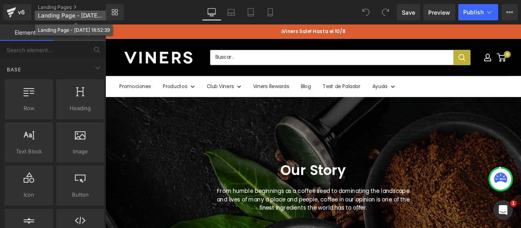
click at [88, 16] on span "Landing Page - Aug 10, 18:52:39" at bounding box center [71, 15] width 66 height 7
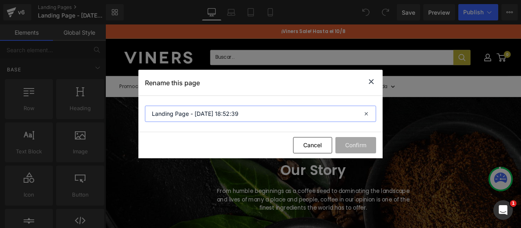
click at [208, 114] on input "Landing Page - Aug 10, 18:52:39" at bounding box center [260, 114] width 231 height 16
type input "Regalos Empresariales 2025"
click at [368, 145] on button "Confirm" at bounding box center [356, 145] width 41 height 16
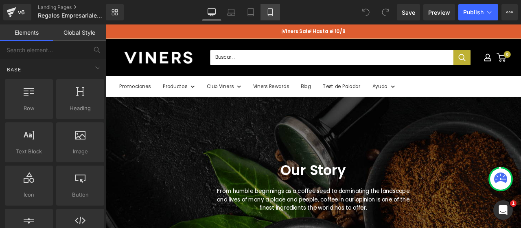
click at [274, 12] on icon at bounding box center [270, 12] width 8 height 8
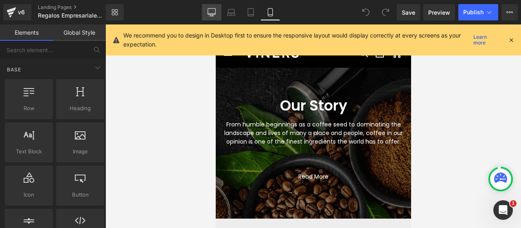
click at [214, 12] on icon at bounding box center [212, 12] width 8 height 8
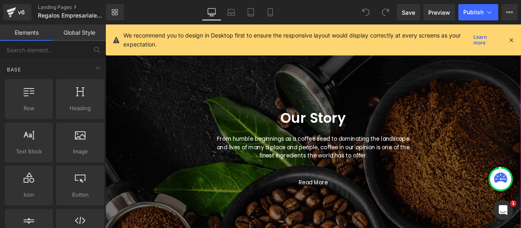
scroll to position [45, 0]
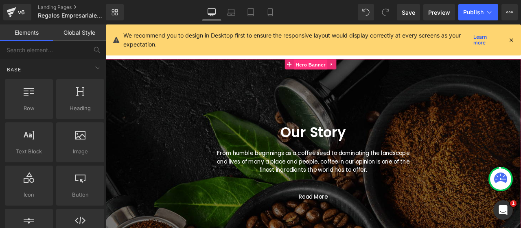
click at [354, 73] on span "Hero Banner" at bounding box center [349, 72] width 40 height 12
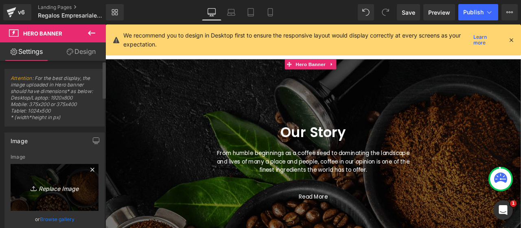
scroll to position [41, 0]
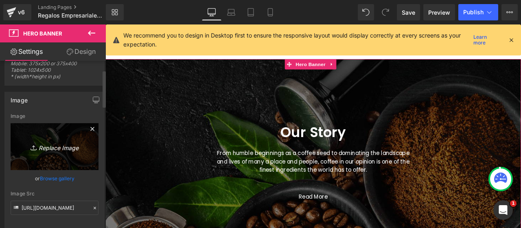
click at [57, 145] on icon "Replace Image" at bounding box center [54, 146] width 65 height 10
type input "C:\fakepath\Diseño sin título.jpg"
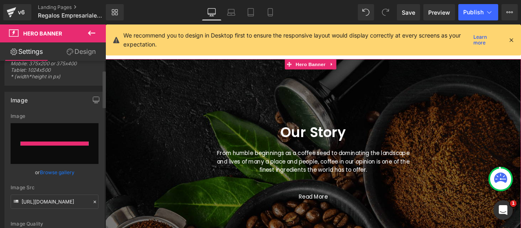
type input "https://ucarecdn.com/59b46c57-626a-4f72-a32a-cccf28d20ed5/-/format/auto/-/previ…"
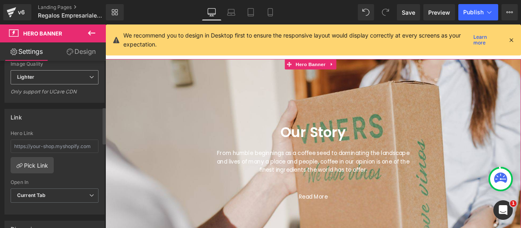
scroll to position [163, 0]
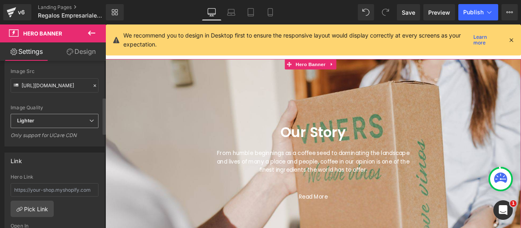
click at [36, 127] on div "Lighter Lighter Lightest" at bounding box center [55, 123] width 88 height 18
click at [42, 121] on span "Lighter" at bounding box center [55, 121] width 88 height 14
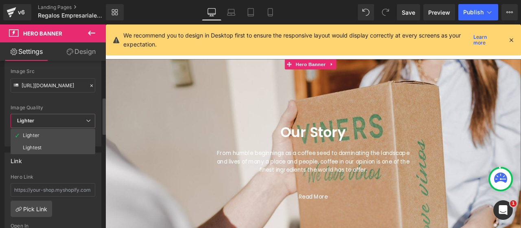
click at [88, 174] on div "Hero Link" at bounding box center [53, 177] width 85 height 6
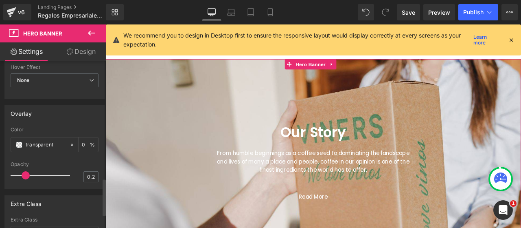
scroll to position [530, 0]
click at [35, 139] on input "transparent" at bounding box center [46, 142] width 40 height 9
click at [19, 141] on span at bounding box center [19, 142] width 7 height 7
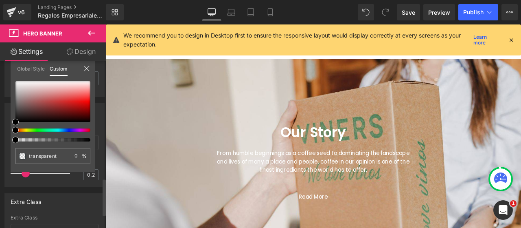
type input "#000000"
type input "4"
type input "#000000"
type input "4"
type input "6"
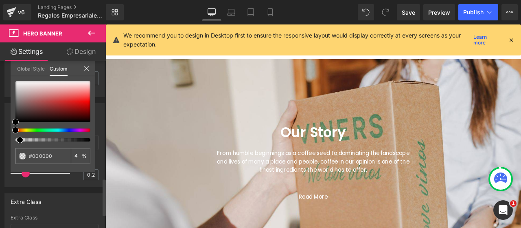
type input "6"
type input "10"
type input "18"
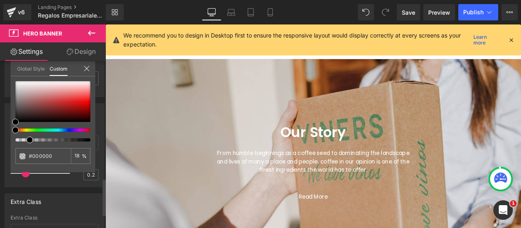
type input "28"
type input "34"
type input "48"
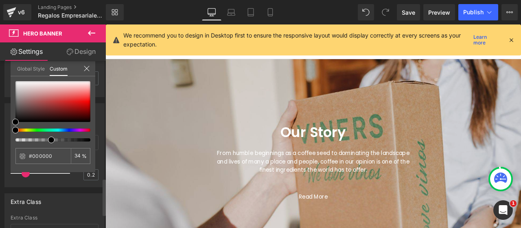
type input "48"
type input "54"
type input "60"
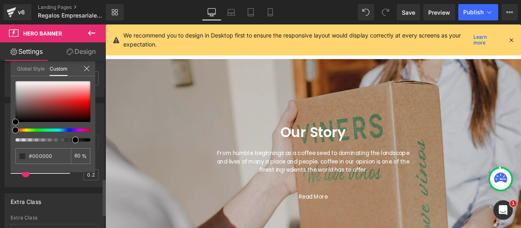
type input "67"
type input "79"
type input "91"
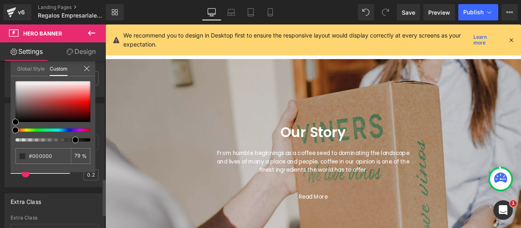
type input "91"
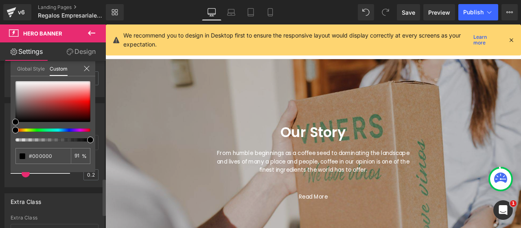
type input "100"
drag, startPoint x: 16, startPoint y: 140, endPoint x: 104, endPoint y: 143, distance: 88.0
click at [104, 143] on div "Attention : For the best display, the image uploaded in Hero banner should have…" at bounding box center [53, 146] width 106 height 171
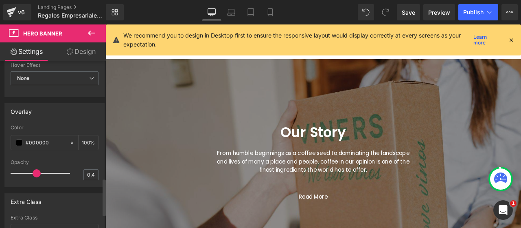
type input "0.5"
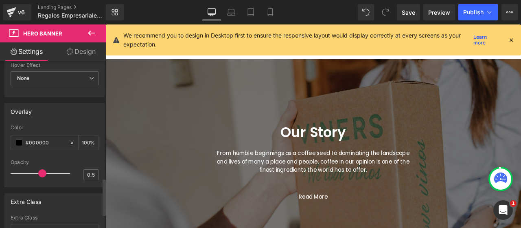
drag, startPoint x: 27, startPoint y: 171, endPoint x: 44, endPoint y: 173, distance: 16.9
click at [44, 173] on div at bounding box center [42, 173] width 55 height 16
click at [61, 155] on div at bounding box center [55, 156] width 88 height 5
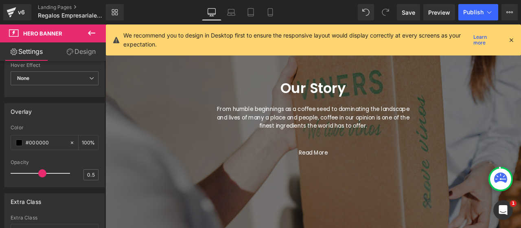
scroll to position [86, 0]
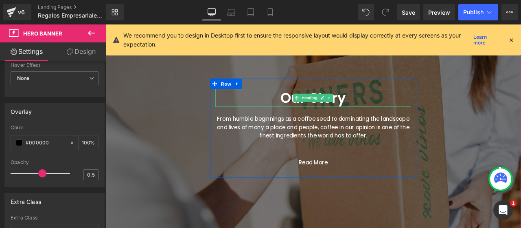
click at [385, 112] on h2 "Our Story" at bounding box center [352, 111] width 232 height 21
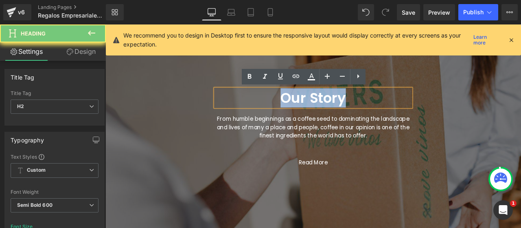
click at [385, 112] on h2 "Our Story" at bounding box center [352, 111] width 232 height 21
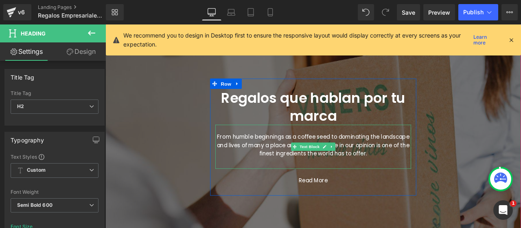
click at [292, 159] on p "From humble beginnings as a coffee seed to dominating the landscape and lives o…" at bounding box center [352, 167] width 232 height 29
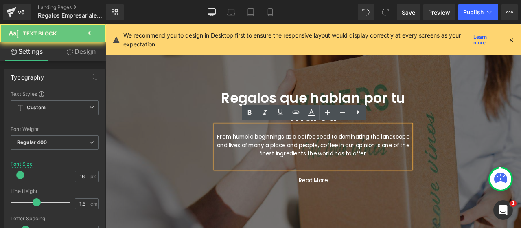
click at [292, 159] on p "From humble beginnings as a coffee seed to dominating the landscape and lives o…" at bounding box center [352, 167] width 232 height 29
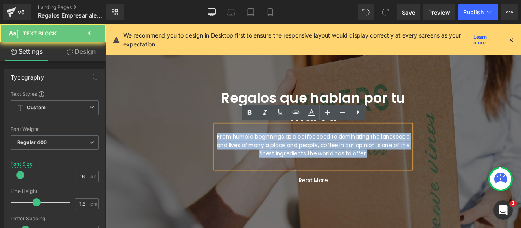
click at [292, 158] on p "From humble beginnings as a coffee seed to dominating the landscape and lives o…" at bounding box center [352, 167] width 232 height 29
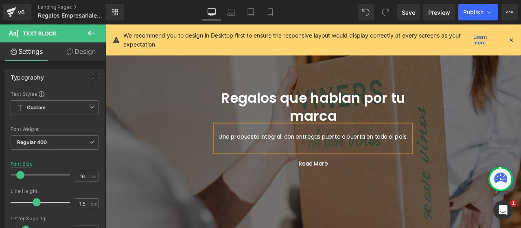
click at [514, 191] on span "Regalos que hablan por tu marca Heading Una propuesta integral, con entregas pu…" at bounding box center [352, 147] width 493 height 119
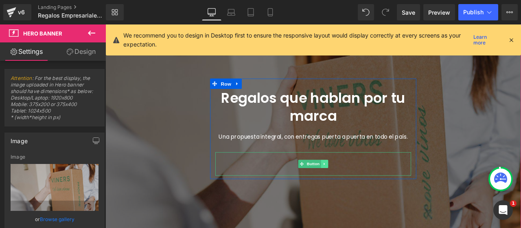
click at [365, 189] on icon at bounding box center [365, 189] width 1 height 3
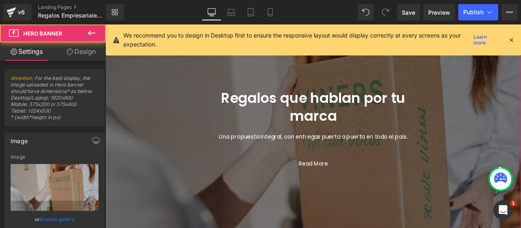
click at [502, 194] on span "Regalos que hablan por tu marca Heading Una propuesta integral, con entregas pu…" at bounding box center [352, 147] width 493 height 119
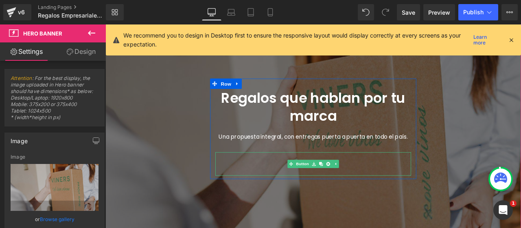
scroll to position [126, 0]
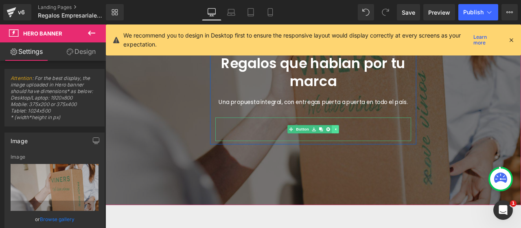
click at [378, 148] on icon at bounding box center [378, 148] width 1 height 3
click at [363, 148] on icon at bounding box center [365, 148] width 4 height 5
click at [365, 148] on link at bounding box center [369, 149] width 9 height 10
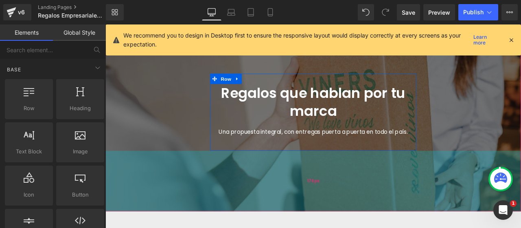
scroll to position [45, 0]
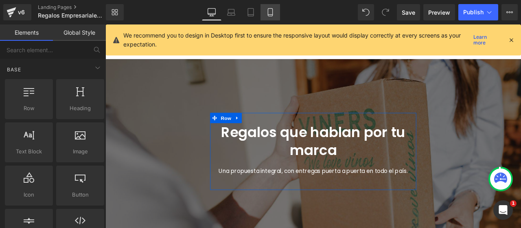
click at [274, 15] on icon at bounding box center [270, 12] width 8 height 8
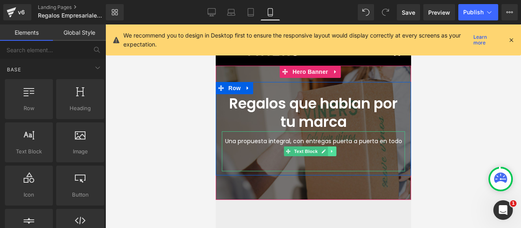
scroll to position [0, 0]
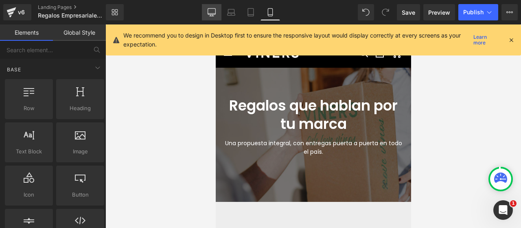
click at [213, 12] on icon at bounding box center [212, 12] width 8 height 8
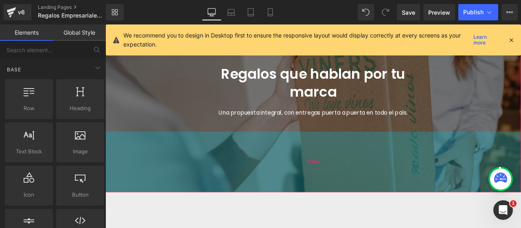
scroll to position [126, 0]
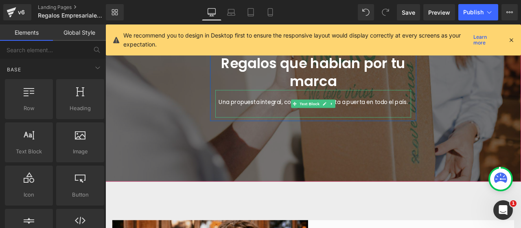
click at [410, 119] on p "Una propuesta integral, con entregas puerta a puerta en todo el país." at bounding box center [352, 117] width 232 height 10
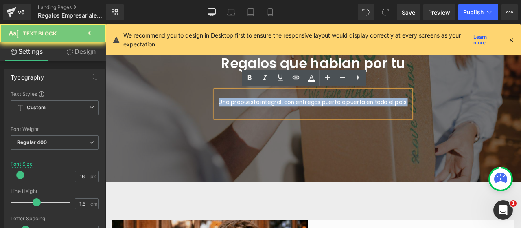
click at [410, 119] on p "Una propuesta integral, con entregas puerta a puerta en todo el país." at bounding box center [352, 117] width 232 height 10
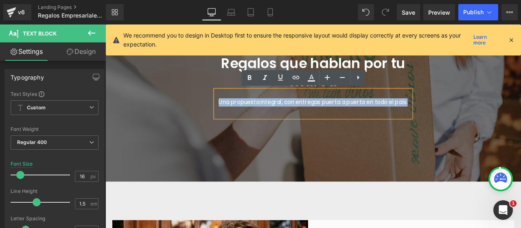
copy p "Una propuesta integral, con entregas puerta a puerta en todo el país."
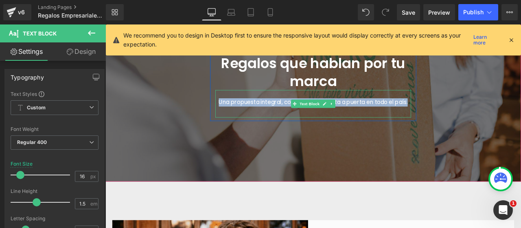
click at [457, 129] on div "Una propuesta integral, con entregas puerta a puerta en todo el país." at bounding box center [352, 118] width 232 height 33
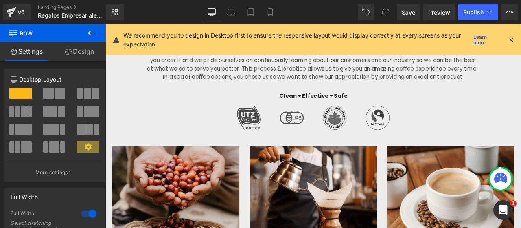
scroll to position [534, 0]
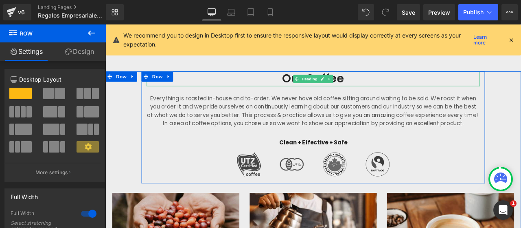
click at [401, 88] on h2 "Our Coffee" at bounding box center [351, 89] width 395 height 18
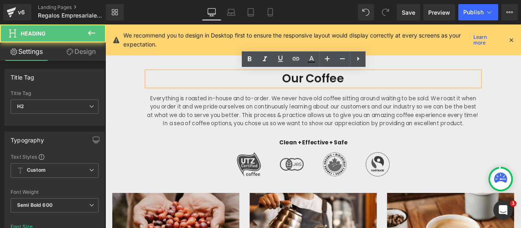
click at [400, 88] on h2 "Our Coffee" at bounding box center [351, 89] width 395 height 18
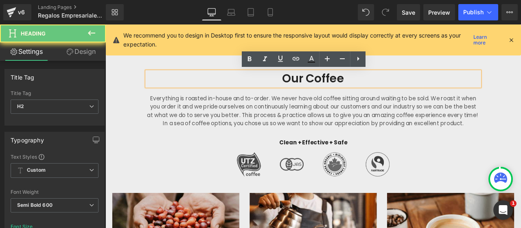
click at [400, 88] on h2 "Our Coffee" at bounding box center [351, 89] width 395 height 18
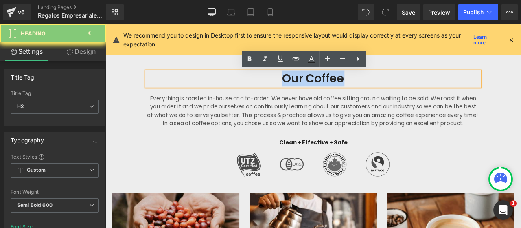
click at [400, 88] on h2 "Our Coffee" at bounding box center [351, 89] width 395 height 18
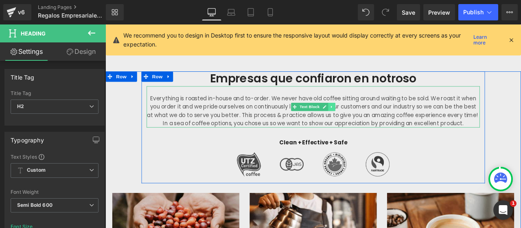
click at [372, 123] on icon at bounding box center [374, 121] width 4 height 5
click at [376, 123] on icon at bounding box center [378, 122] width 4 height 4
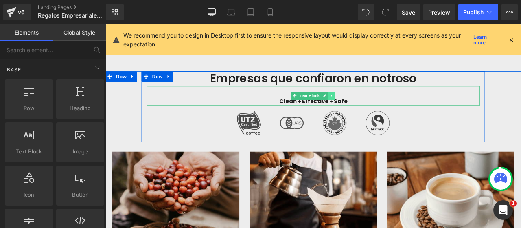
click at [373, 108] on icon at bounding box center [373, 109] width 1 height 3
click at [376, 111] on link at bounding box center [378, 109] width 9 height 10
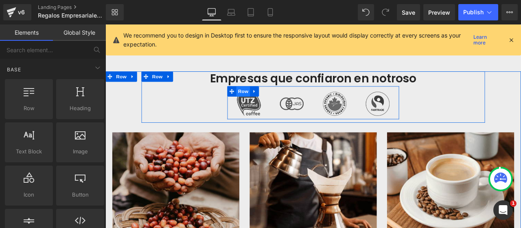
click at [269, 104] on span "Row" at bounding box center [269, 103] width 16 height 12
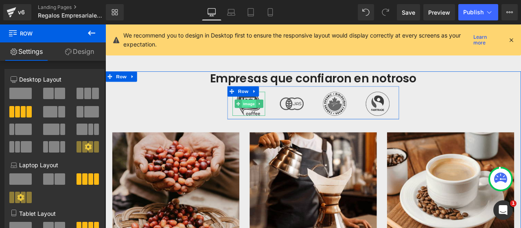
click at [270, 117] on span "Image" at bounding box center [275, 118] width 17 height 10
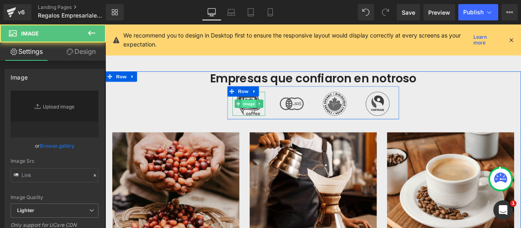
type input "https://ucarecdn.com/df4c09dd-e18e-4e32-bbce-e4e73b1c4fc9/-/format/auto/-/previ…"
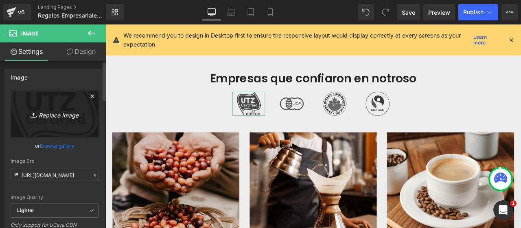
click at [52, 119] on icon "Replace Image" at bounding box center [54, 114] width 65 height 10
type input "C:\fakepath\Logos Clientes Corporativos.jpg"
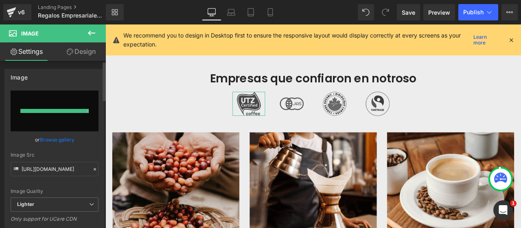
type input "https://ucarecdn.com/070b31a0-8a03-4ae0-8735-87bd5792b345/-/format/auto/-/previ…"
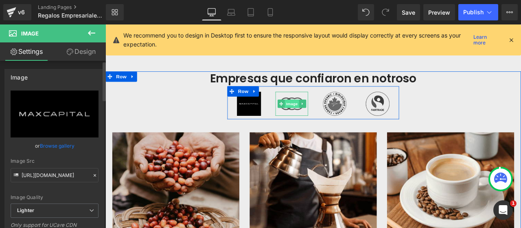
click at [327, 119] on span "Image" at bounding box center [326, 118] width 17 height 10
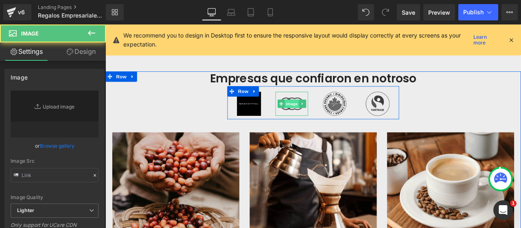
type input "https://ucarecdn.com/17b463a3-c3d6-4a9d-81c2-0f7ee234f524/-/format/auto/-/previ…"
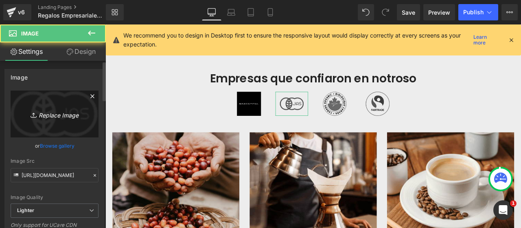
click at [73, 112] on icon "Replace Image" at bounding box center [54, 114] width 65 height 10
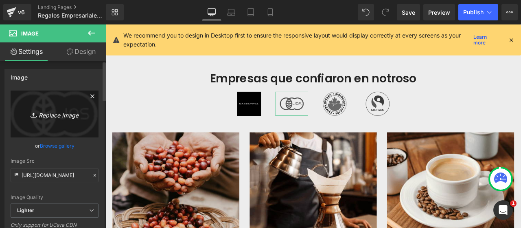
type input "C:\fakepath\2.jpg"
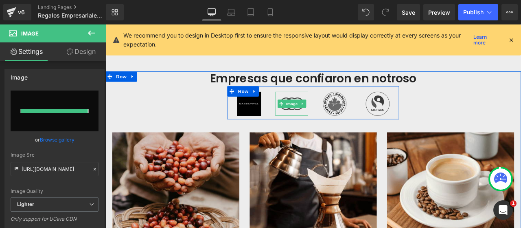
type input "https://ucarecdn.com/70d152d8-c562-4b87-ab0e-c5b7116a044e/-/format/auto/-/previ…"
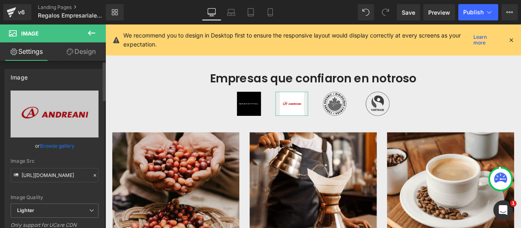
scroll to position [0, 0]
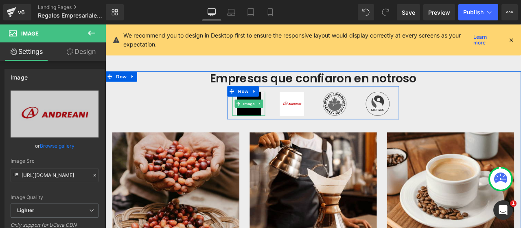
drag, startPoint x: 271, startPoint y: 117, endPoint x: 253, endPoint y: 117, distance: 18.3
click at [271, 117] on span "Image" at bounding box center [275, 118] width 17 height 10
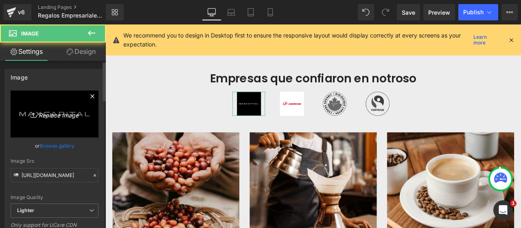
click at [43, 113] on icon "Replace Image" at bounding box center [54, 114] width 65 height 10
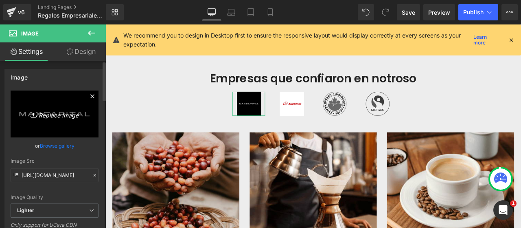
type input "C:\fakepath\3.png"
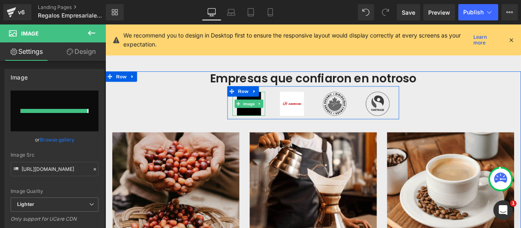
type input "https://ucarecdn.com/abffd471-1c04-4090-9392-44a42745a655/-/format/auto/-/previ…"
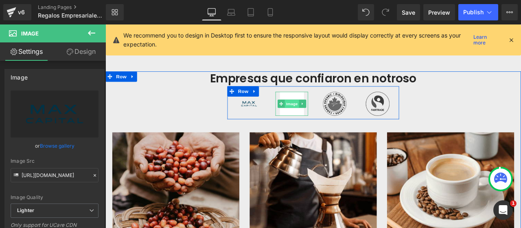
click at [328, 116] on span "Image" at bounding box center [326, 118] width 17 height 10
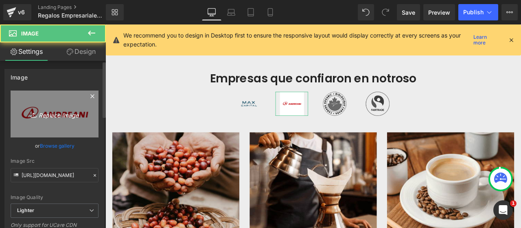
click at [53, 115] on icon "Replace Image" at bounding box center [54, 114] width 65 height 10
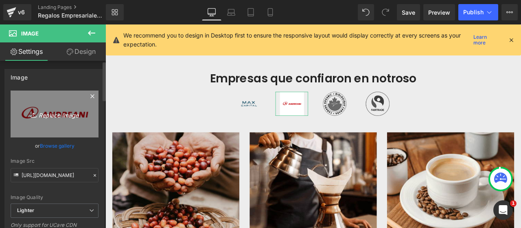
type input "C:\fakepath\2.png"
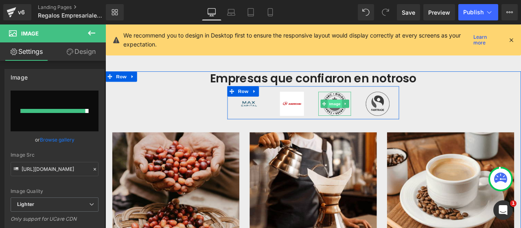
type input "https://ucarecdn.com/49b86fad-3696-404d-b4c3-528242dd095d/-/format/auto/-/previ…"
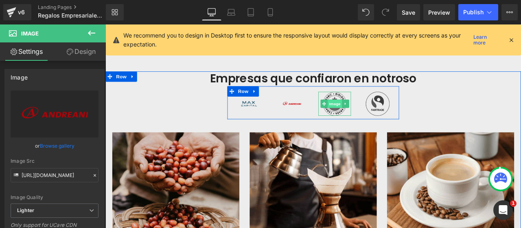
click at [374, 118] on span "Image" at bounding box center [377, 118] width 17 height 10
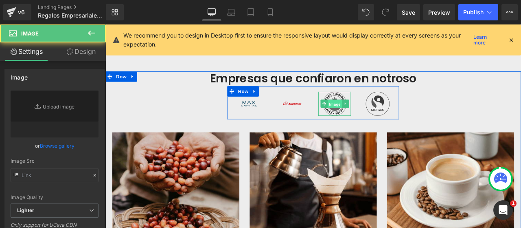
type input "https://ucarecdn.com/a3a702ba-e4f8-4dbd-8313-79166bf0b154/-/format/auto/-/previ…"
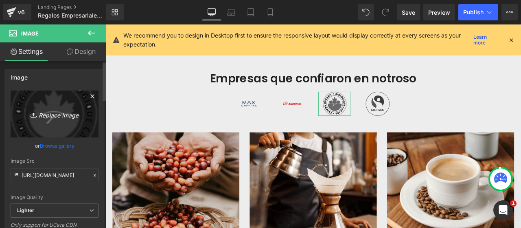
click at [42, 110] on icon "Replace Image" at bounding box center [54, 114] width 65 height 10
type input "C:\fakepath\4.png"
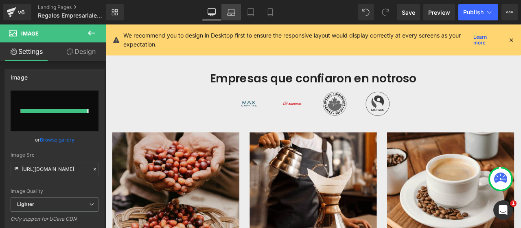
type input "https://ucarecdn.com/97411d6d-0919-48c9-9cf3-4780076d3da6/-/format/auto/-/previ…"
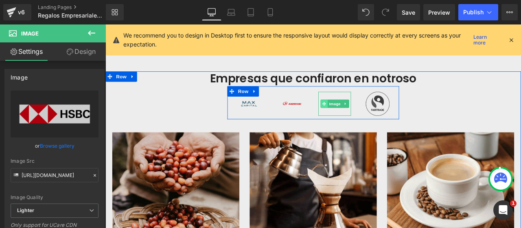
click at [364, 115] on span at bounding box center [365, 118] width 9 height 10
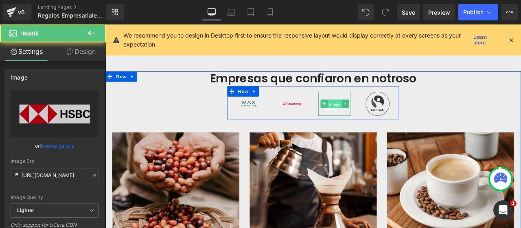
click at [369, 117] on span "Image" at bounding box center [377, 119] width 17 height 10
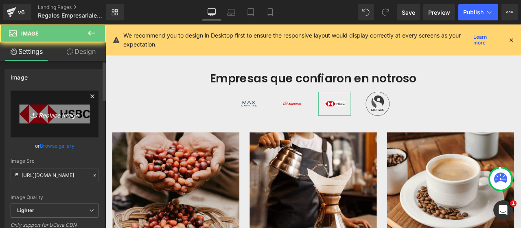
click at [48, 126] on link "Replace Image" at bounding box center [55, 113] width 88 height 47
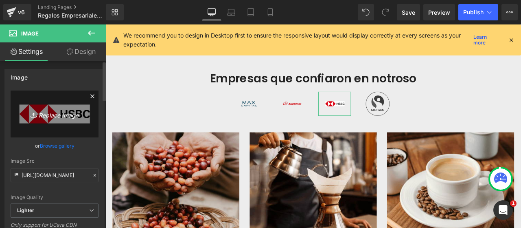
type input "C:\fakepath\Logos Clientes Corporativos.png"
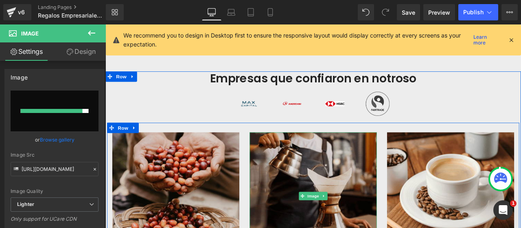
type input "https://ucarecdn.com/847482ad-9eef-4b26-8d0e-d01034e8016a/-/format/auto/-/previ…"
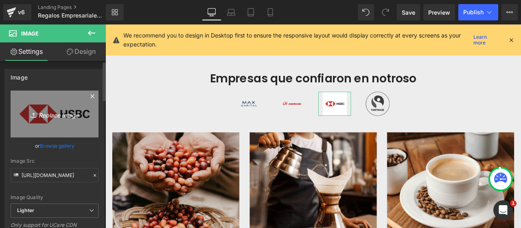
click at [73, 117] on icon "Replace Image" at bounding box center [54, 114] width 65 height 10
type input "C:\fakepath\Logos Clientes Corporativos (1).png"
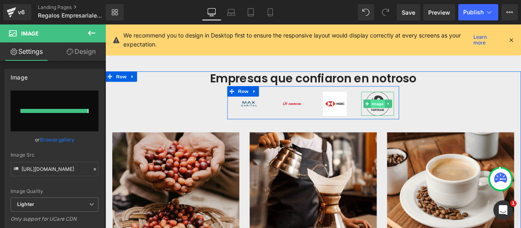
type input "https://ucarecdn.com/c3454575-a618-4911-8ffc-2d0b1a0cb2ad/-/format/auto/-/previ…"
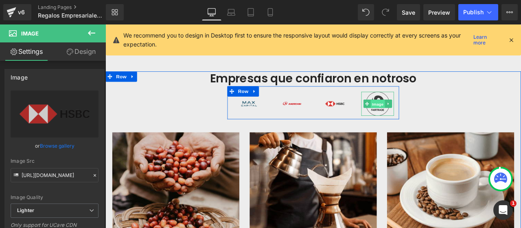
click at [426, 117] on span "Image" at bounding box center [428, 119] width 17 height 10
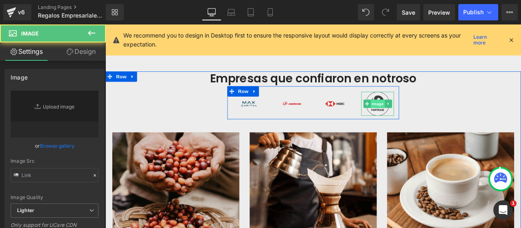
type input "https://ucarecdn.com/966cda43-4965-406c-a7c2-c380aa4e0bc1/-/format/auto/-/previ…"
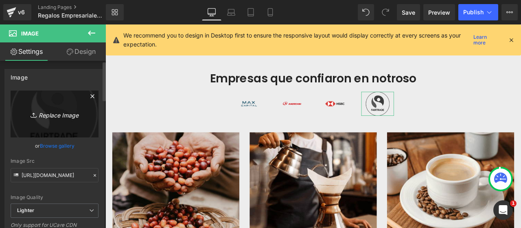
click at [45, 110] on icon "Replace Image" at bounding box center [54, 114] width 65 height 10
type input "C:\fakepath\1.png"
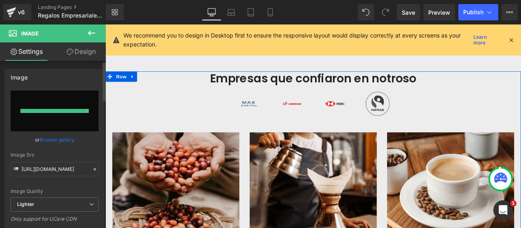
type input "https://ucarecdn.com/d7f2e3f0-d1e2-4a33-a54b-0ceba5b3838a/-/format/auto/-/previ…"
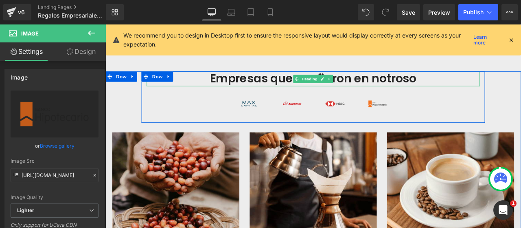
click at [494, 91] on h2 "Empresas que confiaron en notroso" at bounding box center [351, 89] width 395 height 18
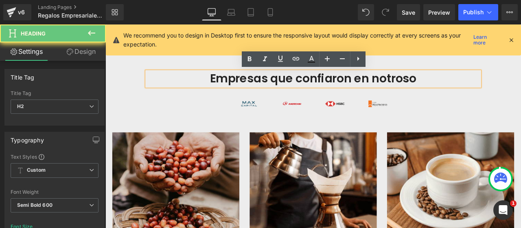
click at [494, 91] on h2 "Empresas que confiaron en notroso" at bounding box center [351, 89] width 395 height 18
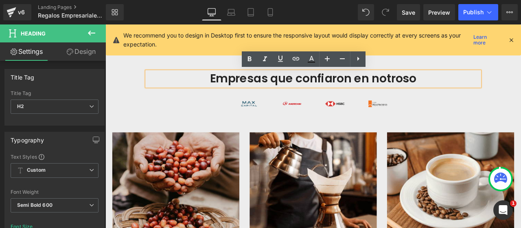
click at [440, 89] on h2 "Empresas que confiaron en notroso" at bounding box center [351, 89] width 395 height 18
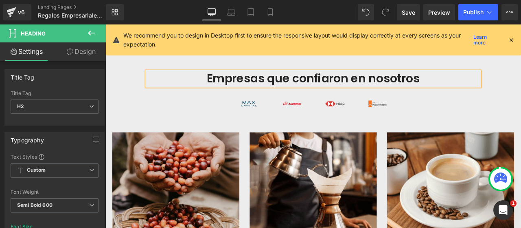
click at [521, 120] on div "Empresas que confiaron en nosotros Heading Image Image Image Image Row Row Imag…" at bounding box center [352, 224] width 493 height 289
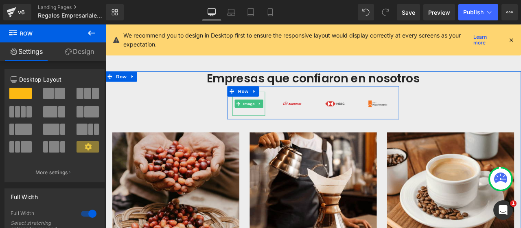
click at [271, 117] on span "Image" at bounding box center [275, 118] width 17 height 10
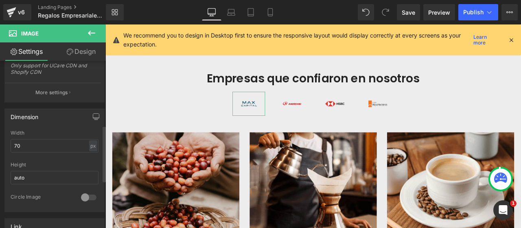
scroll to position [204, 0]
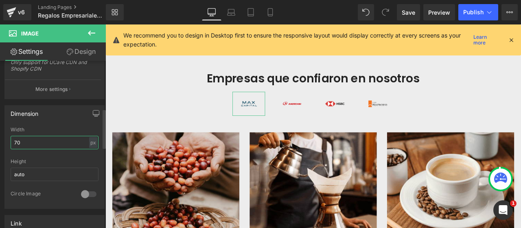
click at [42, 140] on input "70" at bounding box center [55, 142] width 88 height 13
type input "200"
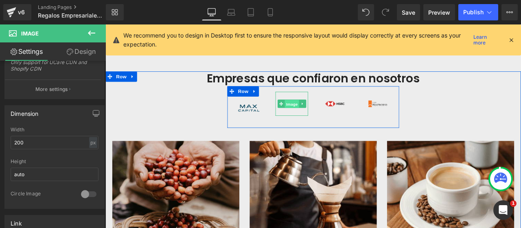
click at [329, 117] on span "Image" at bounding box center [326, 119] width 17 height 10
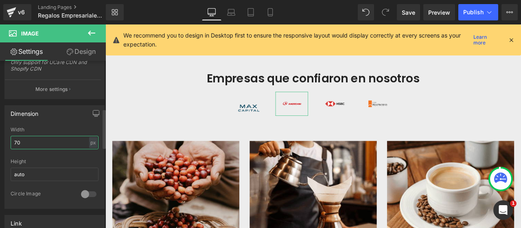
click at [43, 136] on input "70" at bounding box center [55, 142] width 88 height 13
type input "200"
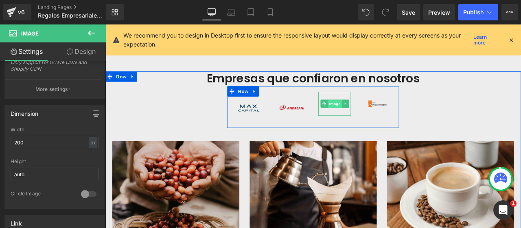
click at [375, 117] on span "Image" at bounding box center [377, 118] width 17 height 10
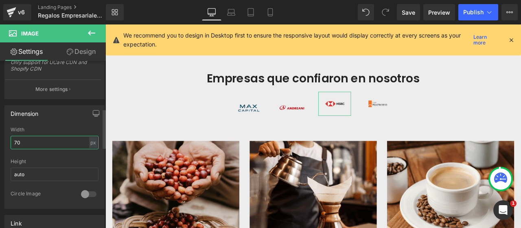
click at [42, 141] on input "70" at bounding box center [55, 142] width 88 height 13
type input "3"
type input "200"
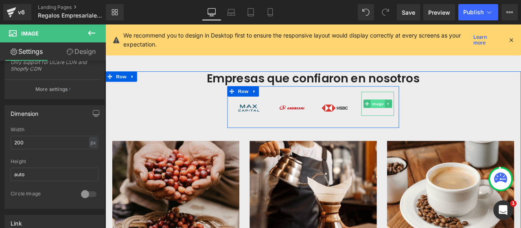
click at [428, 119] on span "Image" at bounding box center [428, 118] width 17 height 10
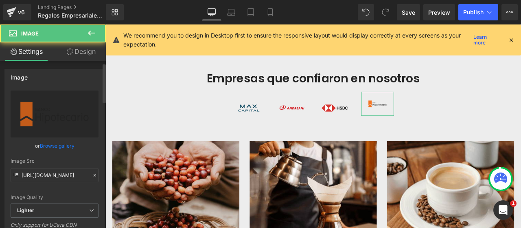
scroll to position [163, 0]
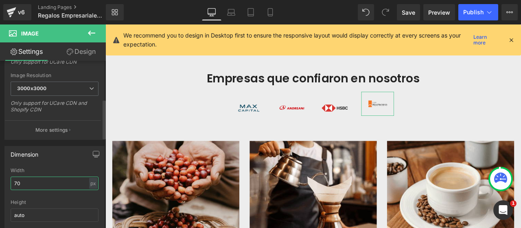
click at [41, 187] on input "70" at bounding box center [55, 182] width 88 height 13
type input "200"
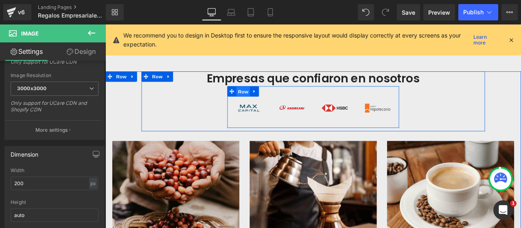
click at [267, 104] on span "Row" at bounding box center [269, 104] width 16 height 12
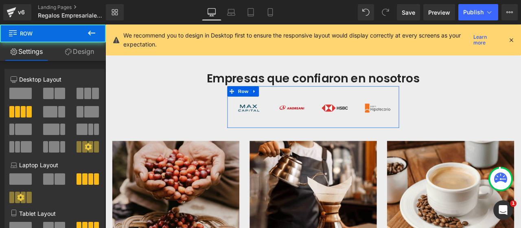
click at [76, 50] on link "Design" at bounding box center [79, 51] width 53 height 18
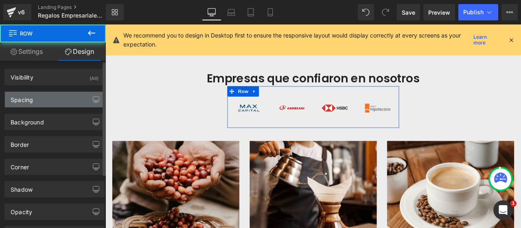
type input "0"
type input "16"
type input "0"
type input "10"
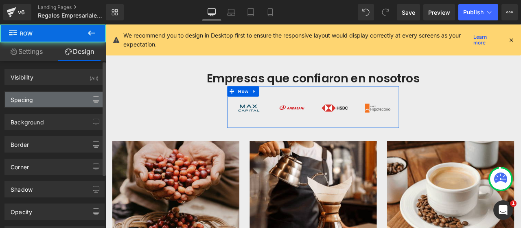
type input "0"
click at [34, 97] on div "Spacing" at bounding box center [54, 99] width 99 height 15
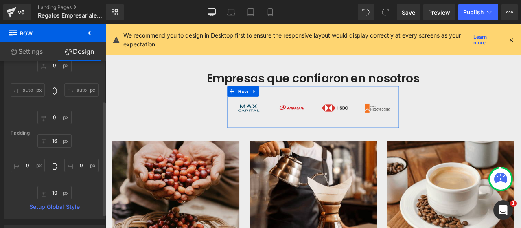
scroll to position [0, 0]
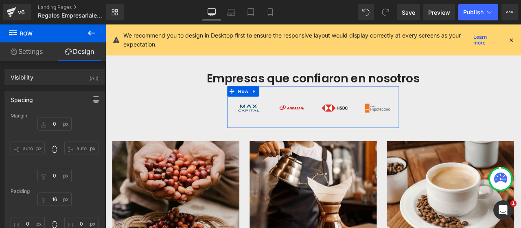
click at [34, 57] on link "Settings" at bounding box center [26, 51] width 53 height 18
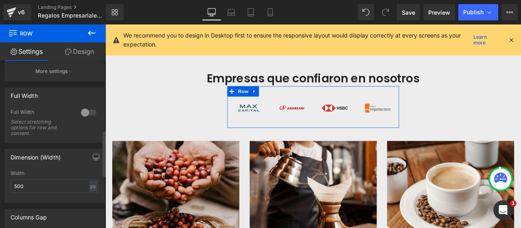
scroll to position [285, 0]
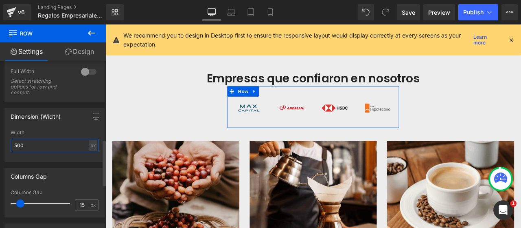
click at [40, 147] on input "500" at bounding box center [55, 145] width 88 height 13
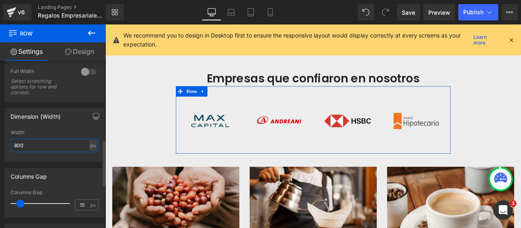
type input "800"
click at [99, 132] on div "800px Width 800 px % px" at bounding box center [54, 146] width 99 height 32
click at [93, 117] on icon "button" at bounding box center [96, 116] width 7 height 7
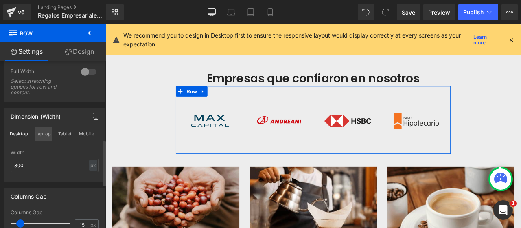
click at [45, 133] on button "Laptop" at bounding box center [43, 134] width 17 height 14
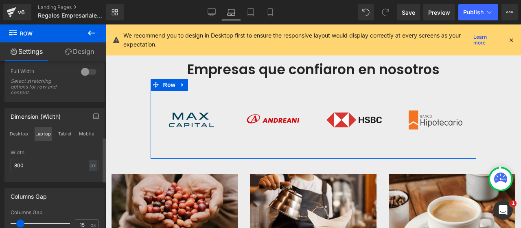
scroll to position [515, 0]
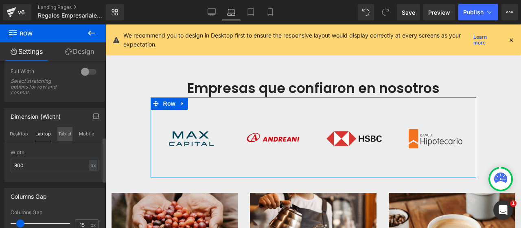
click at [61, 135] on button "Tablet" at bounding box center [64, 134] width 15 height 14
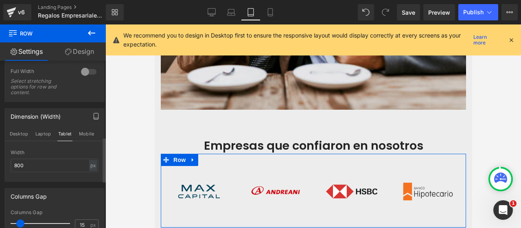
scroll to position [558, 0]
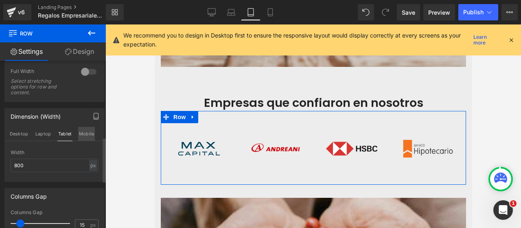
click at [86, 134] on button "Mobile" at bounding box center [86, 134] width 17 height 14
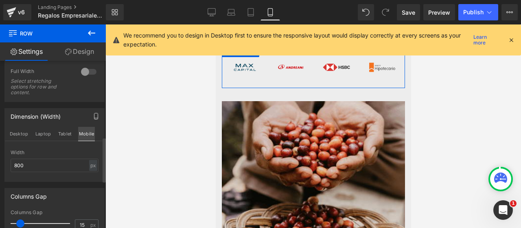
scroll to position [492, 0]
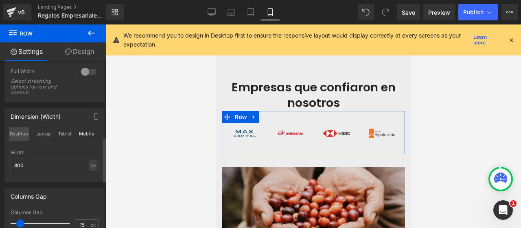
click at [20, 134] on button "Desktop" at bounding box center [19, 134] width 20 height 14
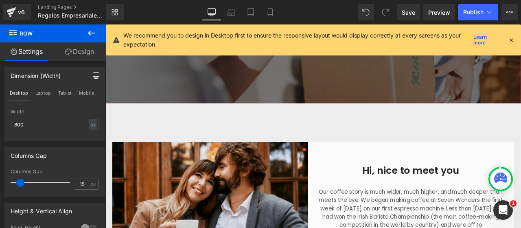
scroll to position [249, 0]
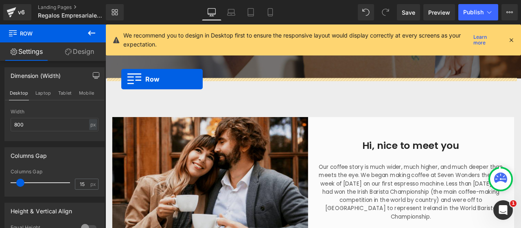
drag, startPoint x: 111, startPoint y: 207, endPoint x: 123, endPoint y: 89, distance: 118.8
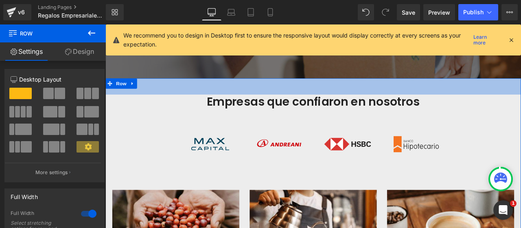
drag, startPoint x: 207, startPoint y: 88, endPoint x: 205, endPoint y: 109, distance: 20.9
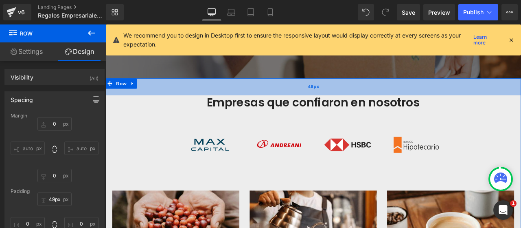
type input "50px"
click at [189, 106] on div "50px" at bounding box center [352, 98] width 493 height 20
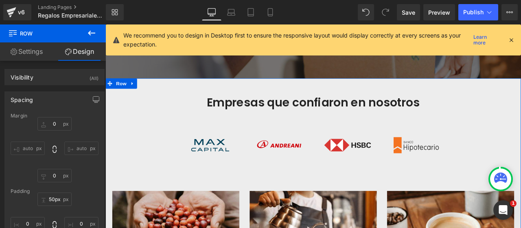
scroll to position [289, 0]
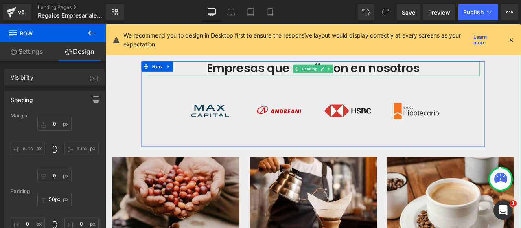
click at [226, 73] on h2 "Empresas que confiaron en nosotros" at bounding box center [351, 77] width 395 height 18
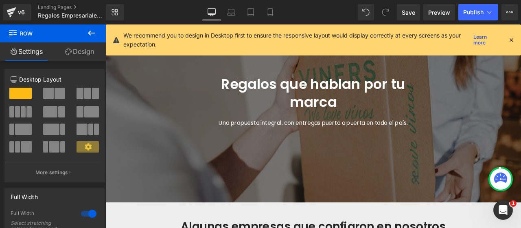
scroll to position [45, 0]
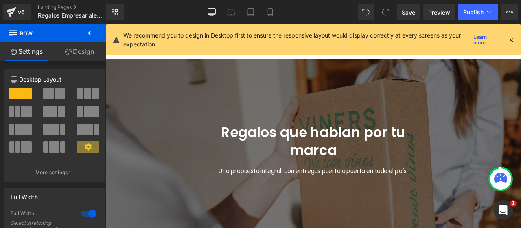
click at [513, 40] on icon at bounding box center [511, 39] width 7 height 7
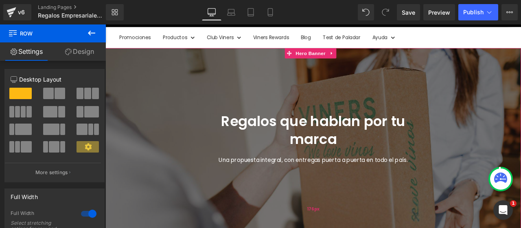
scroll to position [86, 0]
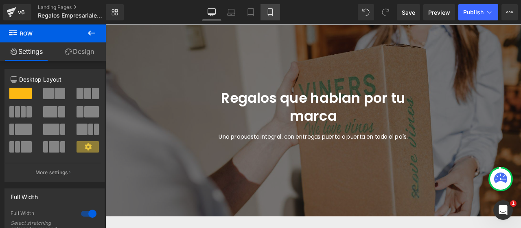
click at [273, 12] on icon at bounding box center [270, 13] width 4 height 8
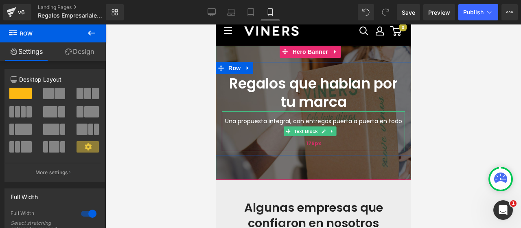
scroll to position [41, 0]
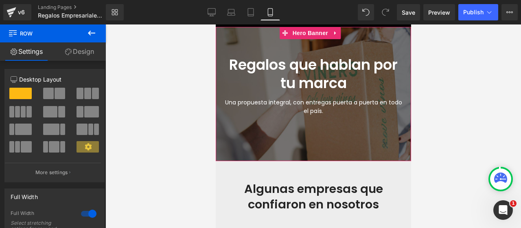
click at [330, 121] on div "Una propuesta integral, con entregas puerta a puerta en todo el país." at bounding box center [313, 112] width 183 height 40
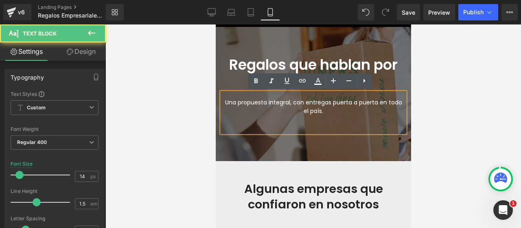
click at [322, 124] on div "Una propuesta integral, con entregas puerta a puerta en todo el país." at bounding box center [313, 112] width 183 height 40
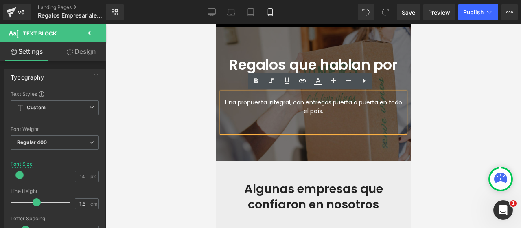
click at [451, 124] on div at bounding box center [314, 125] width 416 height 203
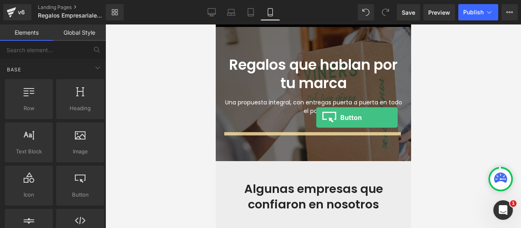
drag, startPoint x: 294, startPoint y: 207, endPoint x: 316, endPoint y: 117, distance: 91.9
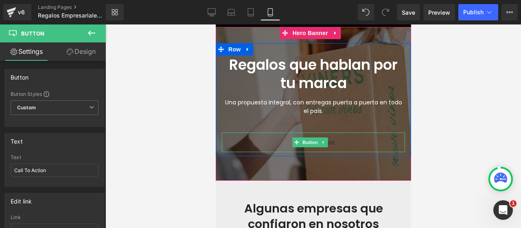
click at [308, 144] on span "Button" at bounding box center [310, 142] width 19 height 10
click at [323, 142] on icon at bounding box center [323, 142] width 1 height 3
click at [331, 143] on link at bounding box center [327, 142] width 9 height 10
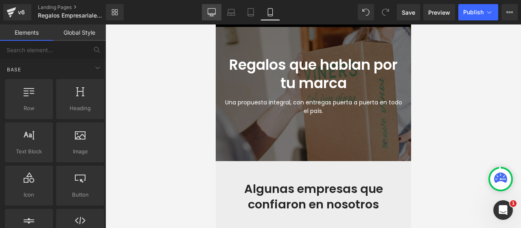
click at [205, 16] on link "Desktop" at bounding box center [212, 12] width 20 height 16
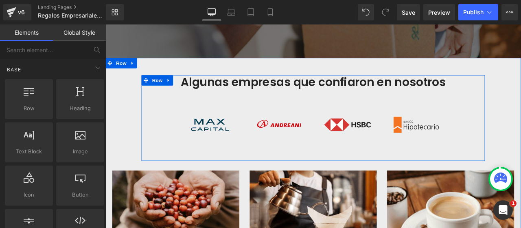
scroll to position [289, 0]
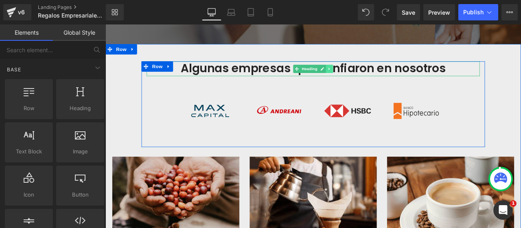
click at [367, 77] on link at bounding box center [371, 77] width 9 height 10
click at [365, 77] on icon at bounding box center [367, 77] width 4 height 4
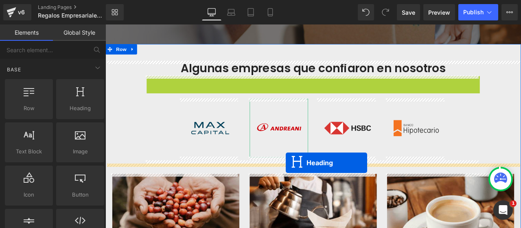
drag, startPoint x: 329, startPoint y: 95, endPoint x: 319, endPoint y: 187, distance: 93.4
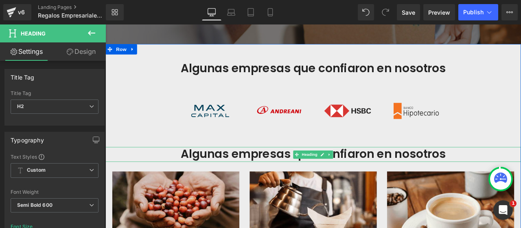
scroll to position [330, 0]
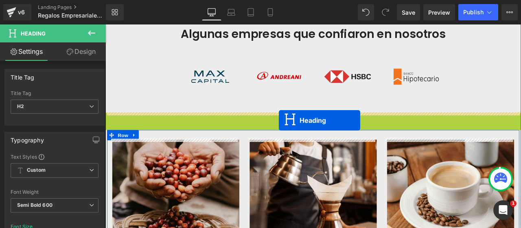
drag, startPoint x: 329, startPoint y: 135, endPoint x: 311, endPoint y: 138, distance: 18.2
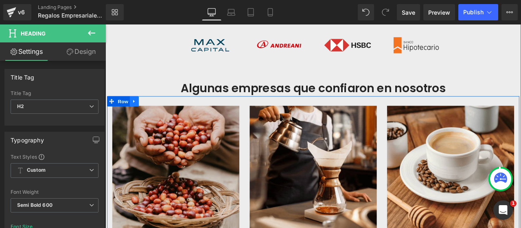
scroll to position [411, 0]
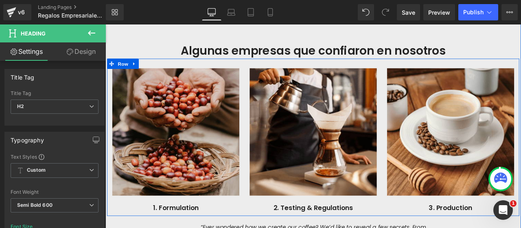
click at [121, 66] on span "Row" at bounding box center [126, 71] width 16 height 12
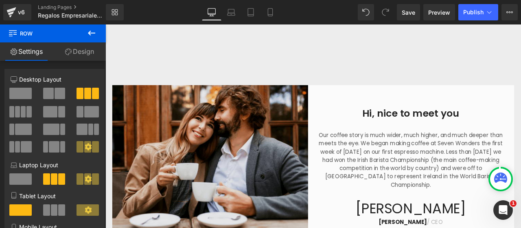
scroll to position [656, 0]
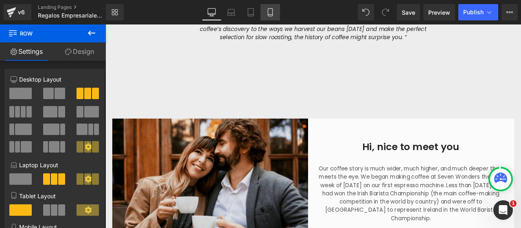
click at [265, 12] on link "Mobile" at bounding box center [271, 12] width 20 height 16
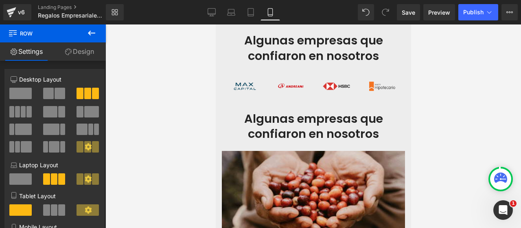
scroll to position [196, 0]
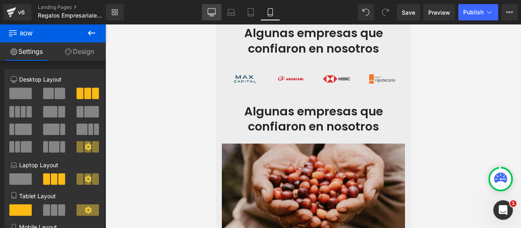
click at [213, 13] on icon at bounding box center [212, 12] width 8 height 8
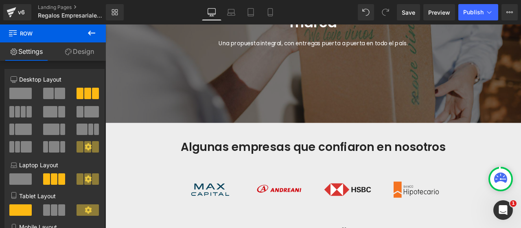
scroll to position [341, 0]
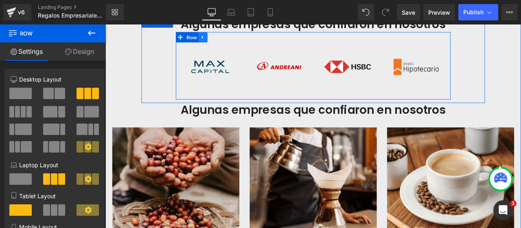
click at [219, 40] on icon at bounding box center [221, 40] width 6 height 6
click at [229, 40] on icon at bounding box center [232, 40] width 6 height 6
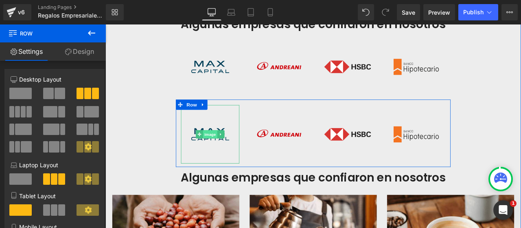
click at [225, 153] on span "Image" at bounding box center [229, 155] width 17 height 10
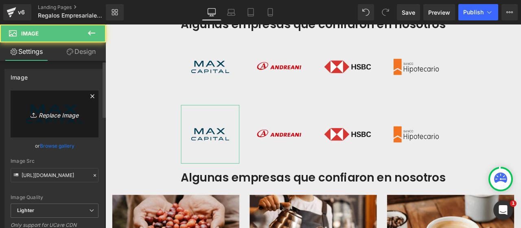
click at [28, 123] on link "Replace Image" at bounding box center [55, 113] width 88 height 47
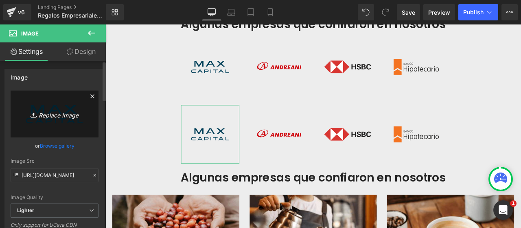
type input "C:\fakepath\5.png"
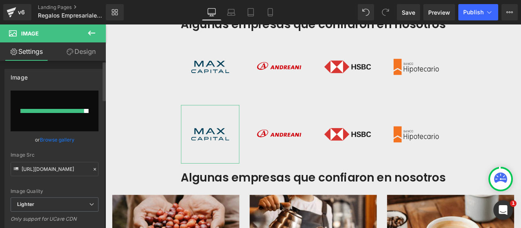
type input "https://ucarecdn.com/1ee98f2a-1cf7-4cba-9378-67a733fb840a/-/format/auto/-/previ…"
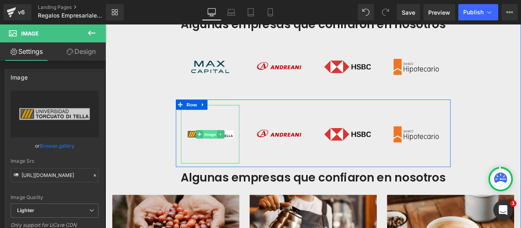
click at [229, 150] on span "Image" at bounding box center [229, 155] width 17 height 10
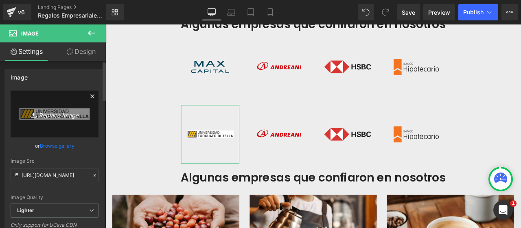
click at [58, 112] on icon "Replace Image" at bounding box center [54, 114] width 65 height 10
type input "C:\fakepath\Logos Clientes Corporativos (2).png"
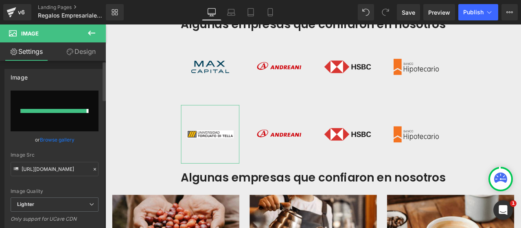
type input "https://ucarecdn.com/7041db48-6d60-408b-813c-c7026383a5f0/-/format/auto/-/previ…"
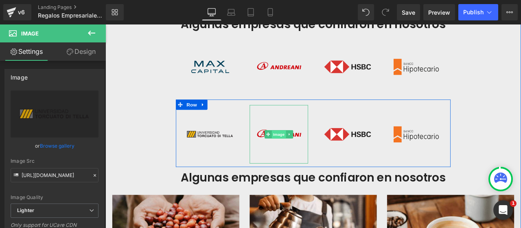
click at [308, 157] on span "Image" at bounding box center [311, 155] width 17 height 10
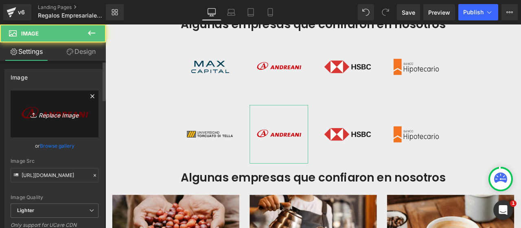
click at [39, 111] on icon "Replace Image" at bounding box center [54, 114] width 65 height 10
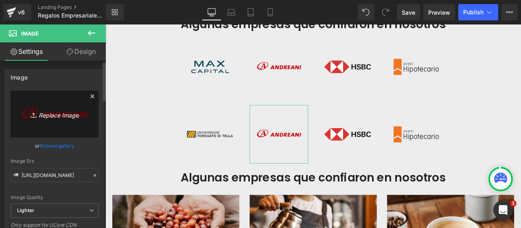
type input "C:\fakepath\Logos Clientes Corporativos (3).png"
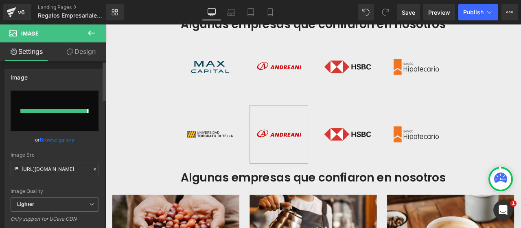
type input "https://ucarecdn.com/81c5a87a-6c86-4cba-9a19-ba8ab5bd47c5/-/format/auto/-/previ…"
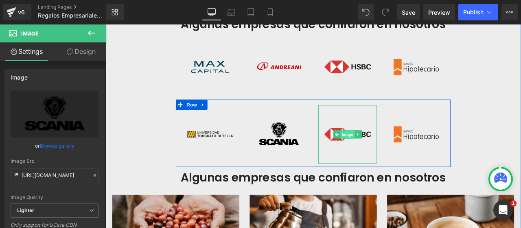
click at [391, 154] on span "Image" at bounding box center [392, 155] width 17 height 10
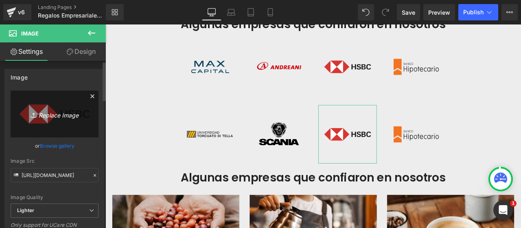
click at [53, 121] on link "Replace Image" at bounding box center [55, 113] width 88 height 47
type input "C:\fakepath\Logos Clientes Corporativos (4).png"
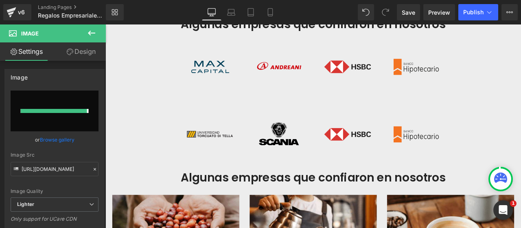
type input "https://ucarecdn.com/783b905d-2051-4f93-8d22-80dcff76bfcd/-/format/auto/-/previ…"
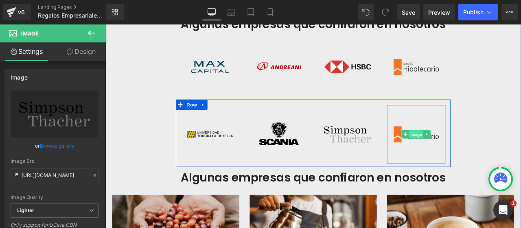
click at [473, 155] on span "Image" at bounding box center [474, 155] width 17 height 10
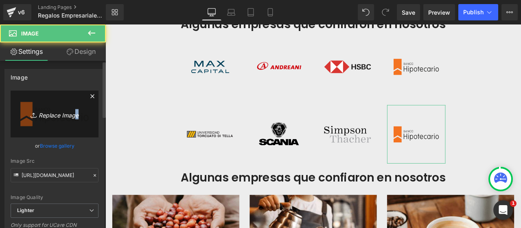
click at [72, 118] on icon "Replace Image" at bounding box center [54, 114] width 65 height 10
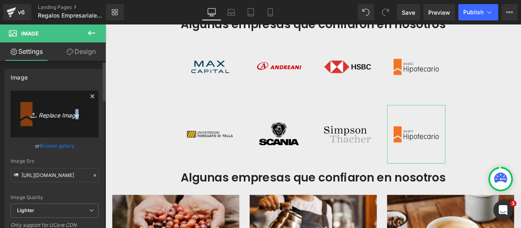
type input "C:\fakepath\Logos Clientes Corporativos (5).png"
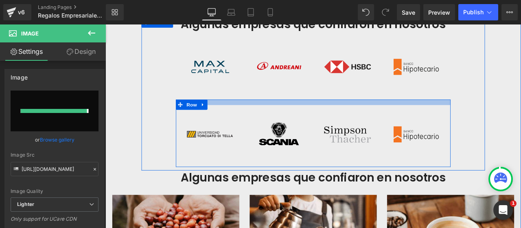
type input "[URL][DOMAIN_NAME]"
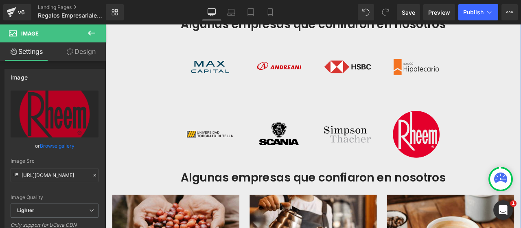
click at [521, 138] on div "Algunas empresas que confiaron en nosotros Heading Image Image Image Image Row …" at bounding box center [352, 229] width 493 height 427
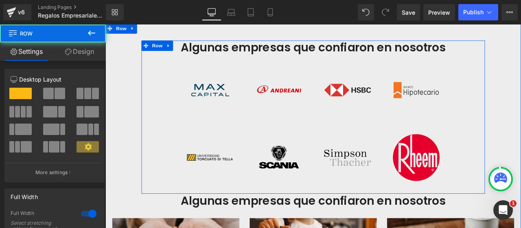
scroll to position [301, 0]
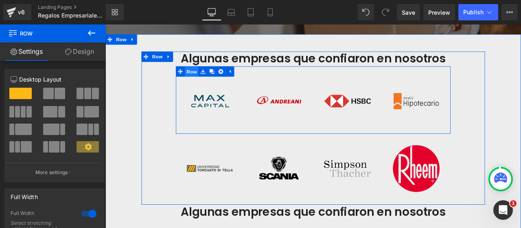
click at [202, 79] on span "Row" at bounding box center [208, 80] width 16 height 12
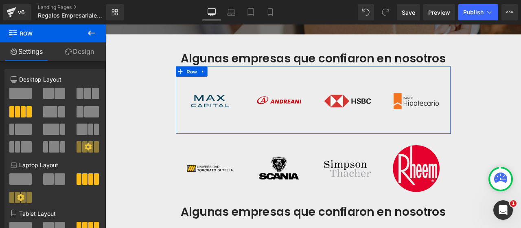
click at [87, 51] on link "Design" at bounding box center [79, 51] width 53 height 18
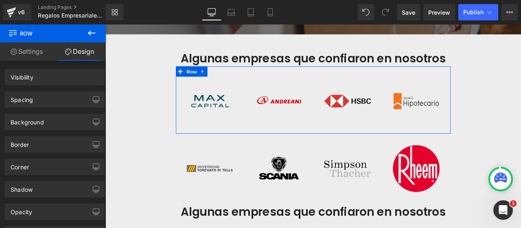
click at [25, 51] on link "Settings" at bounding box center [26, 51] width 53 height 18
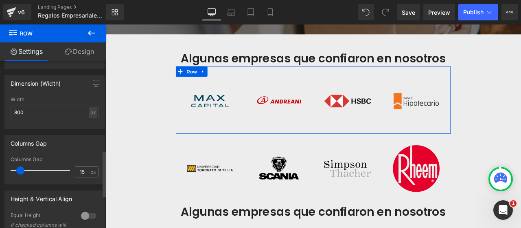
scroll to position [326, 0]
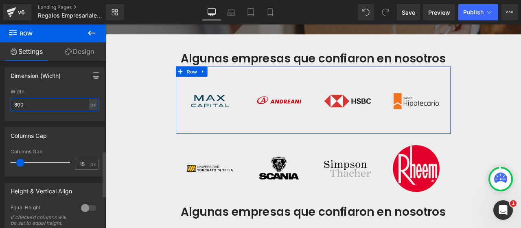
click at [41, 99] on input "800" at bounding box center [55, 104] width 88 height 13
type input "650"
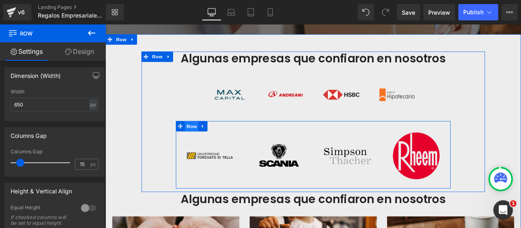
click at [208, 146] on span "Row" at bounding box center [208, 145] width 16 height 12
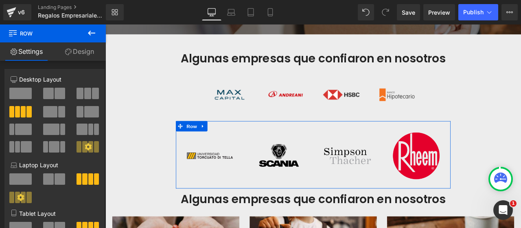
click at [102, 52] on link "Design" at bounding box center [79, 51] width 53 height 18
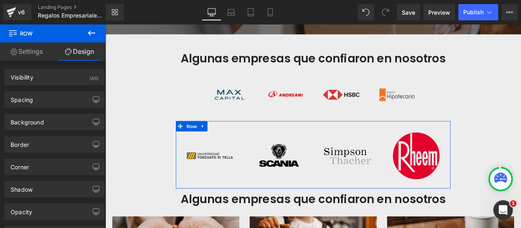
click at [37, 48] on link "Settings" at bounding box center [26, 51] width 53 height 18
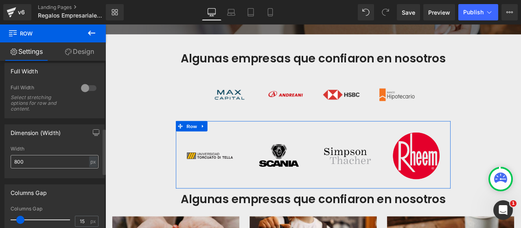
scroll to position [285, 0]
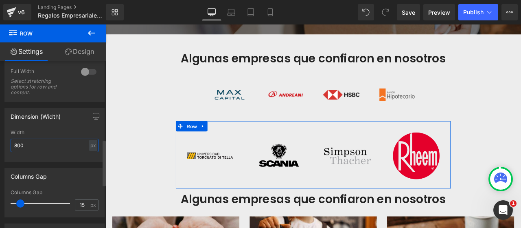
click at [49, 146] on input "800" at bounding box center [55, 145] width 88 height 13
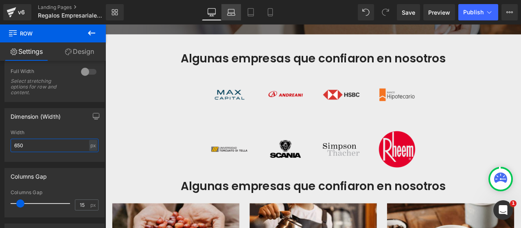
type input "650"
click at [231, 13] on icon at bounding box center [231, 12] width 8 height 8
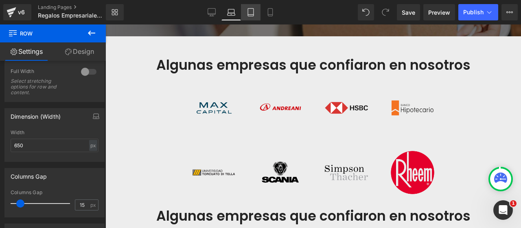
click at [253, 13] on icon at bounding box center [251, 12] width 8 height 8
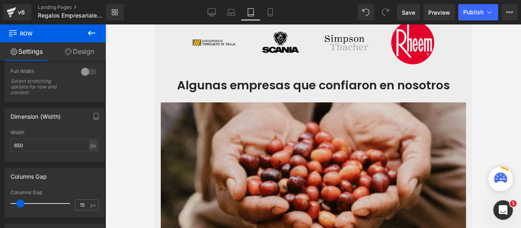
scroll to position [172, 0]
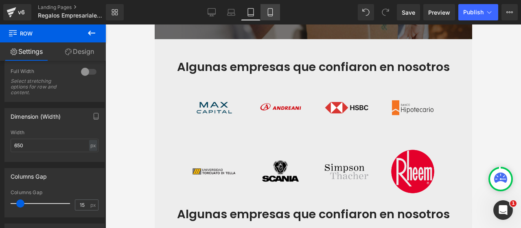
click at [268, 12] on icon at bounding box center [270, 12] width 8 height 8
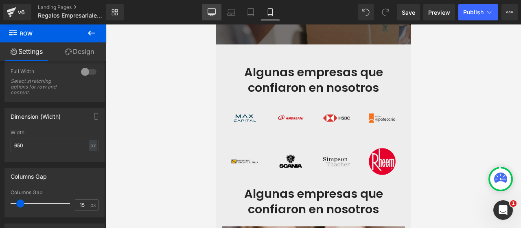
click at [209, 15] on icon at bounding box center [212, 12] width 8 height 8
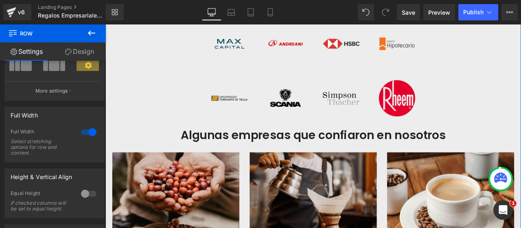
scroll to position [402, 0]
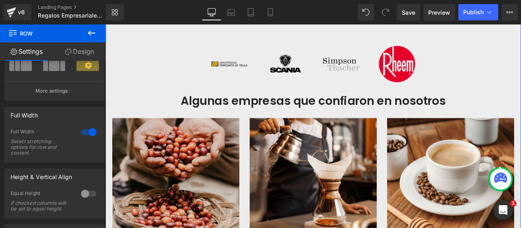
click at [301, 115] on h2 "Algunas empresas que confiaron en nosotros" at bounding box center [352, 115] width 493 height 18
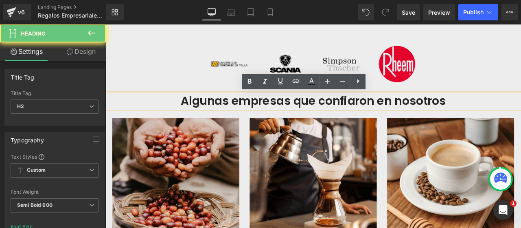
click at [301, 115] on h2 "Algunas empresas que confiaron en nosotros" at bounding box center [352, 115] width 493 height 18
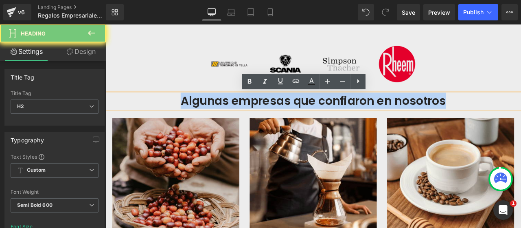
click at [301, 115] on h2 "Algunas empresas que confiaron en nosotros" at bounding box center [352, 115] width 493 height 18
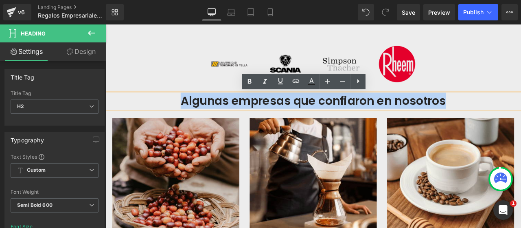
paste div
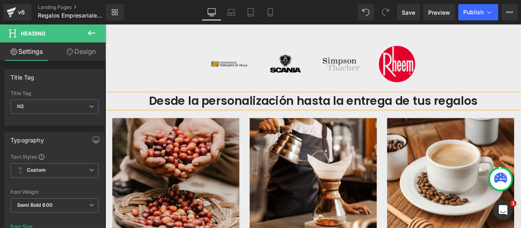
click at [521, 101] on div "Algunas empresas que confiaron en nosotros Heading Image Image Image Image Row …" at bounding box center [352, 154] width 493 height 397
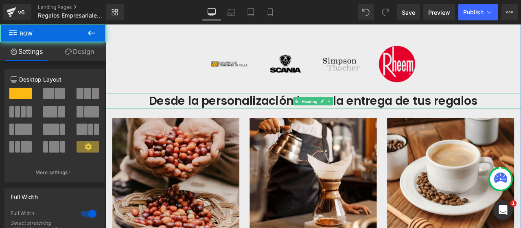
click at [339, 113] on span "Heading" at bounding box center [348, 115] width 22 height 10
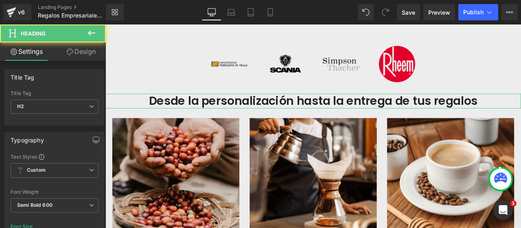
click at [75, 49] on link "Design" at bounding box center [81, 51] width 53 height 18
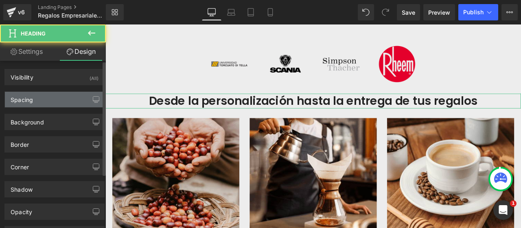
click at [24, 98] on div "Spacing" at bounding box center [22, 97] width 22 height 11
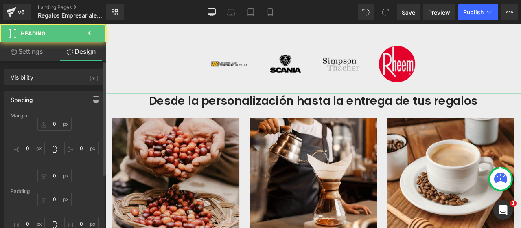
type input "0"
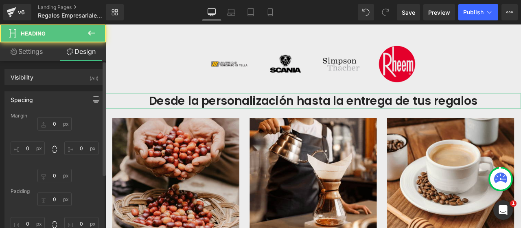
type input "0"
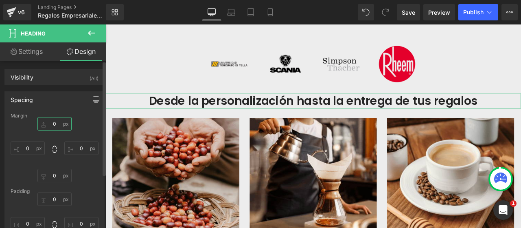
click at [55, 120] on input "0" at bounding box center [54, 123] width 34 height 13
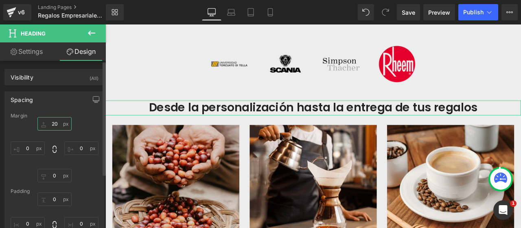
type input "2"
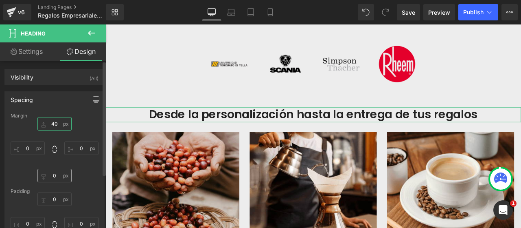
type input "40"
click at [52, 175] on input "0" at bounding box center [54, 175] width 34 height 13
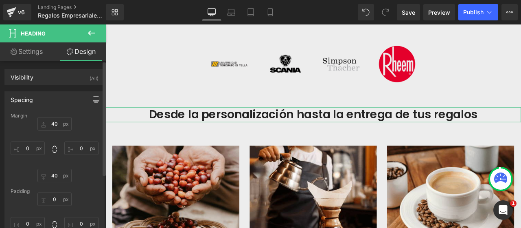
click at [84, 180] on div "40 40 0px 0 40 40 0px 0" at bounding box center [55, 149] width 88 height 65
click at [56, 173] on input "40" at bounding box center [54, 175] width 34 height 13
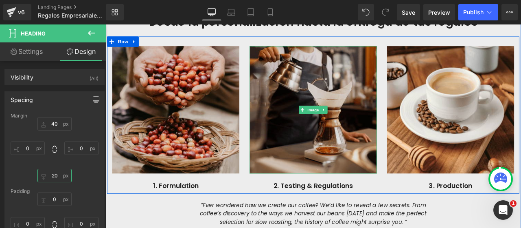
scroll to position [524, 0]
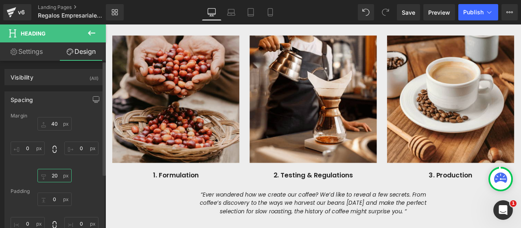
type input "20"
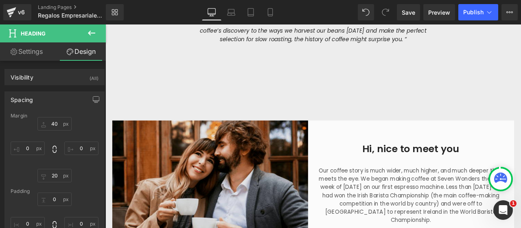
scroll to position [768, 0]
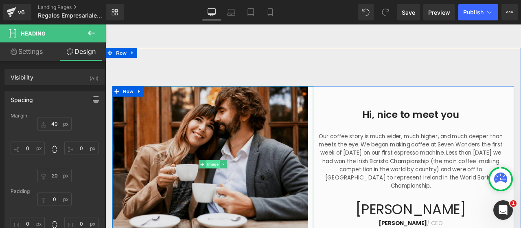
click at [226, 190] on span "Image" at bounding box center [232, 190] width 17 height 10
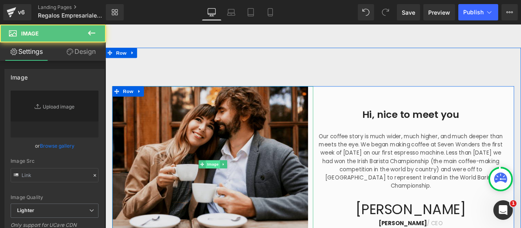
type input "https://ucarecdn.com/efd22520-c0df-4597-afc4-e5df5731590d/-/format/auto/-/previ…"
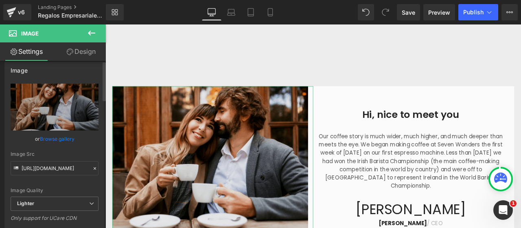
scroll to position [0, 0]
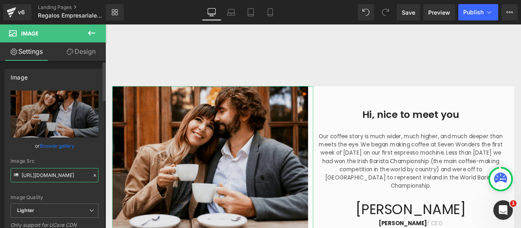
click at [49, 175] on input "https://ucarecdn.com/efd22520-c0df-4597-afc4-e5df5731590d/-/format/auto/-/previ…" at bounding box center [55, 175] width 88 height 14
click at [409, 11] on span "Save" at bounding box center [408, 12] width 13 height 9
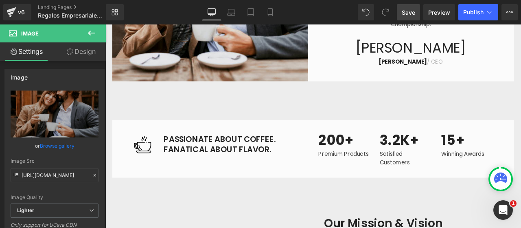
scroll to position [972, 0]
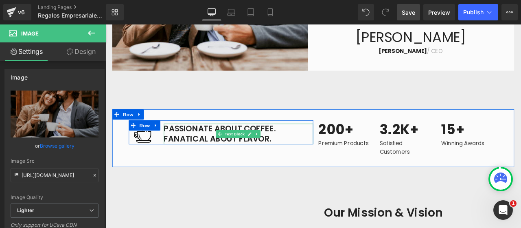
click at [206, 146] on p "PASSIONATE ABOUT COFFEE. FANATICAL ABOUT FLAVOR." at bounding box center [263, 154] width 177 height 24
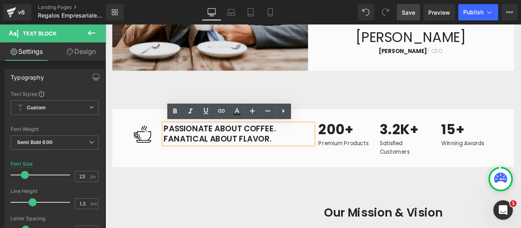
click at [206, 146] on p "PASSIONATE ABOUT COFFEE. FANATICAL ABOUT FLAVOR." at bounding box center [263, 154] width 177 height 24
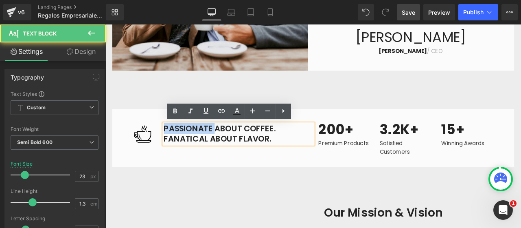
click at [206, 146] on p "PASSIONATE ABOUT COFFEE. FANATICAL ABOUT FLAVOR." at bounding box center [263, 154] width 177 height 24
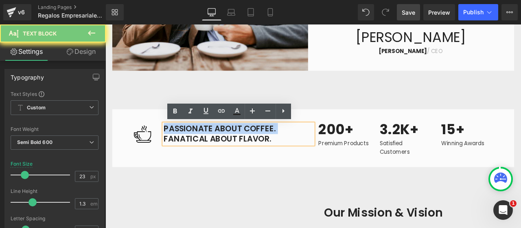
click at [206, 146] on p "PASSIONATE ABOUT COFFEE. FANATICAL ABOUT FLAVOR." at bounding box center [263, 154] width 177 height 24
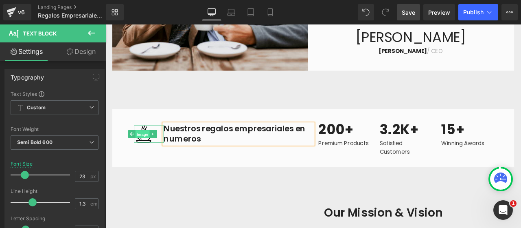
click at [148, 154] on span "Image" at bounding box center [149, 155] width 17 height 10
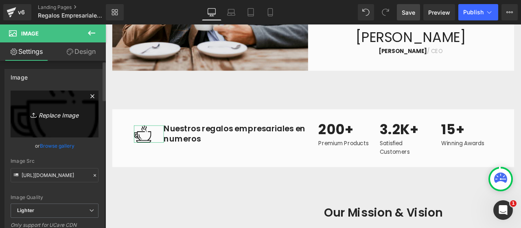
click at [63, 109] on icon "Replace Image" at bounding box center [54, 114] width 65 height 10
type input "C:\fakepath\Logos Clientes Corporativos (6).png"
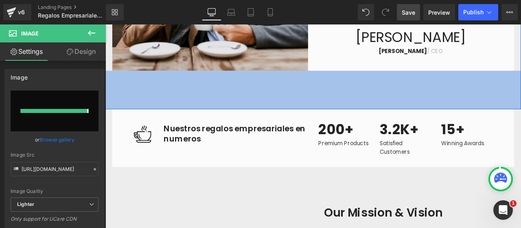
type input "https://ucarecdn.com/8dafce42-8aa4-4d50-bbe8-72fbcc234c5a/-/format/auto/-/previ…"
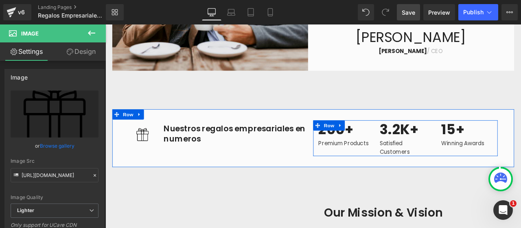
click at [417, 158] on div "200+ Text Block Premium Products Text Block" at bounding box center [388, 154] width 73 height 33
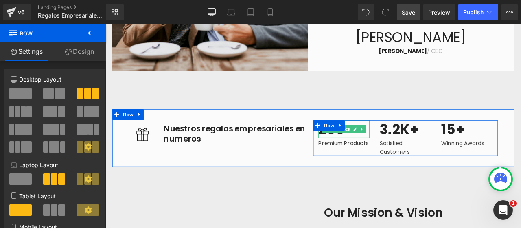
click at [370, 155] on p "200+" at bounding box center [388, 148] width 61 height 21
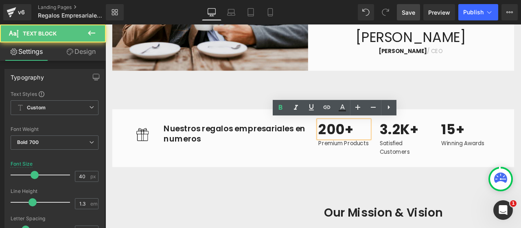
click at [368, 153] on p "200+" at bounding box center [388, 148] width 61 height 21
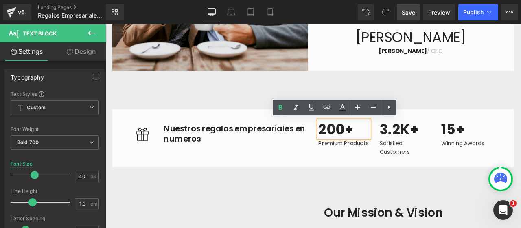
click at [372, 152] on p "200+" at bounding box center [388, 148] width 61 height 21
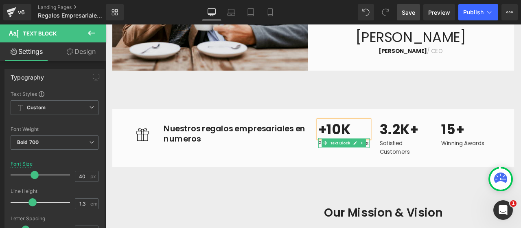
click at [358, 164] on p "Premium Products" at bounding box center [388, 166] width 61 height 10
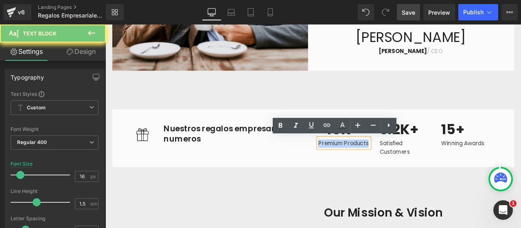
click at [358, 164] on p "Premium Products" at bounding box center [388, 166] width 61 height 10
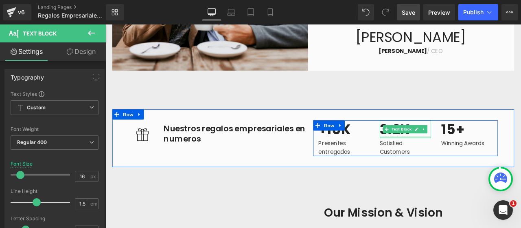
click at [433, 157] on div "3.2K+ Text Block" at bounding box center [461, 148] width 61 height 21
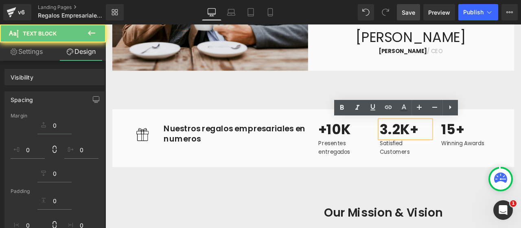
click at [432, 154] on p "3.2K+" at bounding box center [461, 148] width 61 height 21
click at [431, 149] on p "3.2K+" at bounding box center [461, 148] width 61 height 21
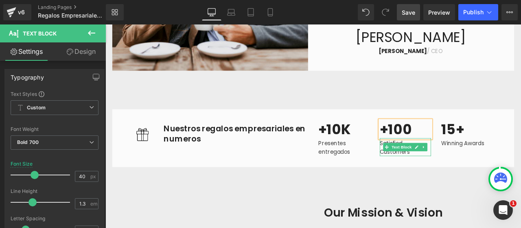
click at [431, 164] on p "Satisfied Customers" at bounding box center [461, 171] width 61 height 20
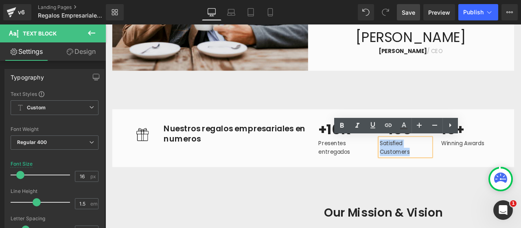
click at [443, 164] on p "Satisfied Customers" at bounding box center [461, 171] width 61 height 20
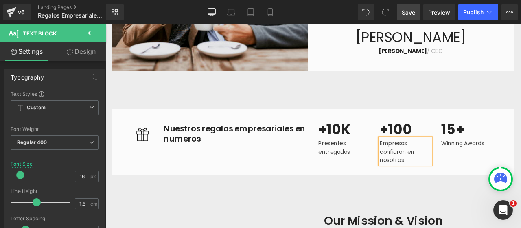
click at [521, 177] on div "+10K Text Block Presentes entregados Text Block +100 Text Block Empresas confia…" at bounding box center [461, 164] width 219 height 52
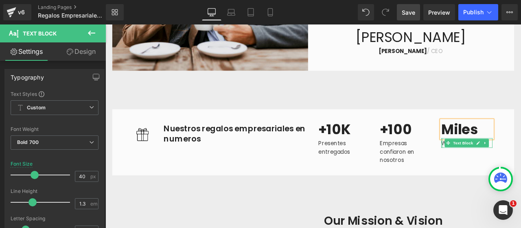
click at [504, 165] on div at bounding box center [505, 164] width 2 height 11
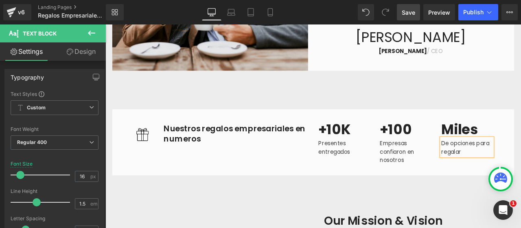
click at [106, 24] on div "112px" at bounding box center [106, 24] width 0 height 0
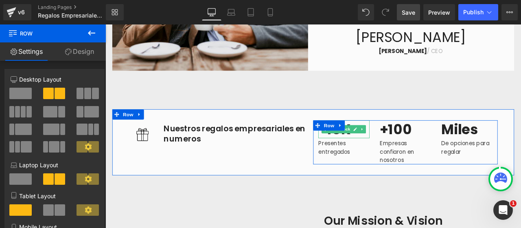
click at [390, 156] on p "+10K" at bounding box center [388, 148] width 61 height 21
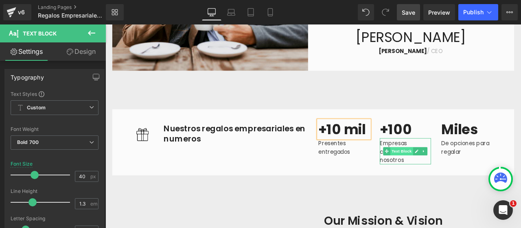
click at [467, 174] on span "Text Block" at bounding box center [457, 174] width 27 height 10
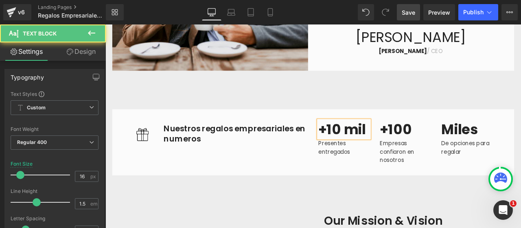
click at [106, 24] on div "112px" at bounding box center [106, 24] width 0 height 0
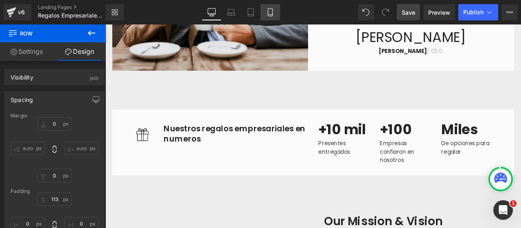
click at [272, 13] on icon at bounding box center [270, 12] width 8 height 8
type input "0"
type input "70"
type input "0"
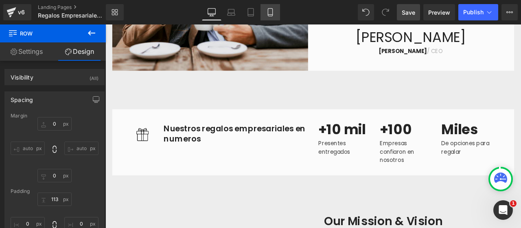
type input "70"
type input "0"
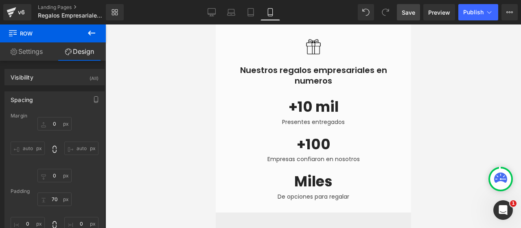
scroll to position [1454, 0]
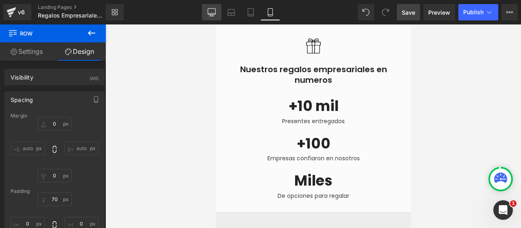
click at [213, 12] on icon at bounding box center [212, 12] width 8 height 8
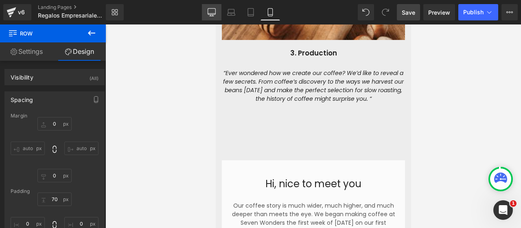
type input "0"
type input "113"
type input "0"
type input "112"
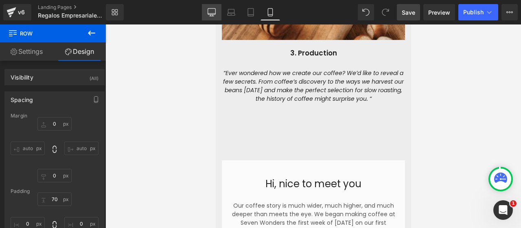
type input "0"
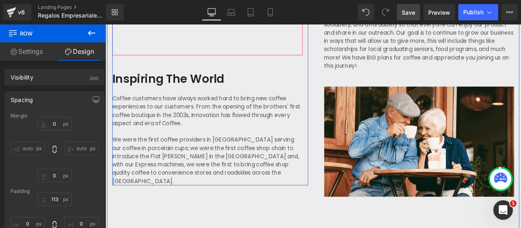
scroll to position [1300, 0]
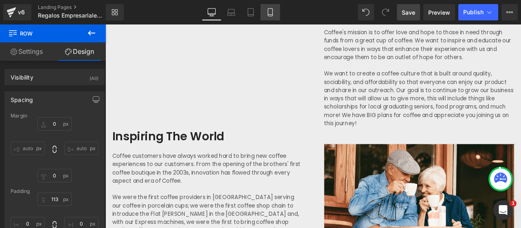
click at [271, 9] on icon at bounding box center [270, 12] width 8 height 8
type input "0"
type input "70"
type input "0"
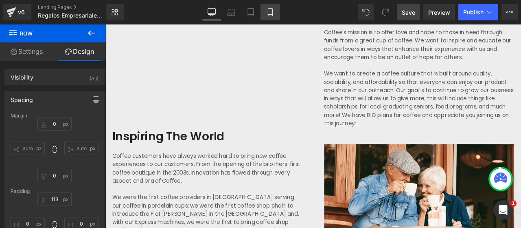
type input "70"
type input "0"
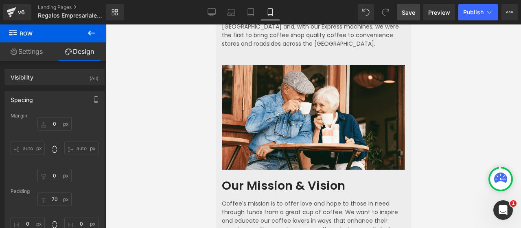
scroll to position [1929, 0]
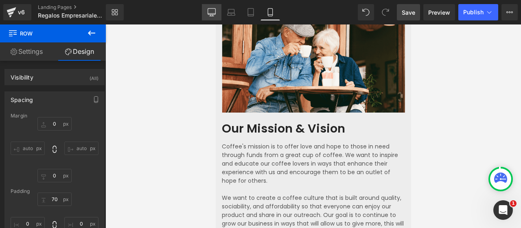
click at [209, 7] on link "Desktop" at bounding box center [212, 12] width 20 height 16
type input "0"
type input "113"
type input "0"
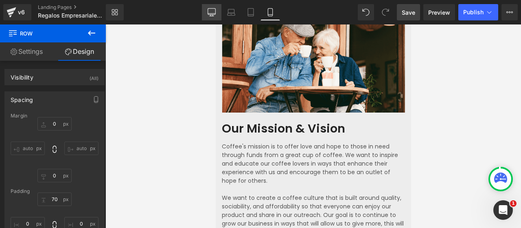
type input "112"
type input "0"
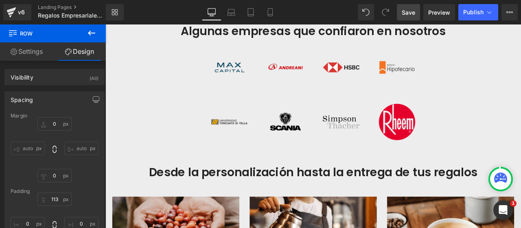
scroll to position [429, 0]
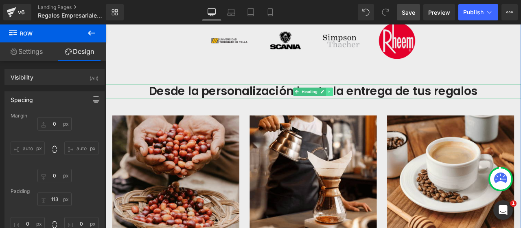
click at [369, 105] on icon at bounding box center [371, 104] width 4 height 5
click at [367, 105] on link at bounding box center [367, 104] width 9 height 10
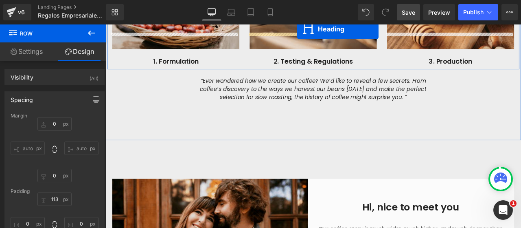
scroll to position [753, 0]
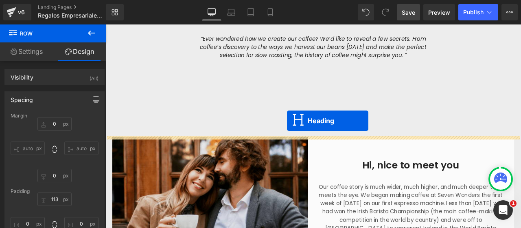
drag, startPoint x: 328, startPoint y: 66, endPoint x: 321, endPoint y: 139, distance: 73.3
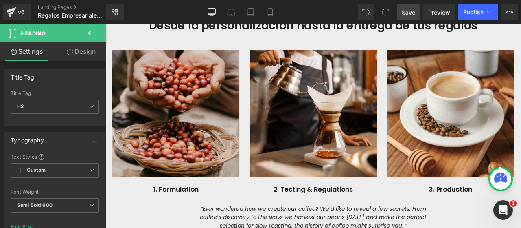
scroll to position [423, 0]
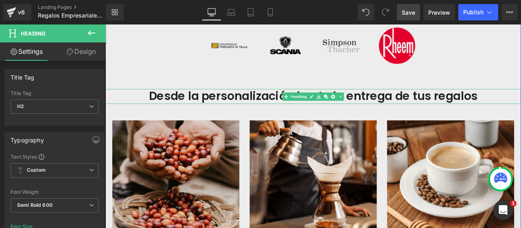
click at [262, 109] on h2 "Desde la personalización hasta la entrega de tus regalos" at bounding box center [352, 110] width 493 height 18
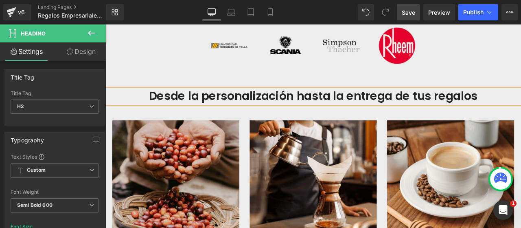
click at [261, 109] on h2 "Desde la personalización hasta la entrega de tus regalos" at bounding box center [352, 110] width 493 height 18
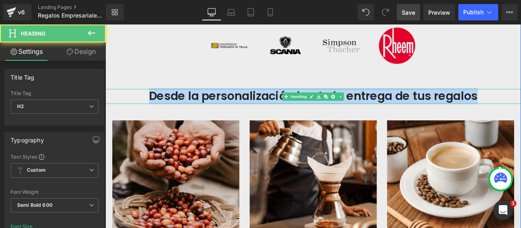
click at [204, 106] on h2 "Desde la personalización hasta la entrega de tus regalos" at bounding box center [352, 110] width 493 height 18
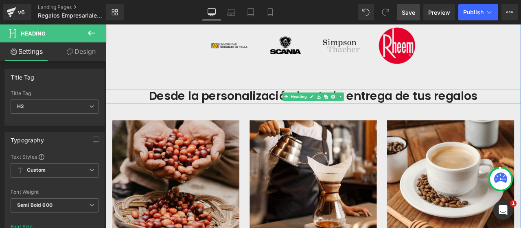
click at [207, 111] on h2 "Desde la personalización hasta la entrega de tus regalos" at bounding box center [352, 110] width 493 height 18
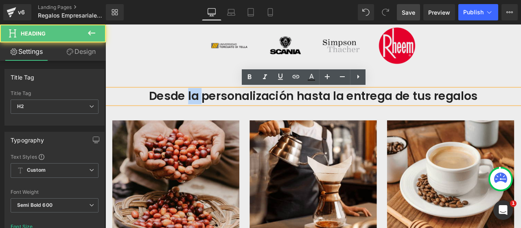
click at [206, 111] on h2 "Desde la personalización hasta la entrega de tus regalos" at bounding box center [352, 110] width 493 height 18
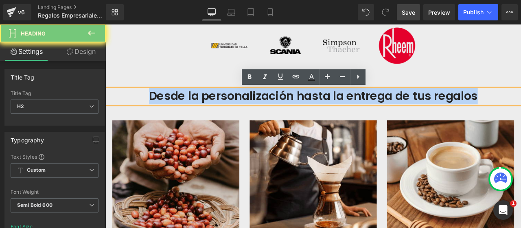
click at [206, 111] on h2 "Desde la personalización hasta la entrega de tus regalos" at bounding box center [352, 110] width 493 height 18
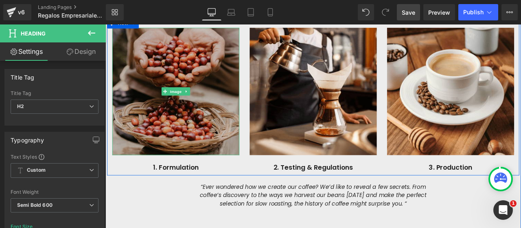
scroll to position [545, 0]
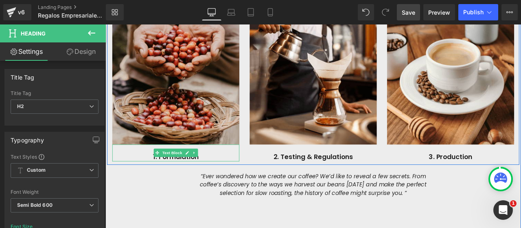
click at [212, 180] on p "1. Formulation" at bounding box center [189, 181] width 151 height 10
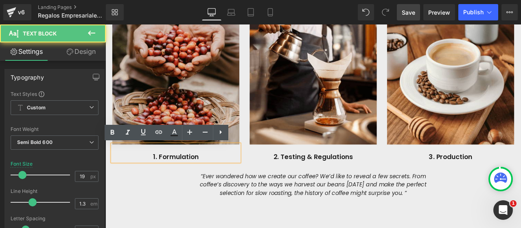
click at [212, 180] on p "1. Formulation" at bounding box center [189, 181] width 151 height 10
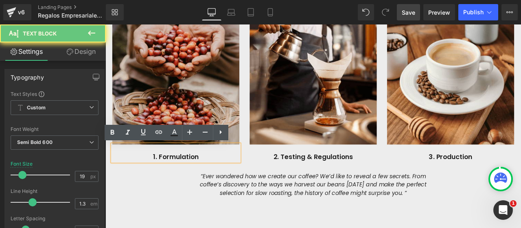
click at [212, 180] on p "1. Formulation" at bounding box center [189, 181] width 151 height 10
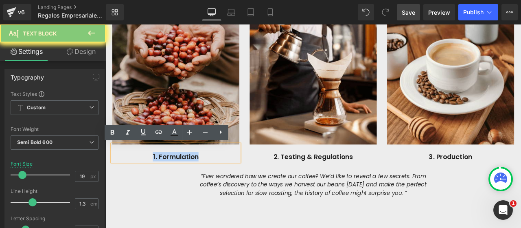
click at [212, 180] on p "1. Formulation" at bounding box center [189, 181] width 151 height 10
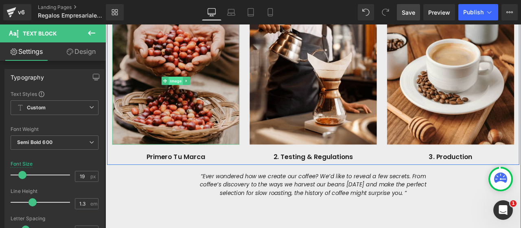
click at [188, 89] on span "Image" at bounding box center [188, 91] width 17 height 10
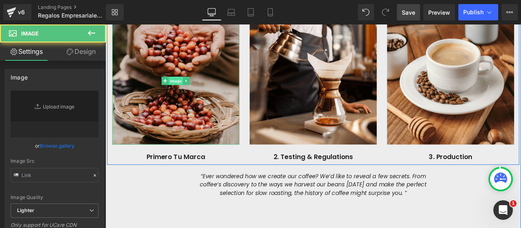
type input "https://ucarecdn.com/d58fbad4-03d6-440b-854a-1a3b383561ae/-/format/auto/-/previ…"
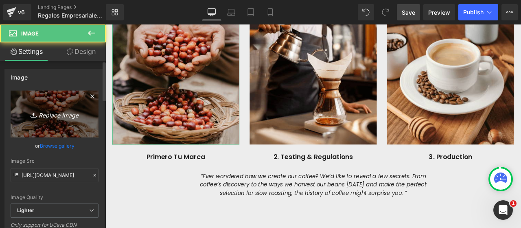
click at [39, 117] on icon "Replace Image" at bounding box center [54, 114] width 65 height 10
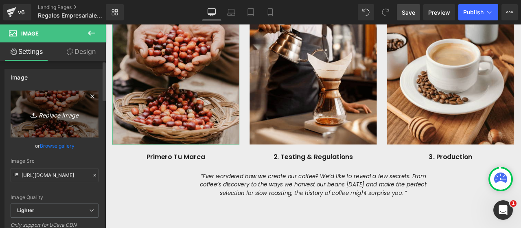
type input "C:\fakepath\Logos Clientes Corporativos.jpg"
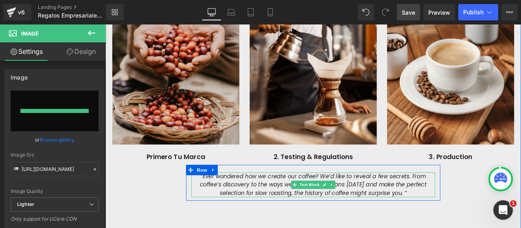
type input "[URL][DOMAIN_NAME]"
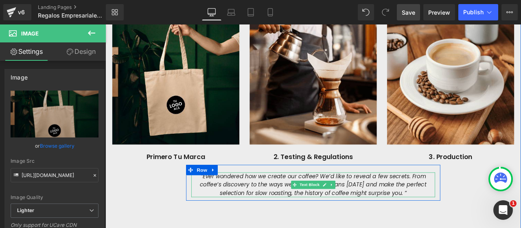
click at [371, 217] on link at bounding box center [374, 214] width 9 height 10
click at [365, 217] on link at bounding box center [369, 214] width 9 height 10
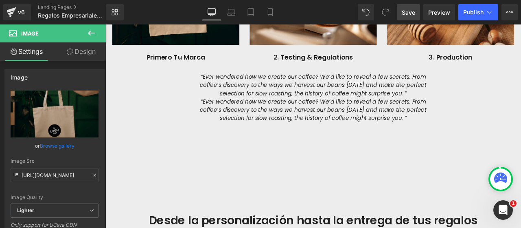
scroll to position [622, 0]
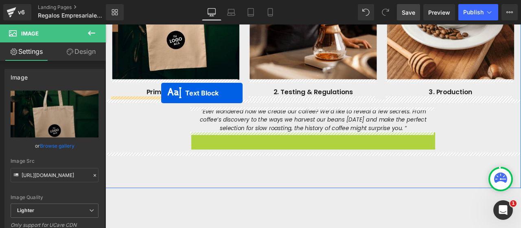
drag, startPoint x: 328, startPoint y: 167, endPoint x: 172, endPoint y: 106, distance: 167.7
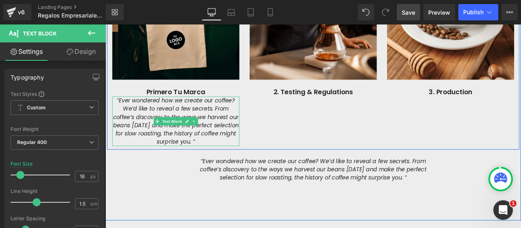
click at [202, 123] on span "“Ever wondered how we create our coffee? We’d like to reveal a few secrets. Fro…" at bounding box center [188, 139] width 149 height 58
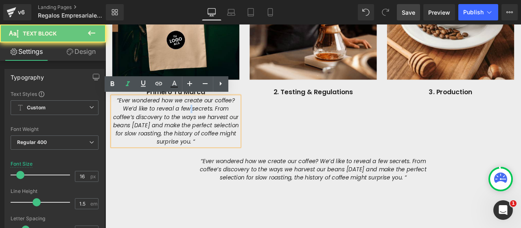
click at [202, 123] on span "“Ever wondered how we create our coffee? We’d like to reveal a few secrets. Fro…" at bounding box center [188, 139] width 149 height 58
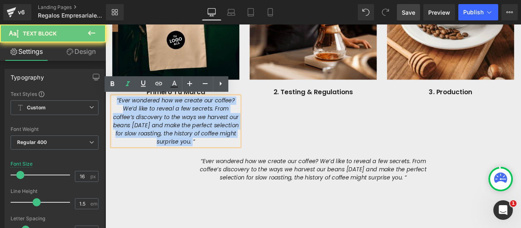
click at [202, 123] on span "“Ever wondered how we create our coffee? We’d like to reveal a few secrets. Fro…" at bounding box center [188, 139] width 149 height 58
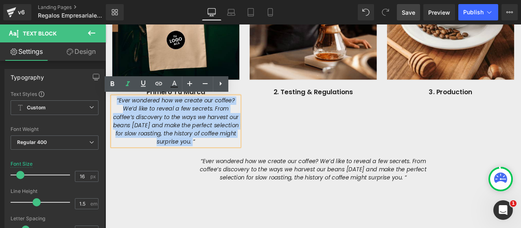
paste div
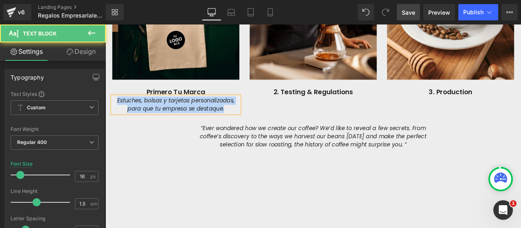
drag, startPoint x: 245, startPoint y: 121, endPoint x: 211, endPoint y: 123, distance: 33.8
click at [108, 112] on div "Image Primero Tu Marca Text Block Estuches, bolsas y tarjetas personalizadas, p…" at bounding box center [189, 34] width 163 height 190
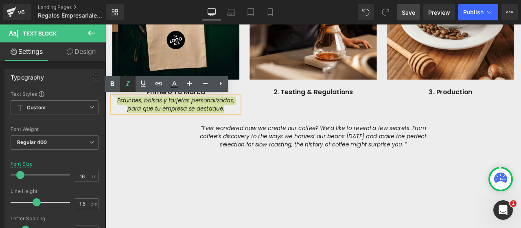
click at [128, 82] on icon at bounding box center [128, 83] width 4 height 5
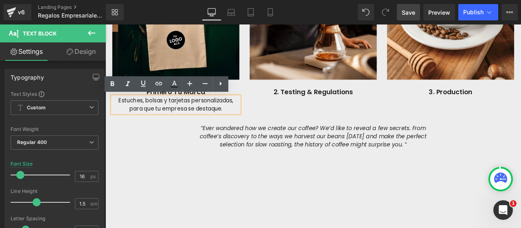
click at [282, 126] on div "Image Primero Tu Marca Text Block Estuches, bolsas y tarjetas personalizadas, p…" at bounding box center [352, 30] width 489 height 206
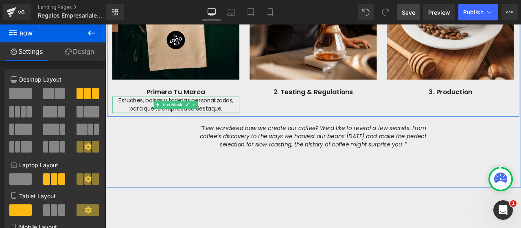
click at [209, 120] on icon at bounding box center [211, 119] width 4 height 5
click at [205, 120] on icon at bounding box center [207, 119] width 4 height 5
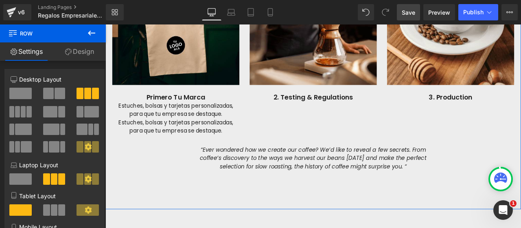
scroll to position [572, 0]
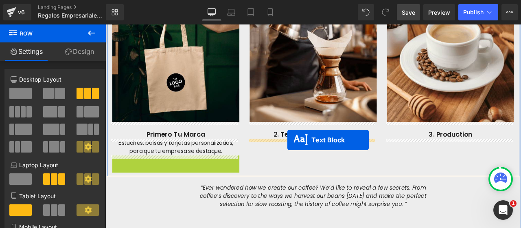
drag, startPoint x: 164, startPoint y: 186, endPoint x: 321, endPoint y: 161, distance: 159.3
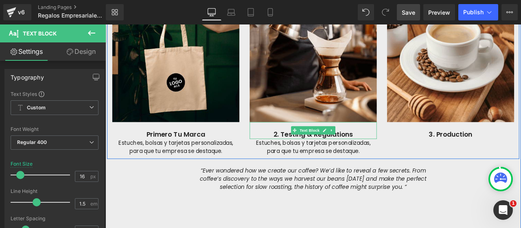
click at [323, 157] on p "2. Testing & Regulations" at bounding box center [352, 155] width 151 height 10
click at [322, 156] on p "2. Testing & Regulations" at bounding box center [352, 155] width 151 height 10
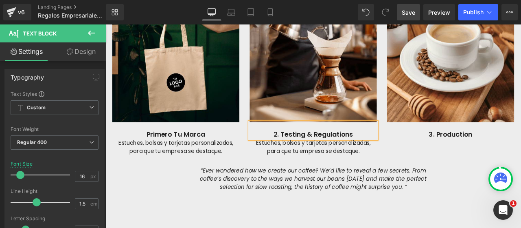
click at [322, 156] on p "2. Testing & Regulations" at bounding box center [352, 155] width 151 height 10
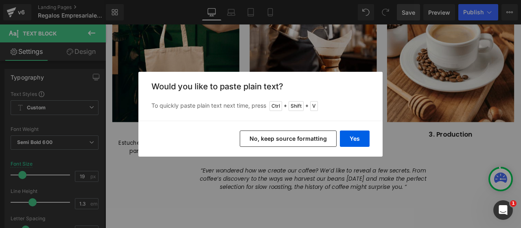
click at [303, 140] on button "No, keep source formatting" at bounding box center [288, 138] width 97 height 16
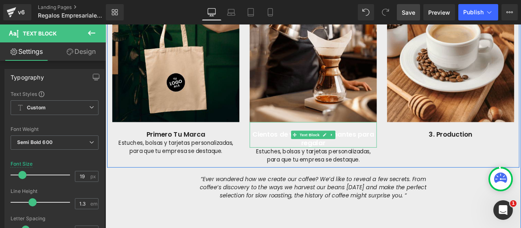
click at [308, 152] on span "Cientos de vinos y espumantes para regalar" at bounding box center [352, 159] width 144 height 21
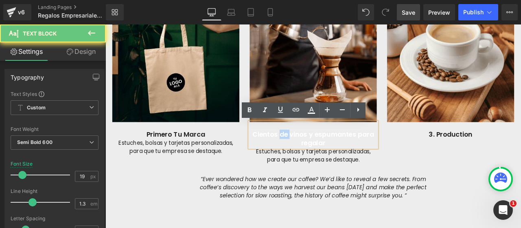
click at [308, 152] on span "Cientos de vinos y espumantes para regalar" at bounding box center [352, 159] width 144 height 21
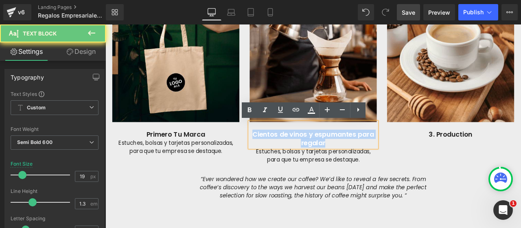
click at [308, 152] on span "Cientos de vinos y espumantes para regalar" at bounding box center [352, 159] width 144 height 21
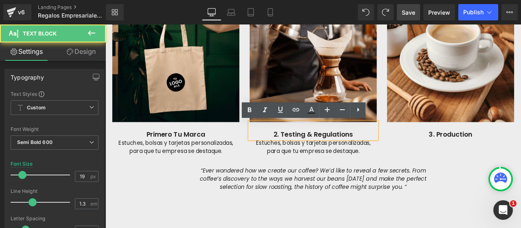
click at [352, 155] on p "2. Testing & Regulations" at bounding box center [352, 155] width 151 height 10
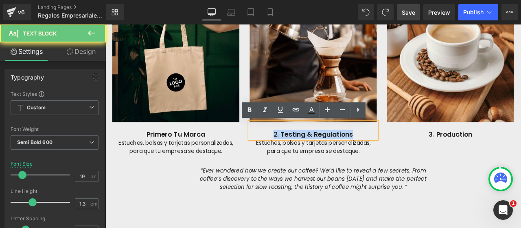
click at [352, 155] on p "2. Testing & Regulations" at bounding box center [352, 155] width 151 height 10
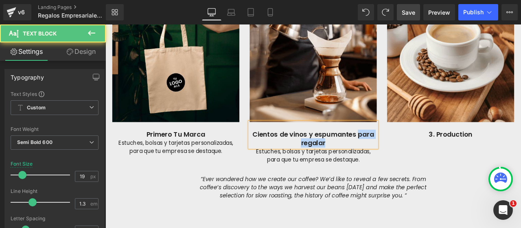
drag, startPoint x: 404, startPoint y: 152, endPoint x: 407, endPoint y: 166, distance: 13.7
click at [408, 164] on p "Cientos de vinos y espumantes para regalar" at bounding box center [352, 160] width 151 height 20
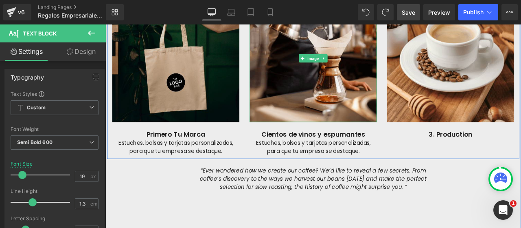
drag, startPoint x: 346, startPoint y: 65, endPoint x: 224, endPoint y: 101, distance: 127.5
click at [346, 65] on span "Image" at bounding box center [351, 65] width 17 height 10
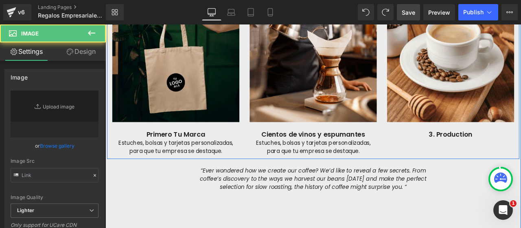
type input "https://ucarecdn.com/f0dadc26-40eb-478d-8826-889e1266650e/-/format/auto/-/previ…"
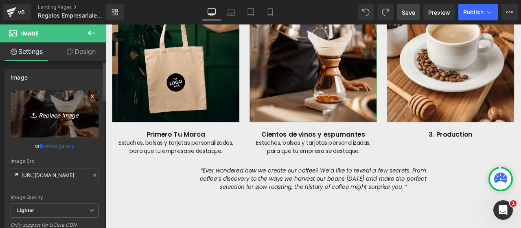
click at [51, 111] on icon "Replace Image" at bounding box center [54, 114] width 65 height 10
type input "C:\fakepath\Logos Clientes Corporativos (1).jpg"
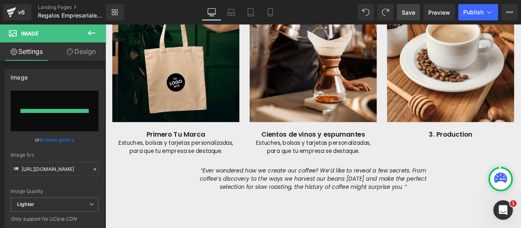
type input "[URL][DOMAIN_NAME]"
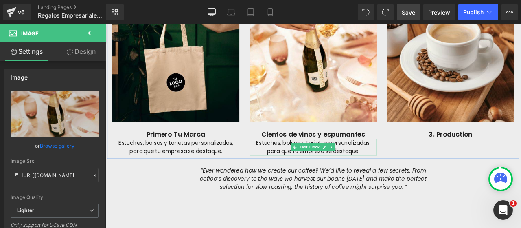
click at [303, 164] on p "Estuches, bolsas y tarjetas personalizadas, para que tu empresa se destaque." at bounding box center [352, 170] width 151 height 20
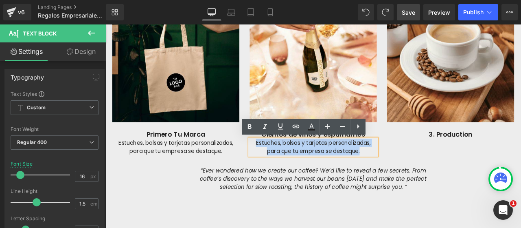
paste div
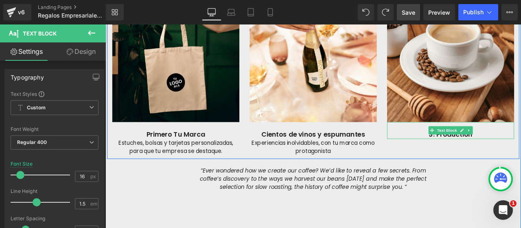
click at [486, 155] on p "3. Production" at bounding box center [515, 155] width 151 height 10
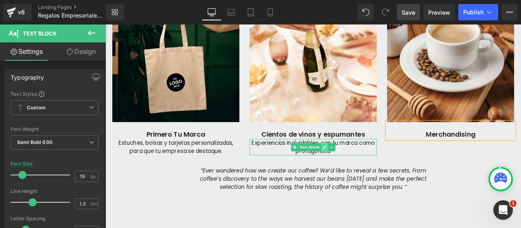
click at [363, 172] on link at bounding box center [365, 170] width 9 height 10
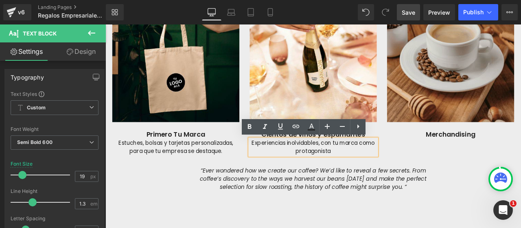
click at [381, 170] on p "Experiencias inolvidables, con tu marca como protagonista" at bounding box center [352, 170] width 151 height 20
click at [451, 193] on div "“Ever wondered how we create our coffee? We’d like to reveal a few secrets. Fro…" at bounding box center [351, 207] width 289 height 29
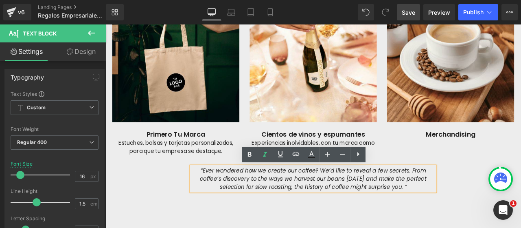
click at [468, 164] on div "Image Primero Tu Marca Text Block Estuches, bolsas y tarjetas personalizadas, p…" at bounding box center [352, 81] width 489 height 206
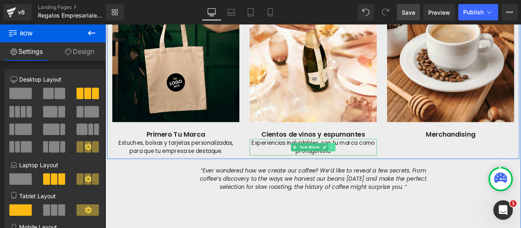
click at [372, 169] on icon at bounding box center [374, 169] width 4 height 5
click at [367, 170] on icon at bounding box center [369, 169] width 4 height 4
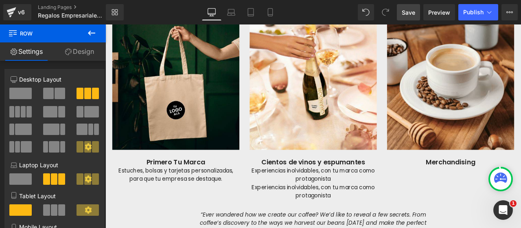
scroll to position [531, 0]
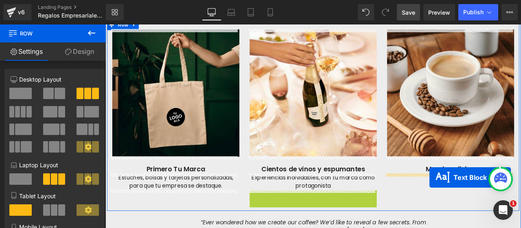
drag, startPoint x: 326, startPoint y: 229, endPoint x: 488, endPoint y: 205, distance: 164.3
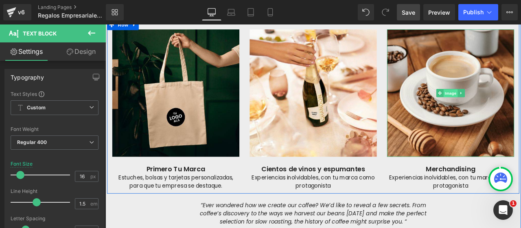
click at [511, 105] on span "Image" at bounding box center [514, 106] width 17 height 10
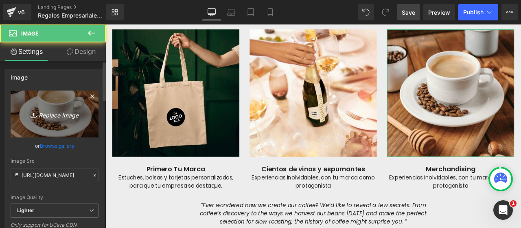
click at [37, 118] on icon "Replace Image" at bounding box center [54, 114] width 65 height 10
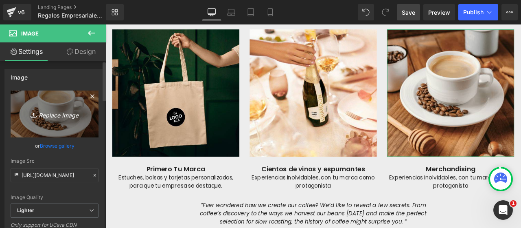
type input "C:\fakepath\Logos Clientes Corporativos (2).jpg"
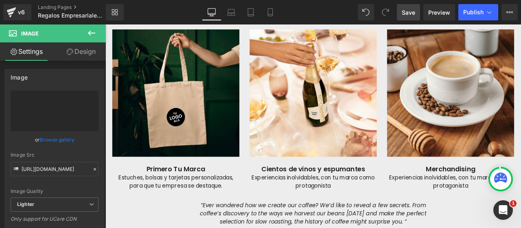
type input "[URL][DOMAIN_NAME]"
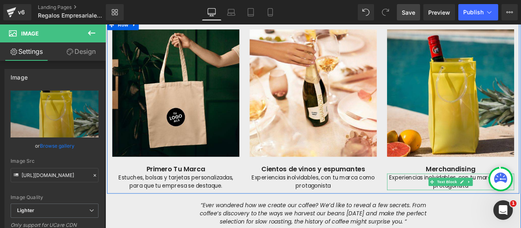
click at [482, 205] on p "Experiencias inolvidables, con tu marca como protagonista" at bounding box center [515, 211] width 151 height 20
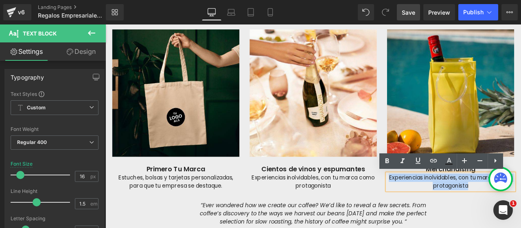
paste div
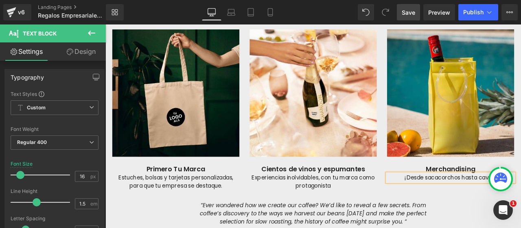
click at [521, 227] on div "Algunas empresas que confiaron en nosotros Heading Image Image Image Image Row …" at bounding box center [352, 46] width 493 height 441
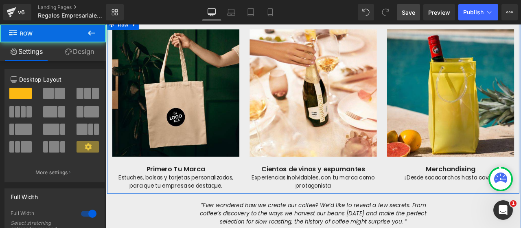
scroll to position [572, 0]
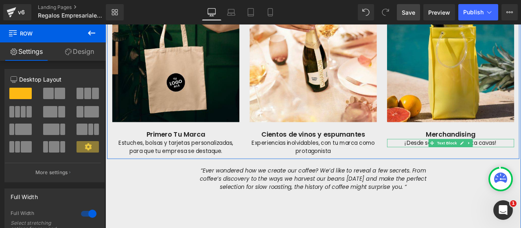
click at [521, 163] on p "¡Desde sacacorchos hasta cavas!" at bounding box center [515, 165] width 151 height 10
click at [521, 164] on p "¡Desde sacacorchos hasta cavas!" at bounding box center [515, 165] width 151 height 10
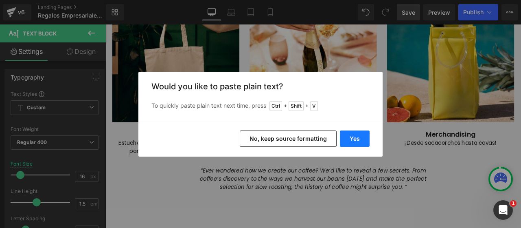
drag, startPoint x: 357, startPoint y: 141, endPoint x: 299, endPoint y: 139, distance: 57.5
click at [357, 141] on button "Yes" at bounding box center [355, 138] width 30 height 16
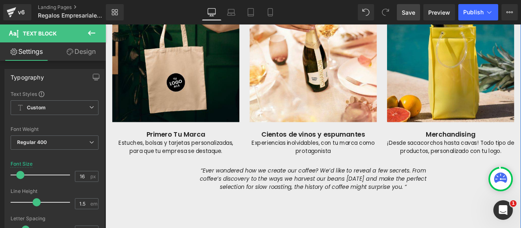
click at [521, 201] on div "Algunas empresas que confiaron en nosotros Heading Image Image Image Image Row …" at bounding box center [352, 5] width 493 height 441
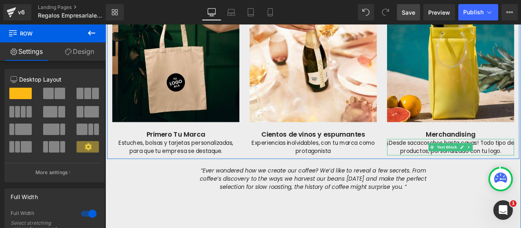
click at [521, 163] on p "¡Desde sacacorchos hasta cavas! Todo tipo de productos, personalizado con tu lo…" at bounding box center [515, 170] width 151 height 20
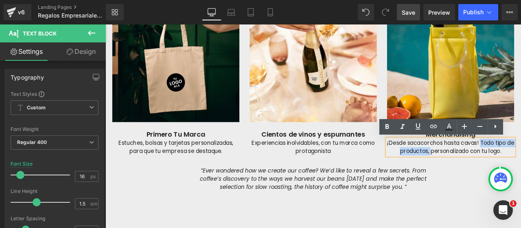
drag, startPoint x: 554, startPoint y: 163, endPoint x: 493, endPoint y: 171, distance: 61.6
click at [493, 171] on p "¡Desde sacacorchos hasta cavas! Todo tipo de productos, personalizado con tu lo…" at bounding box center [515, 170] width 151 height 20
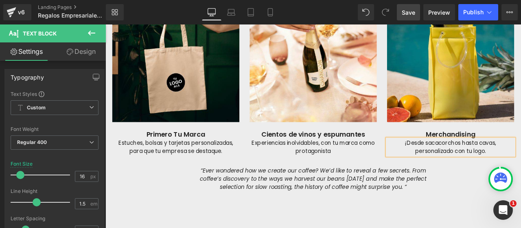
click at [521, 206] on div "Algunas empresas que confiaron en nosotros Heading Image Image Image Image Row …" at bounding box center [352, 5] width 493 height 441
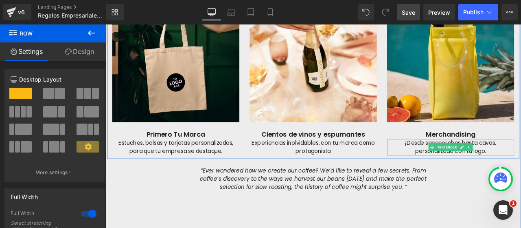
click at [477, 165] on p "¡Desde sacacorchos hasta cavas, personalizado con tu logo." at bounding box center [515, 170] width 151 height 20
click at [459, 164] on p "¡Desde sacacorchos hasta cavas, personalizado con tu logo." at bounding box center [515, 170] width 151 height 20
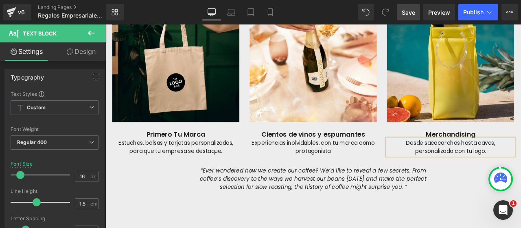
click at [508, 213] on div "Algunas empresas que confiaron en nosotros Heading Image Image Image Image Row …" at bounding box center [352, 5] width 493 height 441
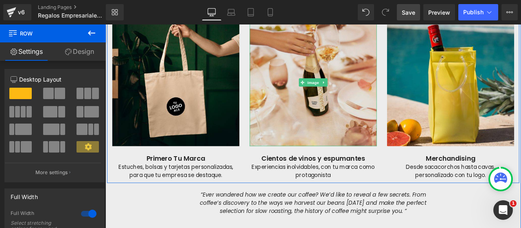
scroll to position [450, 0]
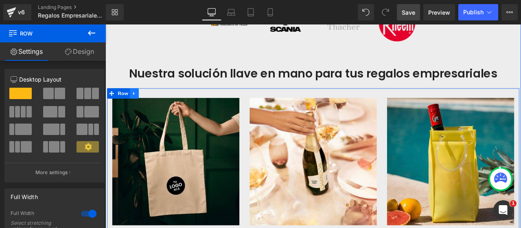
click at [139, 106] on icon at bounding box center [140, 106] width 6 height 6
click at [150, 106] on link at bounding box center [150, 106] width 11 height 12
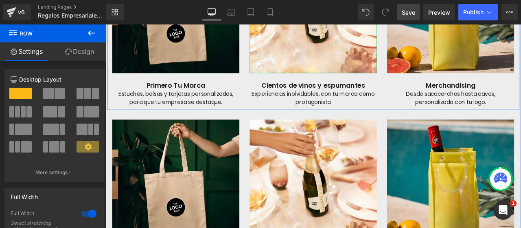
scroll to position [658, 0]
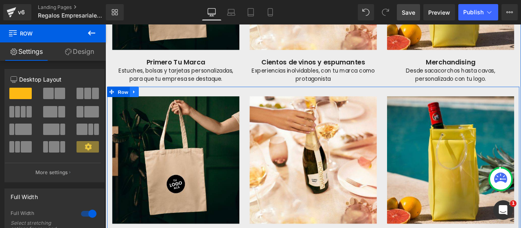
click at [140, 104] on link at bounding box center [139, 104] width 11 height 12
click at [158, 104] on icon at bounding box center [161, 104] width 6 height 6
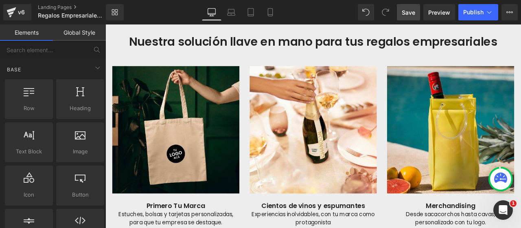
scroll to position [454, 0]
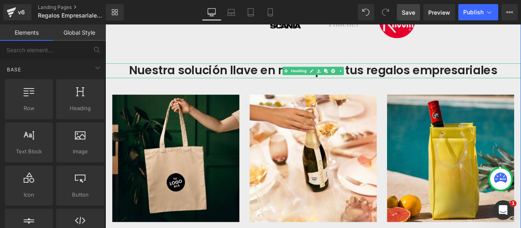
click at [247, 79] on h2 "Nuestra solución llave en mano para tus regalos empresariales" at bounding box center [352, 79] width 493 height 18
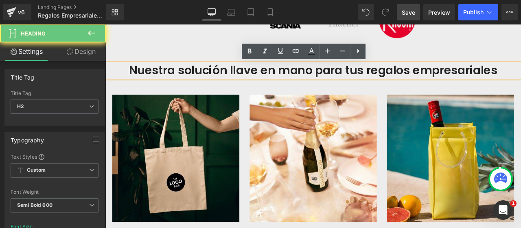
click at [252, 79] on h2 "Nuestra solución llave en mano para tus regalos empresariales" at bounding box center [352, 79] width 493 height 18
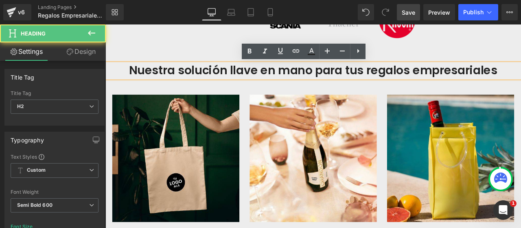
click at [246, 78] on h2 "Nuestra solución llave en mano para tus regalos empresariales" at bounding box center [352, 79] width 493 height 18
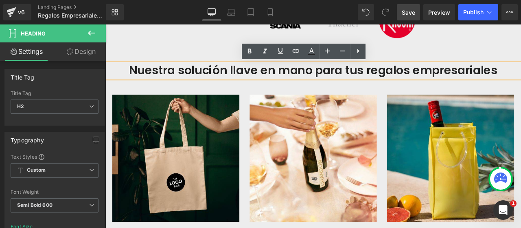
click at [253, 79] on h2 "Nuestra solución llave en mano para tus regalos empresariales" at bounding box center [352, 79] width 493 height 18
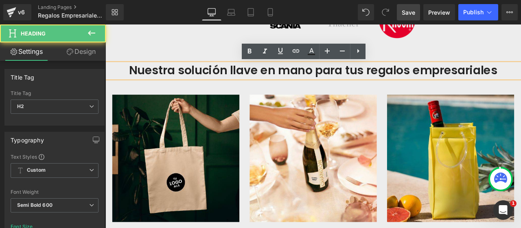
click at [250, 80] on h2 "Nuestra solución llave en mano para tus regalos empresariales" at bounding box center [352, 79] width 493 height 18
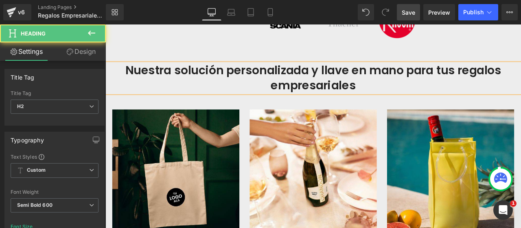
click at [152, 79] on h2 "Nuestra solución personalizada y llave en mano para tus regalos empresariales" at bounding box center [352, 87] width 493 height 35
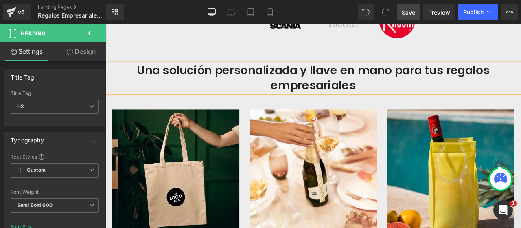
click at [106, 24] on div at bounding box center [106, 24] width 0 height 0
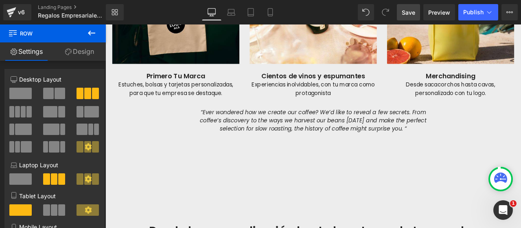
scroll to position [658, 0]
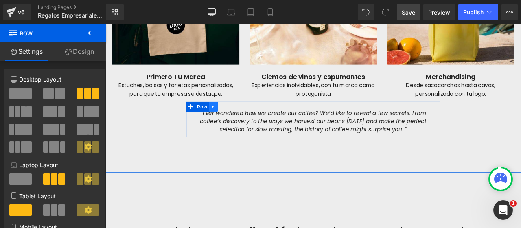
click at [232, 123] on icon at bounding box center [233, 122] width 2 height 4
click at [252, 123] on icon at bounding box center [255, 122] width 6 height 6
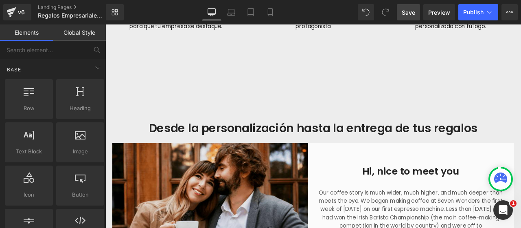
scroll to position [739, 0]
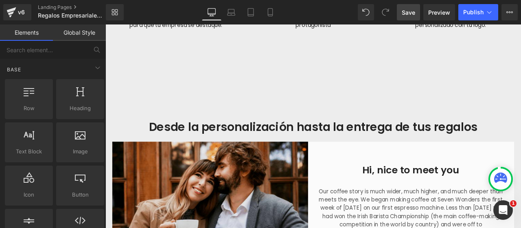
click at [409, 17] on link "Save" at bounding box center [408, 12] width 23 height 16
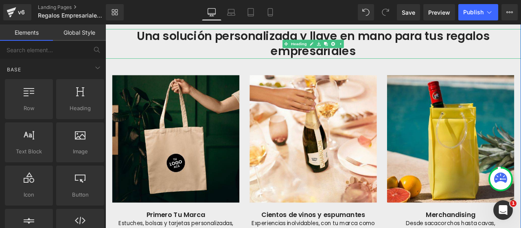
scroll to position [454, 0]
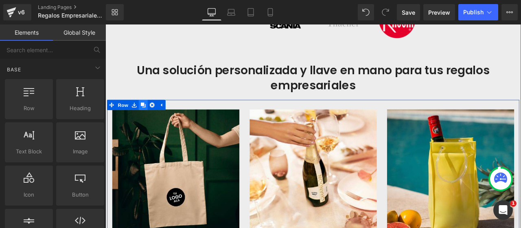
click at [147, 121] on icon at bounding box center [150, 120] width 6 height 6
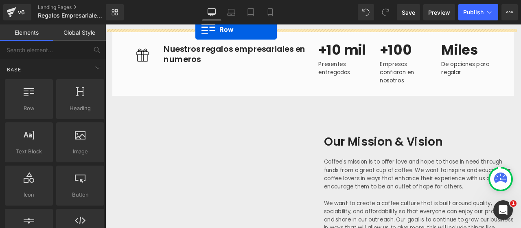
scroll to position [1123, 0]
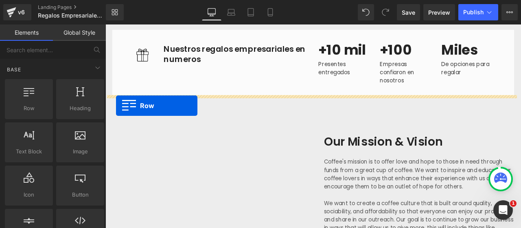
drag, startPoint x: 112, startPoint y: 64, endPoint x: 118, endPoint y: 120, distance: 56.1
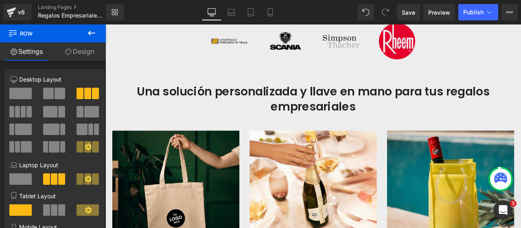
scroll to position [410, 0]
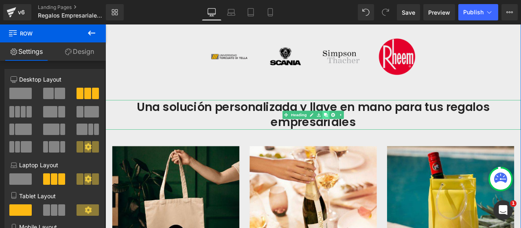
click at [365, 131] on icon at bounding box center [367, 132] width 4 height 4
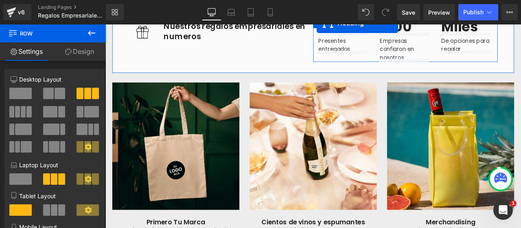
scroll to position [1178, 0]
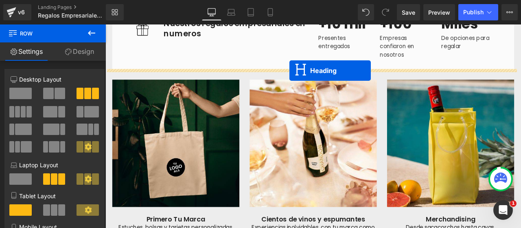
drag, startPoint x: 331, startPoint y: 154, endPoint x: 324, endPoint y: 79, distance: 75.7
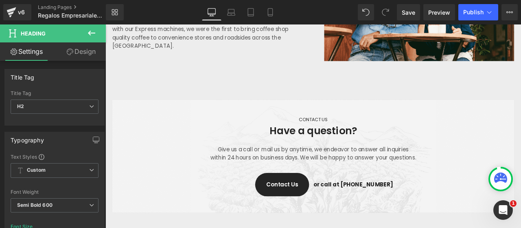
scroll to position [1826, 0]
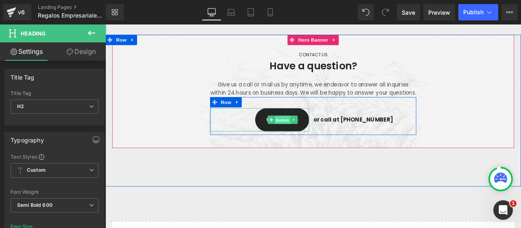
click at [310, 143] on span "Button" at bounding box center [315, 138] width 19 height 10
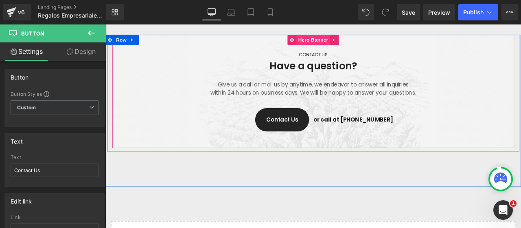
click at [351, 42] on span "Hero Banner" at bounding box center [352, 43] width 40 height 12
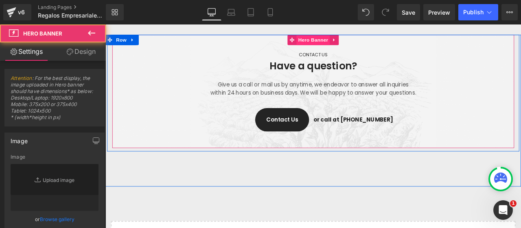
type input "https://ucarecdn.com/aa601a2f-c8c9-423e-9ab5-01da8ad18390/-/format/auto/-/previ…"
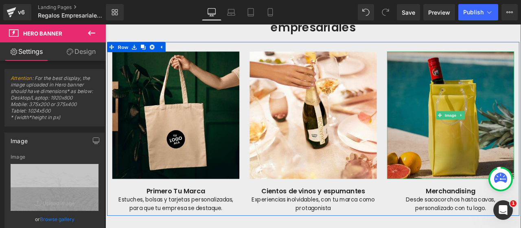
scroll to position [563, 0]
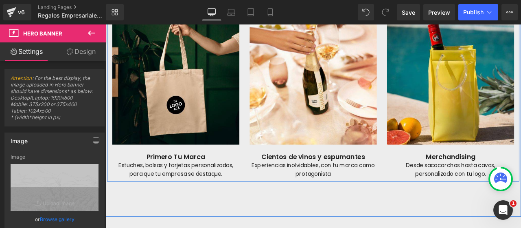
click at [483, 181] on p "Merchandising" at bounding box center [515, 181] width 151 height 10
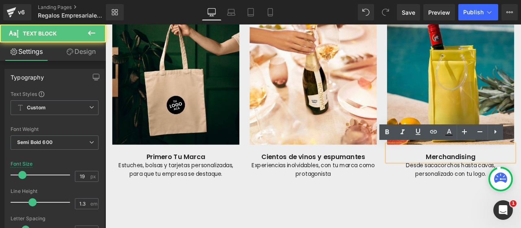
click at [481, 181] on p "Merchandising" at bounding box center [515, 181] width 151 height 10
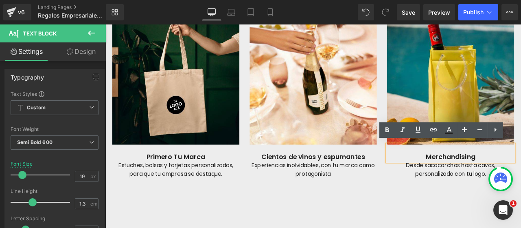
scroll to position [604, 0]
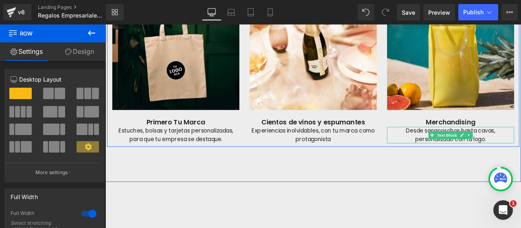
click at [521, 158] on p "Desde sacacorchos hasta cavas, personalizado con tu logo." at bounding box center [515, 156] width 151 height 20
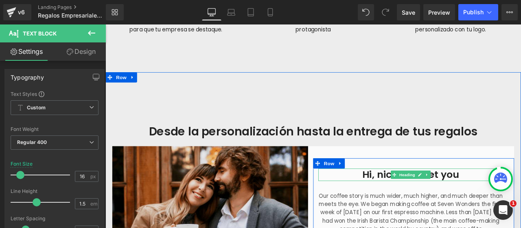
scroll to position [726, 0]
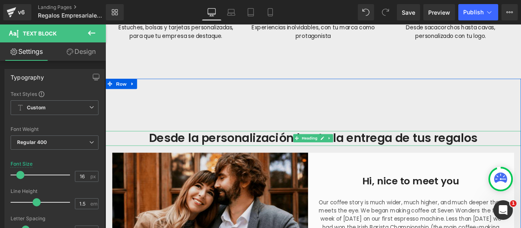
click at [296, 161] on h2 "Desde la personalización hasta la entrega de tus regalos" at bounding box center [352, 160] width 493 height 18
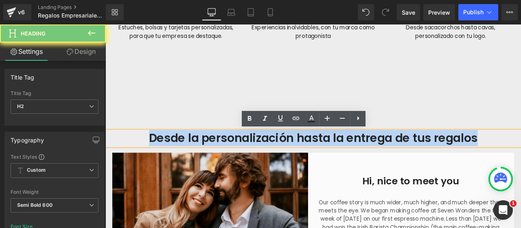
copy h2 "Desde la personalización hasta la entrega de tus regalos"
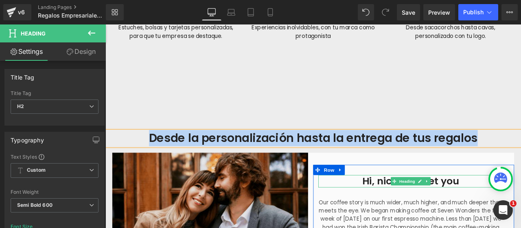
click at [416, 207] on h2 "Hi, nice to meet you" at bounding box center [467, 210] width 219 height 15
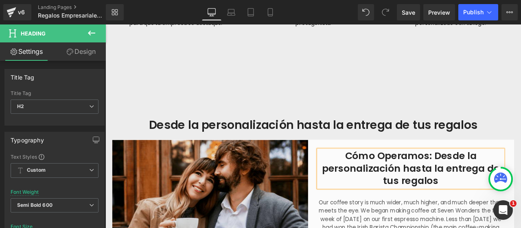
scroll to position [752, 0]
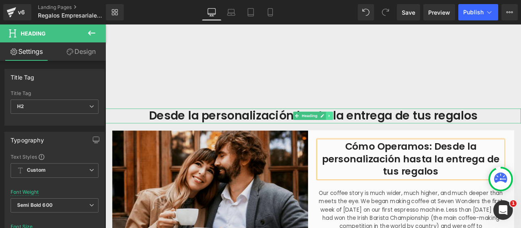
click at [369, 131] on icon at bounding box center [371, 132] width 4 height 5
click at [374, 132] on icon at bounding box center [376, 133] width 4 height 4
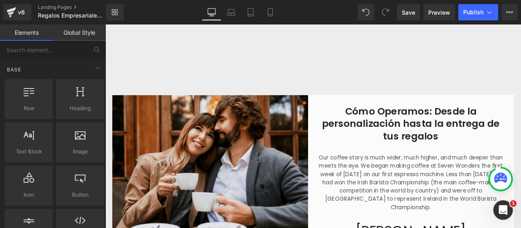
click at [485, 189] on p "Our coffee story is much wider, much higher, and much deeper than meets the eye…" at bounding box center [467, 212] width 219 height 68
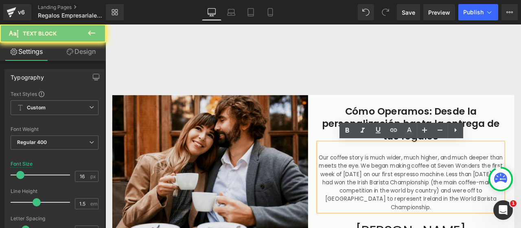
paste div
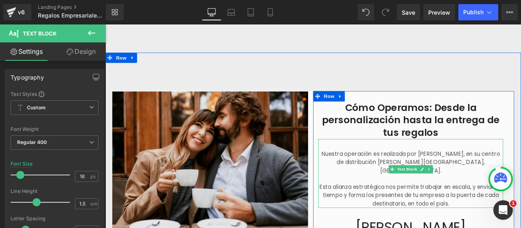
drag, startPoint x: 387, startPoint y: 172, endPoint x: 373, endPoint y: 185, distance: 18.7
click at [387, 173] on div "Nuestra operación es realizada por Andreani, en su centro de distribución de Be…" at bounding box center [467, 200] width 219 height 81
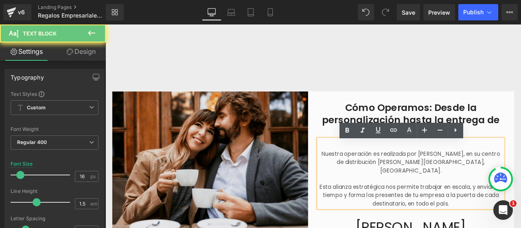
click at [366, 184] on p "Nuestra operación es realizada por Andreani, en su centro de distribución de Be…" at bounding box center [467, 187] width 219 height 29
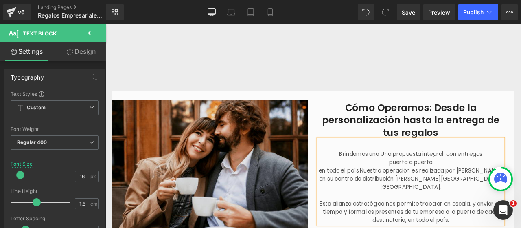
scroll to position [752, 0]
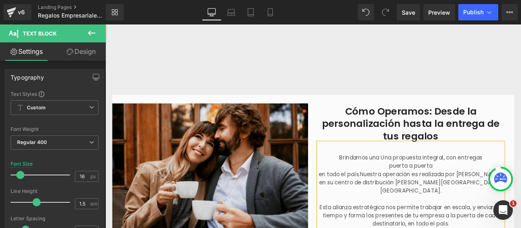
drag, startPoint x: 428, startPoint y: 178, endPoint x: 451, endPoint y: 179, distance: 22.8
click at [429, 178] on p "Brindamos una Una propuesta integral, con entregas" at bounding box center [467, 183] width 219 height 10
click at [438, 191] on p "puerta a puerta" at bounding box center [467, 192] width 219 height 10
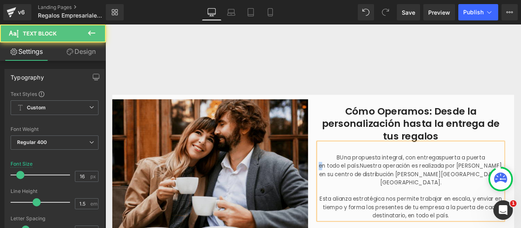
drag, startPoint x: 358, startPoint y: 190, endPoint x: 362, endPoint y: 189, distance: 4.2
click at [358, 189] on p "en todo el país.Nuestra operación es realizada por Andreani, en su centro de di…" at bounding box center [467, 201] width 219 height 29
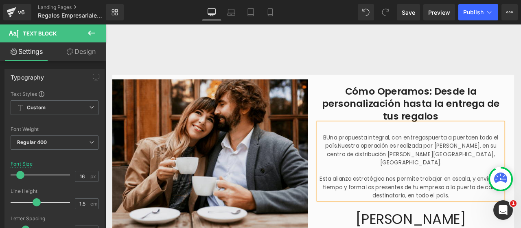
scroll to position [793, 0]
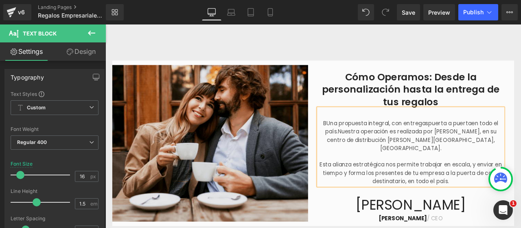
click at [375, 149] on span "en todo el país.Nuestra operación es realizada por Andreani, en su centro de di…" at bounding box center [469, 156] width 206 height 39
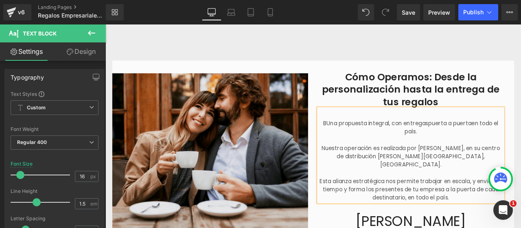
click at [359, 205] on p "Esta alianza estratégica nos permite trabajar en escala, y enviar en tiempo y f…" at bounding box center [467, 219] width 219 height 29
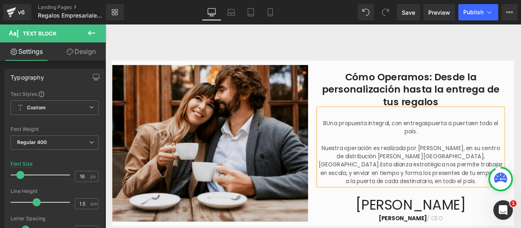
scroll to position [834, 0]
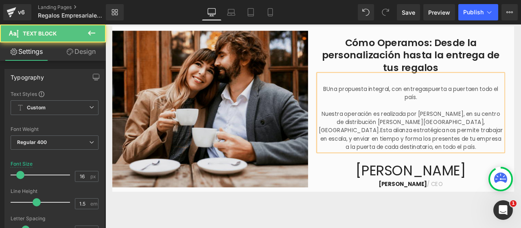
click at [363, 97] on p "BUna propuesta integral, con entregas puerta a puerta en todo el país." at bounding box center [467, 106] width 219 height 20
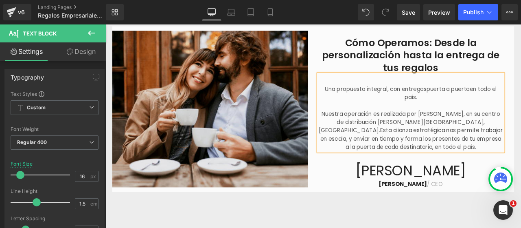
click at [492, 118] on p at bounding box center [467, 121] width 219 height 10
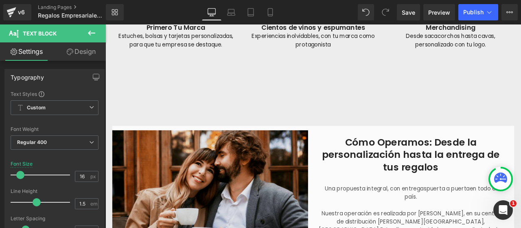
scroll to position [752, 0]
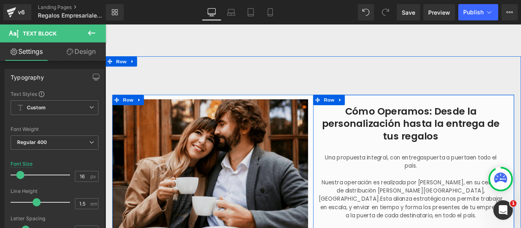
drag, startPoint x: 493, startPoint y: 120, endPoint x: 494, endPoint y: 127, distance: 7.4
click at [493, 120] on div "Cómo Operamos: Desde la personalización hasta la entrega de tus regalos Heading" at bounding box center [467, 142] width 219 height 44
click at [494, 127] on h2 "Cómo Operamos: Desde la personalización hasta la entrega de tus regalos" at bounding box center [467, 142] width 219 height 44
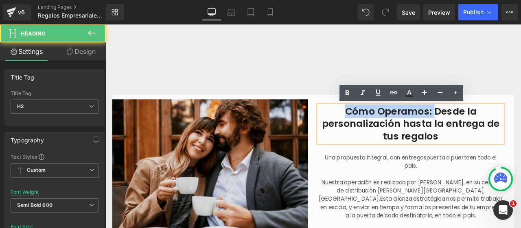
drag, startPoint x: 493, startPoint y: 126, endPoint x: 376, endPoint y: 131, distance: 116.6
click at [376, 131] on h2 "Cómo Operamos: Desde la personalización hasta la entrega de tus regalos" at bounding box center [467, 142] width 219 height 44
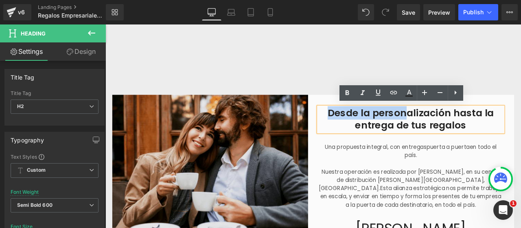
scroll to position [754, 0]
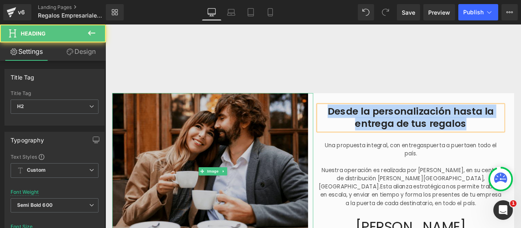
drag, startPoint x: 502, startPoint y: 143, endPoint x: 337, endPoint y: 128, distance: 165.7
click at [337, 128] on div "Desde la personalización hasta la entrega de tus regalos Heading Una propuesta …" at bounding box center [352, 198] width 477 height 185
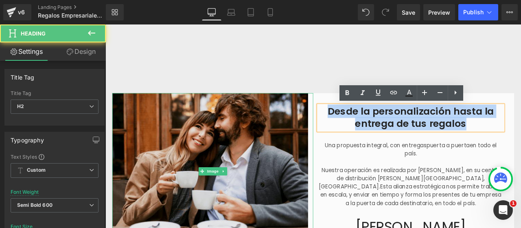
copy h2 "Desde la personalización hasta la entrega de tus regalos"
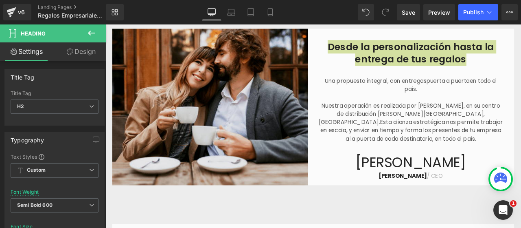
scroll to position [836, 0]
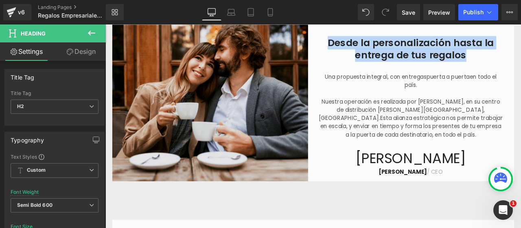
click at [402, 89] on p "Una propuesta integral, con entregas puerta a puerta en todo el país." at bounding box center [467, 91] width 219 height 20
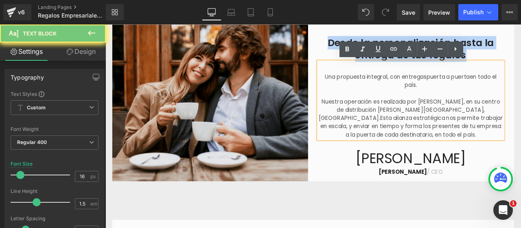
click at [495, 152] on p "Nuestra operación es realizada por Andreani, en su centro de distribución de Be…" at bounding box center [467, 135] width 219 height 49
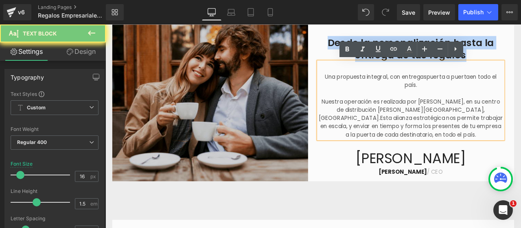
copy h2 "Desde la personalización hasta la entrega de tus regalos"
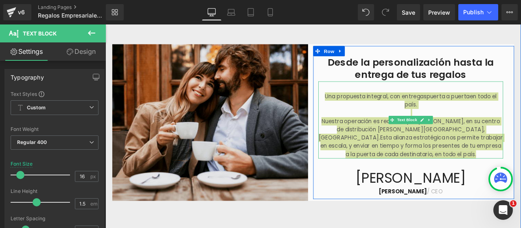
scroll to position [795, 0]
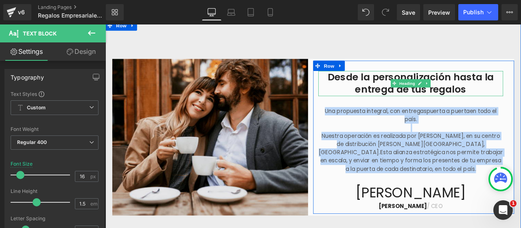
click at [405, 86] on h2 "Desde la personalización hasta la entrega de tus regalos" at bounding box center [467, 94] width 219 height 30
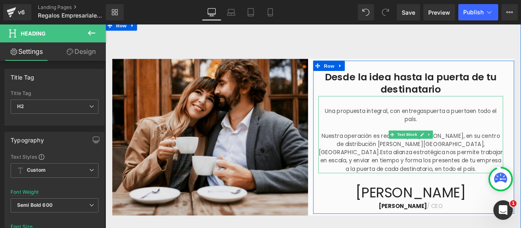
click at [433, 127] on p "Una propuesta integral, con entregas puerta a puerta en todo el país." at bounding box center [467, 132] width 219 height 20
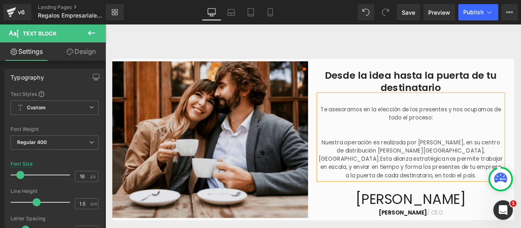
scroll to position [793, 0]
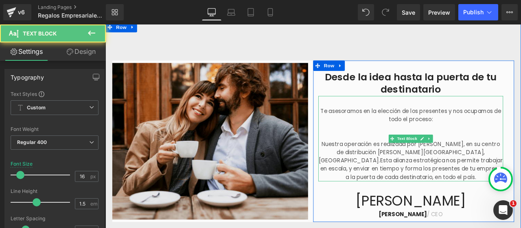
click at [483, 152] on p at bounding box center [467, 157] width 219 height 10
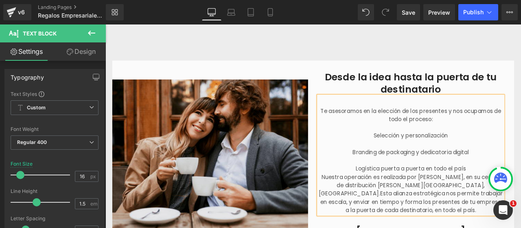
click at [417, 158] on p "Selección y personalización" at bounding box center [467, 157] width 219 height 10
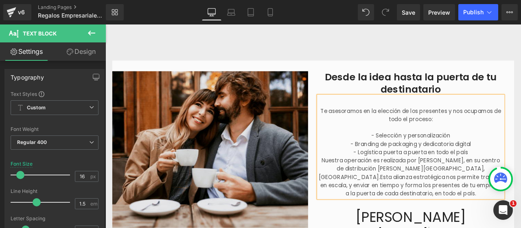
click at [521, 177] on p "- Logística puerta a puerta en todo el país" at bounding box center [467, 176] width 219 height 10
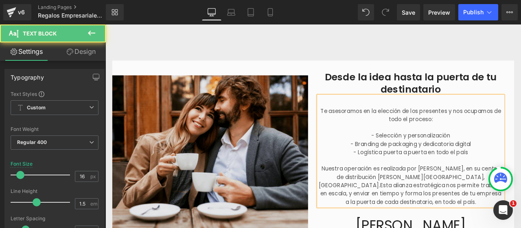
click at [438, 166] on span "- Branding de packaging y dedicatoria digital" at bounding box center [467, 165] width 143 height 9
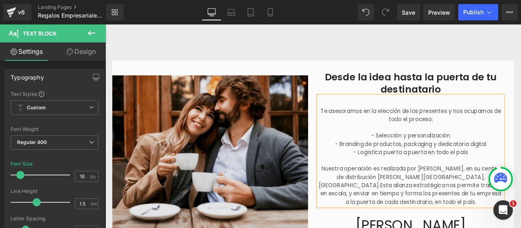
click at [521, 165] on span "- Branding de productos, packaging y dedicatoria digital" at bounding box center [468, 165] width 180 height 9
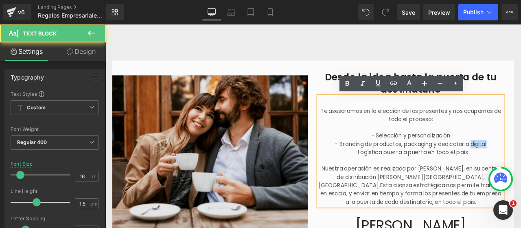
click at [521, 165] on span "- Branding de productos, packaging y dedicatoria digital" at bounding box center [468, 165] width 180 height 9
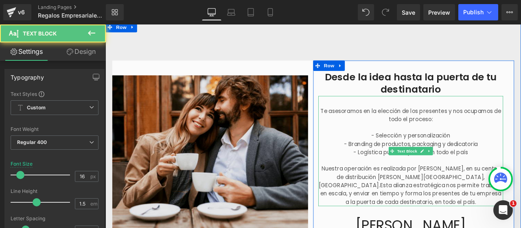
click at [419, 194] on span "Nuestra operación es realizada por Andreani, en su centro de distribución de Be…" at bounding box center [467, 205] width 216 height 29
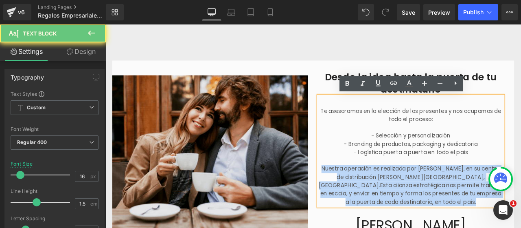
click at [419, 194] on span "Nuestra operación es realizada por Andreani, en su centro de distribución de Be…" at bounding box center [467, 205] width 216 height 29
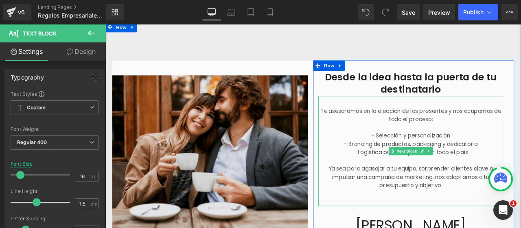
scroll to position [834, 0]
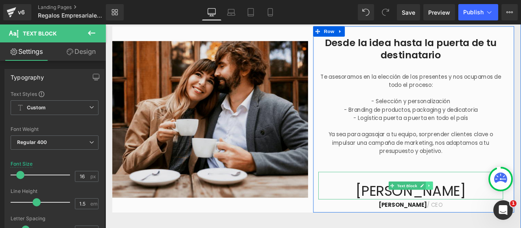
click at [487, 215] on icon at bounding box center [489, 215] width 4 height 5
click at [492, 215] on icon at bounding box center [494, 215] width 4 height 5
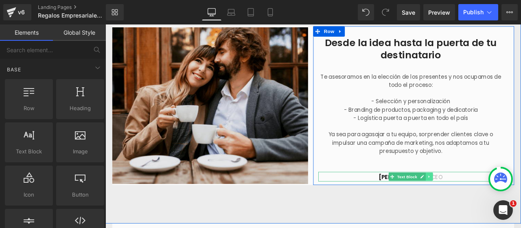
click at [487, 205] on icon at bounding box center [489, 204] width 4 height 5
click at [492, 205] on icon at bounding box center [494, 204] width 4 height 4
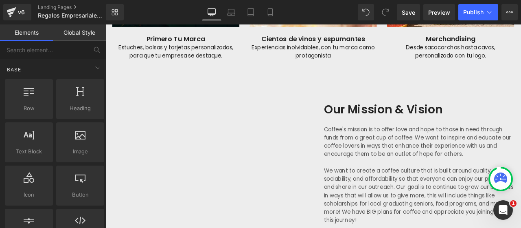
scroll to position [1364, 0]
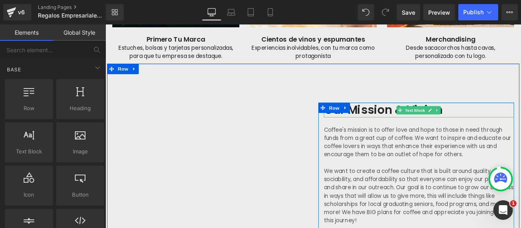
click at [432, 127] on p "Our Mission & Vision" at bounding box center [478, 126] width 226 height 18
click at [433, 127] on p "Our Mission & Vision" at bounding box center [478, 126] width 226 height 18
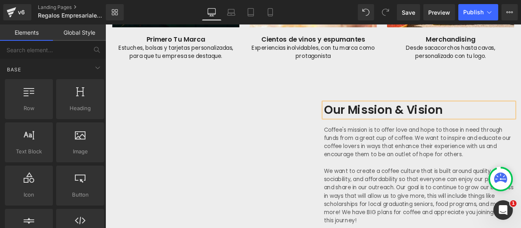
click at [433, 127] on p "Our Mission & Vision" at bounding box center [478, 126] width 226 height 18
click at [431, 127] on p "Our Mission & Vision" at bounding box center [478, 126] width 226 height 18
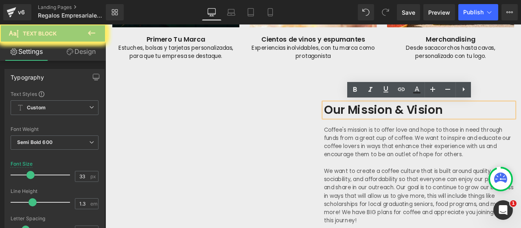
paste div
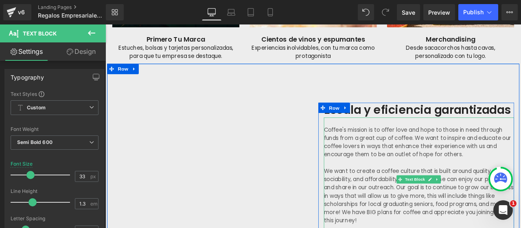
click at [451, 142] on div "Coffee's mission is to offer love and hope to those in need through funds from …" at bounding box center [478, 207] width 226 height 147
click at [447, 152] on p "Coffee's mission is to offer love and hope to those in need through funds from …" at bounding box center [478, 163] width 226 height 39
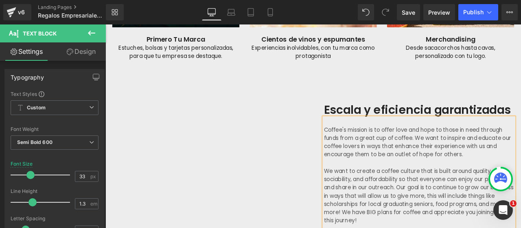
click at [447, 152] on p "Coffee's mission is to offer love and hope to those in need through funds from …" at bounding box center [478, 163] width 226 height 39
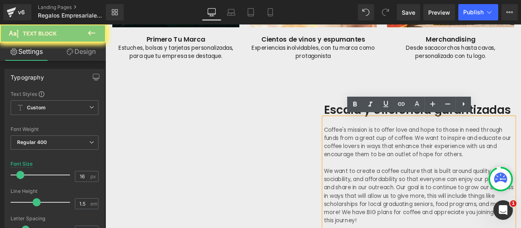
paste div
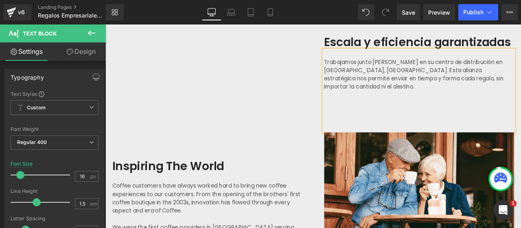
scroll to position [1486, 0]
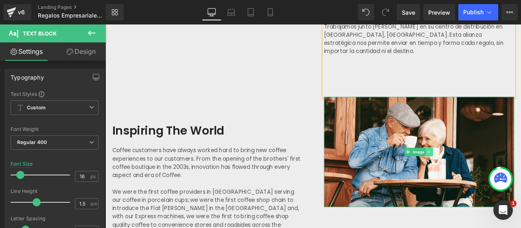
click at [487, 175] on icon at bounding box center [489, 175] width 4 height 5
click at [492, 175] on icon at bounding box center [494, 175] width 4 height 4
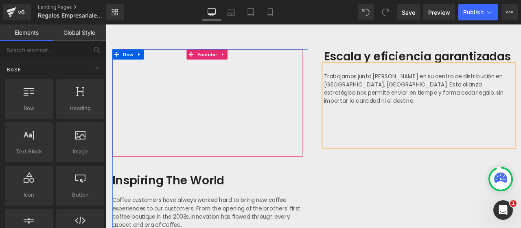
scroll to position [1445, 0]
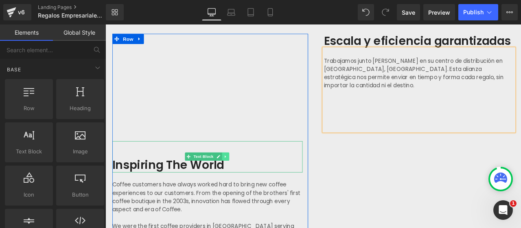
click at [247, 180] on icon at bounding box center [247, 181] width 1 height 3
click at [250, 179] on icon at bounding box center [252, 181] width 4 height 4
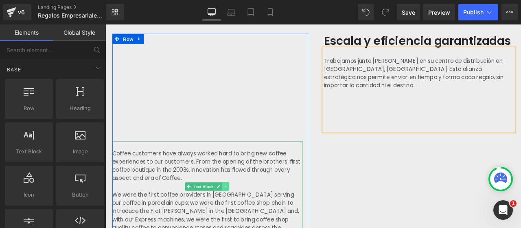
click at [244, 215] on link at bounding box center [248, 216] width 9 height 10
click at [250, 214] on icon at bounding box center [252, 216] width 4 height 4
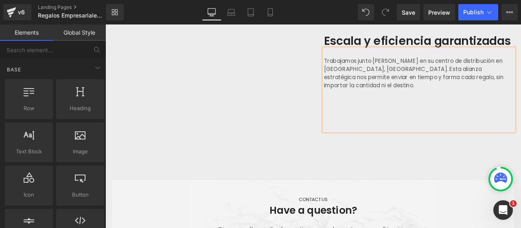
click at [450, 178] on div "Youtube Row Image Escala y eficiencia garantizadas Text Block Trabajamos junto …" at bounding box center [352, 98] width 489 height 219
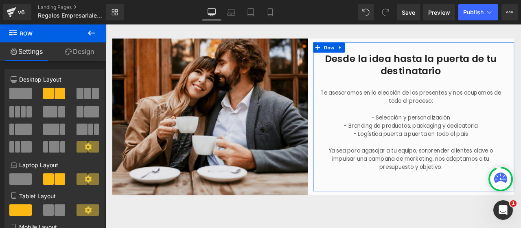
scroll to position [752, 0]
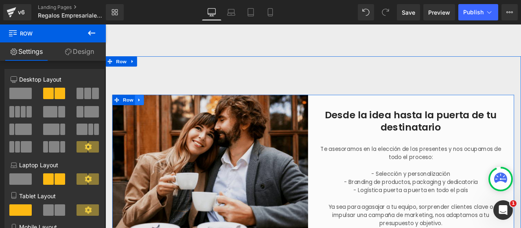
click at [145, 114] on icon at bounding box center [146, 114] width 6 height 6
click at [154, 114] on icon at bounding box center [157, 114] width 6 height 6
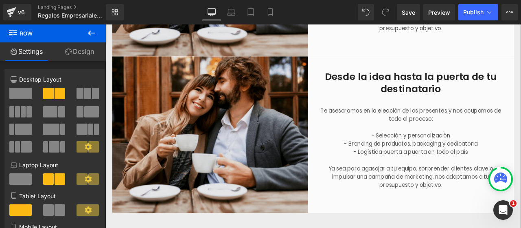
scroll to position [988, 0]
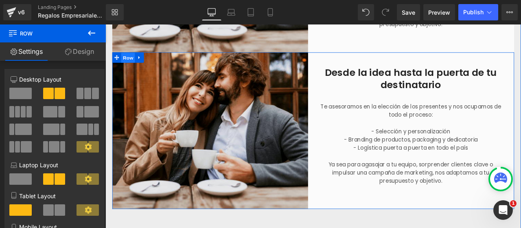
click at [126, 65] on span "Row" at bounding box center [132, 64] width 16 height 12
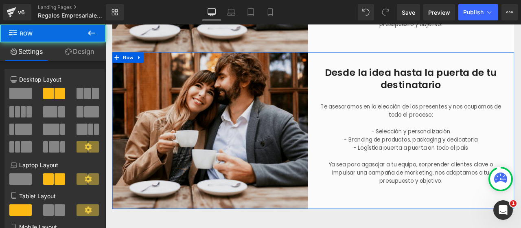
click at [82, 52] on link "Design" at bounding box center [79, 51] width 53 height 18
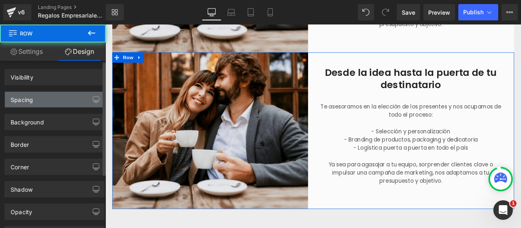
click at [31, 108] on div "Background" at bounding box center [55, 119] width 110 height 22
click at [40, 97] on div "Spacing" at bounding box center [54, 99] width 99 height 15
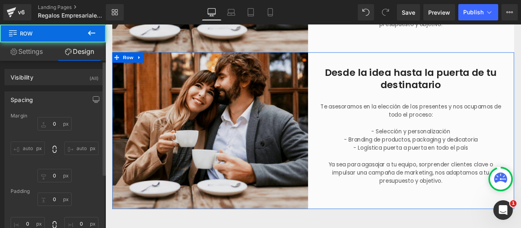
click at [29, 101] on div "Spacing" at bounding box center [22, 97] width 22 height 11
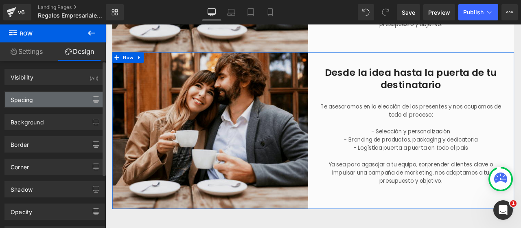
click at [31, 97] on div "Spacing" at bounding box center [22, 97] width 22 height 11
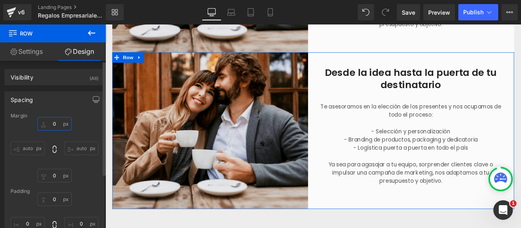
click at [56, 121] on input "0" at bounding box center [54, 123] width 34 height 13
type input "50"
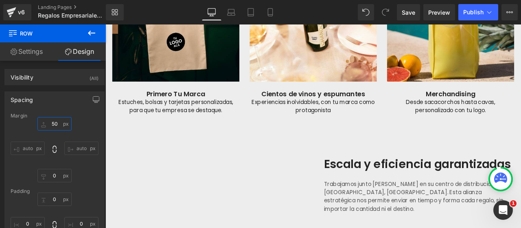
scroll to position [1518, 0]
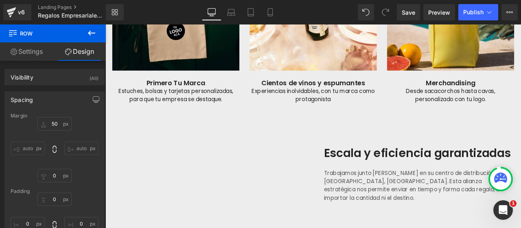
click at [416, 180] on p "Escala y eficiencia garantizadas" at bounding box center [478, 177] width 226 height 18
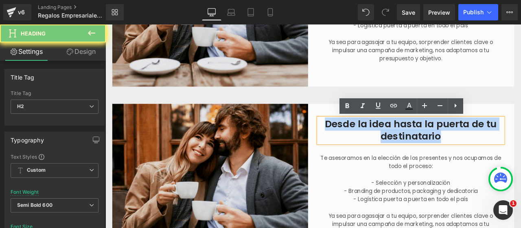
paste div
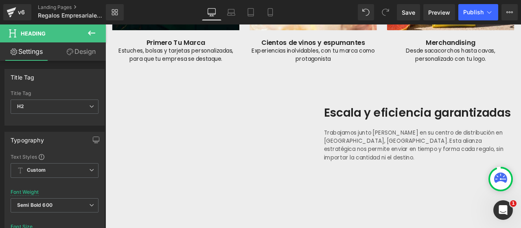
scroll to position [1566, 0]
click at [422, 148] on p "Trabajamos junto [PERSON_NAME] en su centro de distribución en [GEOGRAPHIC_DATA…" at bounding box center [478, 166] width 226 height 39
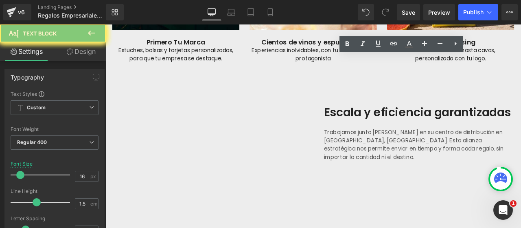
scroll to position [1036, 0]
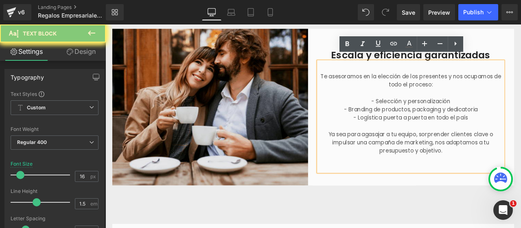
click at [358, 86] on p "Te asesoramos en la elección de los presentes y nos ocupamos de todo el proceso:" at bounding box center [467, 91] width 219 height 20
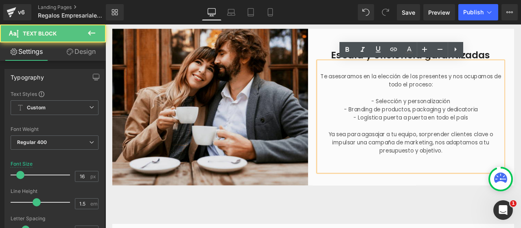
click at [358, 86] on p "Te asesoramos en la elección de los presentes y nos ocupamos de todo el proceso:" at bounding box center [467, 91] width 219 height 20
click at [514, 180] on p at bounding box center [467, 184] width 219 height 10
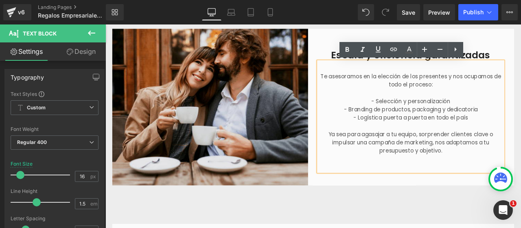
paste div
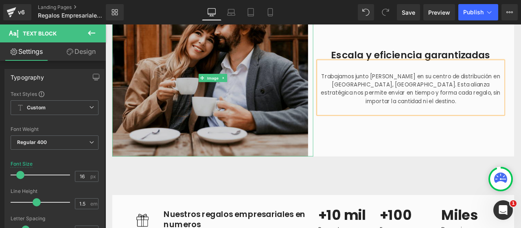
drag, startPoint x: 221, startPoint y: 86, endPoint x: 204, endPoint y: 90, distance: 18.0
click at [224, 87] on span "Image" at bounding box center [232, 89] width 17 height 10
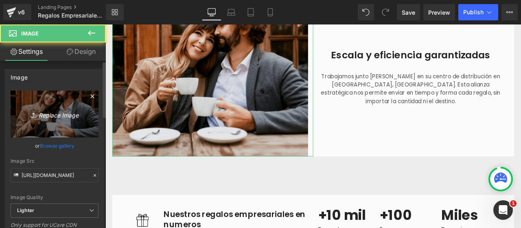
click at [73, 105] on link "Replace Image" at bounding box center [55, 113] width 88 height 47
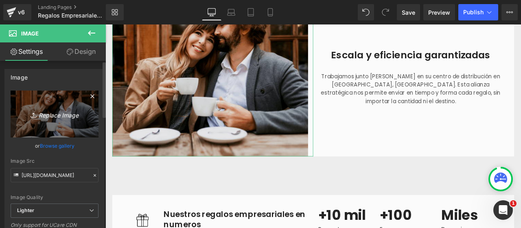
type input "C:\fakepath\Logos Clientes Corporativos (3).jpg"
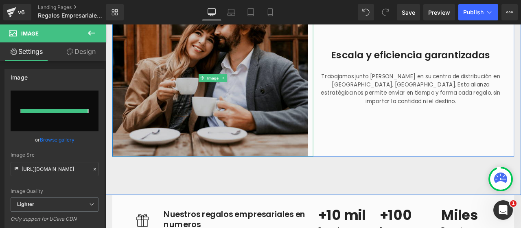
type input "https://ucarecdn.com/1b564027-8d48-4511-9ab2-2671d6c6b7fc/-/format/auto/-/previ…"
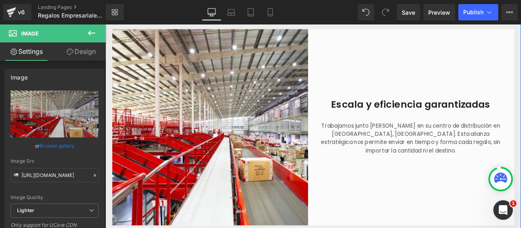
scroll to position [1053, 0]
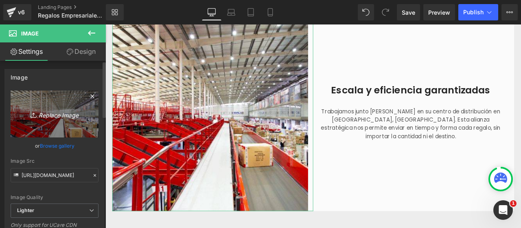
click at [59, 117] on icon "Replace Image" at bounding box center [54, 114] width 65 height 10
type input "C:\fakepath\Logos Clientes Corporativos (4).jpg"
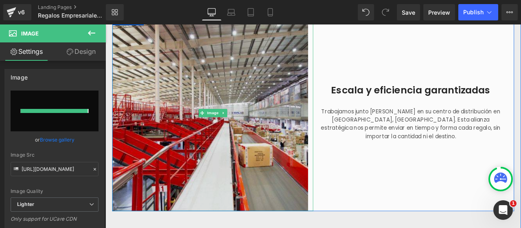
type input "https://ucarecdn.com/ba724fad-3046-48f4-b557-33aef98fbc8c/-/format/auto/-/previ…"
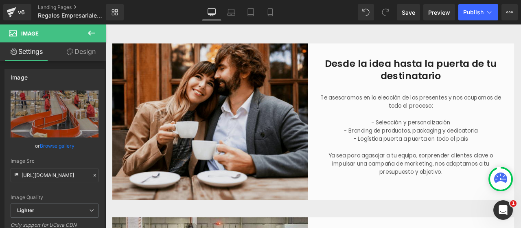
scroll to position [809, 0]
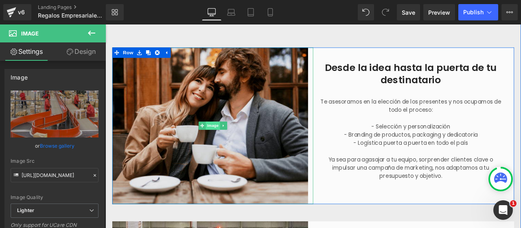
click at [224, 143] on span "Image" at bounding box center [232, 144] width 17 height 10
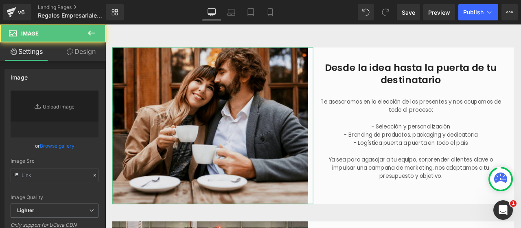
click at [62, 116] on link "Replace Image" at bounding box center [55, 113] width 88 height 47
type input "https://ucarecdn.com/efd22520-c0df-4597-afc4-e5df5731590d/-/format/auto/-/previ…"
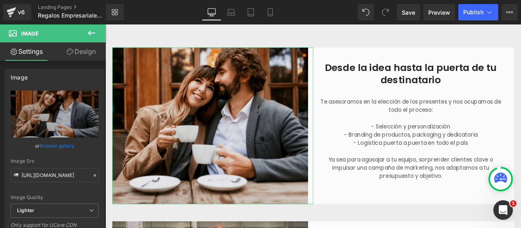
type input "C:\fakepath\Logos Clientes Corporativos (5).jpg"
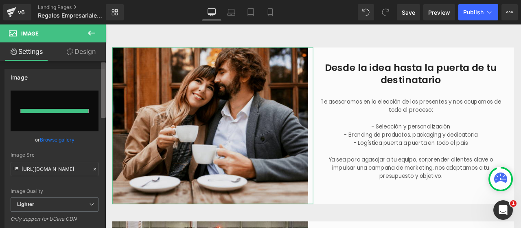
type input "https://ucarecdn.com/c087fa69-6b2a-43c7-8374-a63129e3f8be/-/format/auto/-/previ…"
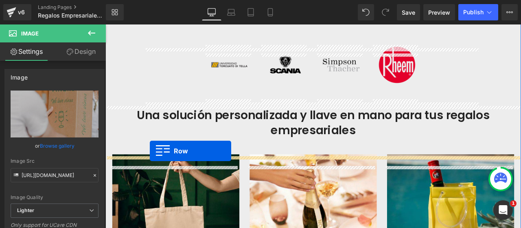
scroll to position [361, 0]
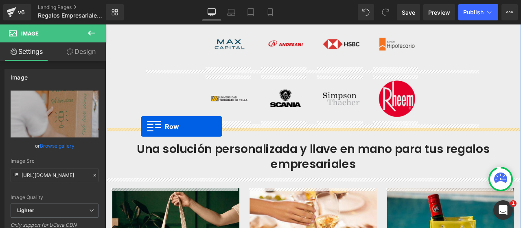
drag, startPoint x: 111, startPoint y: 133, endPoint x: 147, endPoint y: 145, distance: 38.8
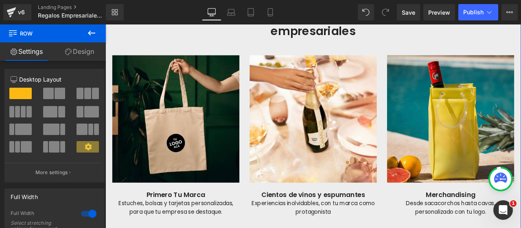
scroll to position [972, 0]
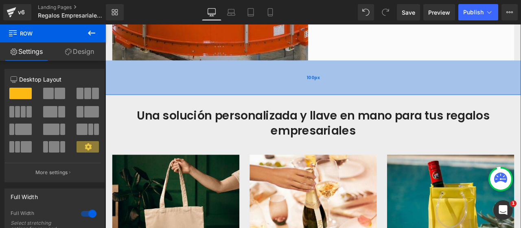
drag, startPoint x: 341, startPoint y: 107, endPoint x: 334, endPoint y: 102, distance: 8.5
click at [334, 102] on div "100px" at bounding box center [352, 87] width 493 height 41
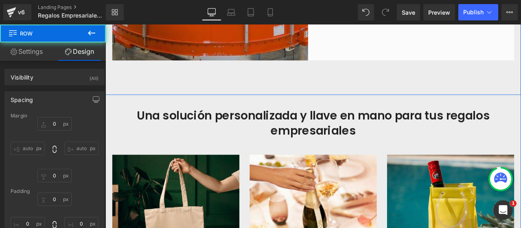
scroll to position [361, 0]
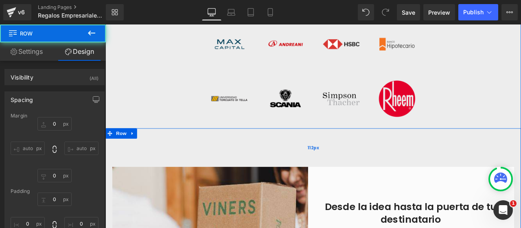
type input "0"
type input "112"
type input "0"
type input "100"
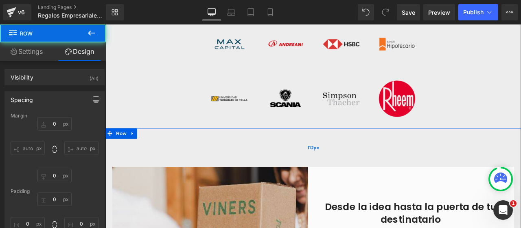
type input "0"
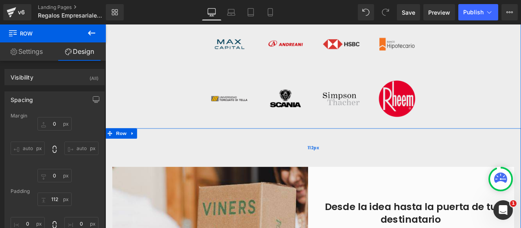
click at [332, 168] on div "112px" at bounding box center [352, 170] width 493 height 46
click at [79, 48] on link "Design" at bounding box center [79, 51] width 53 height 18
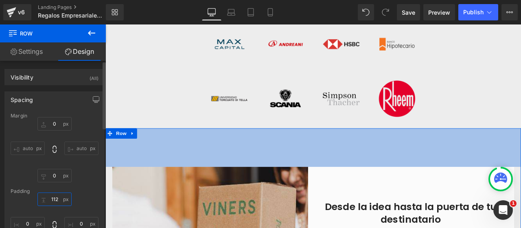
click at [50, 198] on input "112" at bounding box center [54, 198] width 34 height 13
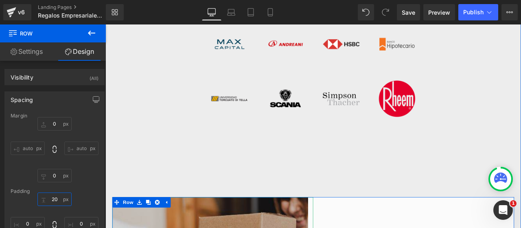
type input "2"
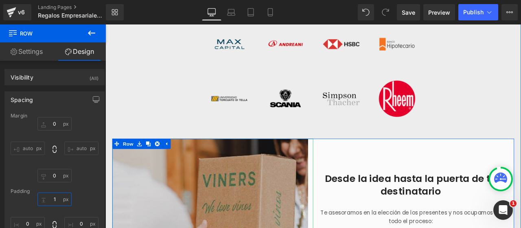
type input "1'"
type input "100"
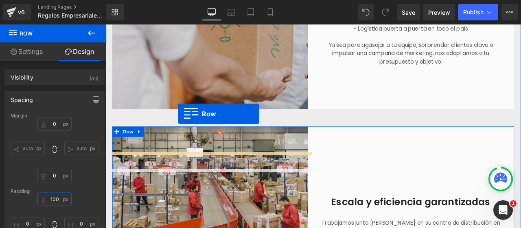
scroll to position [605, 0]
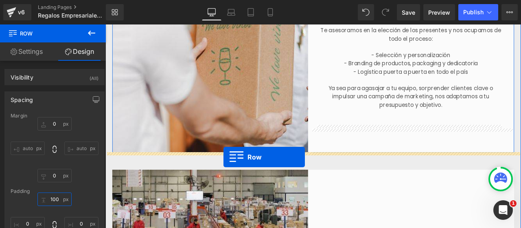
drag, startPoint x: 118, startPoint y: 171, endPoint x: 246, endPoint y: 181, distance: 128.4
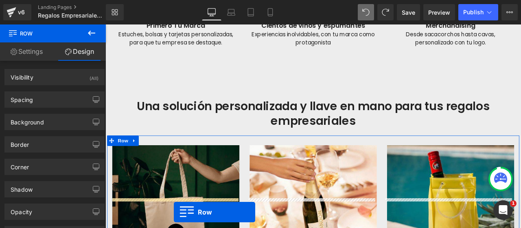
scroll to position [1229, 0]
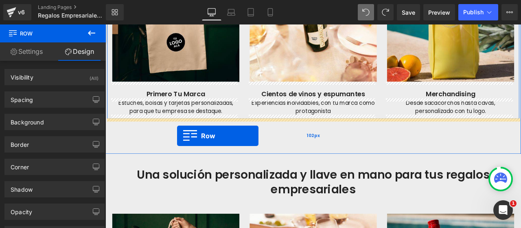
drag, startPoint x: 115, startPoint y: 95, endPoint x: 190, endPoint y: 156, distance: 97.0
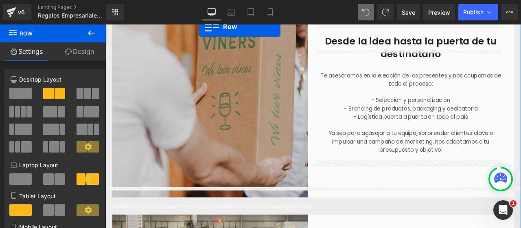
scroll to position [638, 0]
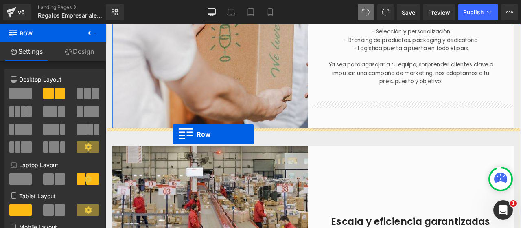
drag, startPoint x: 114, startPoint y: 143, endPoint x: 185, endPoint y: 154, distance: 71.7
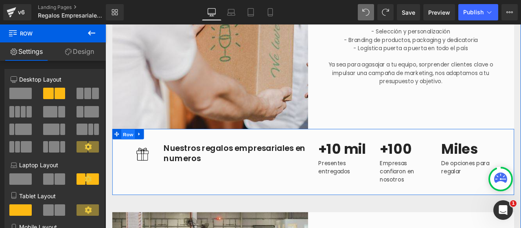
click at [130, 154] on span "Row" at bounding box center [132, 154] width 16 height 12
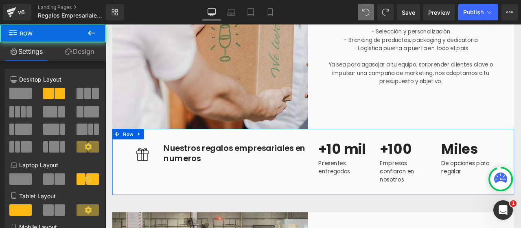
click at [89, 44] on link "Design" at bounding box center [79, 51] width 53 height 18
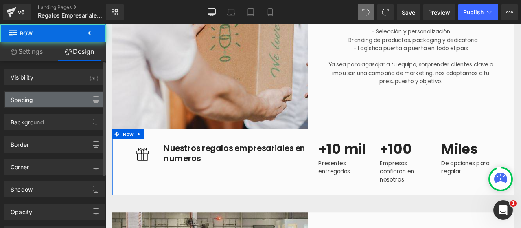
click at [26, 106] on div "Spacing" at bounding box center [54, 99] width 99 height 15
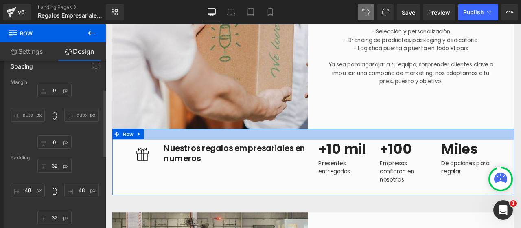
scroll to position [0, 0]
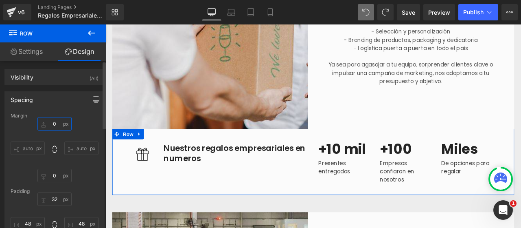
click at [54, 122] on input "text" at bounding box center [54, 123] width 34 height 13
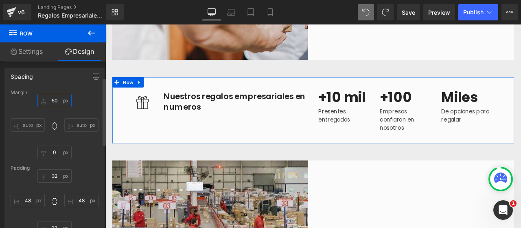
scroll to position [41, 0]
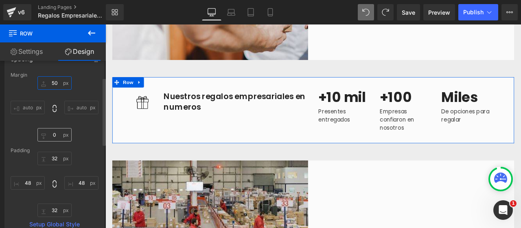
type input "50"
click at [53, 136] on input "text" at bounding box center [54, 134] width 34 height 13
type input "50"
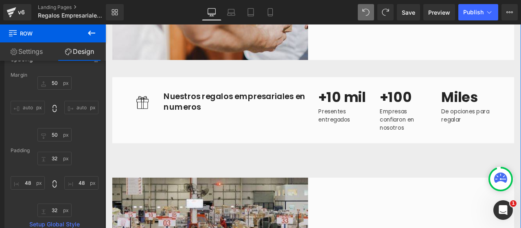
click at [372, 200] on div "Desde la idea hasta la puerta de tu destinatario Heading Te asesoramos en la el…" at bounding box center [352, 136] width 493 height 604
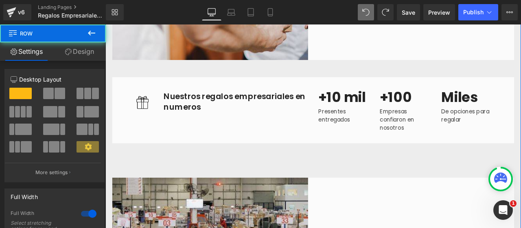
click at [110, 180] on div "Desde la idea hasta la puerta de tu destinatario Heading Te asesoramos en la el…" at bounding box center [352, 136] width 493 height 604
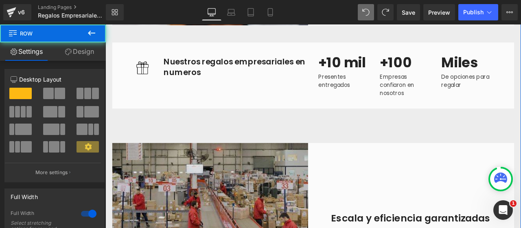
scroll to position [801, 0]
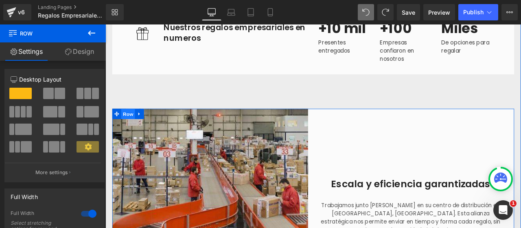
click at [127, 130] on span "Row" at bounding box center [132, 130] width 16 height 12
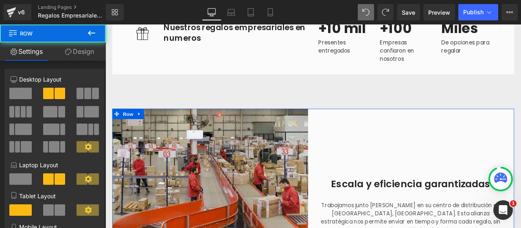
click at [86, 51] on link "Design" at bounding box center [79, 51] width 53 height 18
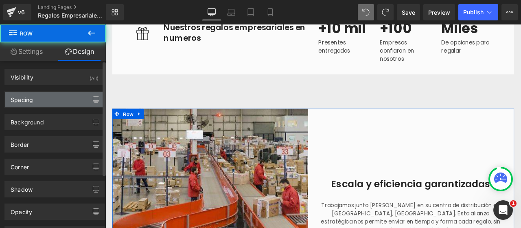
click at [35, 99] on div "Spacing" at bounding box center [54, 99] width 99 height 15
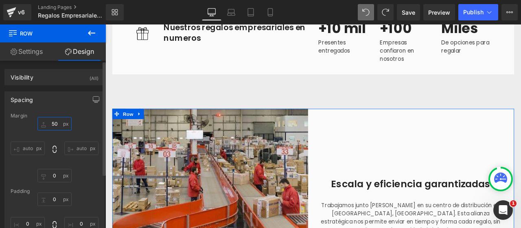
click at [55, 120] on input "50" at bounding box center [54, 123] width 34 height 13
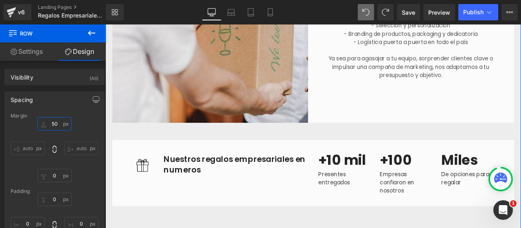
scroll to position [638, 0]
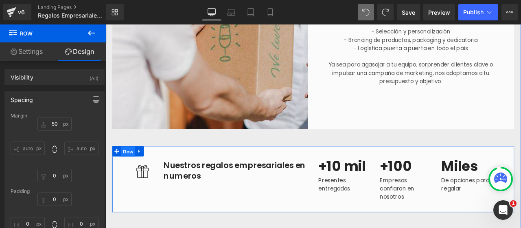
click at [132, 176] on span "Row" at bounding box center [132, 175] width 16 height 12
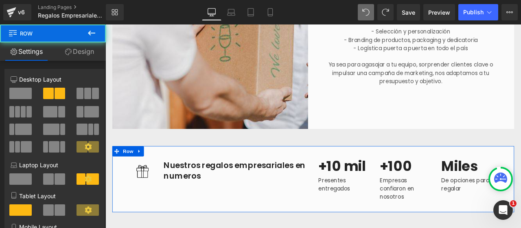
click at [90, 48] on link "Design" at bounding box center [79, 51] width 53 height 18
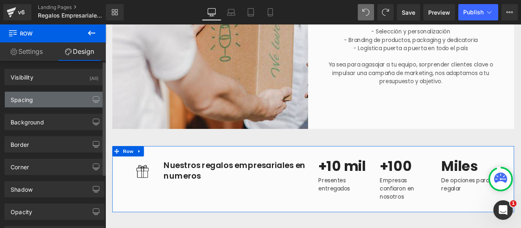
click at [35, 103] on div "Spacing" at bounding box center [54, 99] width 99 height 15
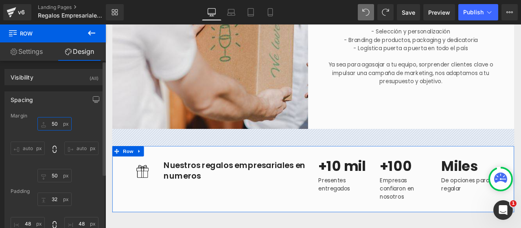
click at [57, 122] on input "50" at bounding box center [54, 123] width 34 height 13
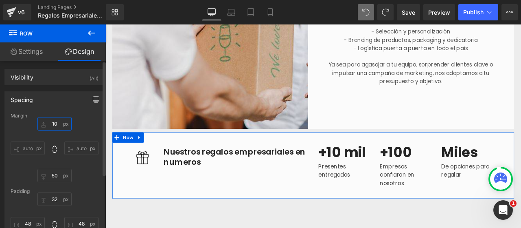
type input "100"
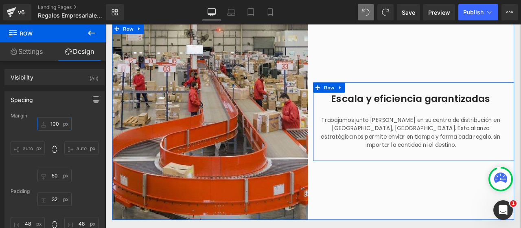
scroll to position [923, 0]
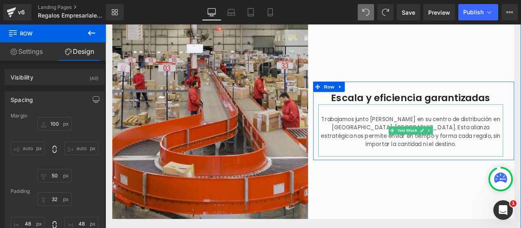
click at [446, 134] on p "Trabajamos junto [PERSON_NAME] en su centro de distribución en [GEOGRAPHIC_DATA…" at bounding box center [467, 151] width 219 height 39
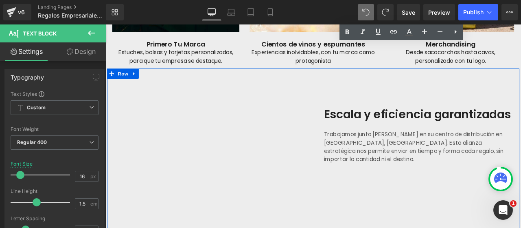
scroll to position [1656, 0]
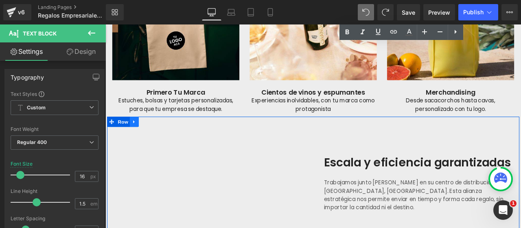
click at [137, 137] on icon at bounding box center [140, 140] width 6 height 6
click at [161, 140] on icon at bounding box center [161, 140] width 6 height 6
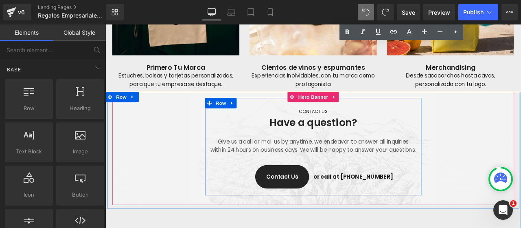
scroll to position [1738, 0]
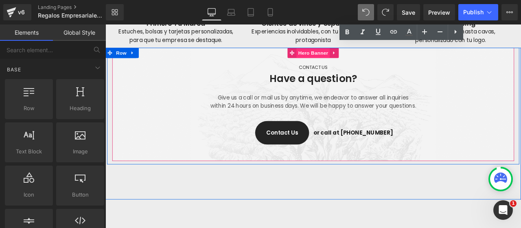
click at [341, 56] on span "Hero Banner" at bounding box center [352, 58] width 40 height 12
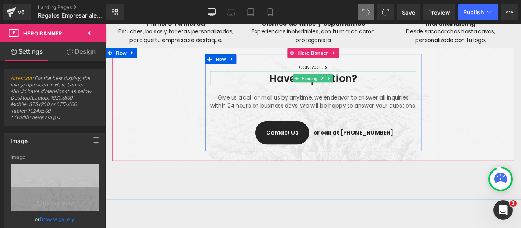
click at [310, 90] on h1 "Have a question?" at bounding box center [352, 88] width 244 height 15
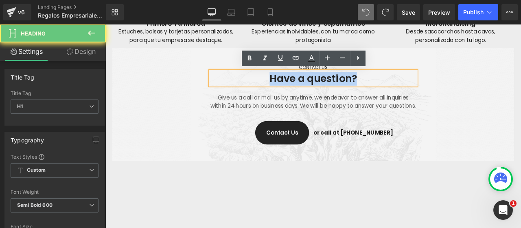
click at [310, 90] on h1 "Have a question?" at bounding box center [352, 88] width 244 height 15
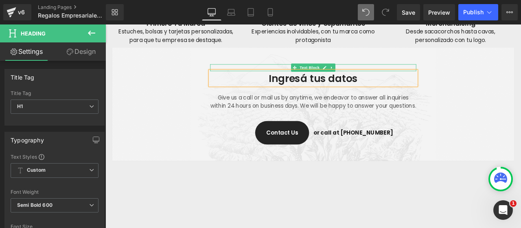
click at [310, 73] on p "CONTACT US" at bounding box center [352, 76] width 244 height 8
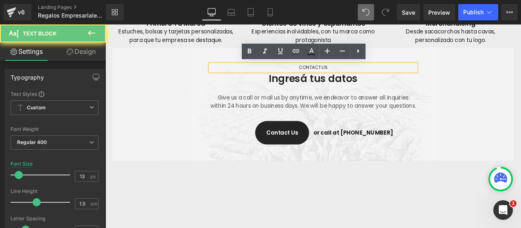
click at [354, 73] on p "CONTACT US" at bounding box center [352, 76] width 244 height 8
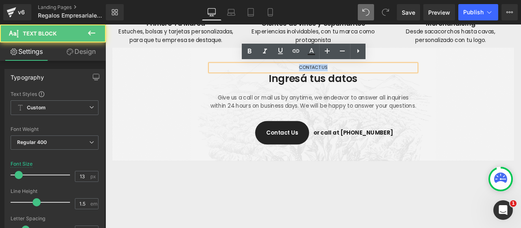
click at [354, 73] on p "CONTACT US" at bounding box center [352, 76] width 244 height 8
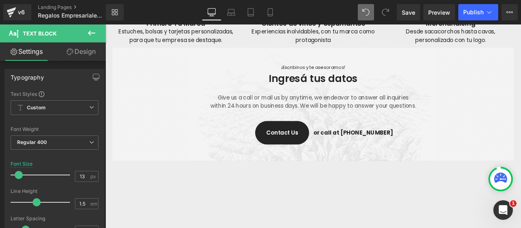
click at [95, 30] on icon at bounding box center [92, 33] width 10 height 10
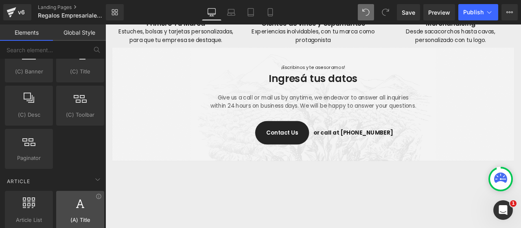
scroll to position [1488, 0]
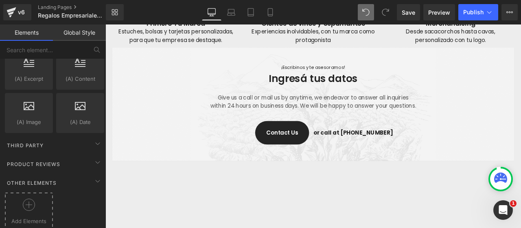
click at [19, 199] on div at bounding box center [29, 207] width 44 height 18
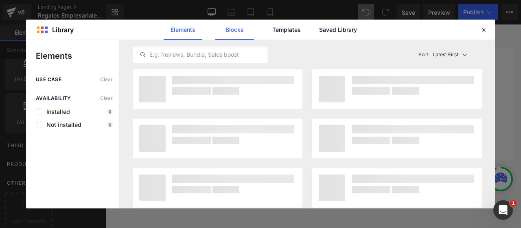
click at [319, 34] on link "Blocks" at bounding box center [338, 30] width 39 height 20
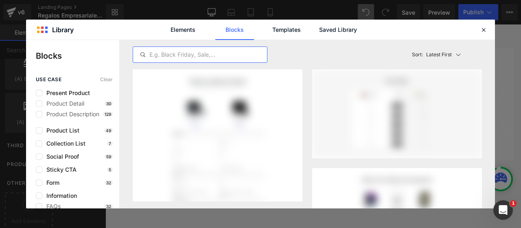
click at [211, 51] on input "text" at bounding box center [200, 55] width 134 height 10
type input "contact"
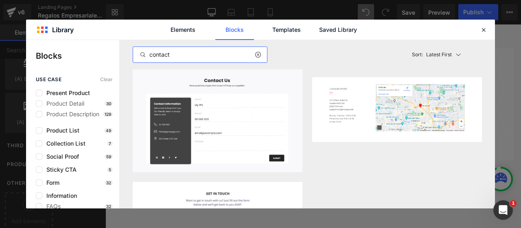
scroll to position [325, 0]
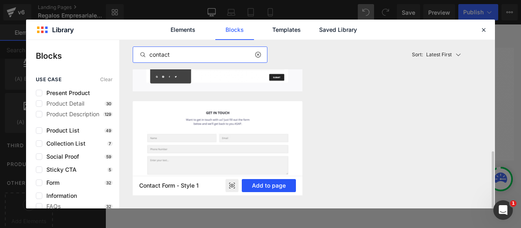
click at [264, 185] on button "Add to page" at bounding box center [269, 185] width 54 height 13
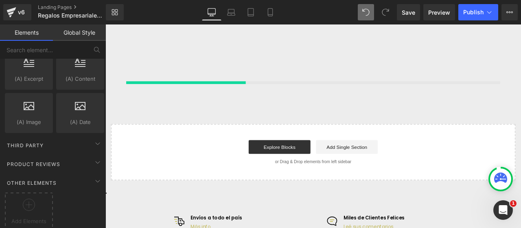
scroll to position [1913, 0]
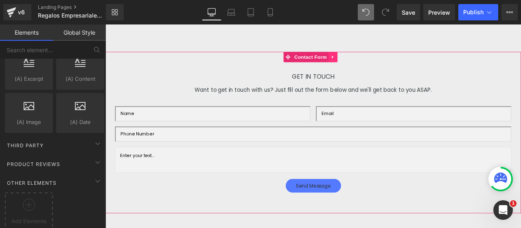
click at [376, 66] on icon at bounding box center [376, 63] width 6 height 6
click at [381, 66] on icon at bounding box center [381, 63] width 6 height 6
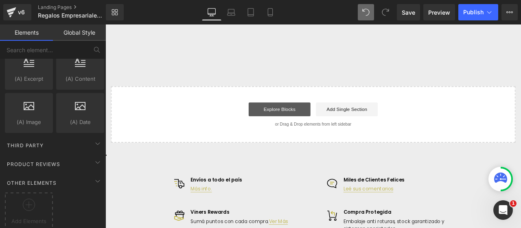
click at [315, 132] on link "Explore Blocks" at bounding box center [311, 125] width 73 height 16
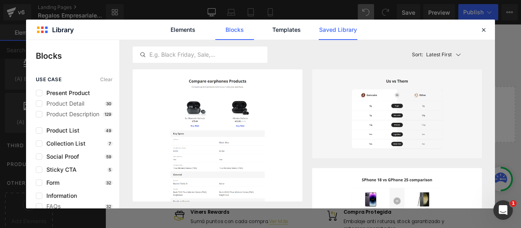
click at [345, 31] on link "Saved Library" at bounding box center [338, 30] width 39 height 20
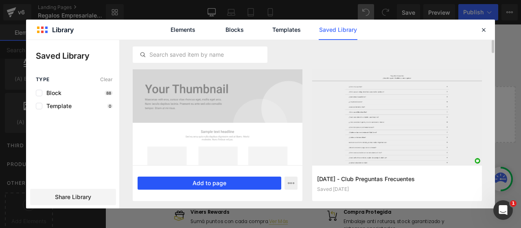
click at [231, 181] on button "Add to page" at bounding box center [210, 182] width 144 height 13
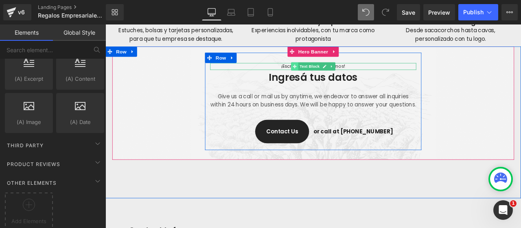
scroll to position [1750, 0]
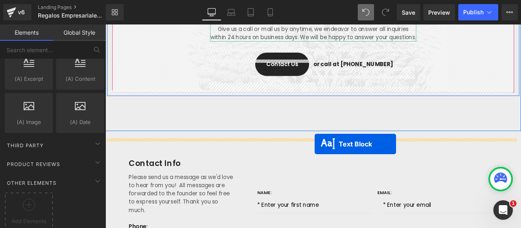
drag, startPoint x: 331, startPoint y: 61, endPoint x: 354, endPoint y: 166, distance: 108.0
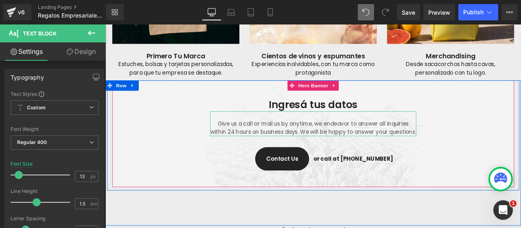
scroll to position [1689, 0]
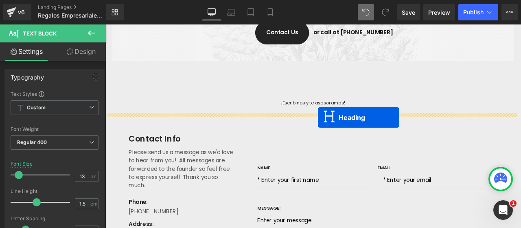
drag, startPoint x: 330, startPoint y: 127, endPoint x: 352, endPoint y: 136, distance: 24.1
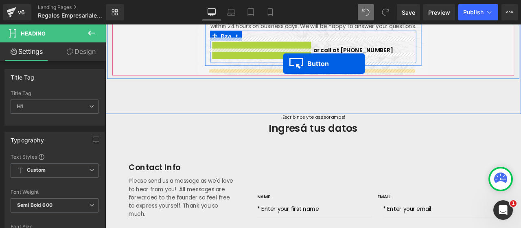
scroll to position [1758, 0]
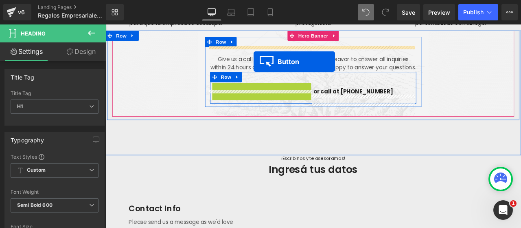
drag, startPoint x: 299, startPoint y: 41, endPoint x: 281, endPoint y: 60, distance: 26.8
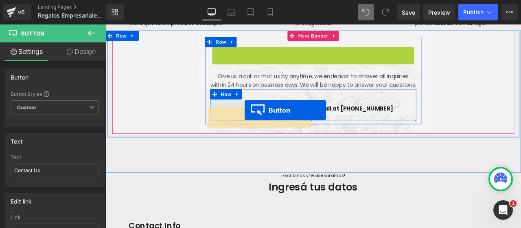
drag, startPoint x: 420, startPoint y: 62, endPoint x: 271, endPoint y: 126, distance: 163.2
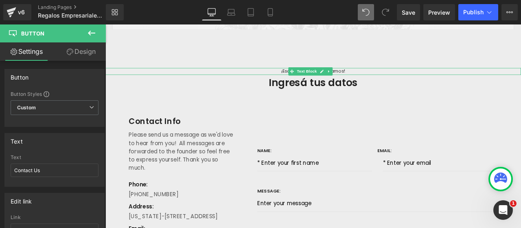
scroll to position [1881, 0]
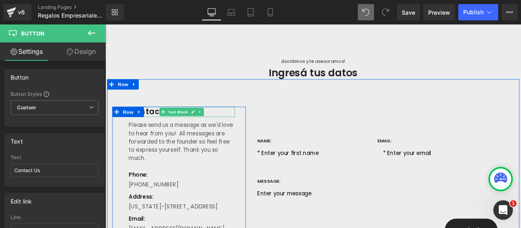
click at [159, 134] on p "Contact Info" at bounding box center [196, 128] width 126 height 12
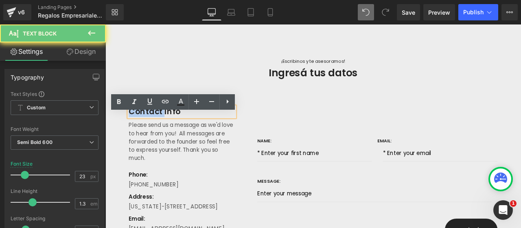
click at [159, 134] on p "Contact Info" at bounding box center [196, 128] width 126 height 12
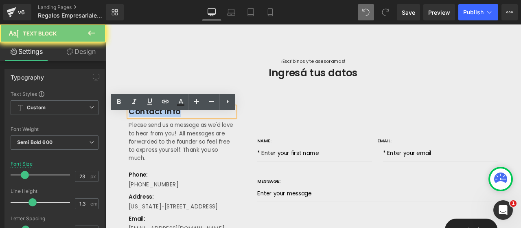
click at [159, 134] on p "Contact Info" at bounding box center [196, 128] width 126 height 12
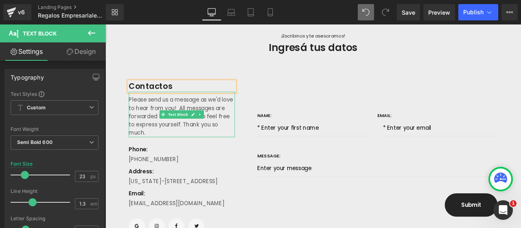
scroll to position [1921, 0]
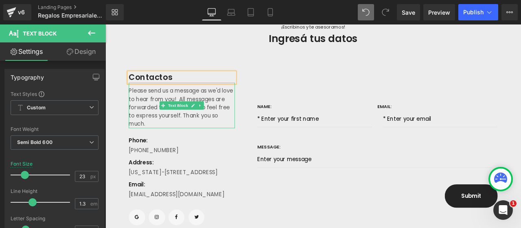
click at [152, 115] on p "Please send us a message as we'd love to hear from you! All messages are forwar…" at bounding box center [196, 122] width 126 height 49
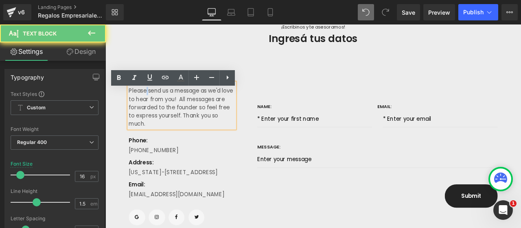
click at [152, 115] on p "Please send us a message as we'd love to hear from you! All messages are forwar…" at bounding box center [196, 122] width 126 height 49
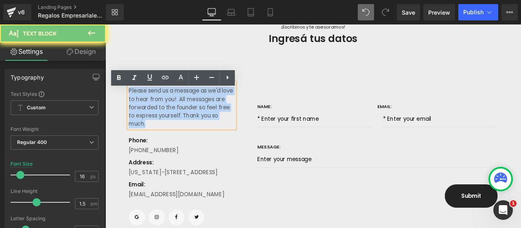
click at [152, 115] on p "Please send us a message as we'd love to hear from you! All messages are forwar…" at bounding box center [196, 122] width 126 height 49
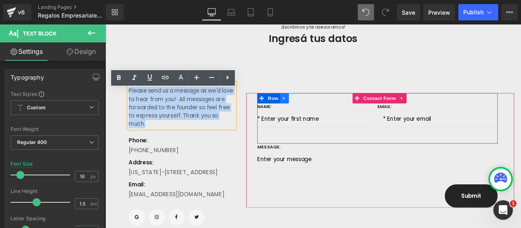
click at [319, 118] on link at bounding box center [317, 112] width 11 height 12
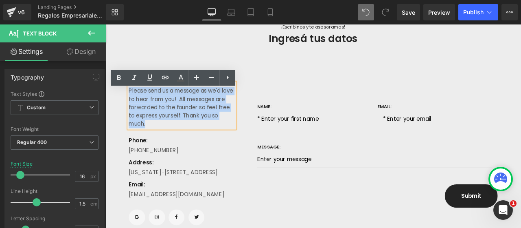
click at [384, 86] on div "Contactos Text Block Please send us a message as we'd love to hear from you! Al…" at bounding box center [352, 172] width 489 height 249
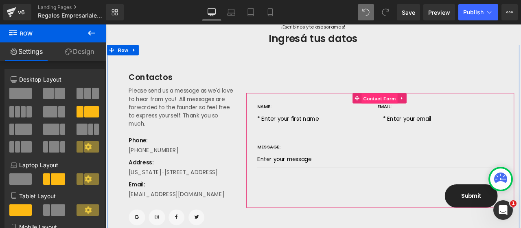
click at [419, 118] on span "Contact Form" at bounding box center [430, 112] width 43 height 12
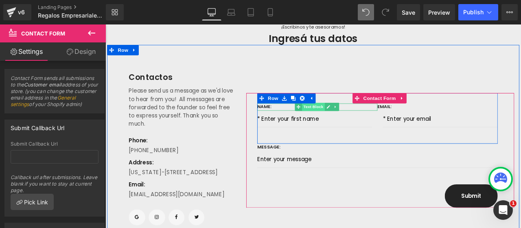
click at [345, 127] on span "Text Block" at bounding box center [352, 122] width 27 height 10
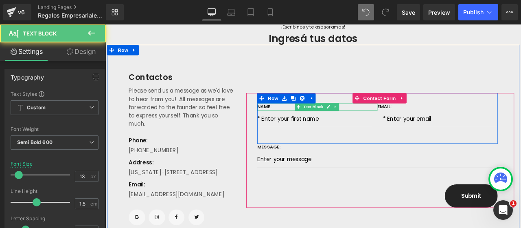
click at [295, 126] on p "Name:" at bounding box center [357, 122] width 143 height 8
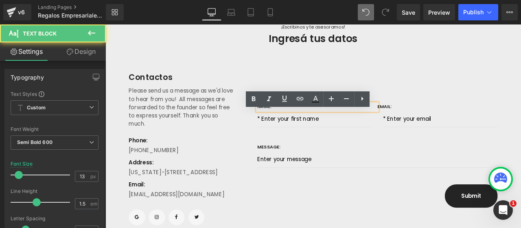
click at [299, 126] on p "Name:" at bounding box center [357, 122] width 143 height 8
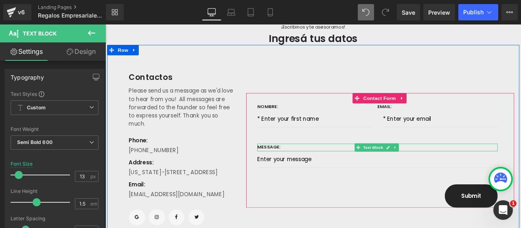
click at [298, 174] on p "Message:" at bounding box center [428, 169] width 285 height 8
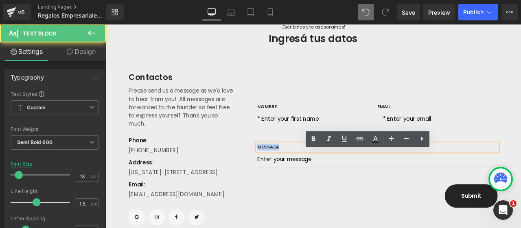
click at [298, 174] on p "Message:" at bounding box center [428, 169] width 285 height 8
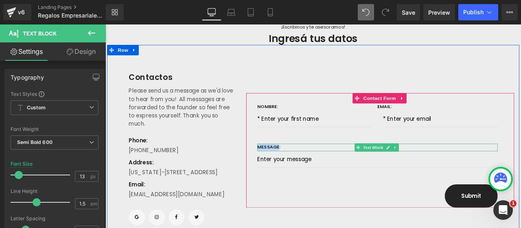
click at [294, 174] on p "Message:" at bounding box center [428, 169] width 285 height 8
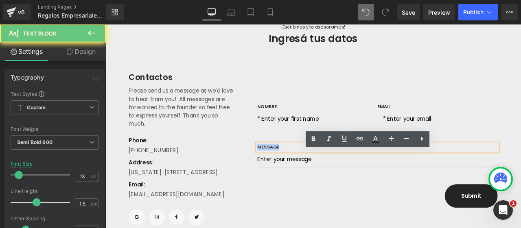
click at [294, 174] on p "Message:" at bounding box center [428, 169] width 285 height 8
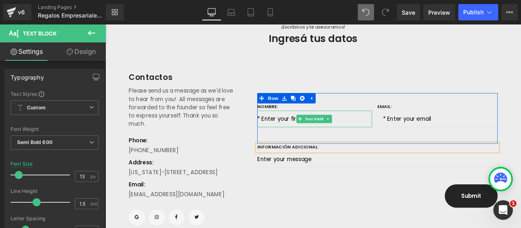
click at [306, 144] on input "text" at bounding box center [354, 136] width 136 height 20
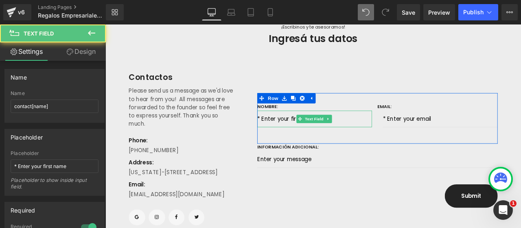
click at [306, 144] on input "text" at bounding box center [354, 136] width 136 height 20
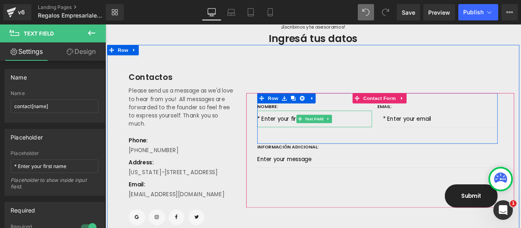
click at [306, 144] on input "text" at bounding box center [354, 136] width 136 height 20
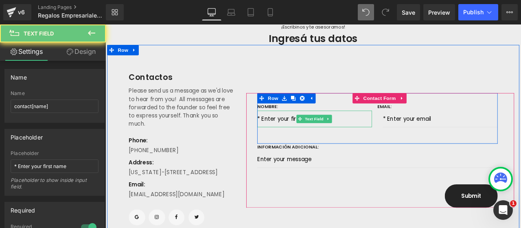
click at [306, 144] on input "text" at bounding box center [354, 136] width 136 height 20
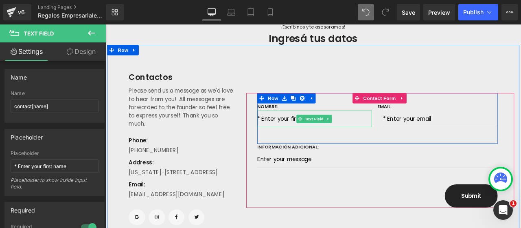
click at [298, 145] on input "text" at bounding box center [354, 136] width 136 height 20
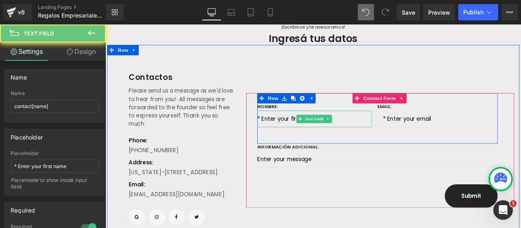
click at [298, 145] on input "text" at bounding box center [354, 136] width 136 height 20
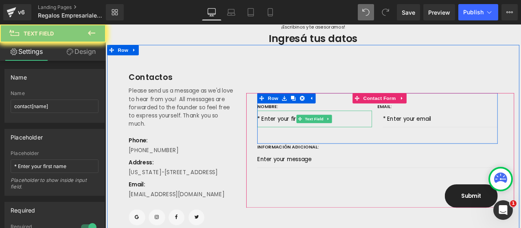
click at [298, 145] on input "text" at bounding box center [354, 136] width 136 height 20
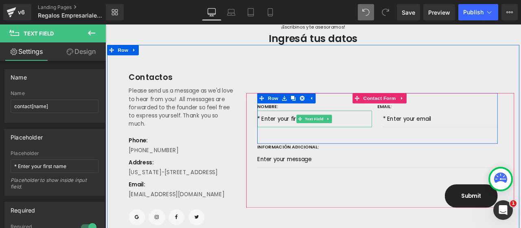
click at [298, 145] on input "text" at bounding box center [354, 136] width 136 height 20
click at [344, 141] on span "Text Field" at bounding box center [353, 136] width 25 height 10
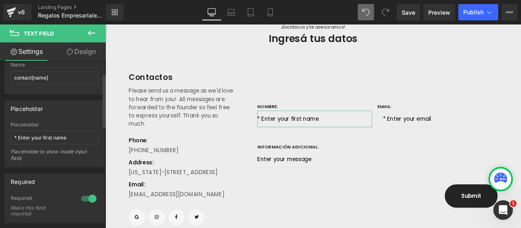
scroll to position [41, 0]
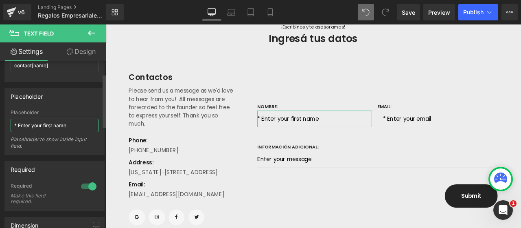
click at [49, 121] on input "* Enter your first name" at bounding box center [55, 125] width 88 height 13
click at [66, 126] on input "* Enter your first name" at bounding box center [55, 125] width 88 height 13
drag, startPoint x: 71, startPoint y: 124, endPoint x: 20, endPoint y: 125, distance: 51.3
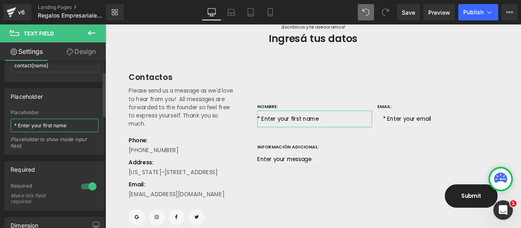
click at [20, 125] on input "* Enter your first name" at bounding box center [55, 125] width 88 height 13
click at [66, 98] on div "Placeholder" at bounding box center [54, 95] width 99 height 15
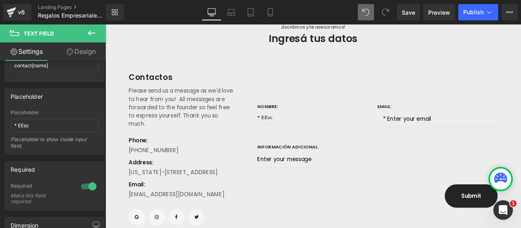
click at [367, 6] on span at bounding box center [366, 12] width 16 height 16
click at [81, 124] on input "* EEsc" at bounding box center [55, 125] width 88 height 13
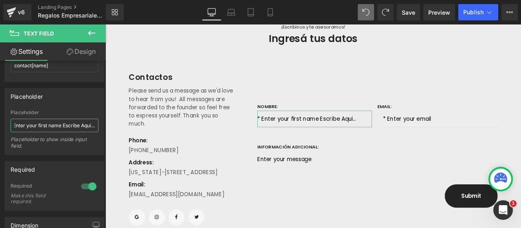
scroll to position [0, 0]
drag, startPoint x: 59, startPoint y: 123, endPoint x: 20, endPoint y: 125, distance: 38.7
click at [20, 125] on input "* Enter your first name Escribe Aqui..." at bounding box center [55, 125] width 88 height 13
type input "* Escribe Aqui..."
click at [63, 123] on input "* Escribe Aqui..." at bounding box center [55, 125] width 88 height 13
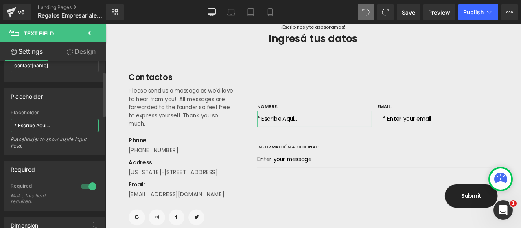
click at [63, 123] on input "* Escribe Aqui..." at bounding box center [55, 125] width 88 height 13
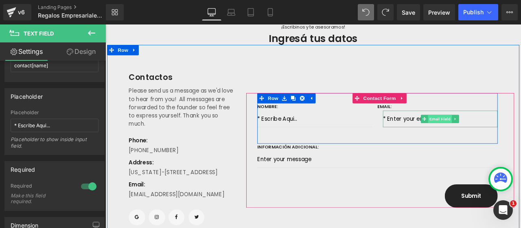
click at [500, 141] on span "Email Field" at bounding box center [502, 136] width 29 height 10
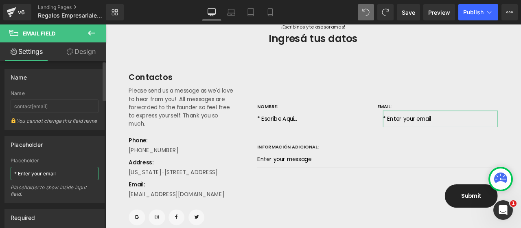
click at [43, 179] on input "* Enter your email" at bounding box center [55, 173] width 88 height 13
click at [40, 180] on input "* Enter your email" at bounding box center [55, 173] width 88 height 13
drag, startPoint x: 17, startPoint y: 180, endPoint x: 68, endPoint y: 180, distance: 50.9
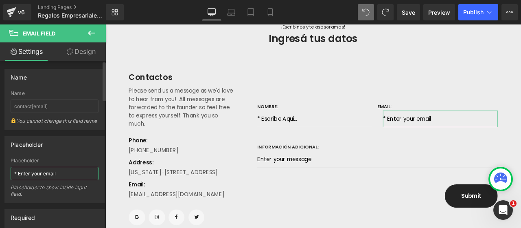
click at [67, 180] on input "* Enter your email" at bounding box center [55, 173] width 88 height 13
paste input "* Escribe Aqui..."
click at [20, 180] on input "** Escribe Aqui..." at bounding box center [55, 173] width 88 height 13
click at [74, 179] on input "* Enter your email" at bounding box center [55, 173] width 88 height 13
paste input "* Escribe Aqui..."
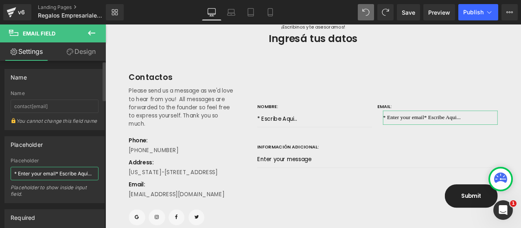
type input "* Enter your email"
click at [76, 152] on div "Placeholder" at bounding box center [54, 143] width 99 height 15
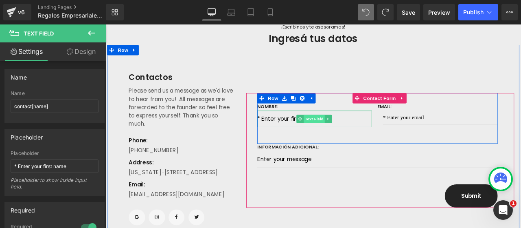
click at [353, 141] on span "Text Field" at bounding box center [353, 136] width 25 height 10
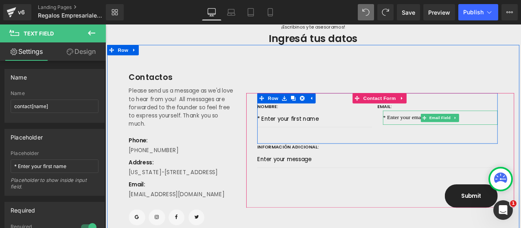
click at [449, 143] on input "email" at bounding box center [503, 134] width 136 height 17
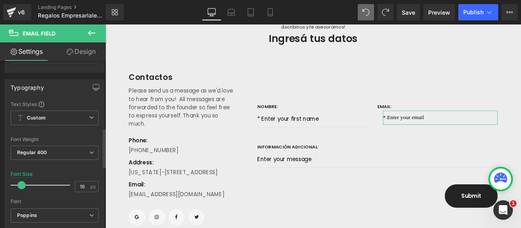
scroll to position [285, 0]
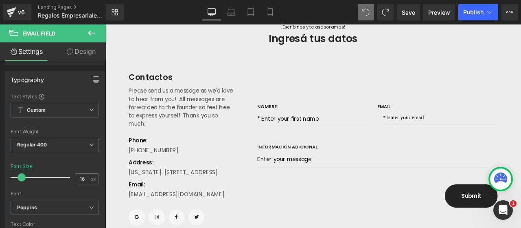
drag, startPoint x: 412, startPoint y: 153, endPoint x: 427, endPoint y: 143, distance: 17.3
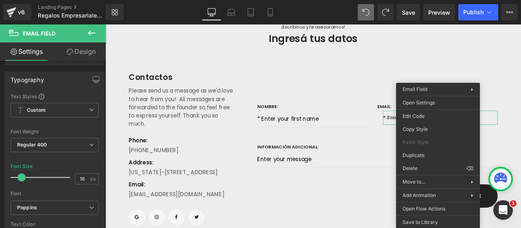
click at [426, 166] on div "NOMBRE: Text Block Text Field Email: Text Block Email Field Row" at bounding box center [428, 136] width 285 height 60
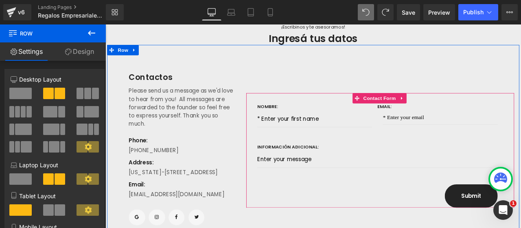
click at [418, 208] on div "NOMBRE: Text Block Text Field Email: Text Block Email Field Row Información adi…" at bounding box center [428, 174] width 285 height 136
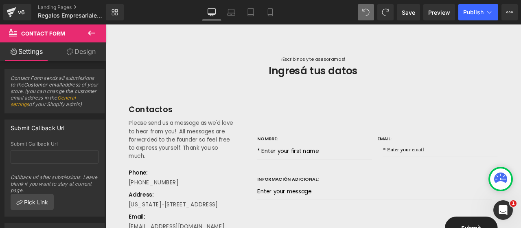
scroll to position [1840, 0]
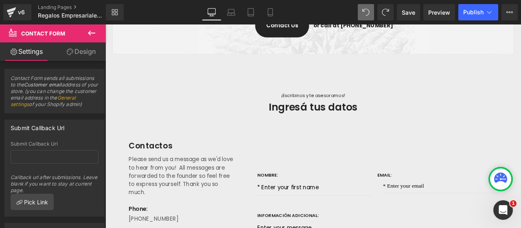
click at [91, 35] on icon at bounding box center [92, 33] width 10 height 10
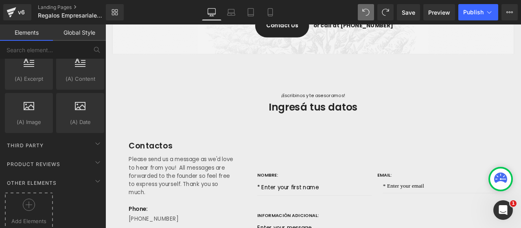
click at [29, 198] on icon at bounding box center [29, 204] width 12 height 12
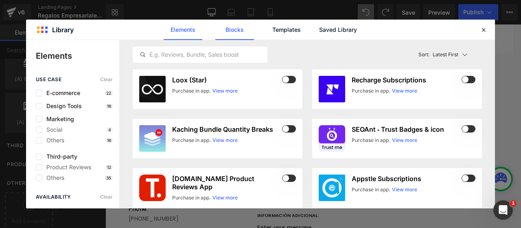
click at [319, 34] on link "Blocks" at bounding box center [338, 30] width 39 height 20
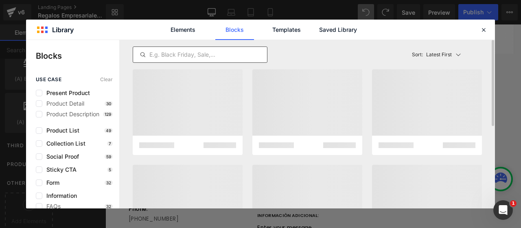
click at [210, 53] on input "text" at bounding box center [200, 55] width 134 height 10
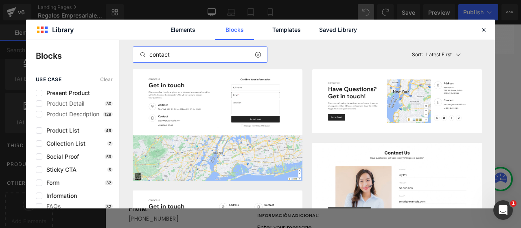
click at [219, 54] on input "contact" at bounding box center [200, 55] width 134 height 10
type input "form"
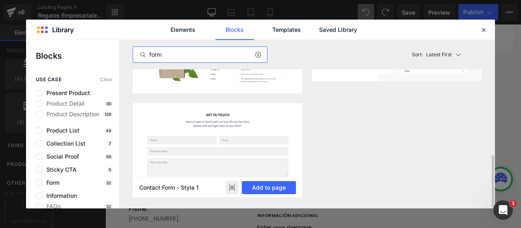
scroll to position [368, 0]
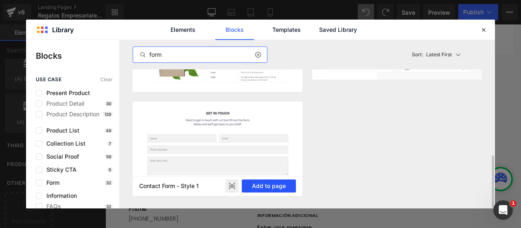
click at [266, 185] on button "Add to page" at bounding box center [269, 185] width 54 height 13
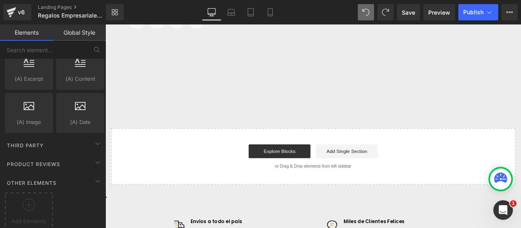
scroll to position [2162, 0]
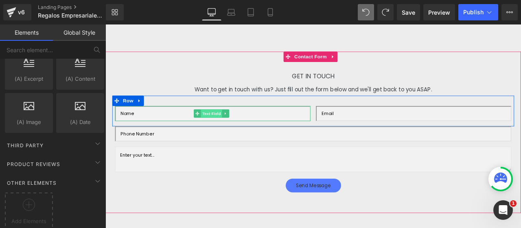
click at [228, 135] on span "Text Field" at bounding box center [231, 130] width 25 height 10
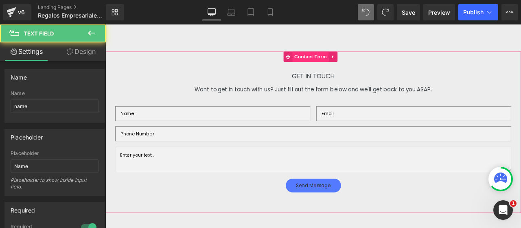
click at [362, 68] on span "Contact Form" at bounding box center [349, 63] width 43 height 12
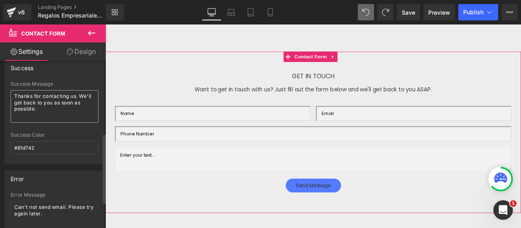
scroll to position [236, 0]
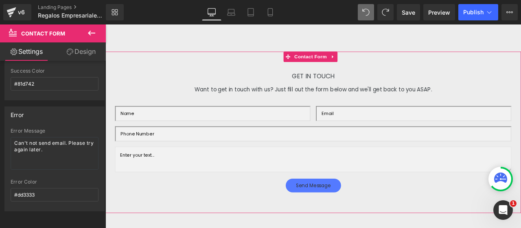
click at [70, 57] on link "Design" at bounding box center [81, 51] width 53 height 18
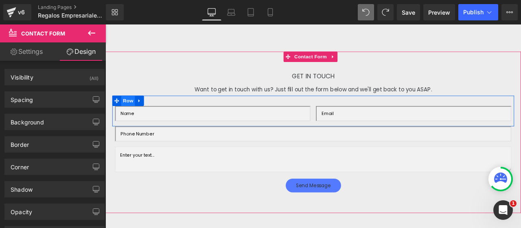
click at [131, 121] on span "Row" at bounding box center [132, 115] width 16 height 12
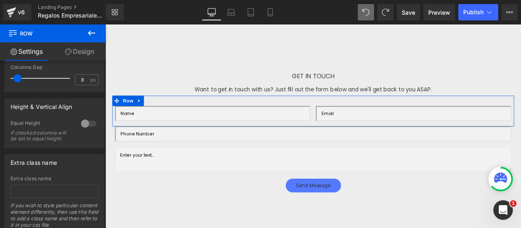
scroll to position [391, 0]
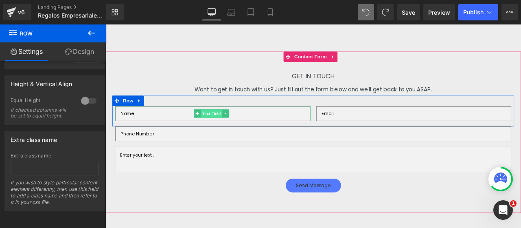
click at [222, 135] on span "Text Field" at bounding box center [231, 130] width 25 height 10
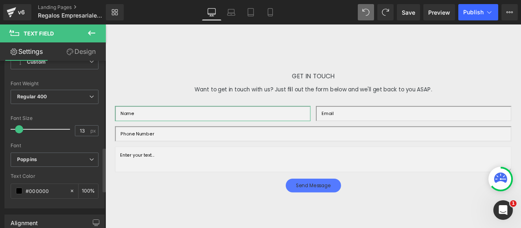
scroll to position [367, 0]
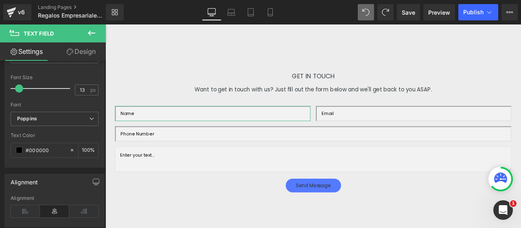
click at [89, 46] on link "Design" at bounding box center [81, 51] width 53 height 18
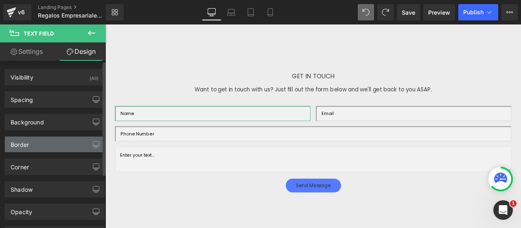
click at [34, 144] on div "Border" at bounding box center [54, 143] width 99 height 15
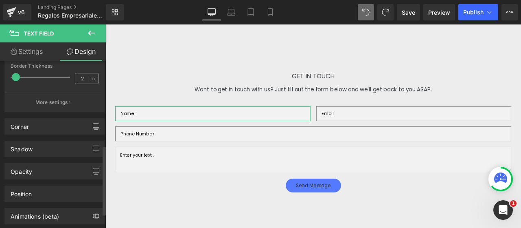
scroll to position [204, 0]
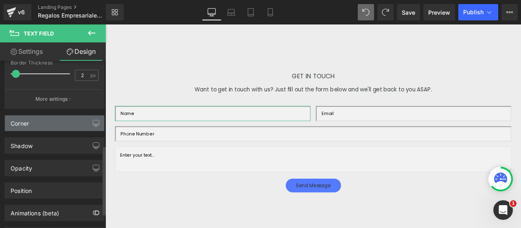
click at [53, 126] on div "Corner" at bounding box center [54, 122] width 99 height 15
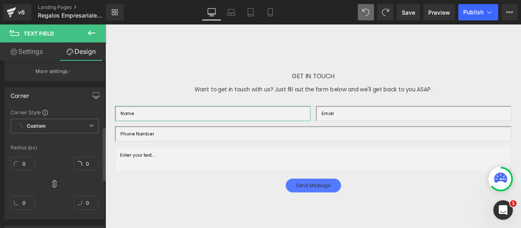
scroll to position [244, 0]
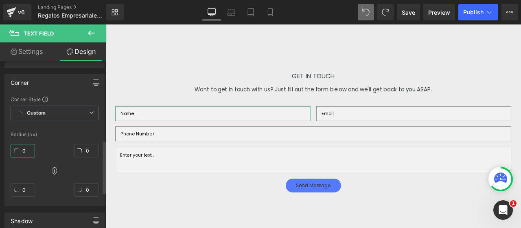
click at [28, 146] on input "0" at bounding box center [23, 150] width 24 height 13
type input "10"
click at [87, 163] on div at bounding box center [86, 163] width 24 height 5
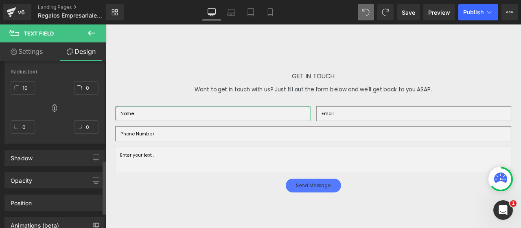
scroll to position [326, 0]
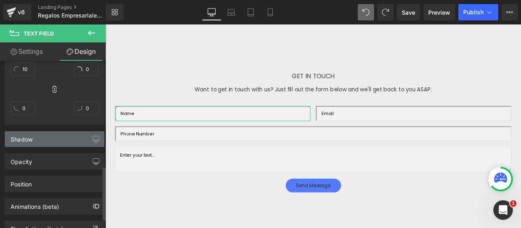
click at [42, 144] on div "Shadow" at bounding box center [54, 138] width 99 height 15
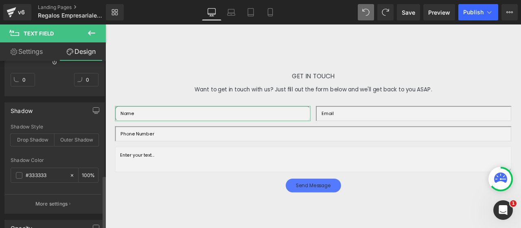
scroll to position [367, 0]
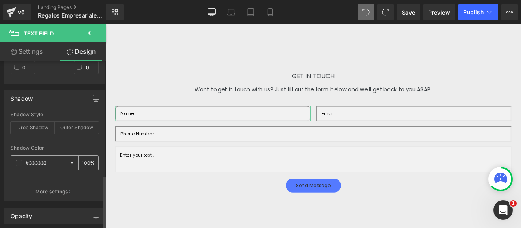
click at [69, 161] on icon at bounding box center [72, 163] width 6 height 6
click at [84, 174] on div at bounding box center [55, 176] width 88 height 5
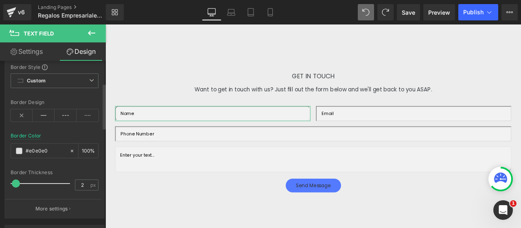
scroll to position [81, 0]
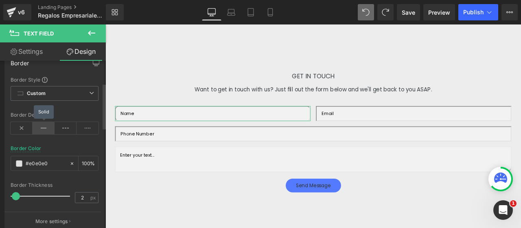
click at [42, 127] on icon at bounding box center [44, 128] width 22 height 12
click at [63, 140] on div at bounding box center [55, 140] width 88 height 5
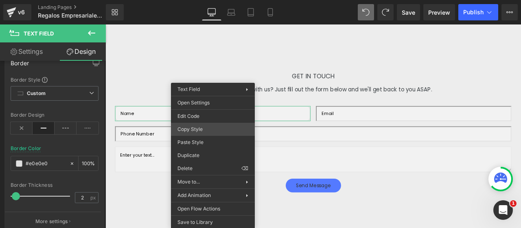
drag, startPoint x: 308, startPoint y: 151, endPoint x: 380, endPoint y: 141, distance: 73.3
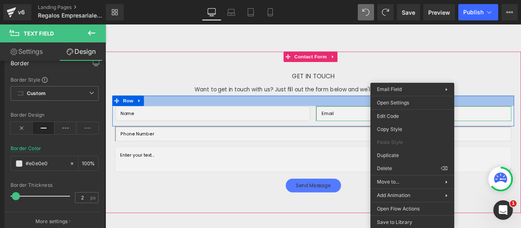
click at [398, 117] on div at bounding box center [352, 115] width 477 height 12
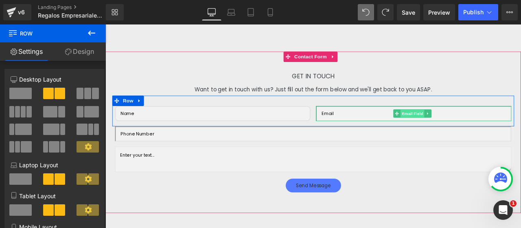
click at [468, 135] on span "Email Field" at bounding box center [469, 130] width 29 height 10
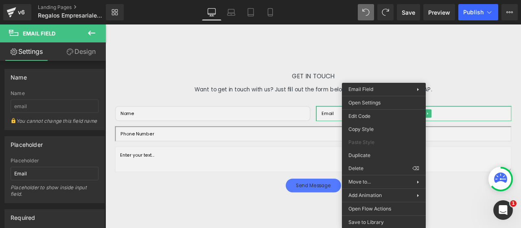
click at [81, 46] on link "Design" at bounding box center [81, 51] width 53 height 18
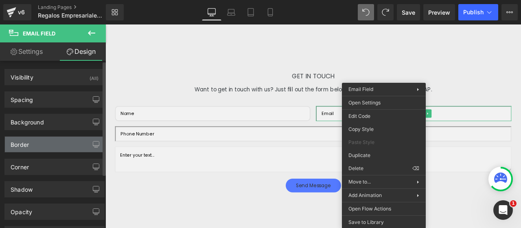
click at [35, 145] on div "Border" at bounding box center [54, 143] width 99 height 15
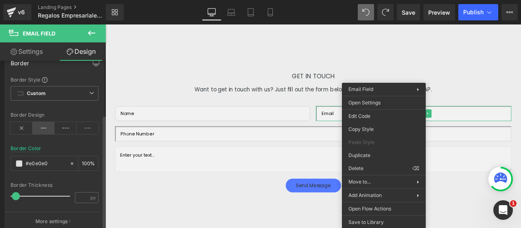
click at [45, 132] on icon at bounding box center [44, 128] width 22 height 12
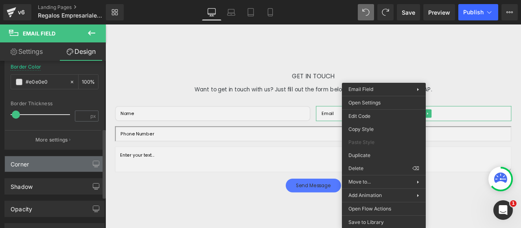
click at [46, 163] on div "Corner" at bounding box center [54, 163] width 99 height 15
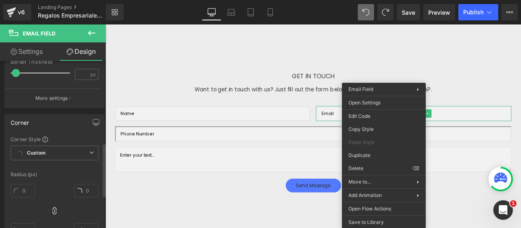
scroll to position [285, 0]
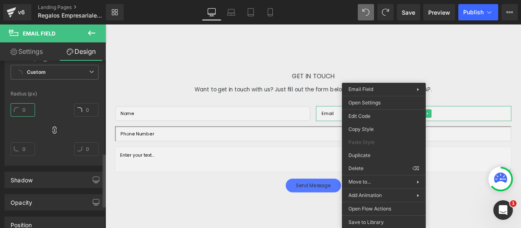
click at [26, 107] on input "text" at bounding box center [23, 109] width 24 height 13
type input "20"
click at [31, 110] on input "20" at bounding box center [23, 109] width 24 height 13
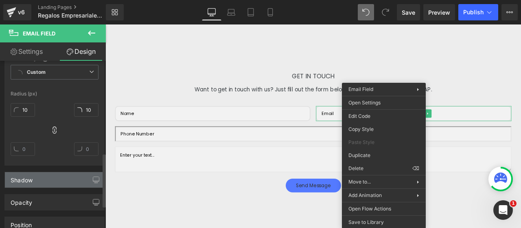
click at [40, 176] on div "Shadow" at bounding box center [54, 179] width 99 height 15
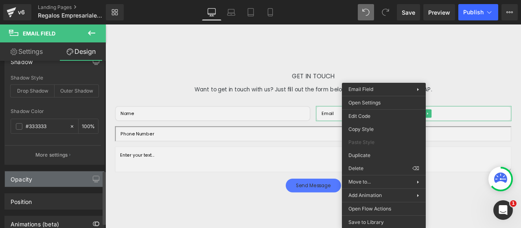
scroll to position [407, 0]
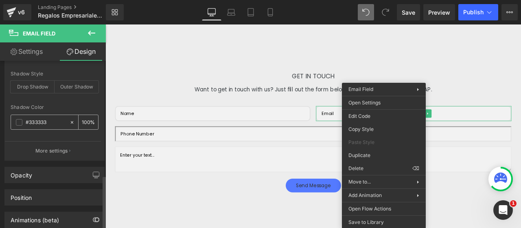
click at [69, 119] on icon at bounding box center [72, 122] width 6 height 6
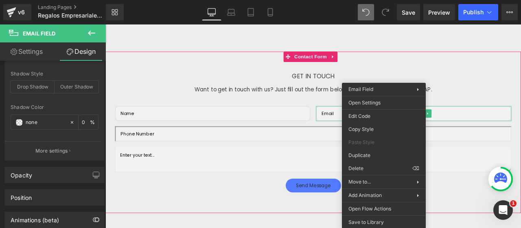
click at [204, 223] on div "Send Message" at bounding box center [352, 215] width 477 height 16
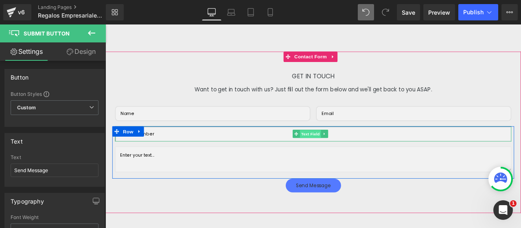
click at [345, 159] on span "Text Field" at bounding box center [348, 155] width 25 height 10
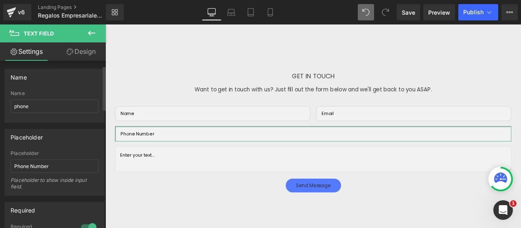
scroll to position [81, 0]
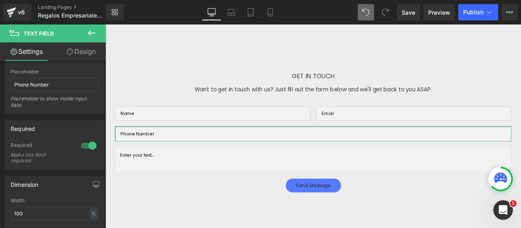
click at [84, 54] on link "Design" at bounding box center [81, 51] width 53 height 18
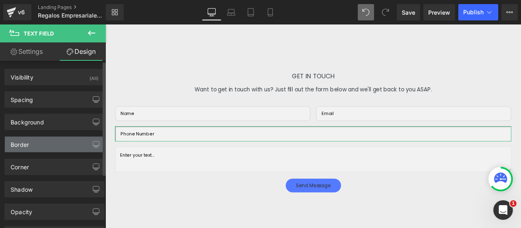
click at [36, 142] on div "Border" at bounding box center [54, 143] width 99 height 15
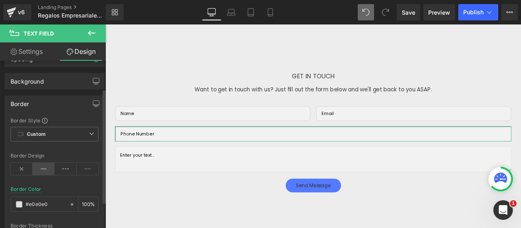
click at [42, 163] on icon at bounding box center [44, 169] width 22 height 12
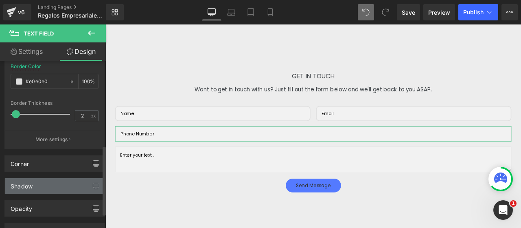
scroll to position [204, 0]
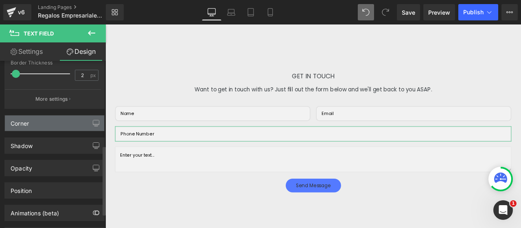
click at [44, 125] on div "Corner" at bounding box center [54, 122] width 99 height 15
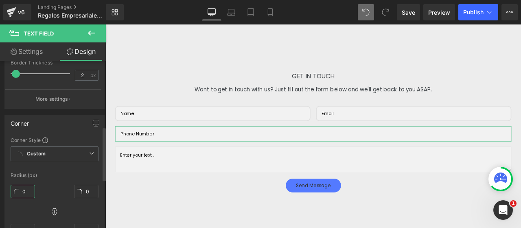
click at [26, 192] on input "0" at bounding box center [23, 191] width 24 height 13
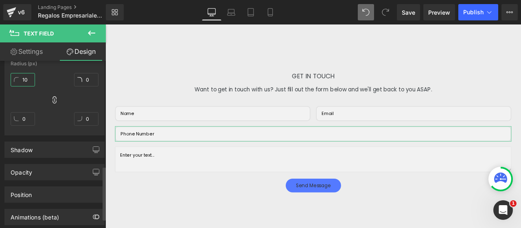
scroll to position [326, 0]
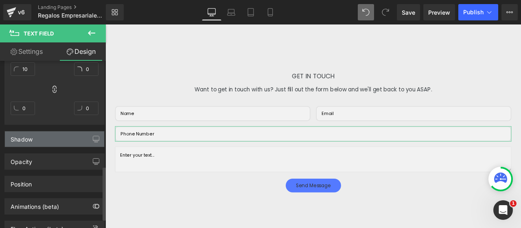
click at [40, 137] on div "Shadow" at bounding box center [54, 138] width 99 height 15
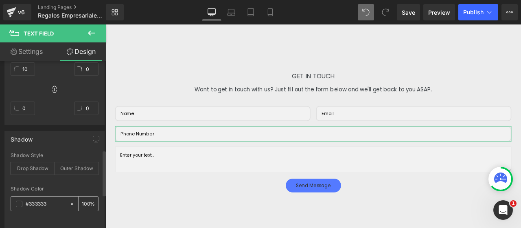
click at [71, 201] on icon at bounding box center [72, 204] width 6 height 6
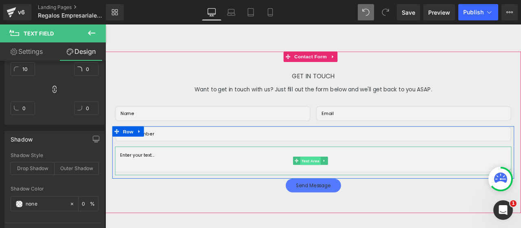
click at [359, 191] on span "Text Area" at bounding box center [349, 186] width 24 height 10
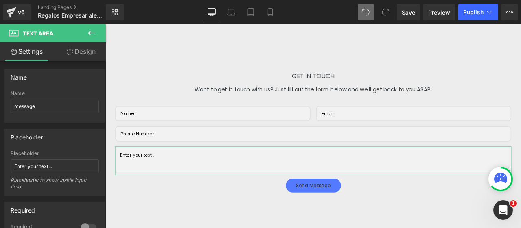
click at [79, 58] on link "Design" at bounding box center [81, 51] width 53 height 18
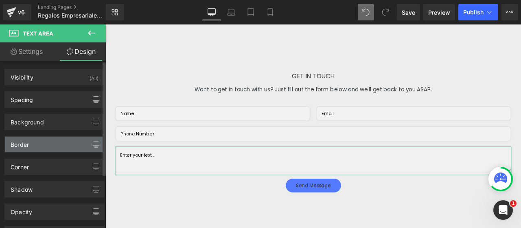
click at [33, 145] on div "Border" at bounding box center [54, 143] width 99 height 15
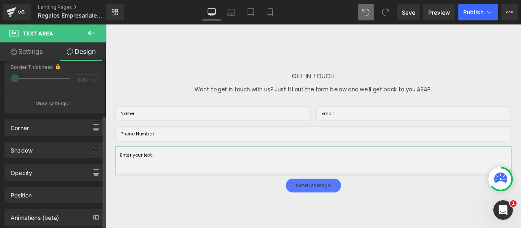
scroll to position [204, 0]
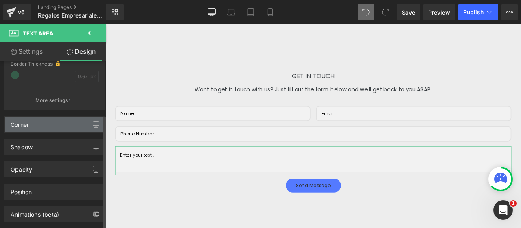
click at [31, 119] on div "Corner" at bounding box center [54, 124] width 99 height 15
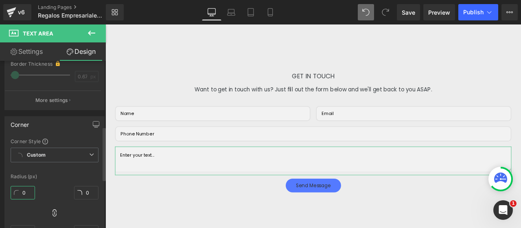
click at [24, 194] on input "0" at bounding box center [23, 192] width 24 height 13
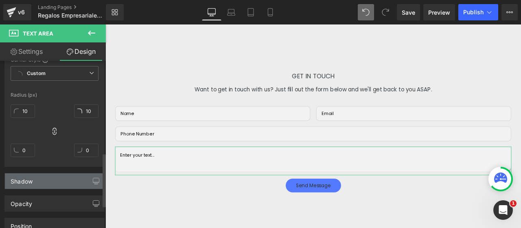
click at [36, 179] on div "Shadow" at bounding box center [54, 180] width 99 height 15
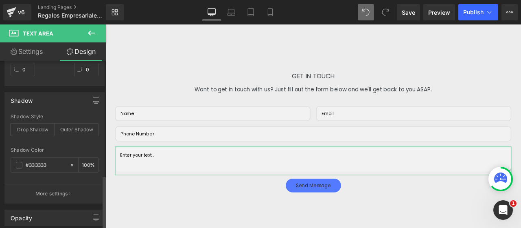
scroll to position [367, 0]
click at [71, 163] on icon at bounding box center [72, 164] width 2 height 2
click at [71, 148] on div "Shadow Color" at bounding box center [55, 149] width 88 height 6
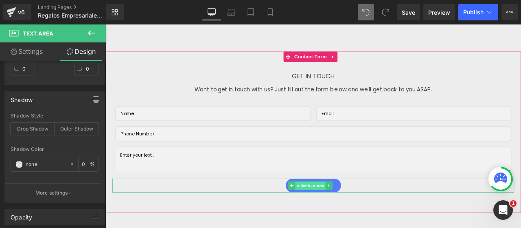
click at [343, 220] on span "Submit Button" at bounding box center [349, 215] width 36 height 10
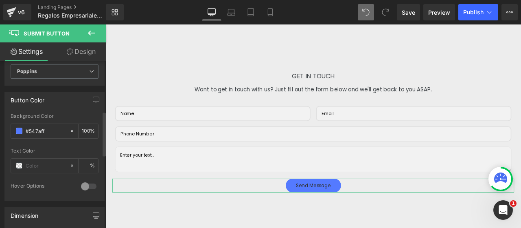
scroll to position [244, 0]
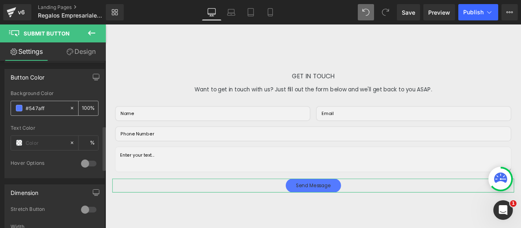
click at [33, 106] on input "#547aff" at bounding box center [46, 107] width 40 height 9
click at [17, 105] on span at bounding box center [19, 108] width 7 height 7
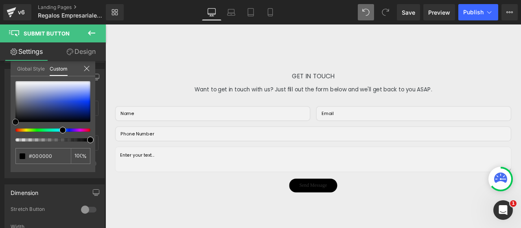
drag, startPoint x: 49, startPoint y: 99, endPoint x: -1, endPoint y: 127, distance: 56.9
click at [0, 127] on html "Submit Button You are previewing how the will restyle your page. You can not ed…" at bounding box center [260, 114] width 521 height 228
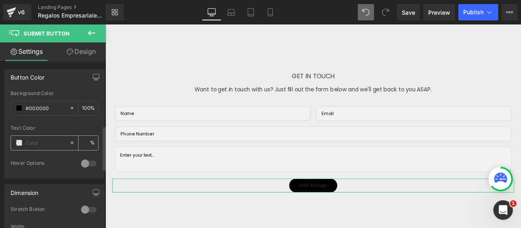
click at [37, 139] on input "text" at bounding box center [46, 142] width 40 height 9
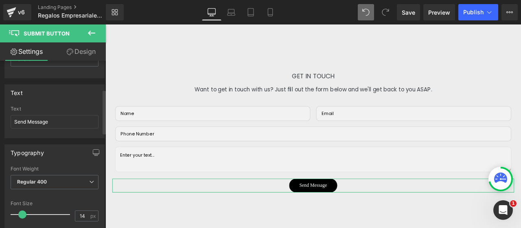
scroll to position [0, 0]
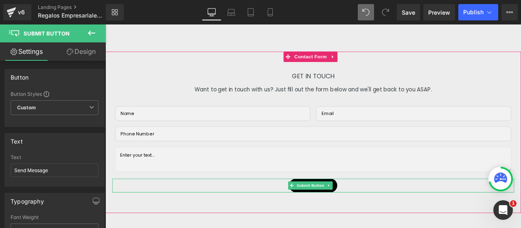
click at [350, 220] on span "Submit Button" at bounding box center [349, 215] width 36 height 10
click at [371, 218] on icon at bounding box center [371, 215] width 4 height 5
click at [416, 223] on div "Send Message" at bounding box center [352, 215] width 477 height 16
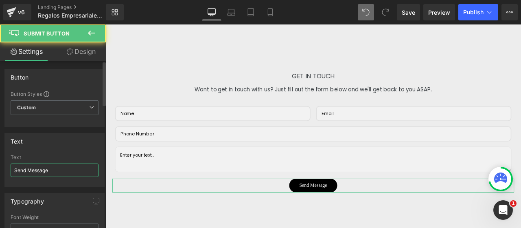
click at [59, 167] on input "Send Message" at bounding box center [55, 169] width 88 height 13
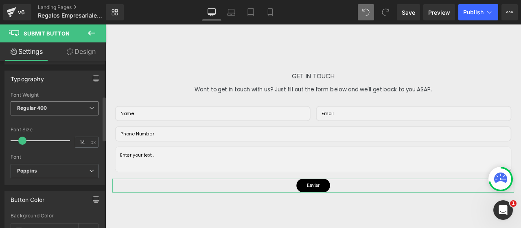
scroll to position [163, 0]
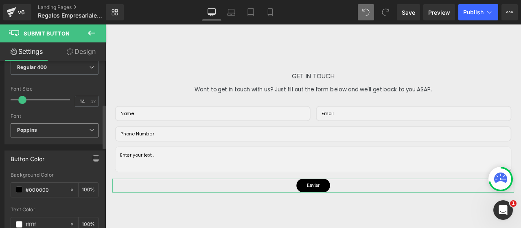
click at [87, 124] on span "Poppins" at bounding box center [55, 130] width 88 height 14
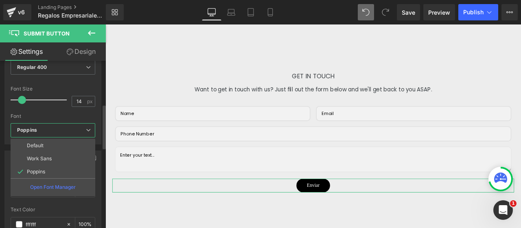
click at [88, 125] on span "Poppins" at bounding box center [53, 130] width 85 height 14
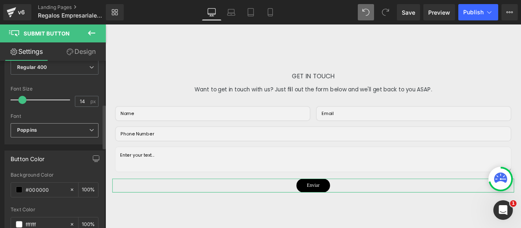
click at [89, 125] on span "Poppins" at bounding box center [55, 130] width 88 height 14
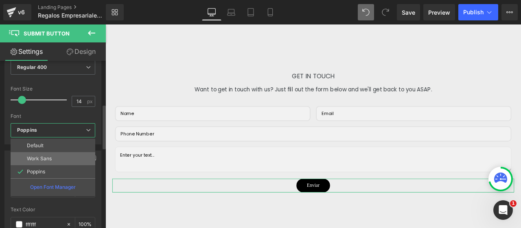
click at [44, 157] on p "Work Sans" at bounding box center [39, 159] width 25 height 6
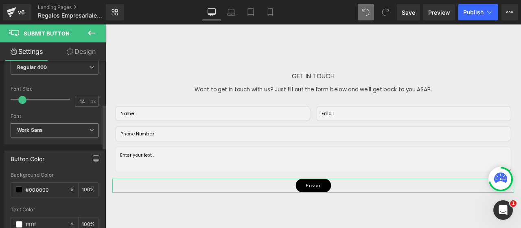
click at [90, 129] on icon at bounding box center [91, 130] width 5 height 5
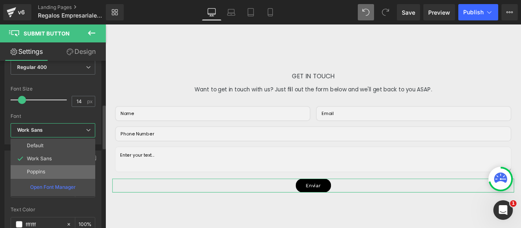
click at [48, 166] on li "Poppins" at bounding box center [53, 171] width 85 height 13
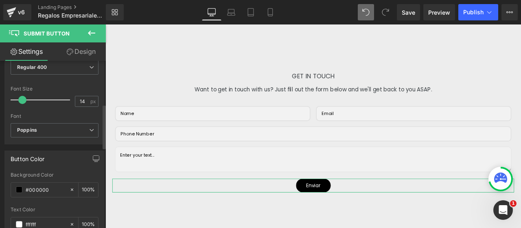
click at [59, 113] on div "Font" at bounding box center [55, 116] width 88 height 6
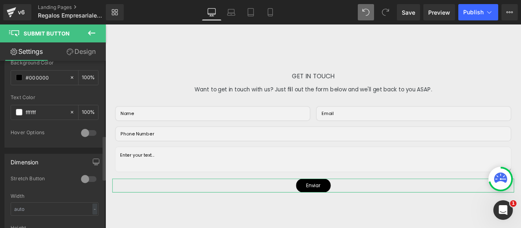
scroll to position [285, 0]
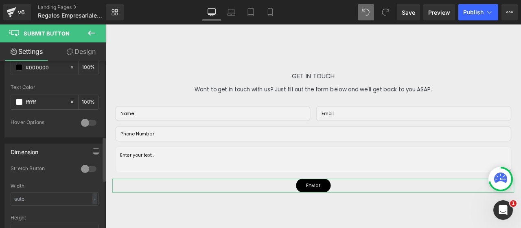
click at [81, 163] on div at bounding box center [89, 168] width 20 height 13
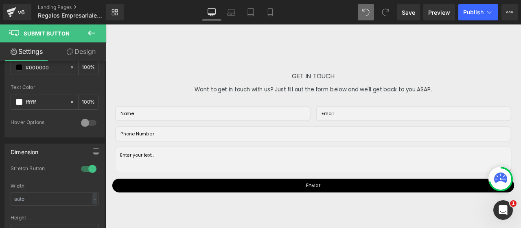
click at [95, 33] on icon at bounding box center [91, 33] width 7 height 5
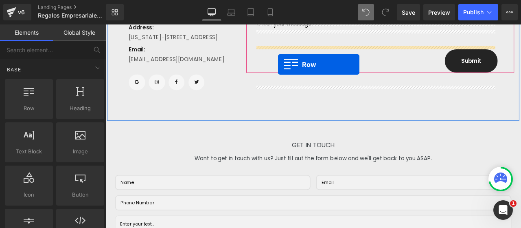
scroll to position [2073, 0]
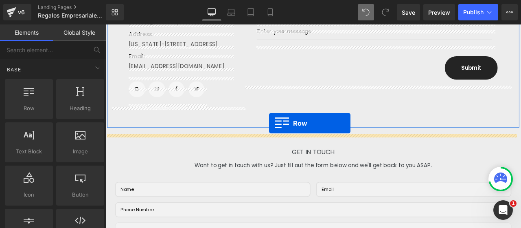
drag, startPoint x: 144, startPoint y: 120, endPoint x: 299, endPoint y: 141, distance: 157.1
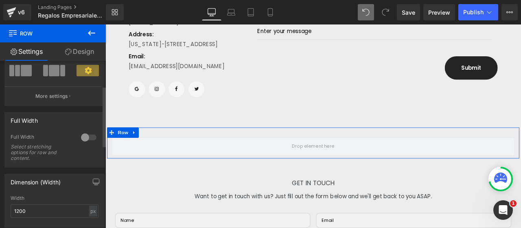
scroll to position [163, 0]
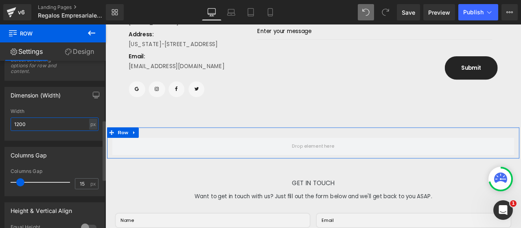
click at [62, 125] on input "1200" at bounding box center [55, 123] width 88 height 13
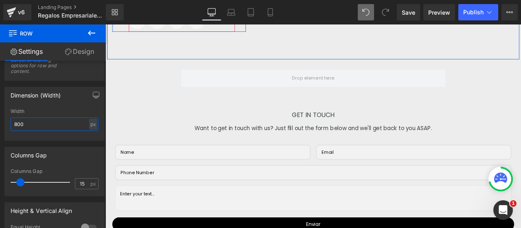
scroll to position [2154, 0]
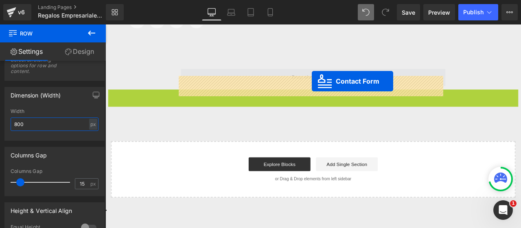
drag, startPoint x: 322, startPoint y: 117, endPoint x: 350, endPoint y: 91, distance: 38.4
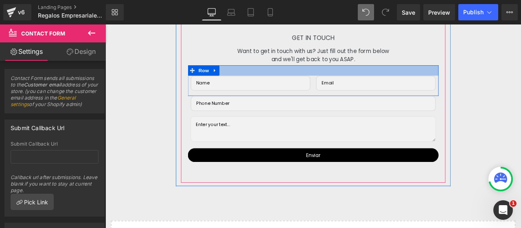
scroll to position [2236, 0]
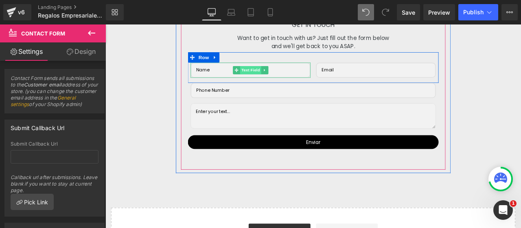
click at [267, 84] on span "Text Field" at bounding box center [277, 79] width 25 height 10
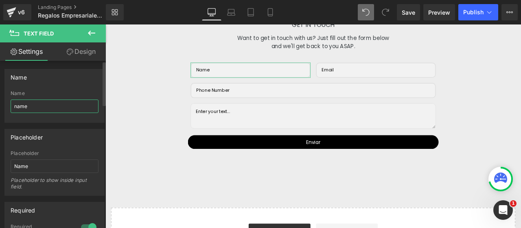
click at [62, 110] on input "name" at bounding box center [55, 105] width 88 height 13
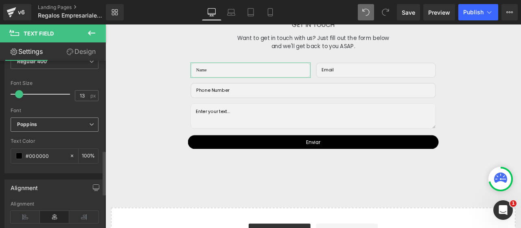
scroll to position [367, 0]
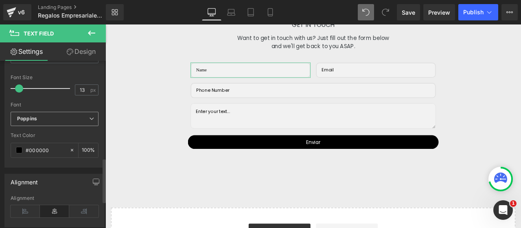
click at [51, 115] on b "Poppins" at bounding box center [53, 118] width 72 height 7
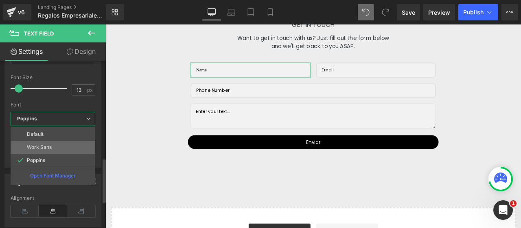
click at [55, 143] on li "Work Sans" at bounding box center [53, 147] width 85 height 13
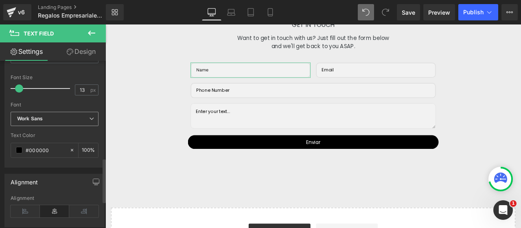
click at [51, 115] on b "Work Sans" at bounding box center [53, 118] width 72 height 7
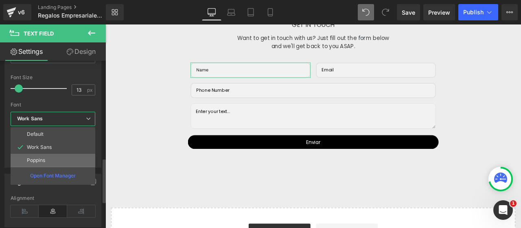
click at [51, 154] on li "Poppins" at bounding box center [53, 160] width 85 height 13
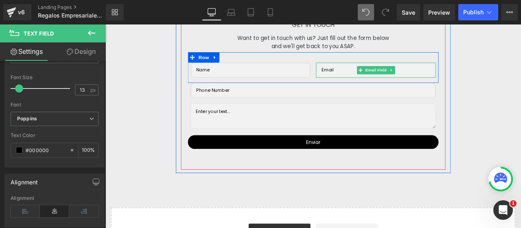
click at [370, 86] on input "email" at bounding box center [426, 79] width 142 height 18
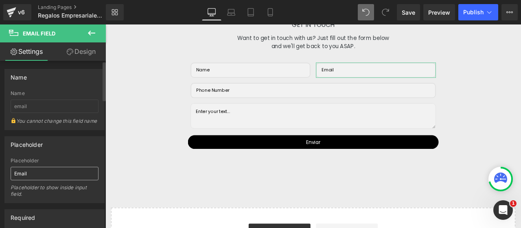
click at [35, 178] on input "Email" at bounding box center [55, 173] width 88 height 13
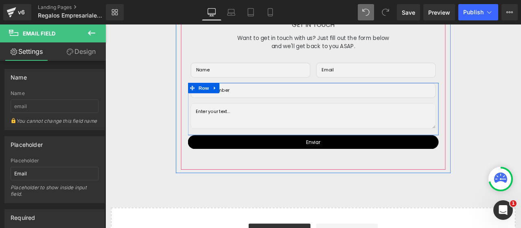
click at [253, 111] on input "text" at bounding box center [352, 103] width 291 height 18
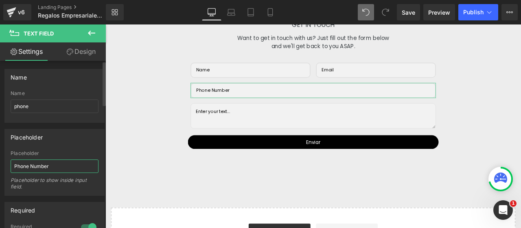
click at [56, 169] on input "Phone Number" at bounding box center [55, 165] width 88 height 13
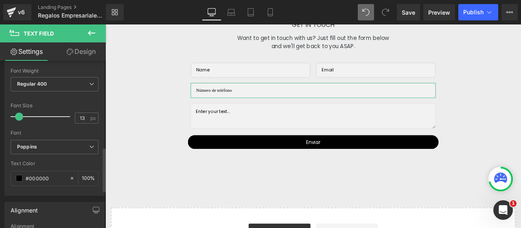
scroll to position [326, 0]
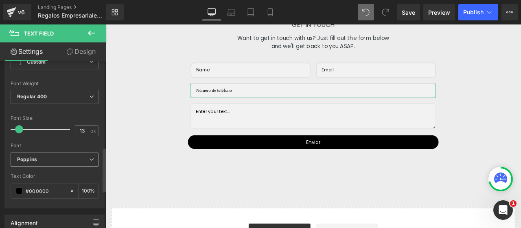
click at [41, 156] on b "Poppins" at bounding box center [53, 159] width 72 height 7
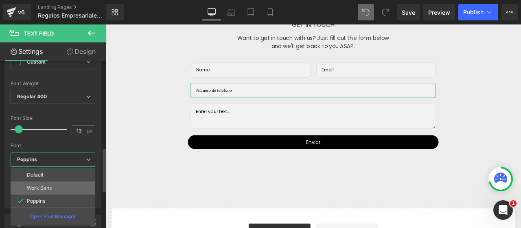
click at [43, 185] on p "Work Sans" at bounding box center [39, 188] width 25 height 6
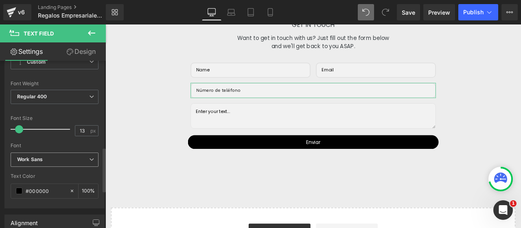
click at [45, 156] on b "Work Sans" at bounding box center [53, 159] width 72 height 7
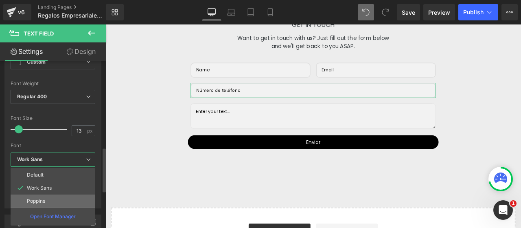
click at [46, 194] on li "Poppins" at bounding box center [53, 200] width 85 height 13
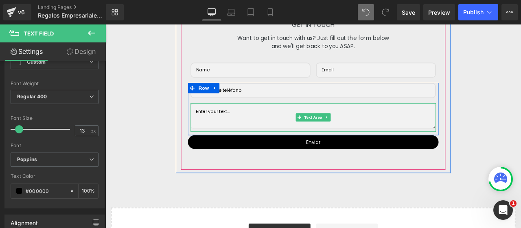
click at [221, 139] on textarea at bounding box center [352, 133] width 291 height 31
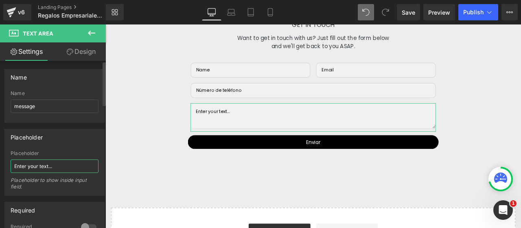
click at [53, 163] on input "Enter your text..." at bounding box center [55, 165] width 88 height 13
click at [91, 192] on div "Placeholder to show inside input field." at bounding box center [55, 186] width 88 height 18
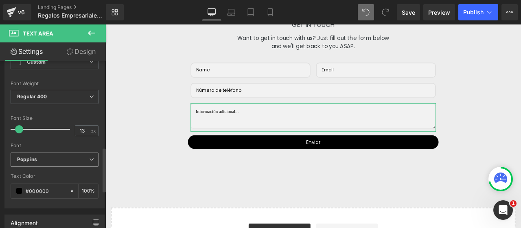
click at [51, 156] on b "Poppins" at bounding box center [53, 159] width 72 height 7
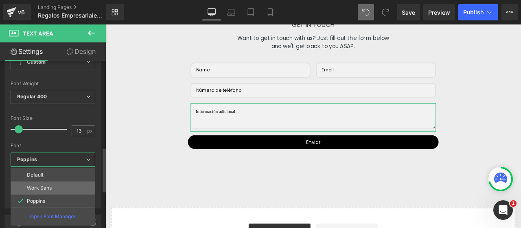
drag, startPoint x: 55, startPoint y: 186, endPoint x: 50, endPoint y: 155, distance: 31.3
click at [55, 186] on li "Work Sans" at bounding box center [53, 187] width 85 height 13
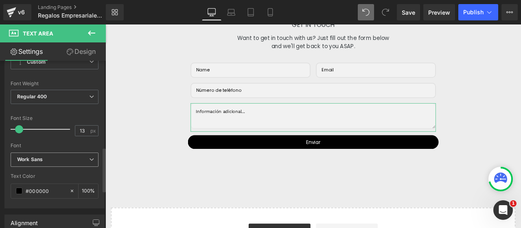
click at [50, 156] on b "Work Sans" at bounding box center [53, 159] width 72 height 7
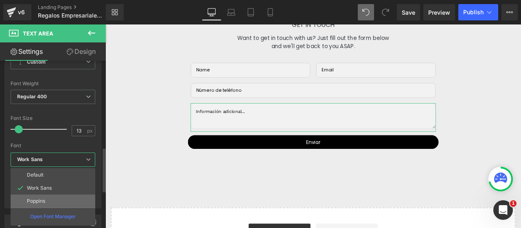
click at [51, 195] on li "Poppins" at bounding box center [53, 200] width 85 height 13
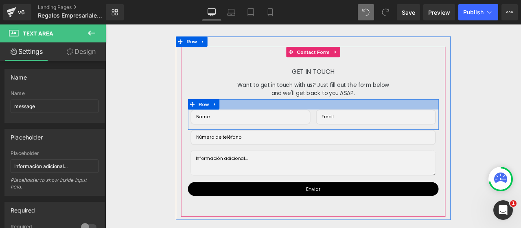
scroll to position [2114, 0]
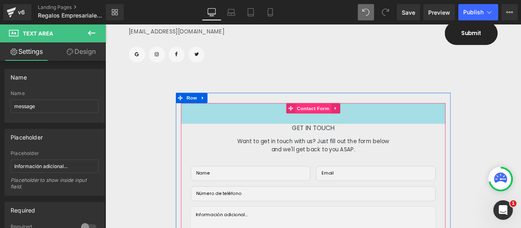
click at [353, 130] on span "Contact Form" at bounding box center [352, 124] width 43 height 12
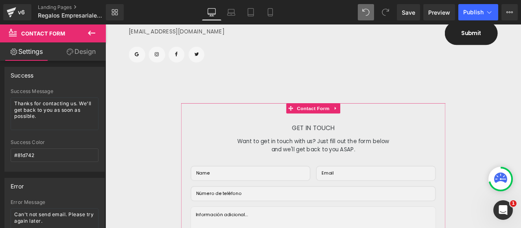
scroll to position [163, 0]
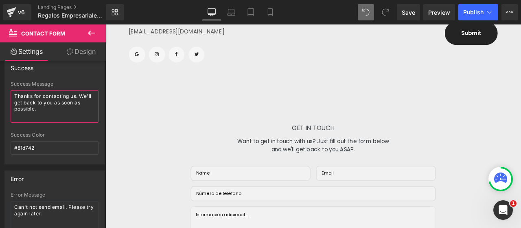
drag, startPoint x: 53, startPoint y: 117, endPoint x: -5, endPoint y: 95, distance: 62.3
click at [0, 95] on html "Contact Form You are previewing how the will restyle your page. You can not edi…" at bounding box center [260, 114] width 521 height 228
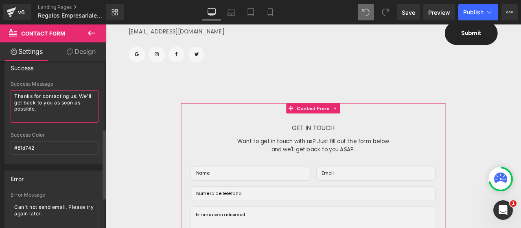
click at [48, 106] on textarea "Thanks for contacting us. We'll get back to you as soon as possible." at bounding box center [55, 106] width 88 height 33
click at [53, 101] on textarea "Thanks for contacting us. We'll get back to you as soon as possible." at bounding box center [55, 106] width 88 height 33
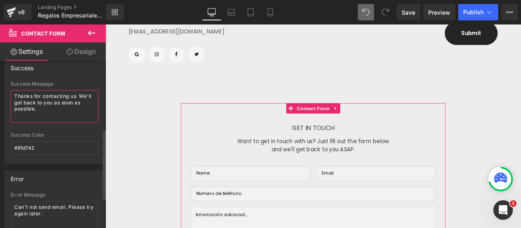
paste textarea "Gracias por contactarnos. Te responderemos lo antes posible. Preguntar a ChatGPT"
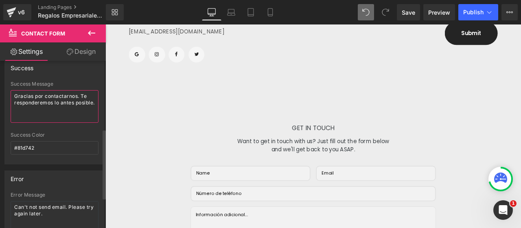
scroll to position [204, 0]
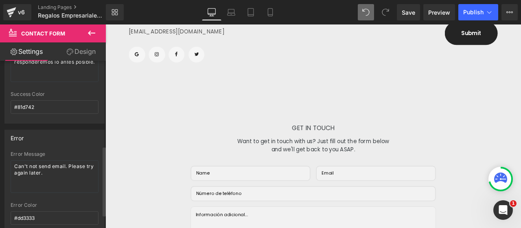
click at [77, 91] on div at bounding box center [55, 88] width 88 height 5
click at [51, 112] on input "#81d742" at bounding box center [55, 106] width 88 height 13
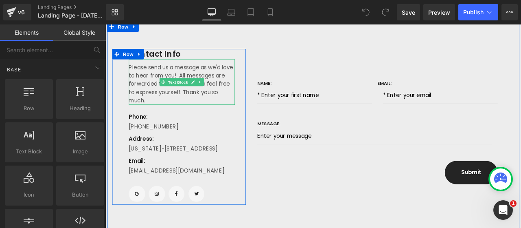
scroll to position [204, 0]
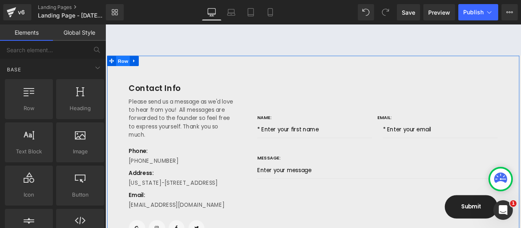
click at [120, 68] on span "Row" at bounding box center [126, 68] width 16 height 12
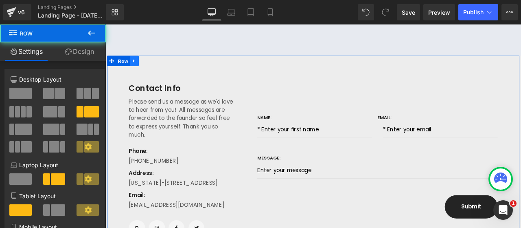
click at [137, 68] on icon at bounding box center [140, 68] width 6 height 6
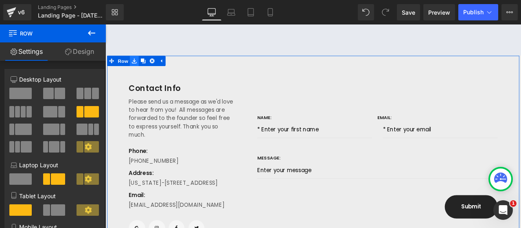
click at [139, 70] on icon at bounding box center [140, 68] width 6 height 6
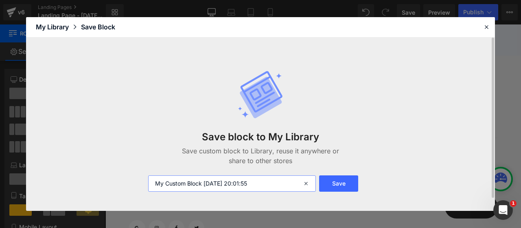
click at [223, 180] on input "My Custom Block 2025-08-10 20:01:55" at bounding box center [232, 183] width 168 height 16
type input "Contact Block"
click at [340, 181] on button "Save" at bounding box center [338, 183] width 39 height 16
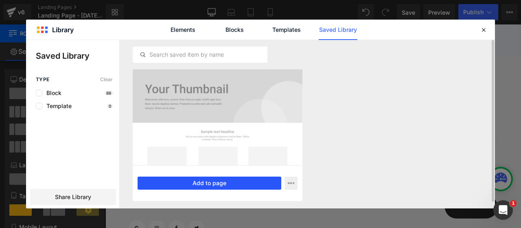
click at [206, 183] on button "Add to page" at bounding box center [210, 182] width 144 height 13
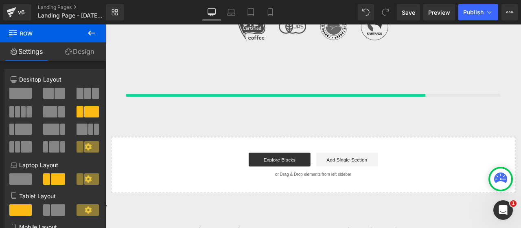
scroll to position [890, 0]
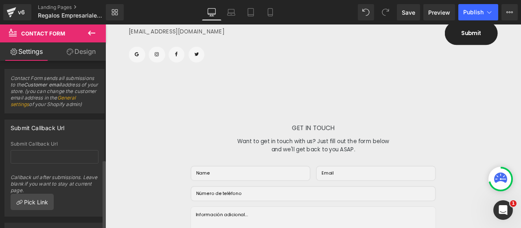
scroll to position [236, 0]
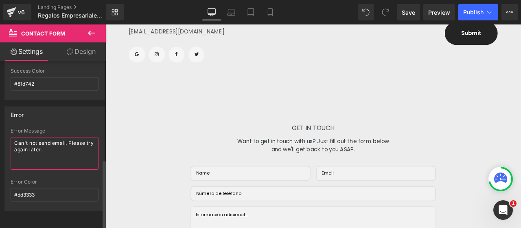
drag, startPoint x: 60, startPoint y: 143, endPoint x: 13, endPoint y: 138, distance: 48.0
click at [11, 138] on textarea "Can't not send email. Please try again later." at bounding box center [55, 153] width 88 height 33
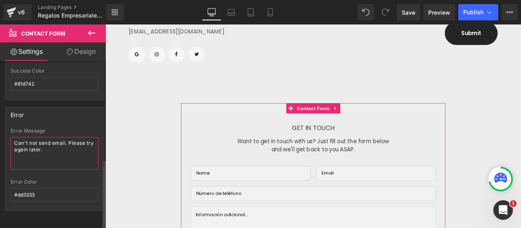
click at [47, 137] on textarea "Can't not send email. Please try again later." at bounding box center [55, 153] width 88 height 33
paste textarea "No se pudo enviar el correo electrónico. Por favor, inténtalo de nuevo más tard…"
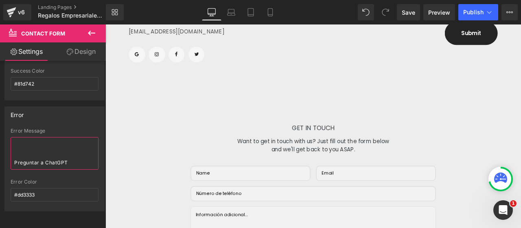
drag, startPoint x: 51, startPoint y: 160, endPoint x: -4, endPoint y: 128, distance: 64.1
click at [0, 128] on html "Contact Form You are previewing how the will restyle your page. You can not edi…" at bounding box center [260, 114] width 521 height 228
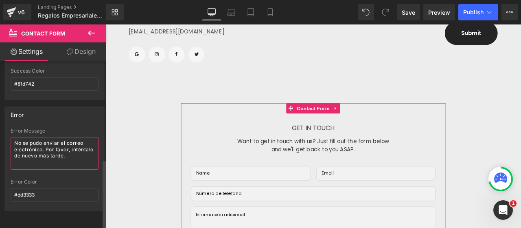
type textarea "No se pudo enviar el correo electrónico. Por favor, inténtalo de nuevo más tard…"
click at [85, 113] on div "Error" at bounding box center [54, 114] width 99 height 15
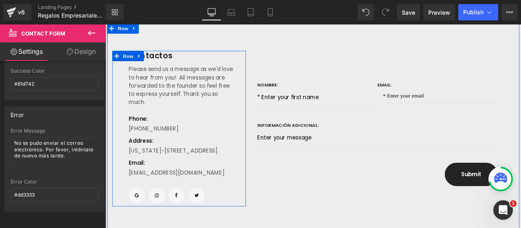
scroll to position [1869, 0]
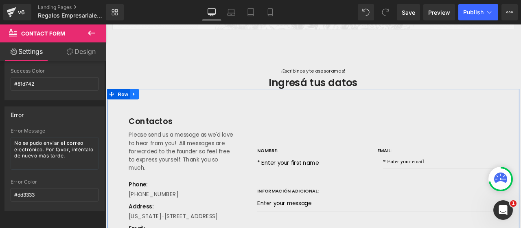
click at [139, 110] on icon at bounding box center [140, 107] width 6 height 6
click at [158, 110] on icon at bounding box center [161, 107] width 6 height 6
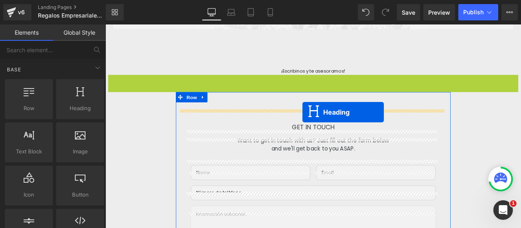
drag, startPoint x: 329, startPoint y: 100, endPoint x: 339, endPoint y: 128, distance: 30.3
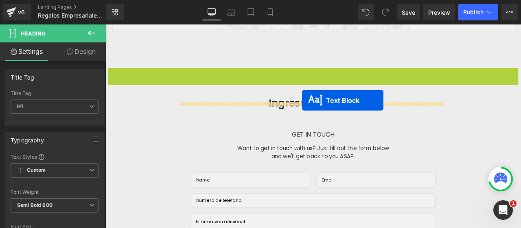
drag, startPoint x: 328, startPoint y: 91, endPoint x: 338, endPoint y: 112, distance: 23.9
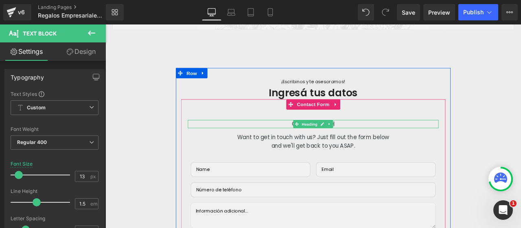
click at [369, 145] on icon at bounding box center [371, 142] width 4 height 5
click at [374, 145] on icon at bounding box center [376, 142] width 4 height 4
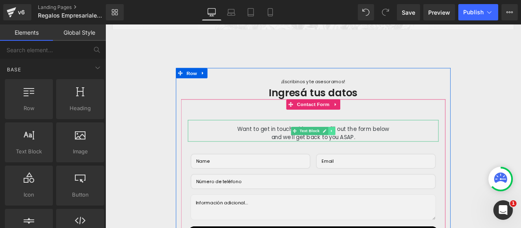
click at [372, 153] on icon at bounding box center [374, 150] width 4 height 5
click at [376, 152] on icon at bounding box center [378, 150] width 4 height 4
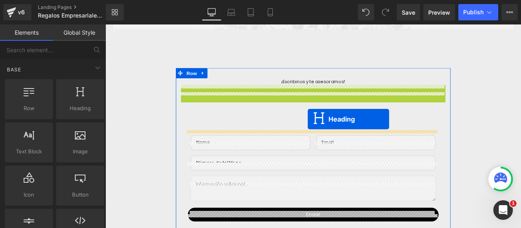
drag, startPoint x: 330, startPoint y: 113, endPoint x: 345, endPoint y: 136, distance: 28.0
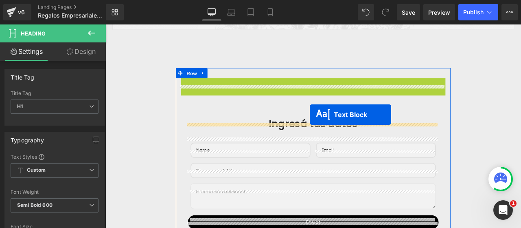
drag, startPoint x: 328, startPoint y: 98, endPoint x: 348, endPoint y: 131, distance: 38.0
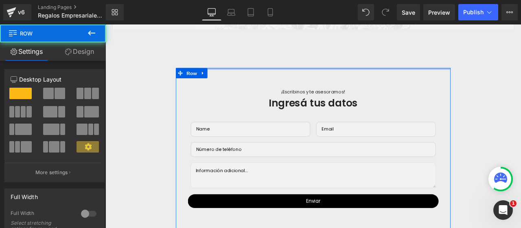
drag, startPoint x: 379, startPoint y: 92, endPoint x: 379, endPoint y: 79, distance: 13.0
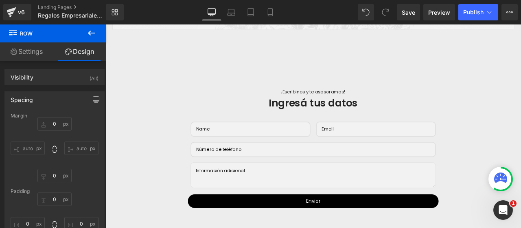
scroll to position [1910, 0]
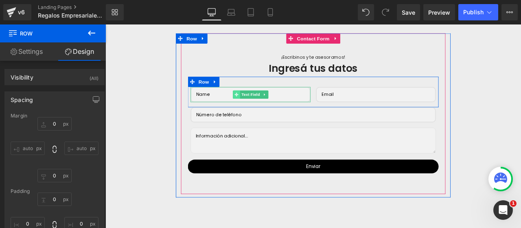
click at [273, 112] on span "Text Field" at bounding box center [277, 108] width 25 height 10
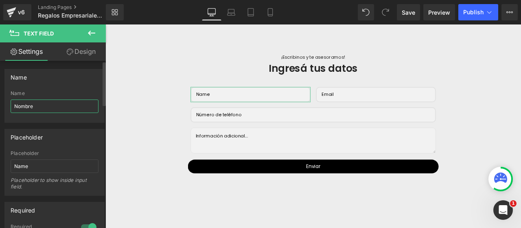
click at [43, 109] on input "Nombre" at bounding box center [55, 105] width 88 height 13
click at [38, 167] on input "Name" at bounding box center [55, 165] width 88 height 13
type input "Nombre"
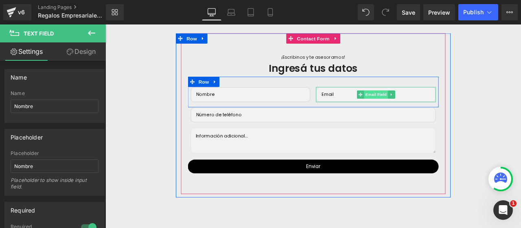
click at [417, 112] on span "Email Field" at bounding box center [426, 108] width 29 height 10
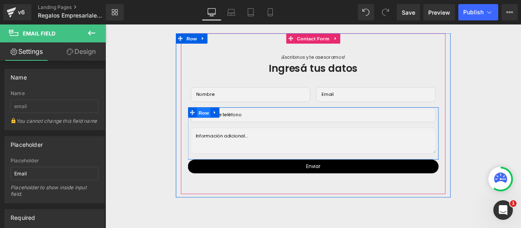
click at [214, 135] on span "Row" at bounding box center [222, 129] width 16 height 12
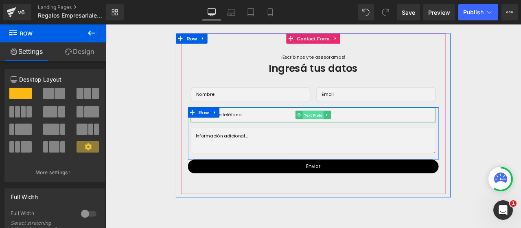
click at [354, 137] on span "Text Field" at bounding box center [351, 132] width 25 height 10
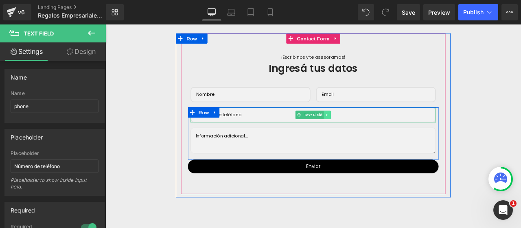
click at [367, 134] on icon at bounding box center [369, 131] width 4 height 5
click at [365, 136] on link at bounding box center [365, 132] width 9 height 10
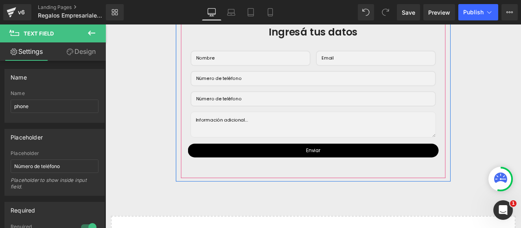
scroll to position [1949, 0]
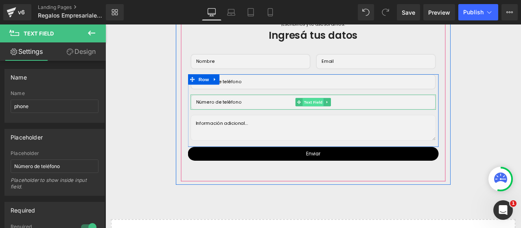
click at [354, 121] on span "Text Field" at bounding box center [351, 117] width 25 height 10
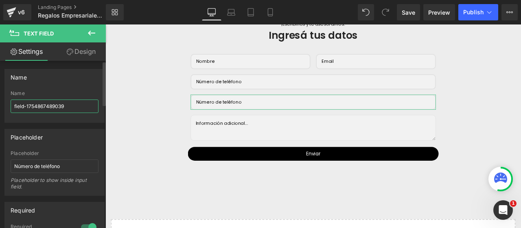
click at [49, 106] on input "field-1754867489039" at bounding box center [55, 105] width 88 height 13
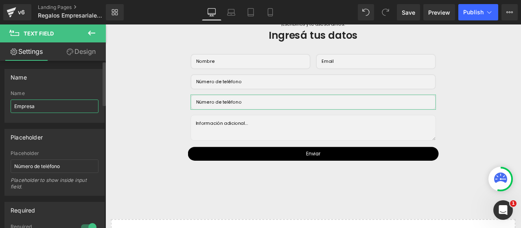
type input "Empresa"
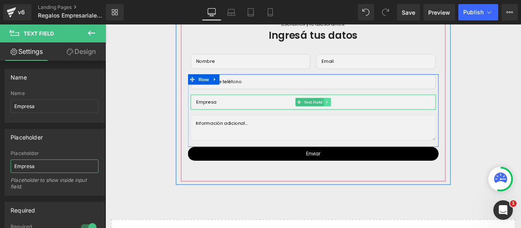
type input "Empresa"
click at [366, 121] on link at bounding box center [369, 117] width 9 height 10
click at [362, 119] on icon at bounding box center [364, 116] width 4 height 4
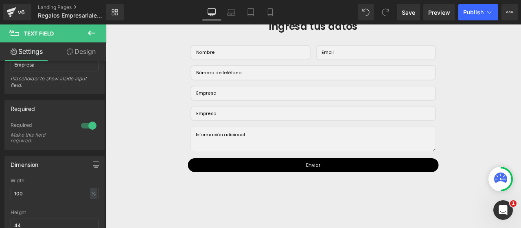
scroll to position [1910, 0]
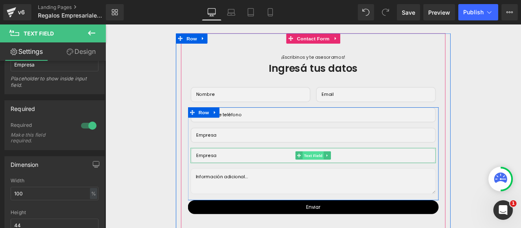
click at [345, 185] on span "Text Field" at bounding box center [351, 180] width 25 height 10
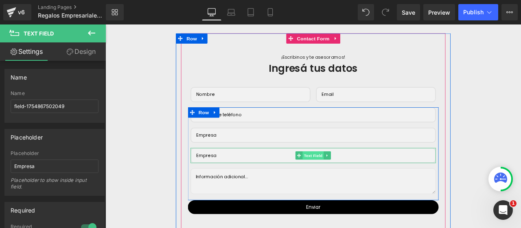
click at [345, 185] on span "Text Field" at bounding box center [351, 180] width 25 height 10
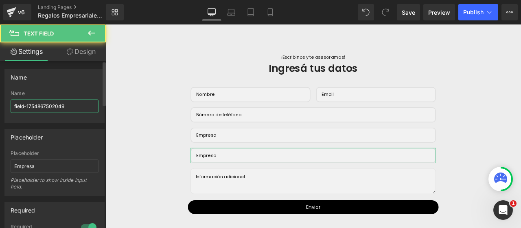
click at [50, 108] on input "field-1754867502049" at bounding box center [55, 105] width 88 height 13
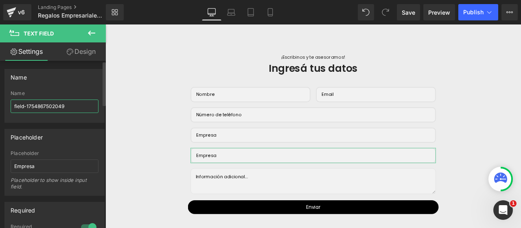
click at [50, 108] on input "field-1754867502049" at bounding box center [55, 105] width 88 height 13
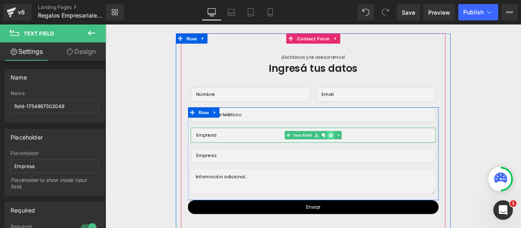
click at [371, 158] on icon at bounding box center [373, 156] width 4 height 4
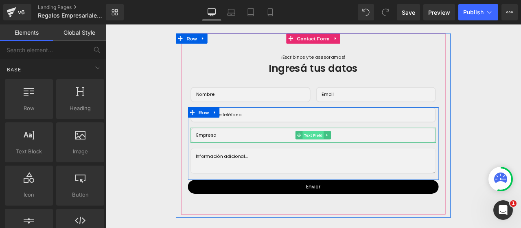
click at [350, 161] on span "Text Field" at bounding box center [351, 156] width 25 height 10
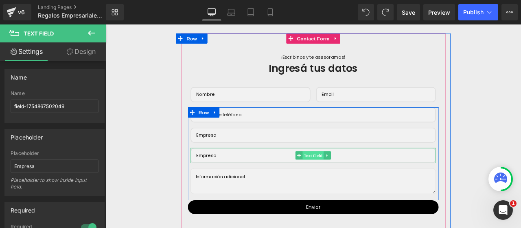
click at [343, 185] on span "Text Field" at bounding box center [351, 180] width 25 height 10
click at [367, 182] on icon at bounding box center [369, 179] width 4 height 5
click at [371, 182] on icon at bounding box center [373, 180] width 4 height 4
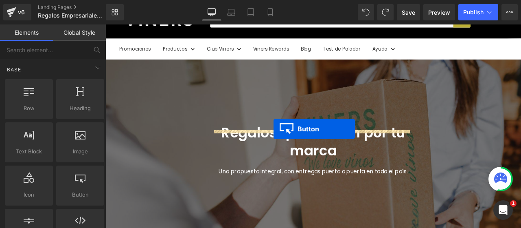
scroll to position [36, 0]
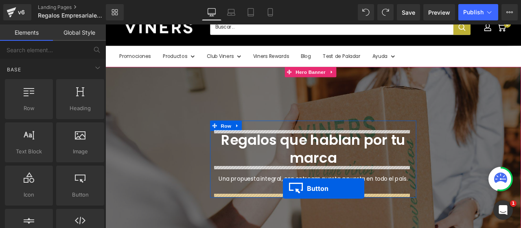
drag, startPoint x: 298, startPoint y: 169, endPoint x: 316, endPoint y: 218, distance: 52.8
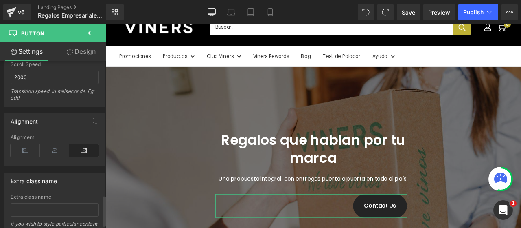
scroll to position [733, 0]
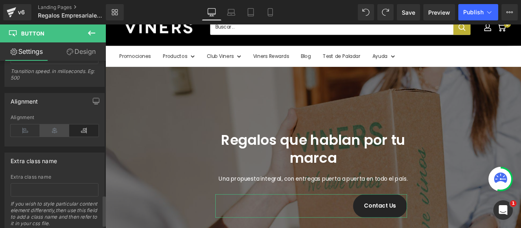
click at [55, 124] on icon at bounding box center [54, 130] width 29 height 12
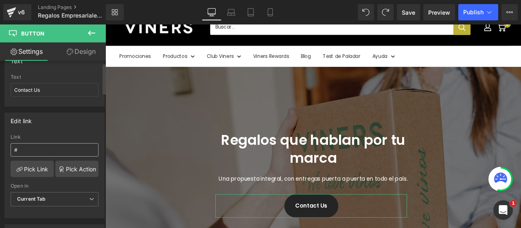
scroll to position [0, 0]
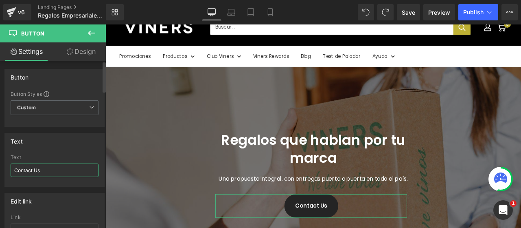
click at [39, 170] on input "Contact Us" at bounding box center [55, 169] width 88 height 13
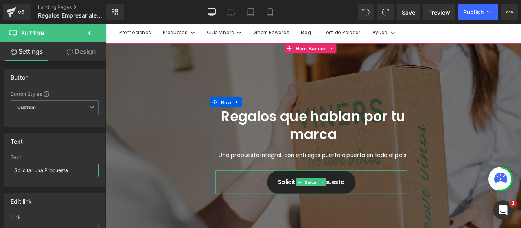
scroll to position [77, 0]
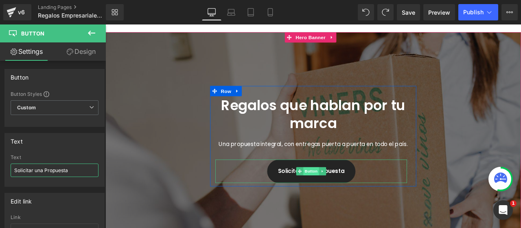
click at [349, 199] on span "Button" at bounding box center [349, 199] width 19 height 10
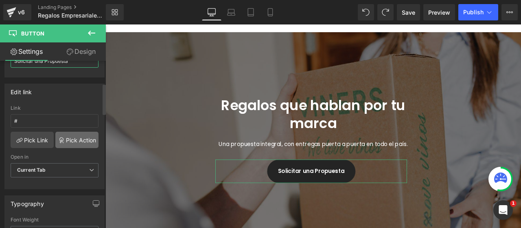
scroll to position [122, 0]
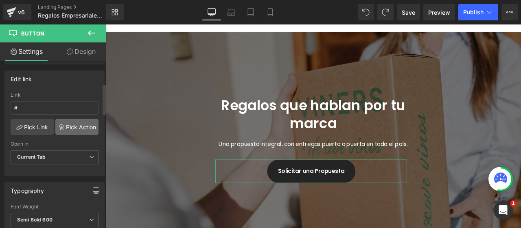
type input "Solicitar una Propuesta"
click at [75, 125] on link "Pick Action" at bounding box center [76, 127] width 43 height 16
click at [82, 107] on div "Edit link # Link # Pick Link Pick Action Current Tab New Tab Open in Current Ta…" at bounding box center [55, 120] width 110 height 112
click at [39, 124] on link "Pick Link" at bounding box center [32, 127] width 43 height 16
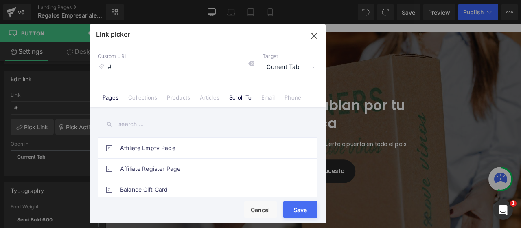
click at [246, 97] on link "Scroll To" at bounding box center [240, 100] width 22 height 12
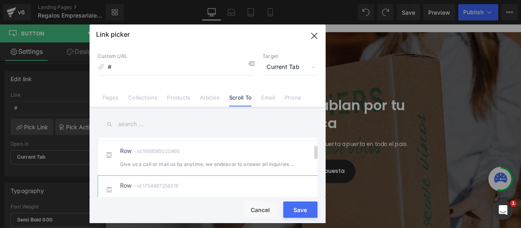
scroll to position [182, 0]
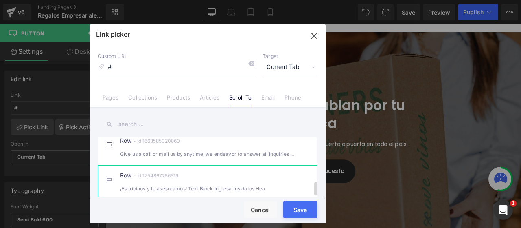
click at [231, 178] on div "Row - id:1754867256519 ¡Escribinos y te asesoramos! Text Block Ingresá tus dato…" at bounding box center [220, 182] width 200 height 20
type input "#r-1754867256519"
drag, startPoint x: 302, startPoint y: 215, endPoint x: 233, endPoint y: 226, distance: 70.5
click at [302, 215] on button "Save" at bounding box center [301, 209] width 34 height 16
type input "#r-1754867256519"
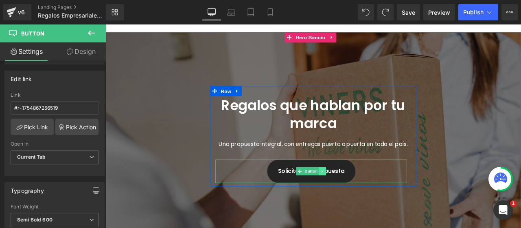
click at [362, 198] on icon at bounding box center [362, 198] width 1 height 3
click at [336, 197] on link "Button" at bounding box center [332, 199] width 27 height 10
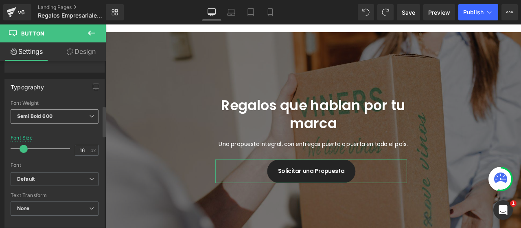
scroll to position [244, 0]
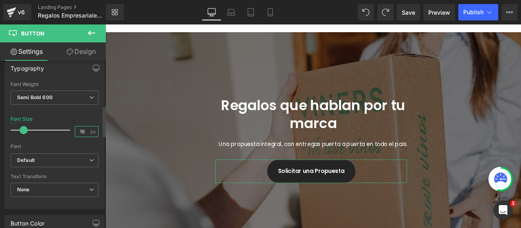
click at [77, 132] on input "16" at bounding box center [82, 131] width 14 height 10
click at [68, 143] on div "Font" at bounding box center [55, 146] width 88 height 6
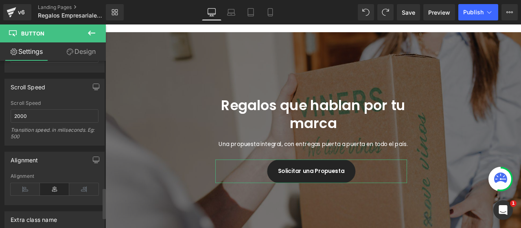
scroll to position [693, 0]
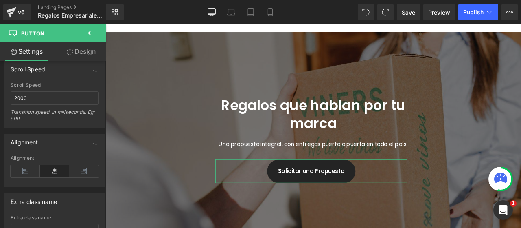
click at [85, 49] on link "Design" at bounding box center [81, 51] width 53 height 18
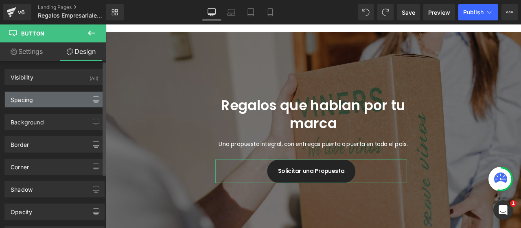
type input "0"
type input "12"
type input "0"
type input "10"
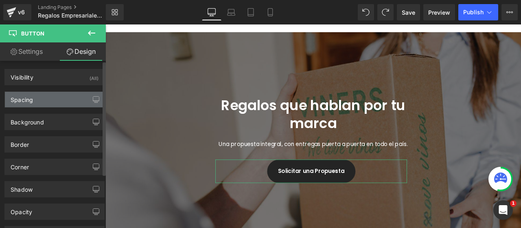
type input "32"
type input "10"
type input "32"
click at [37, 96] on div "Spacing" at bounding box center [54, 99] width 99 height 15
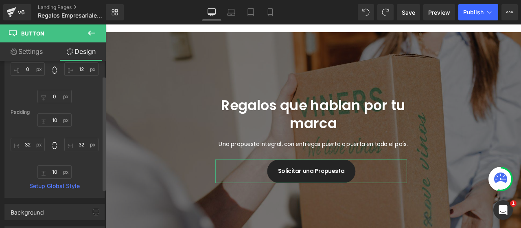
scroll to position [81, 0]
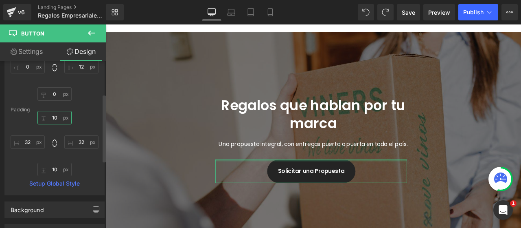
click at [52, 118] on input "10" at bounding box center [54, 117] width 34 height 13
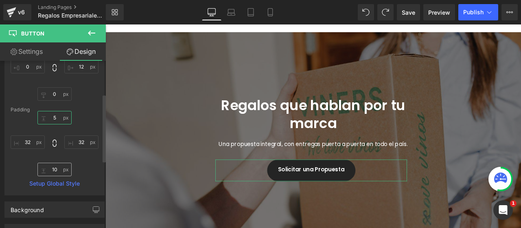
type input "5"
click at [54, 167] on input "10" at bounding box center [54, 169] width 34 height 13
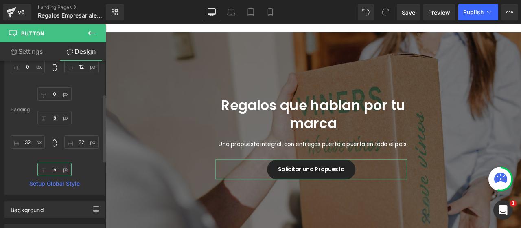
type input "5"
click at [91, 171] on div "5 5 32px 32 5 5 32px 32" at bounding box center [55, 143] width 88 height 65
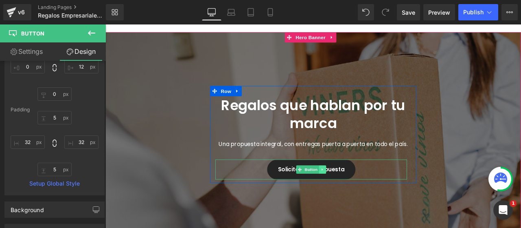
click at [361, 194] on icon at bounding box center [363, 196] width 4 height 5
click at [358, 196] on icon at bounding box center [358, 196] width 4 height 4
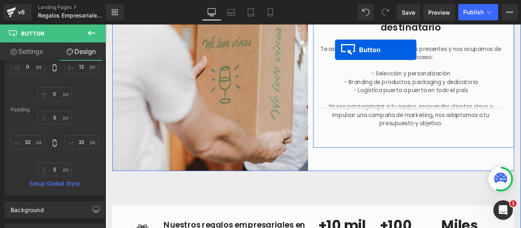
scroll to position [675, 0]
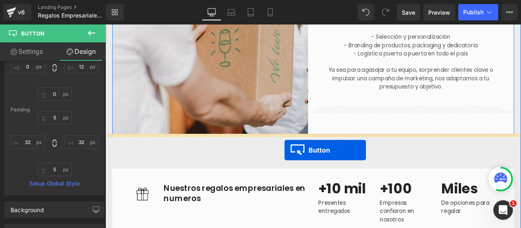
drag, startPoint x: 334, startPoint y: 110, endPoint x: 318, endPoint y: 174, distance: 65.9
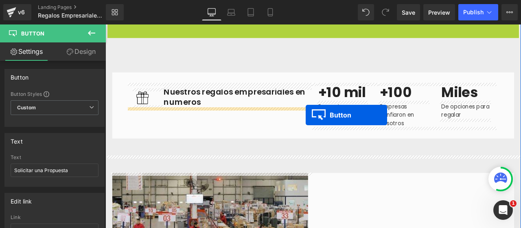
scroll to position [818, 0]
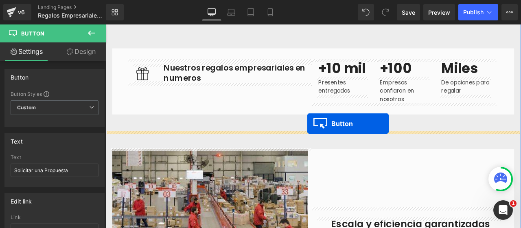
drag, startPoint x: 333, startPoint y: 123, endPoint x: 344, endPoint y: 140, distance: 20.3
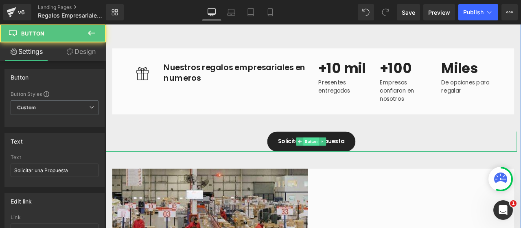
click at [347, 163] on span "Button" at bounding box center [349, 163] width 19 height 10
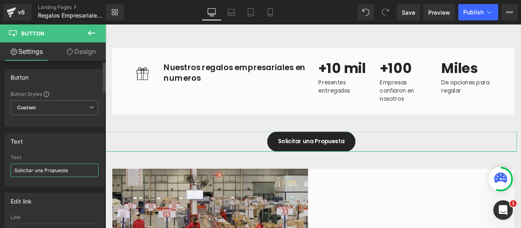
click at [43, 166] on input "Solicitar una Propuesta" at bounding box center [55, 169] width 88 height 13
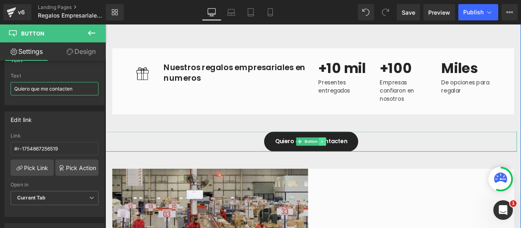
type input "Quiero que me contacten"
click at [360, 165] on link at bounding box center [363, 163] width 9 height 10
click at [354, 162] on link at bounding box center [358, 163] width 9 height 10
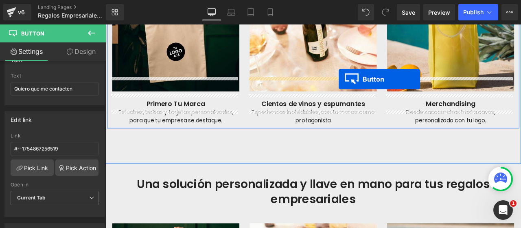
scroll to position [1445, 0]
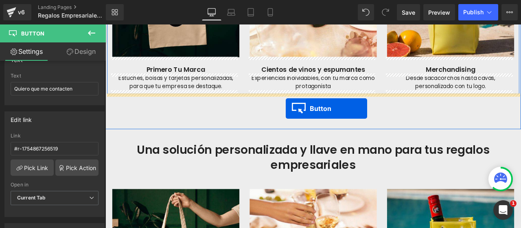
drag, startPoint x: 334, startPoint y: 67, endPoint x: 319, endPoint y: 124, distance: 58.4
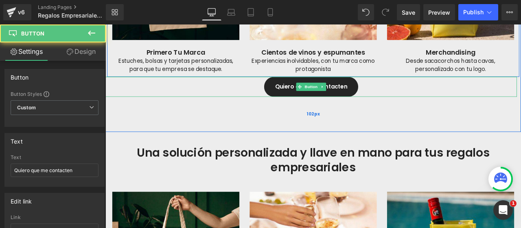
scroll to position [1424, 0]
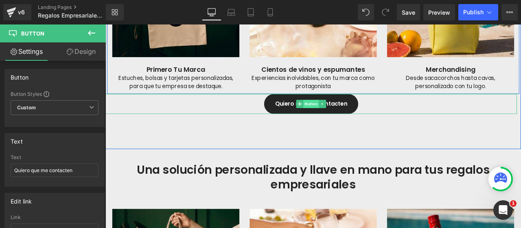
click at [341, 120] on span "Button" at bounding box center [349, 119] width 19 height 10
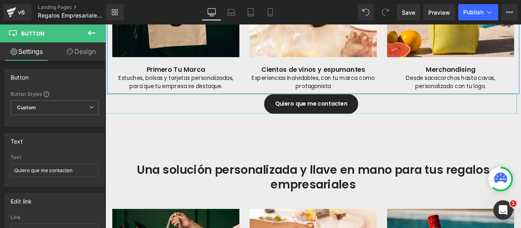
click at [78, 53] on link "Design" at bounding box center [81, 51] width 53 height 18
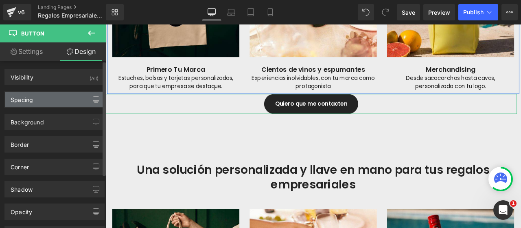
type input "0"
type input "12"
type input "0"
type input "5"
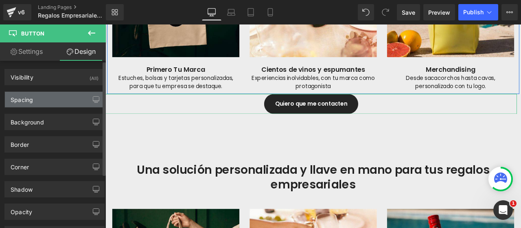
type input "32"
type input "5"
type input "32"
click at [35, 95] on div "Spacing" at bounding box center [54, 99] width 99 height 15
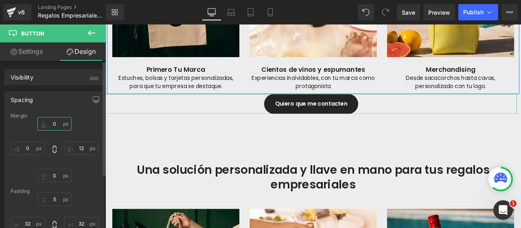
drag, startPoint x: 50, startPoint y: 119, endPoint x: 61, endPoint y: 120, distance: 10.7
click at [51, 119] on input "0" at bounding box center [54, 123] width 34 height 13
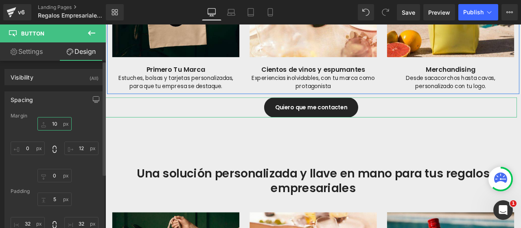
type input "100"
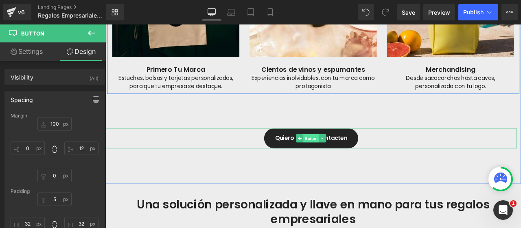
click at [347, 157] on span "Button" at bounding box center [349, 159] width 19 height 10
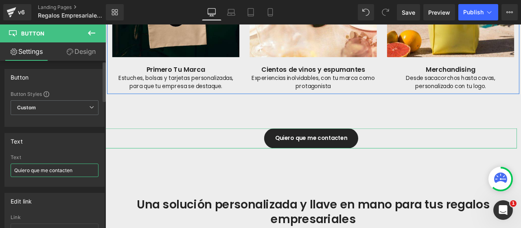
click at [52, 172] on input "Quiero que me contacten" at bounding box center [55, 169] width 88 height 13
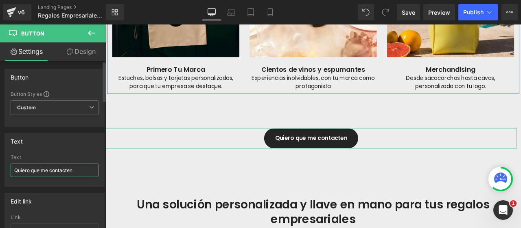
click at [52, 172] on input "Quiero que me contacten" at bounding box center [55, 169] width 88 height 13
type input "Pedí tu Presupuesto"
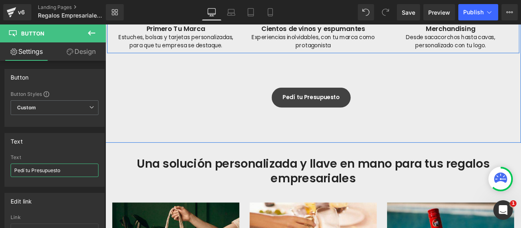
scroll to position [1465, 0]
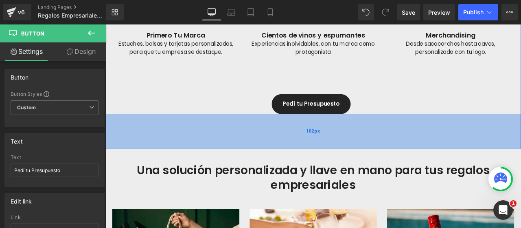
click at [328, 152] on div "102px" at bounding box center [352, 151] width 493 height 42
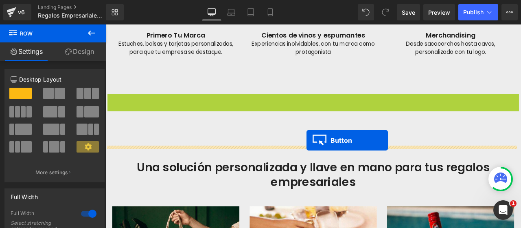
drag, startPoint x: 333, startPoint y: 118, endPoint x: 344, endPoint y: 161, distance: 44.9
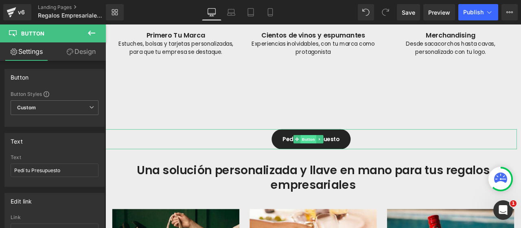
click at [345, 159] on span "Button" at bounding box center [346, 160] width 19 height 10
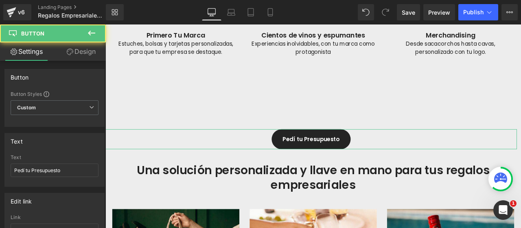
click at [90, 50] on link "Design" at bounding box center [81, 51] width 53 height 18
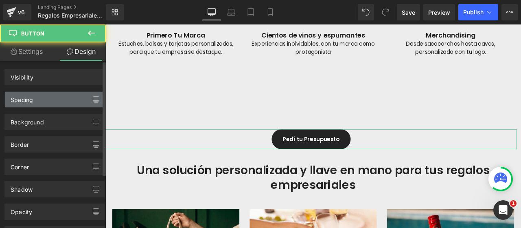
click at [25, 98] on div "Spacing" at bounding box center [22, 97] width 22 height 11
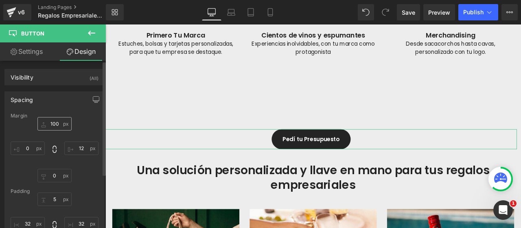
type input "100"
type input "12"
type input "0"
type input "5"
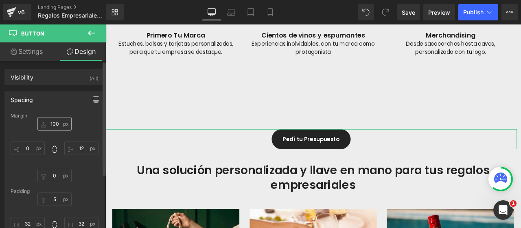
type input "32"
type input "5"
type input "32"
click at [52, 124] on input "100" at bounding box center [54, 123] width 34 height 13
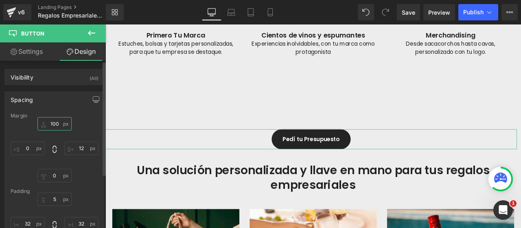
type input "0"
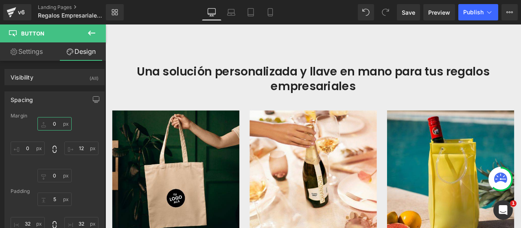
scroll to position [1180, 0]
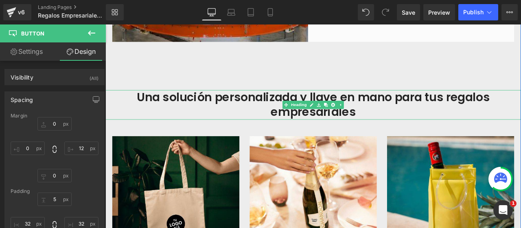
click at [343, 111] on h2 "Una solución personalizada y llave en mano para tus regalos empresariales" at bounding box center [352, 119] width 493 height 35
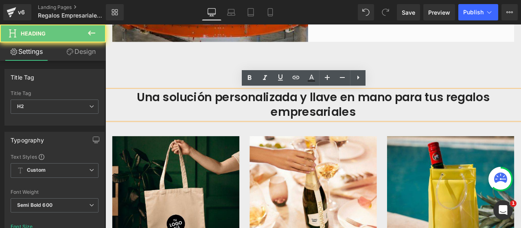
click at [338, 109] on h2 "Una solución personalizada y llave en mano para tus regalos empresariales" at bounding box center [352, 119] width 493 height 35
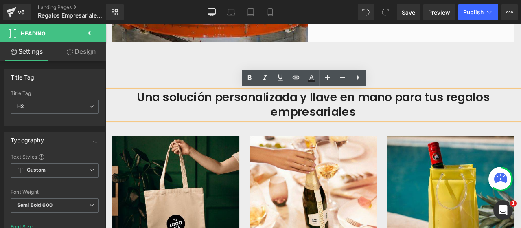
click at [333, 109] on h2 "Una solución personalizada y llave en mano para tus regalos empresariales" at bounding box center [352, 119] width 493 height 35
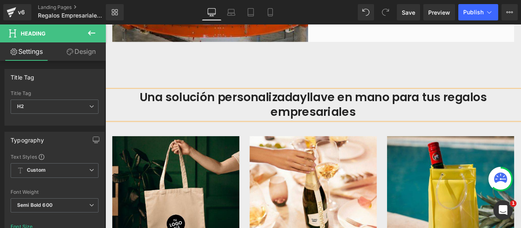
scroll to position [1197, 0]
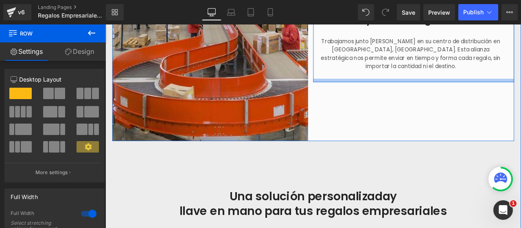
scroll to position [1075, 0]
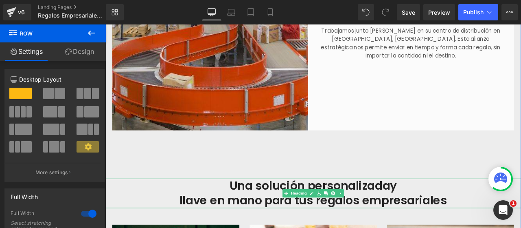
click at [333, 214] on h2 "Una solución personalizada y llave en mano para tus regalos empresariales" at bounding box center [352, 224] width 493 height 35
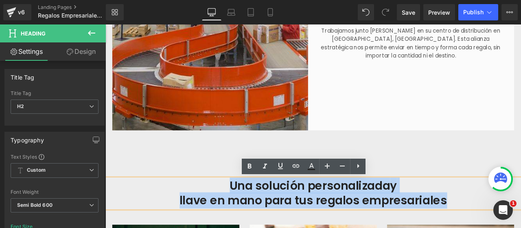
drag, startPoint x: 249, startPoint y: 213, endPoint x: 361, endPoint y: 205, distance: 113.1
click at [504, 227] on h2 "Una solución personalizada y llave en mano para tus regalos empresariales" at bounding box center [352, 224] width 493 height 35
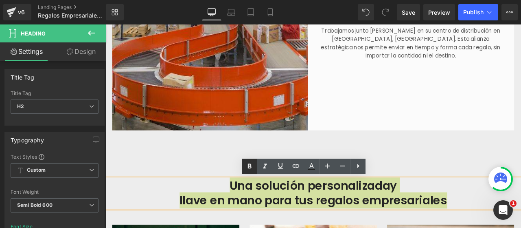
click at [251, 163] on icon at bounding box center [250, 166] width 10 height 10
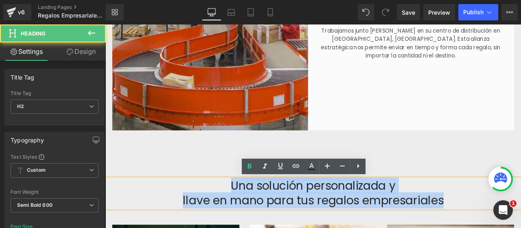
drag, startPoint x: 242, startPoint y: 210, endPoint x: 504, endPoint y: 230, distance: 262.3
click at [504, 227] on h2 "Una solución personalizada y llave en mano para tus regalos empresariales" at bounding box center [352, 224] width 493 height 35
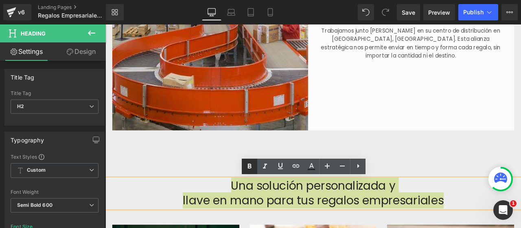
click at [247, 166] on icon at bounding box center [250, 166] width 10 height 10
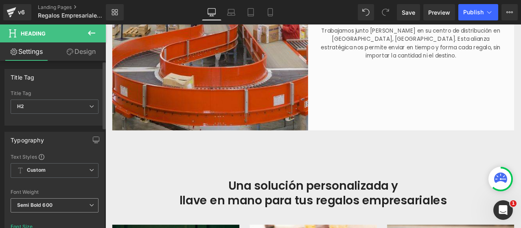
click at [92, 201] on span "Semi Bold 600" at bounding box center [55, 205] width 88 height 14
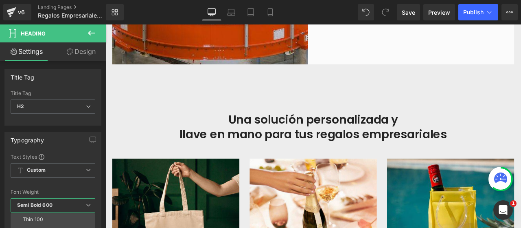
scroll to position [1157, 0]
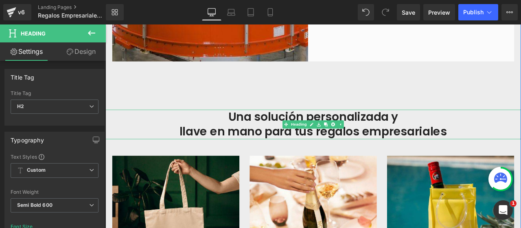
click at [320, 131] on h2 "Una solución personalizada y llave en mano para tus regalos empresariales" at bounding box center [352, 142] width 493 height 35
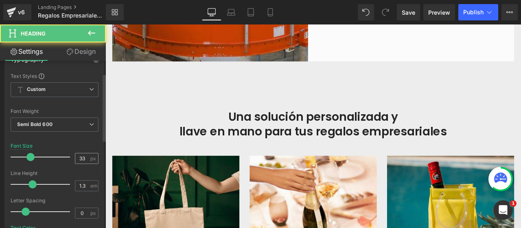
scroll to position [81, 0]
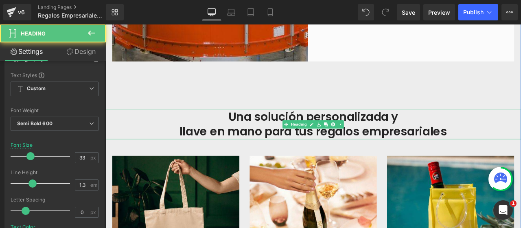
click at [235, 128] on h2 "Una solución personalizada y llave en mano para tus regalos empresariales" at bounding box center [352, 142] width 493 height 35
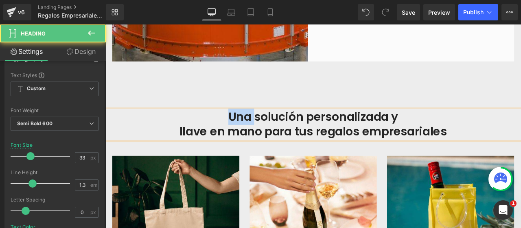
click at [235, 128] on h2 "Una solución personalizada y llave en mano para tus regalos empresariales" at bounding box center [352, 142] width 493 height 35
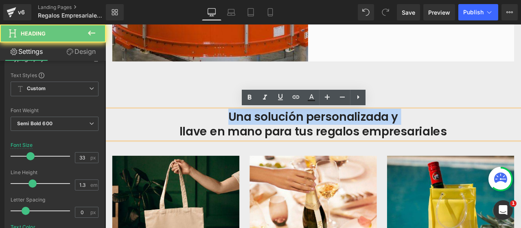
click at [236, 128] on h2 "Una solución personalizada y llave en mano para tus regalos empresariales" at bounding box center [352, 142] width 493 height 35
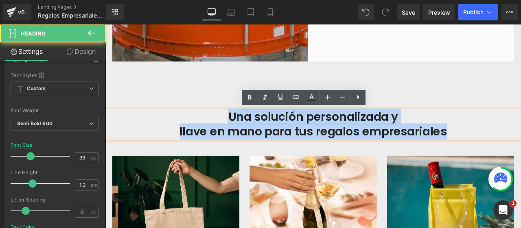
click at [513, 152] on h2 "Una solución personalizada y llave en mano para tus regalos empresariales" at bounding box center [352, 142] width 493 height 35
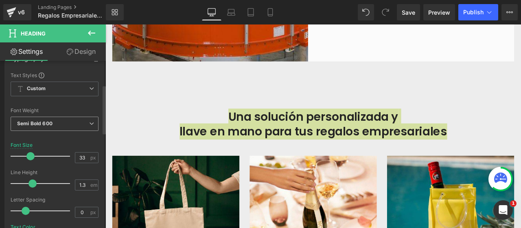
click at [91, 121] on span "Semi Bold 600" at bounding box center [55, 124] width 88 height 14
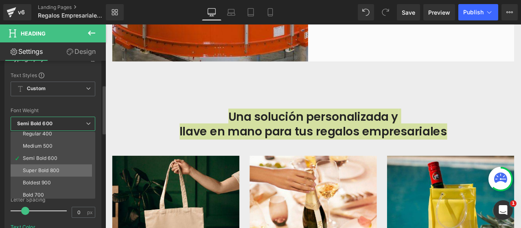
scroll to position [68, 0]
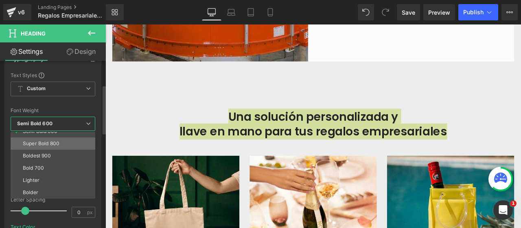
click at [57, 143] on div "Super Bold 800" at bounding box center [41, 144] width 37 height 6
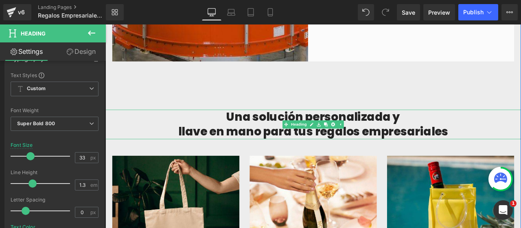
click at [514, 145] on h2 "Una solución personalizada y llave en mano para tus regalos empresariales" at bounding box center [352, 142] width 493 height 35
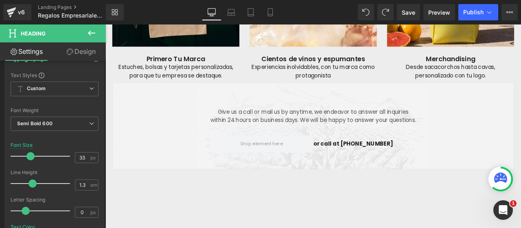
scroll to position [1768, 0]
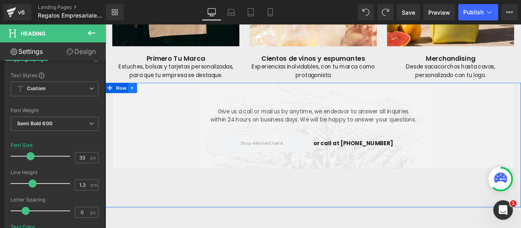
click at [136, 99] on icon at bounding box center [137, 100] width 2 height 4
click at [158, 101] on icon at bounding box center [159, 100] width 6 height 6
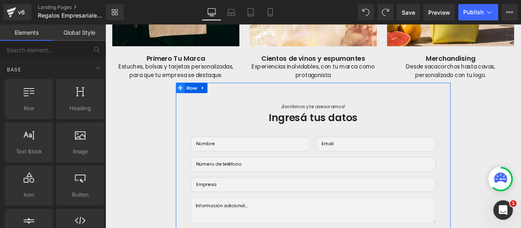
click at [192, 99] on icon at bounding box center [194, 100] width 6 height 6
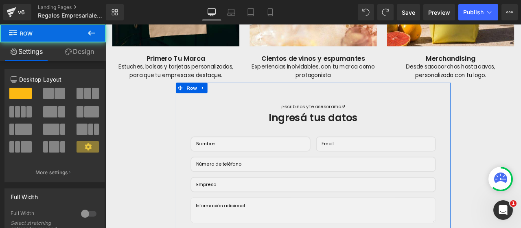
click at [81, 50] on link "Design" at bounding box center [79, 51] width 53 height 18
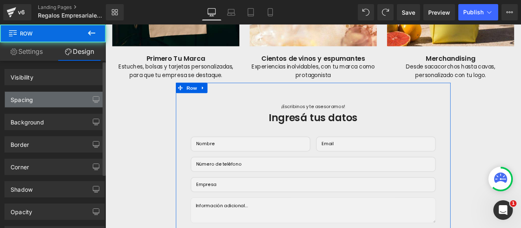
click at [45, 98] on div "Spacing" at bounding box center [54, 99] width 99 height 15
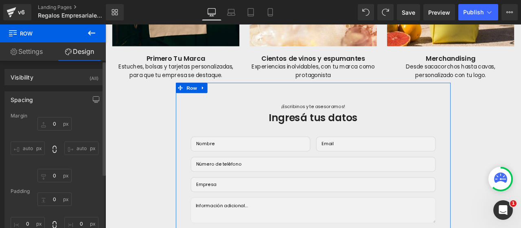
type input "0"
type input "10"
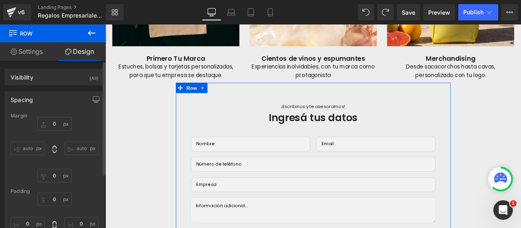
type input "0"
click at [53, 123] on input "0" at bounding box center [54, 123] width 34 height 13
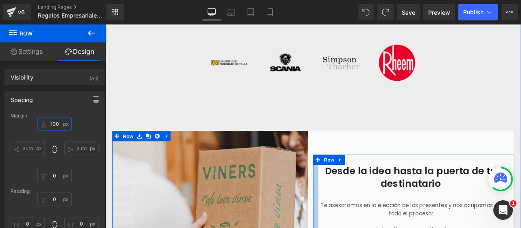
scroll to position [423, 0]
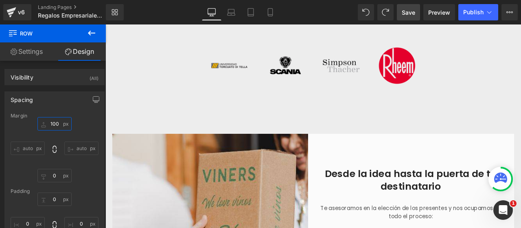
type input "100"
drag, startPoint x: 407, startPoint y: 10, endPoint x: 409, endPoint y: 22, distance: 11.9
click at [407, 11] on span "Save" at bounding box center [408, 12] width 13 height 9
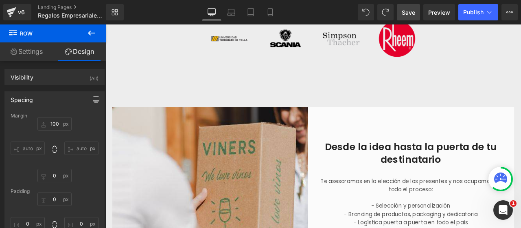
scroll to position [342, 0]
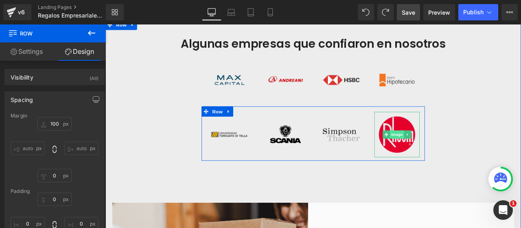
click at [451, 153] on span "Image" at bounding box center [451, 155] width 17 height 10
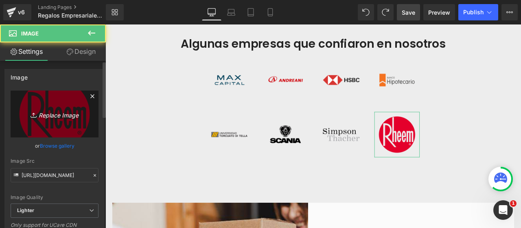
click at [56, 112] on icon "Replace Image" at bounding box center [54, 114] width 65 height 10
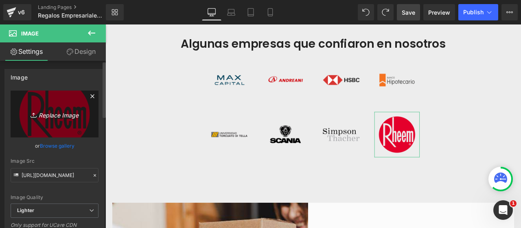
type input "C:\fakepath\Logos Clientes Corporativos (7).png"
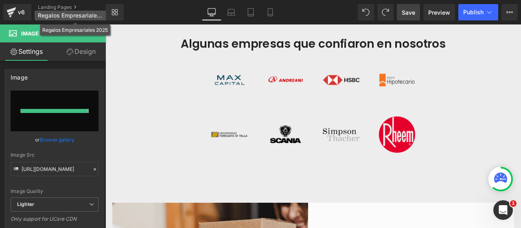
type input "[URL][DOMAIN_NAME]"
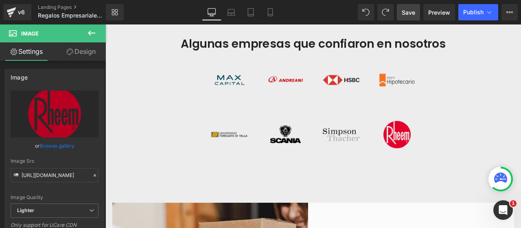
click at [407, 17] on link "Save" at bounding box center [408, 12] width 23 height 16
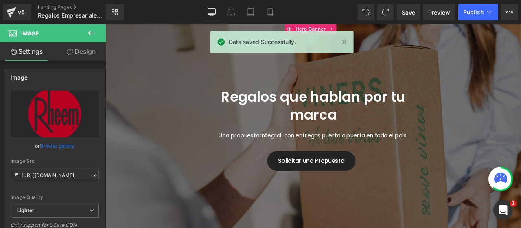
scroll to position [97, 0]
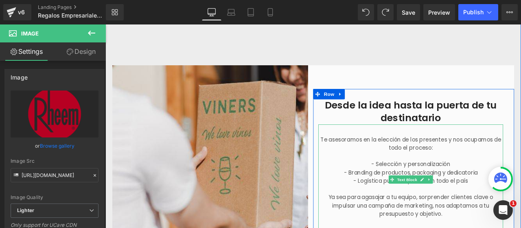
click at [425, 178] on p at bounding box center [467, 180] width 219 height 10
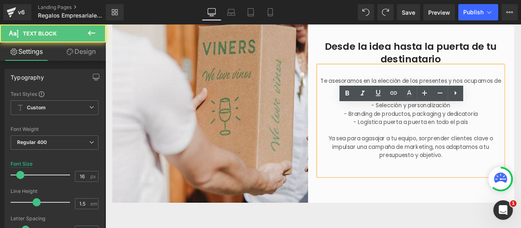
scroll to position [586, 0]
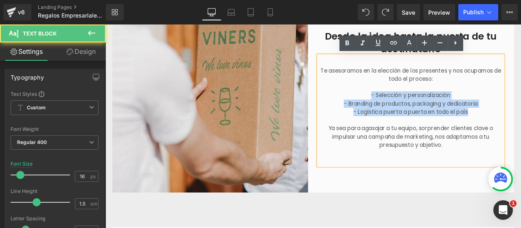
drag, startPoint x: 416, startPoint y: 106, endPoint x: 537, endPoint y: 130, distance: 123.3
click at [521, 130] on div "Te asesoramos en la elección de los presentes y nos ocupamos de todo el proceso…" at bounding box center [467, 126] width 219 height 130
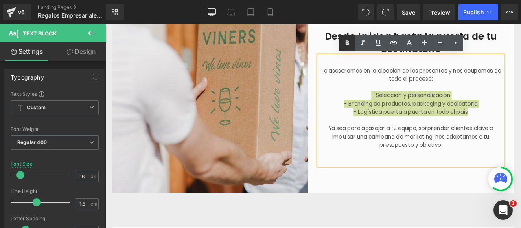
click at [346, 47] on icon at bounding box center [348, 43] width 10 height 10
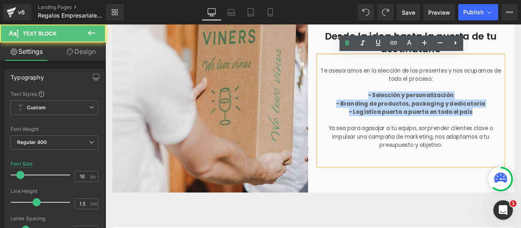
drag, startPoint x: 432, startPoint y: 108, endPoint x: 543, endPoint y: 130, distance: 112.4
click at [521, 130] on div "Te asesoramos en la elección de los presentes y nos ocupamos de todo el proceso…" at bounding box center [467, 126] width 219 height 130
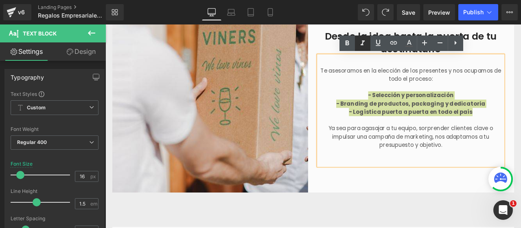
click at [366, 44] on icon at bounding box center [363, 43] width 10 height 10
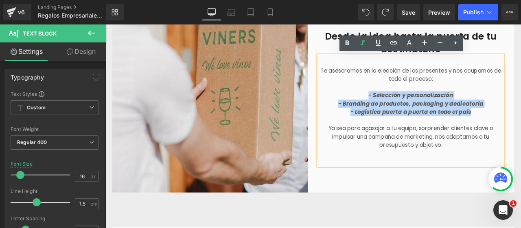
click at [466, 205] on div "Desde la idea hasta la puerta de tu destinatario Heading Te asesoramos en la el…" at bounding box center [471, 107] width 238 height 232
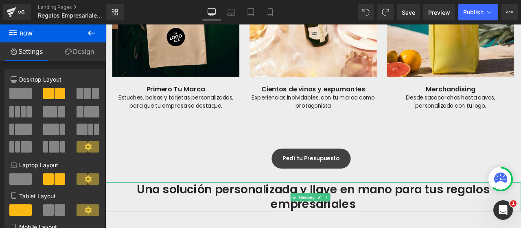
scroll to position [1483, 0]
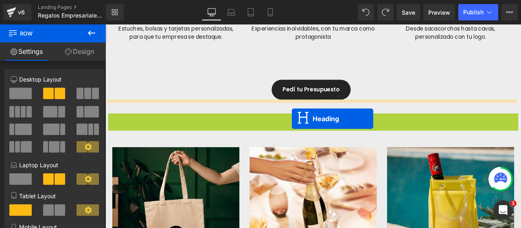
drag, startPoint x: 329, startPoint y: 145, endPoint x: 327, endPoint y: 136, distance: 9.3
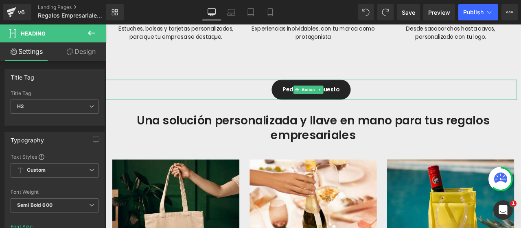
click at [345, 100] on span "Button" at bounding box center [346, 102] width 19 height 10
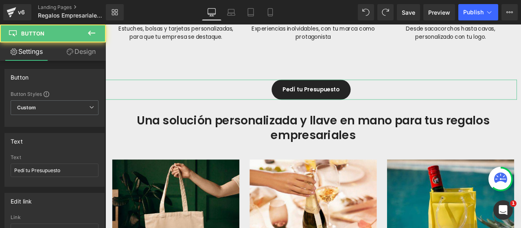
click at [75, 53] on link "Design" at bounding box center [81, 51] width 53 height 18
click at [0, 0] on div "Spacing" at bounding box center [0, 0] width 0 height 0
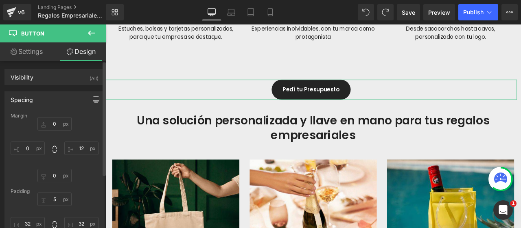
type input "0"
type input "12"
type input "0"
type input "5"
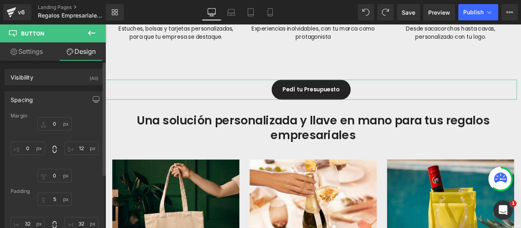
type input "32"
type input "5"
type input "32"
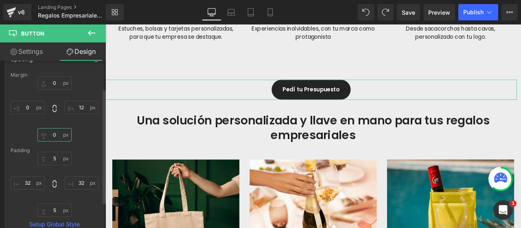
click at [53, 131] on input "0" at bounding box center [54, 134] width 34 height 13
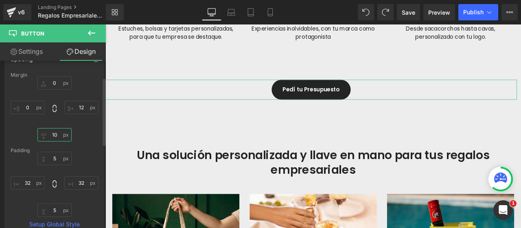
type input "1"
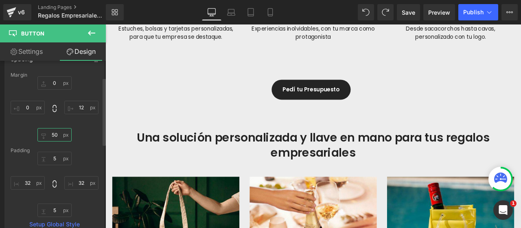
type input "50"
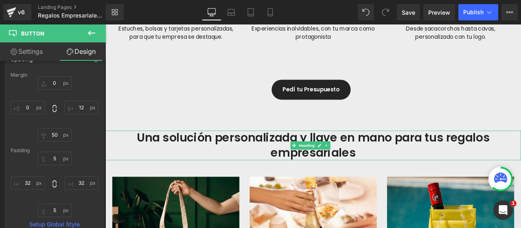
click at [273, 158] on h2 "Una solución personalizada y llave en mano para tus regalos empresariales" at bounding box center [352, 167] width 493 height 35
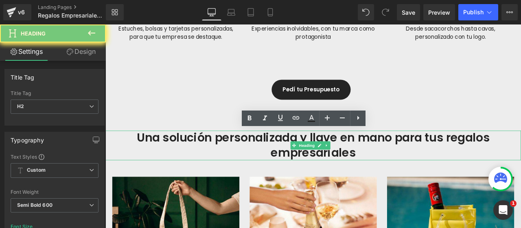
click at [273, 158] on h2 "Una solución personalizada y llave en mano para tus regalos empresariales" at bounding box center [352, 167] width 493 height 35
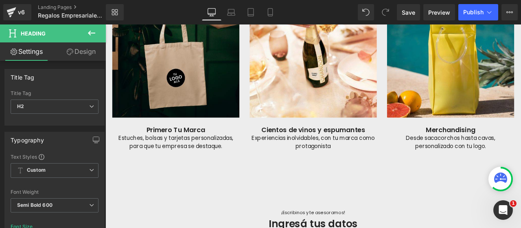
scroll to position [1686, 0]
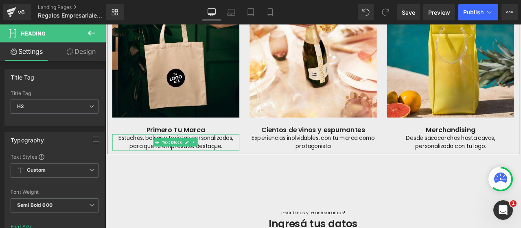
click at [209, 163] on icon at bounding box center [209, 164] width 1 height 3
click at [215, 163] on icon at bounding box center [215, 164] width 4 height 4
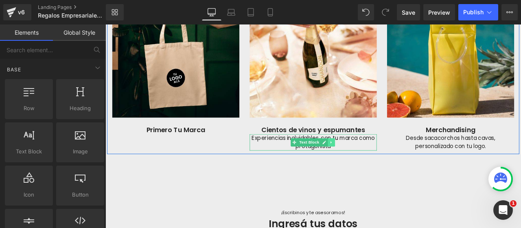
click at [371, 165] on icon at bounding box center [373, 163] width 4 height 5
click at [376, 163] on icon at bounding box center [378, 164] width 4 height 4
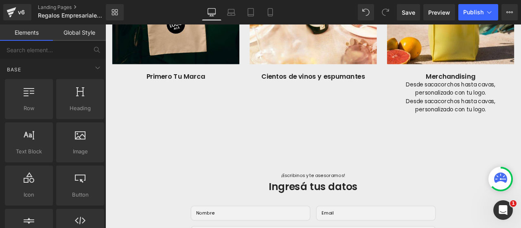
scroll to position [1720, 0]
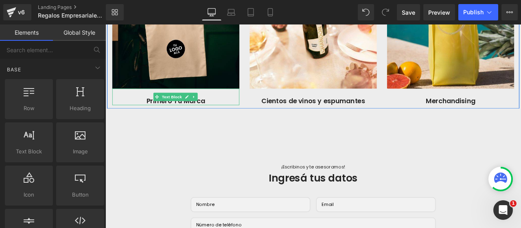
click at [164, 114] on p "Primero Tu Marca" at bounding box center [189, 115] width 151 height 10
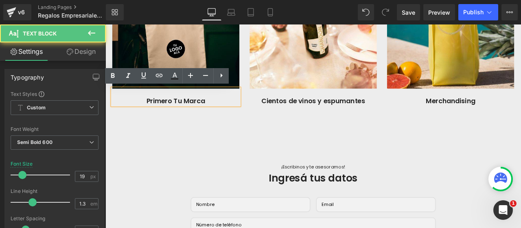
click at [154, 114] on p "Primero Tu Marca" at bounding box center [189, 115] width 151 height 10
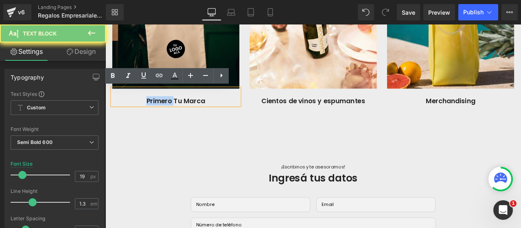
click at [154, 114] on p "Primero Tu Marca" at bounding box center [189, 115] width 151 height 10
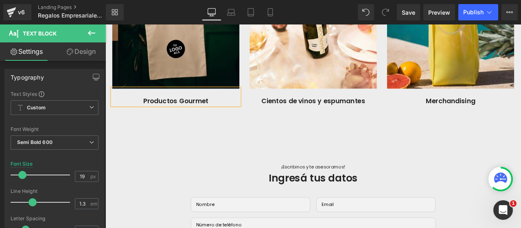
scroll to position [1639, 0]
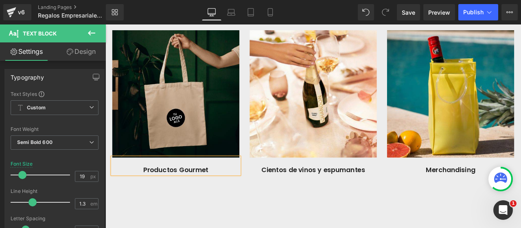
click at [187, 95] on img at bounding box center [189, 106] width 151 height 151
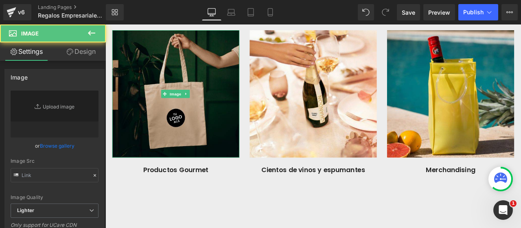
type input "[URL][DOMAIN_NAME]"
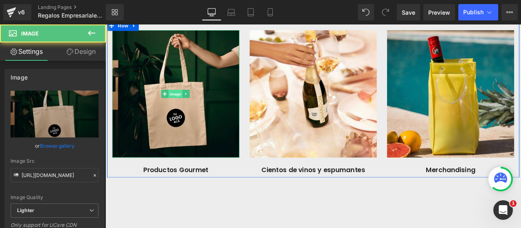
click at [183, 104] on span "Image" at bounding box center [188, 107] width 17 height 10
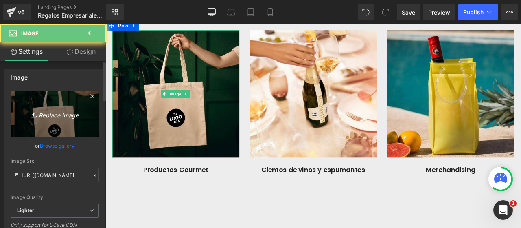
click at [81, 114] on icon "Replace Image" at bounding box center [54, 114] width 65 height 10
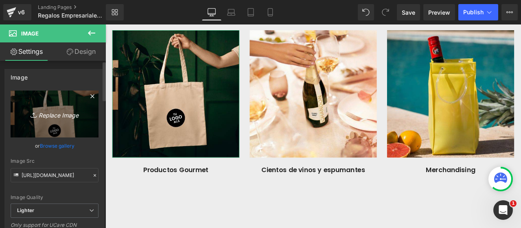
type input "C:\fakepath\Logos Clientes Corporativos (6).jpg"
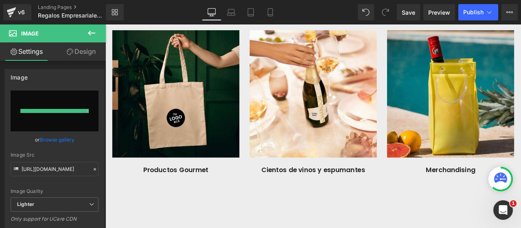
type input "[URL][DOMAIN_NAME]"
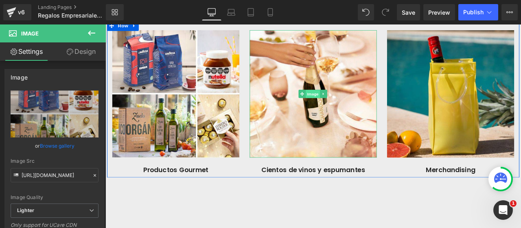
click at [345, 105] on span "Image" at bounding box center [351, 107] width 17 height 10
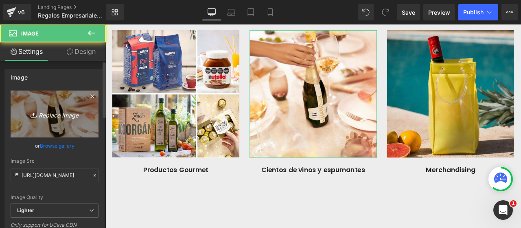
click at [68, 120] on link "Replace Image" at bounding box center [55, 113] width 88 height 47
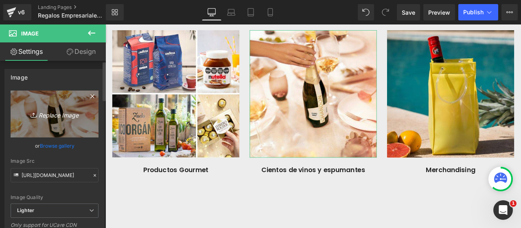
type input "C:\fakepath\Logos Clientes Corporativos (7).jpg"
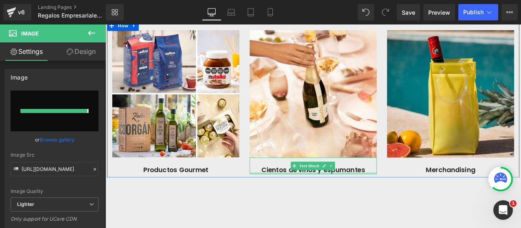
type input "[URL][DOMAIN_NAME]"
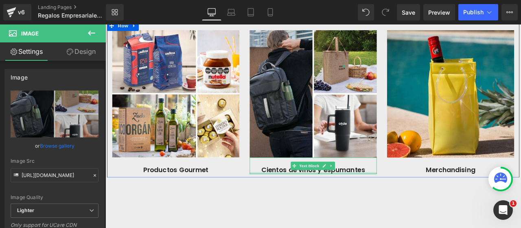
click at [400, 194] on p "Cientos de vinos y espumantes" at bounding box center [352, 197] width 151 height 10
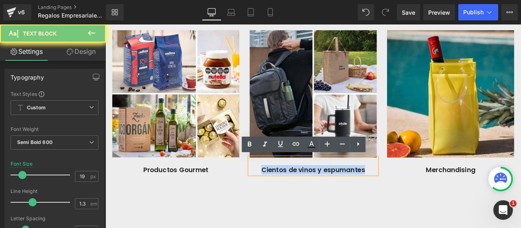
click at [400, 194] on p "Cientos de vinos y espumantes" at bounding box center [352, 197] width 151 height 10
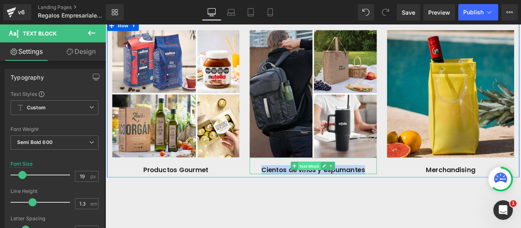
click at [335, 190] on span "Text Block" at bounding box center [347, 192] width 27 height 10
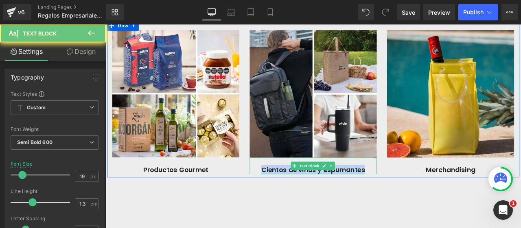
click at [306, 196] on p "Cientos de vinos y espumantes" at bounding box center [352, 197] width 151 height 10
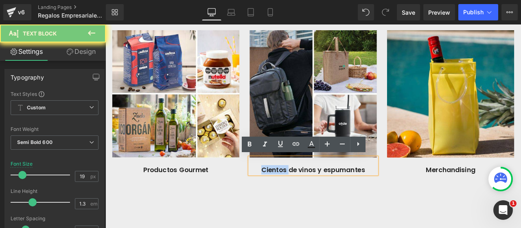
click at [306, 196] on p "Cientos de vinos y espumantes" at bounding box center [352, 197] width 151 height 10
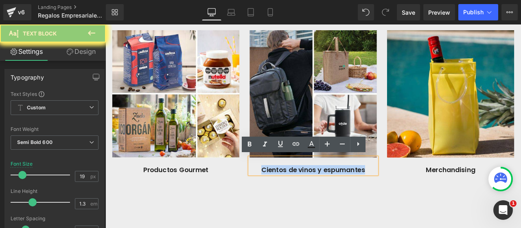
click at [306, 196] on p "Cientos de vinos y espumantes" at bounding box center [352, 197] width 151 height 10
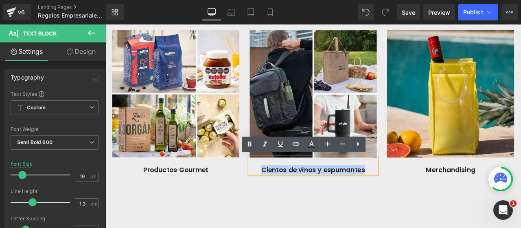
paste div
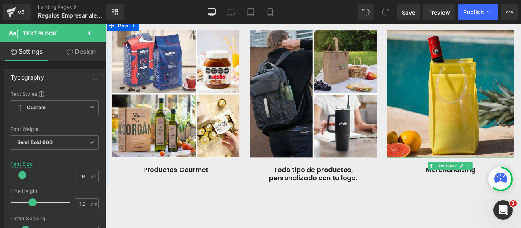
click at [521, 195] on p "Merchandising" at bounding box center [515, 197] width 151 height 10
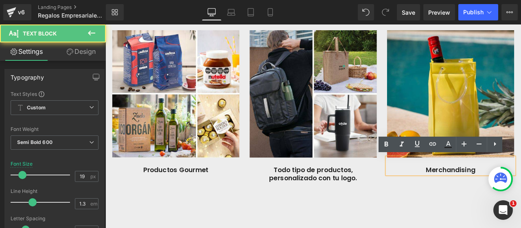
click at [521, 195] on p "Merchandising" at bounding box center [515, 197] width 151 height 10
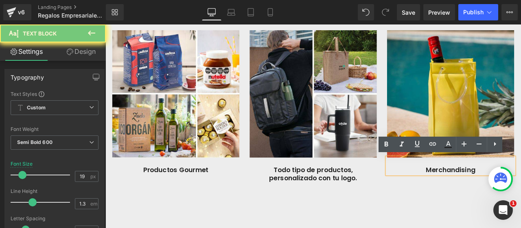
click at [521, 195] on p "Merchandising" at bounding box center [515, 197] width 151 height 10
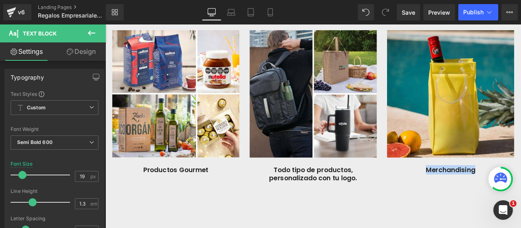
click at [475, 194] on p "Merchandising" at bounding box center [515, 197] width 151 height 10
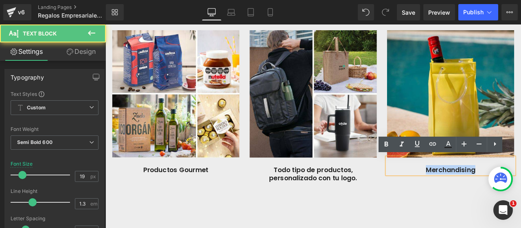
click at [475, 194] on p "Merchandising" at bounding box center [515, 197] width 151 height 10
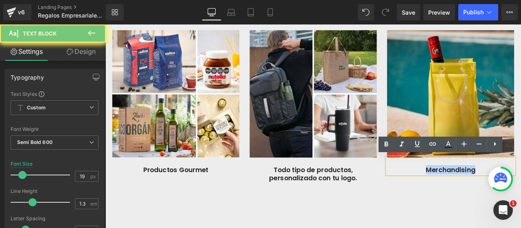
click at [475, 194] on p "Merchandising" at bounding box center [515, 197] width 151 height 10
paste div
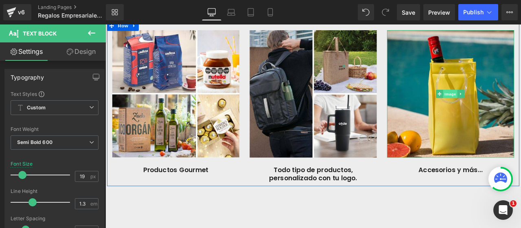
click at [513, 107] on span "Image" at bounding box center [514, 107] width 17 height 10
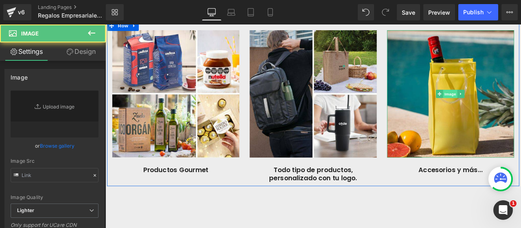
type input "[URL][DOMAIN_NAME]"
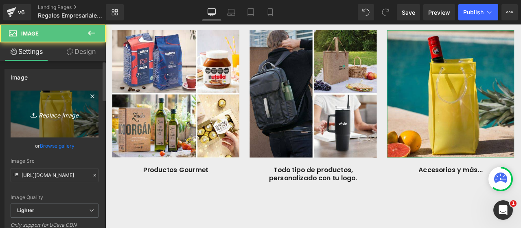
click at [31, 116] on icon at bounding box center [35, 115] width 8 height 8
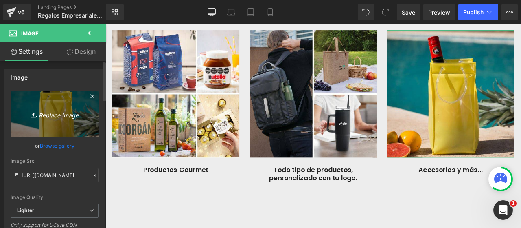
type input "C:\fakepath\Logos Clientes Corporativos (8).jpg"
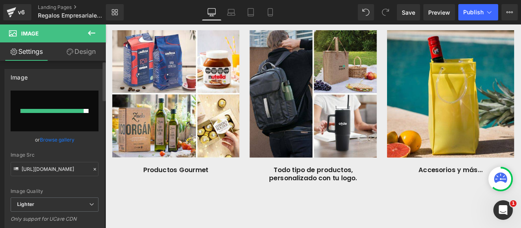
type input "[URL][DOMAIN_NAME]"
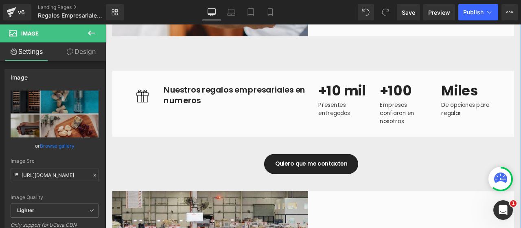
scroll to position [783, 0]
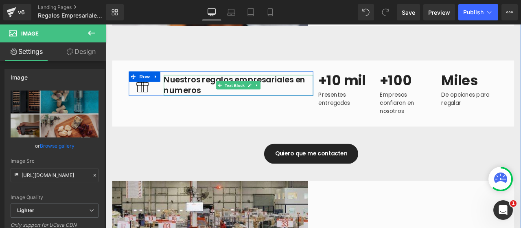
drag, startPoint x: 316, startPoint y: 90, endPoint x: 337, endPoint y: 90, distance: 20.4
click at [316, 90] on p "Nuestros regalos empresariales en numeros" at bounding box center [263, 96] width 177 height 24
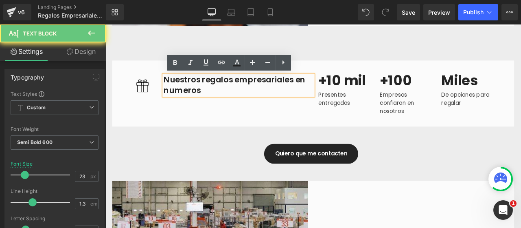
click at [327, 89] on p "Nuestros regalos empresariales en numeros" at bounding box center [263, 96] width 177 height 24
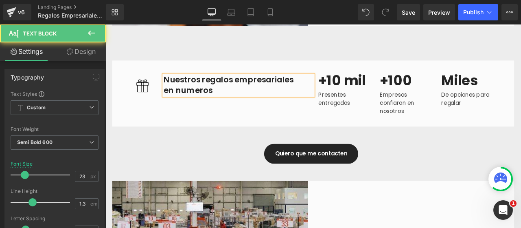
click at [196, 99] on p "Nuestros regalos empresariales en numeros" at bounding box center [263, 96] width 177 height 24
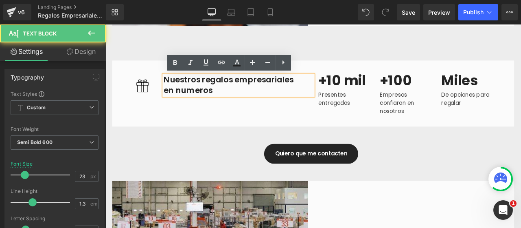
click at [509, 174] on div "Quiero que me contacten" at bounding box center [350, 178] width 488 height 24
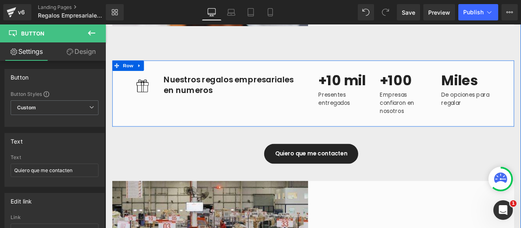
click at [249, 109] on div "Image Nuestros regalos empresariales en numeros Text Block Row +10 mil Text Blo…" at bounding box center [352, 106] width 477 height 78
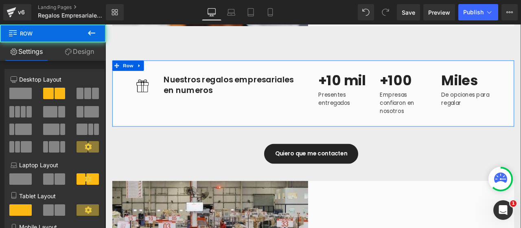
click at [241, 103] on p "Nuestros regalos empresariales en numeros" at bounding box center [263, 96] width 177 height 24
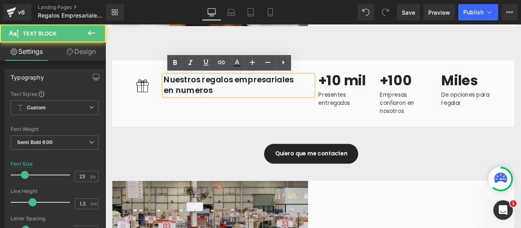
click at [229, 102] on p "Nuestros regalos empresariales en numeros" at bounding box center [263, 96] width 177 height 24
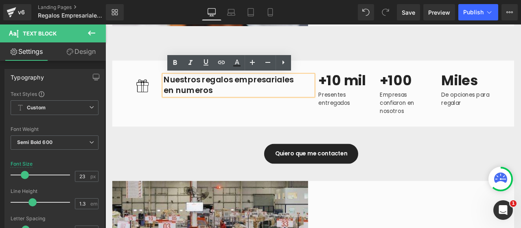
click at [242, 153] on div "Desde la idea hasta la puerta de tu destinatario Heading Te asesoramos en la el…" at bounding box center [352, 118] width 493 height 648
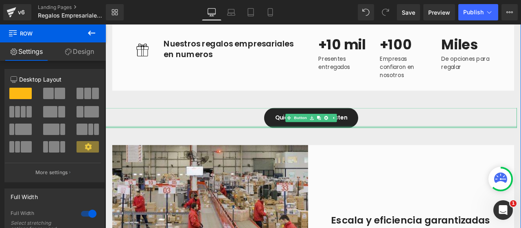
scroll to position [905, 0]
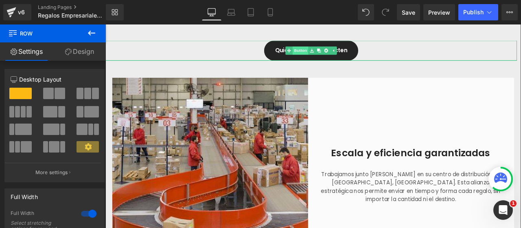
click at [336, 55] on link "Button" at bounding box center [332, 56] width 27 height 10
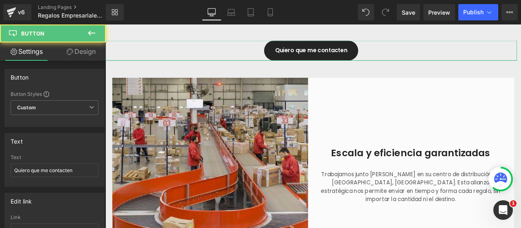
click at [85, 53] on link "Design" at bounding box center [81, 51] width 53 height 18
click at [0, 0] on div "Spacing" at bounding box center [0, 0] width 0 height 0
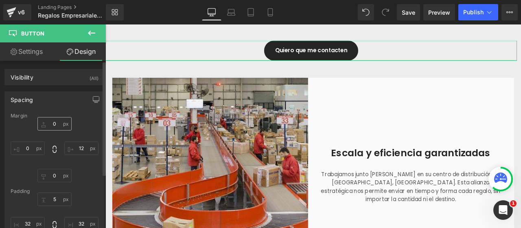
type input "0"
type input "12"
type input "0"
type input "5"
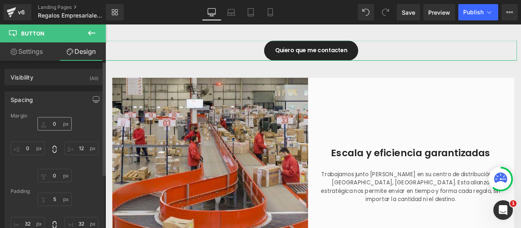
type input "32"
type input "5"
type input "32"
click at [47, 120] on input "0" at bounding box center [54, 123] width 34 height 13
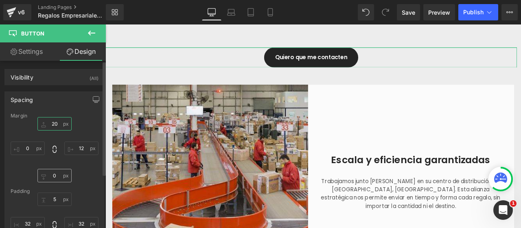
type input "20"
click at [55, 178] on input "0" at bounding box center [54, 175] width 34 height 13
type input "20"
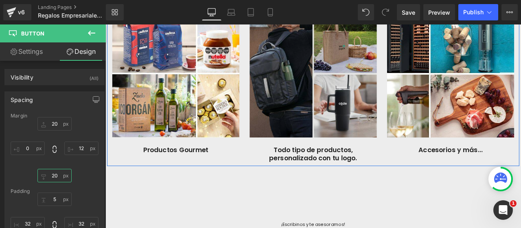
scroll to position [1679, 0]
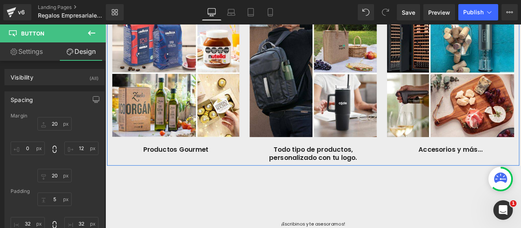
click at [407, 171] on p "Todo tipo de productos, personalizado con tu logo." at bounding box center [352, 177] width 151 height 20
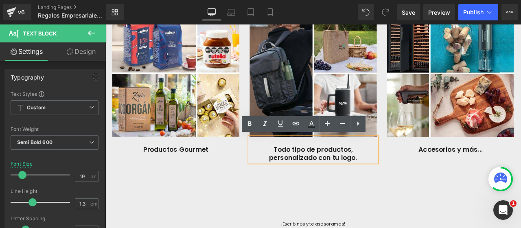
click at [398, 171] on p "Todo tipo de productos, personalizado con tu logo." at bounding box center [352, 177] width 151 height 20
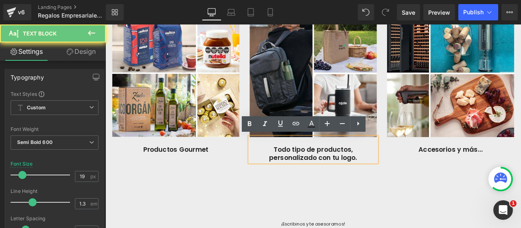
click at [398, 171] on p "Todo tipo de productos, personalizado con tu logo." at bounding box center [352, 177] width 151 height 20
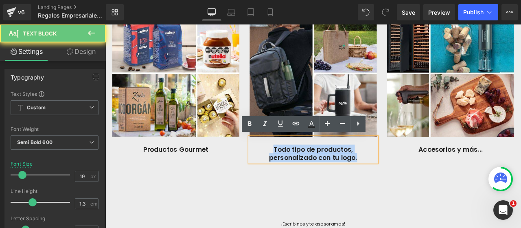
click at [398, 171] on p "Todo tipo de productos, personalizado con tu logo." at bounding box center [352, 177] width 151 height 20
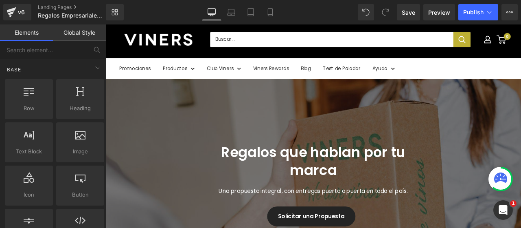
scroll to position [0, 0]
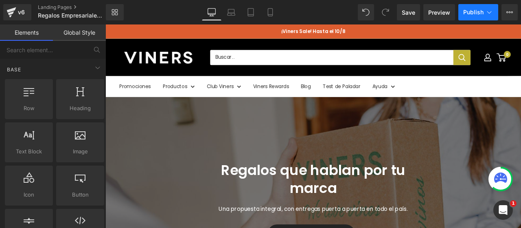
click at [482, 10] on span "Publish" at bounding box center [474, 12] width 20 height 7
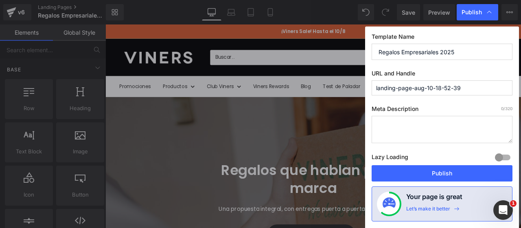
click at [390, 51] on input "Regalos Empresariales 2025" at bounding box center [442, 52] width 141 height 16
drag, startPoint x: 441, startPoint y: 48, endPoint x: 489, endPoint y: 54, distance: 48.4
click at [489, 54] on input "Regalos Empresariales 2025" at bounding box center [442, 52] width 141 height 16
type input "Regalos Empresariales"
type input "regalos-empresariales-2025"
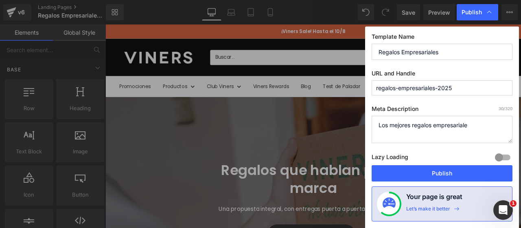
type textarea "Los mejores regalos empresariales"
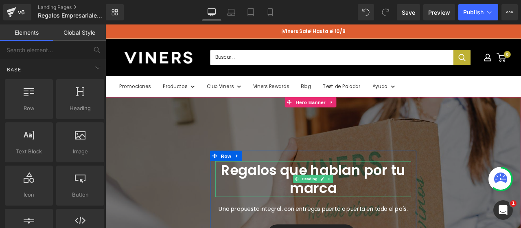
click at [353, 201] on h2 "Regalos que hablan por tu marca" at bounding box center [352, 207] width 232 height 42
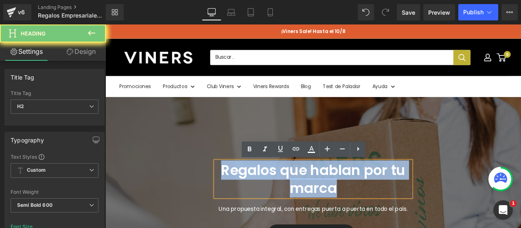
copy h2 "Regalos que hablan por tu marca"
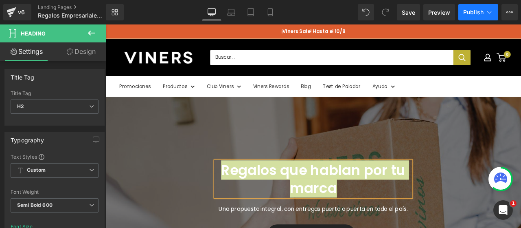
click at [484, 7] on button "Publish" at bounding box center [479, 12] width 40 height 16
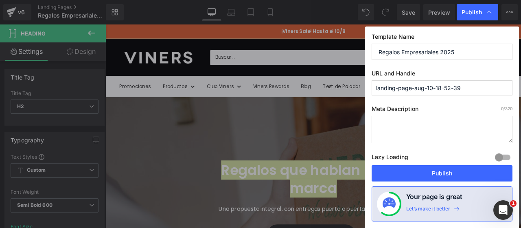
click at [422, 129] on textarea at bounding box center [442, 129] width 141 height 27
paste textarea "Regalos que hablan por tu marca"
type textarea "Regalos que hablan por tu marca"
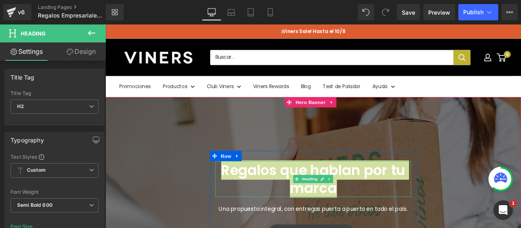
scroll to position [81, 0]
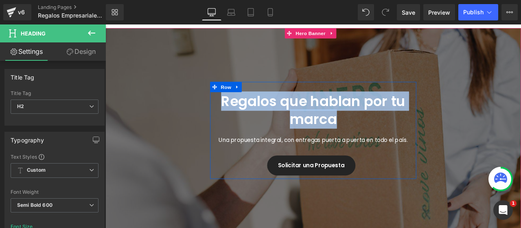
click at [296, 163] on p "Una propuesta integral, con entregas puerta a puerta en todo el país." at bounding box center [352, 162] width 232 height 10
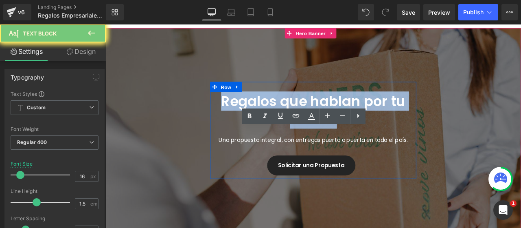
click at [296, 163] on p "Una propuesta integral, con entregas puerta a puerta en todo el país." at bounding box center [352, 162] width 232 height 10
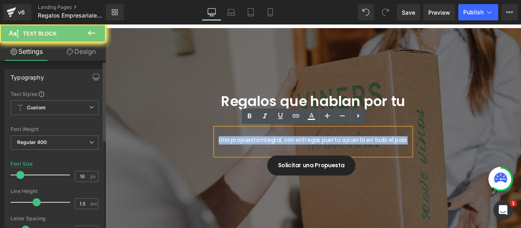
copy p "Una propuesta integral, con entregas puerta a puerta en todo el país."
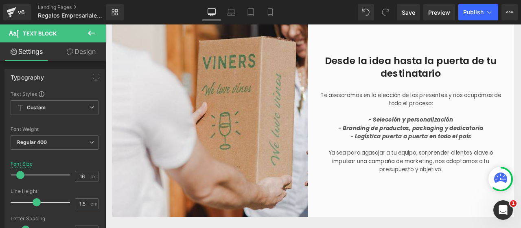
scroll to position [570, 0]
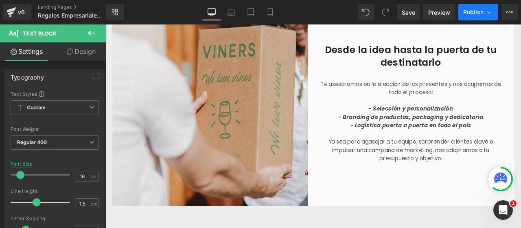
click at [477, 11] on span "Publish" at bounding box center [474, 12] width 20 height 7
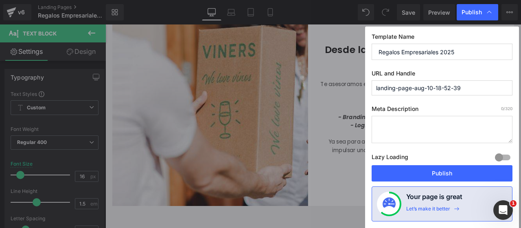
click at [404, 49] on input "Regalos Empresariales 2025" at bounding box center [442, 52] width 141 height 16
click at [417, 88] on input "landing-page-aug-10-18-52-39" at bounding box center [442, 87] width 141 height 15
type input "regalos-empresariales-2025"
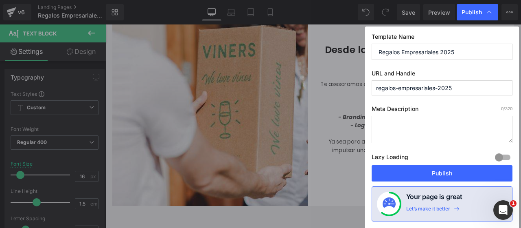
paste textarea "Regalos que hablan por tu marca. Una propuesta integral, con entregas puerta a …"
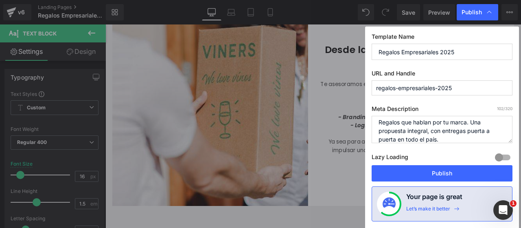
scroll to position [8, 0]
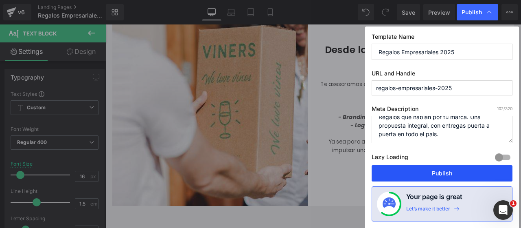
type textarea "Regalos que hablan por tu marca. Una propuesta integral, con entregas puerta a …"
drag, startPoint x: 453, startPoint y: 172, endPoint x: 413, endPoint y: 177, distance: 40.2
click at [453, 172] on button "Publish" at bounding box center [442, 173] width 141 height 16
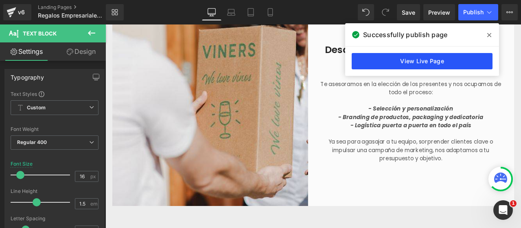
click at [444, 57] on link "View Live Page" at bounding box center [422, 61] width 141 height 16
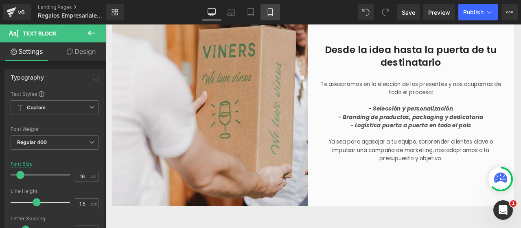
drag, startPoint x: 275, startPoint y: 13, endPoint x: 47, endPoint y: 37, distance: 229.9
click at [275, 13] on link "Mobile" at bounding box center [271, 12] width 20 height 16
type input "14"
type input "100"
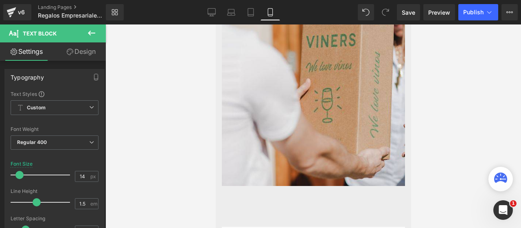
scroll to position [39, 0]
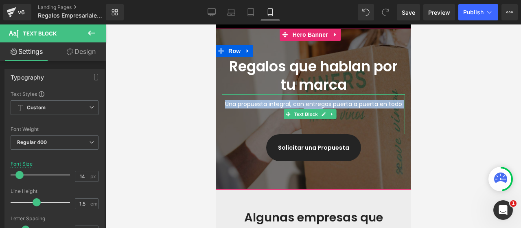
click at [328, 130] on div "Una propuesta integral, con entregas puerta a puerta en todo el país." at bounding box center [313, 114] width 183 height 40
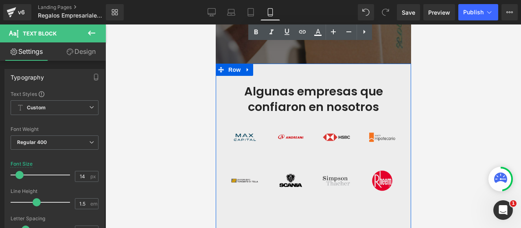
scroll to position [161, 0]
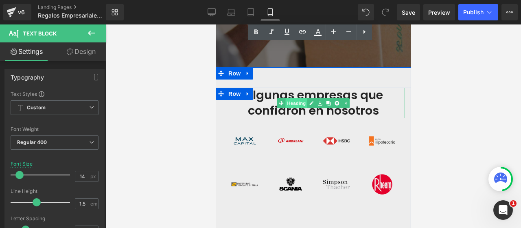
drag, startPoint x: 293, startPoint y: 103, endPoint x: 301, endPoint y: 103, distance: 7.8
click at [293, 103] on link "Heading" at bounding box center [292, 103] width 31 height 10
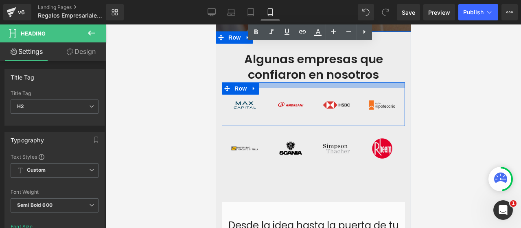
scroll to position [324, 0]
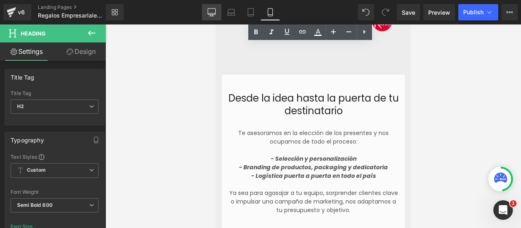
click at [214, 10] on icon at bounding box center [212, 12] width 8 height 8
type input "33"
type input "100"
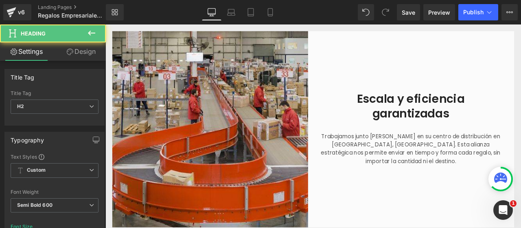
scroll to position [967, 0]
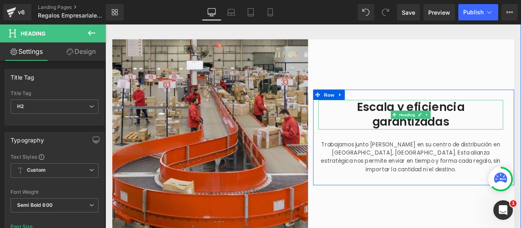
click at [521, 122] on h2 "Escala y eficiencia garantizadas" at bounding box center [467, 131] width 219 height 35
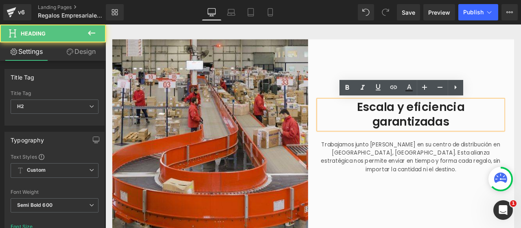
click at [416, 141] on h2 "Escala y eficiencia garantizadas" at bounding box center [467, 131] width 219 height 35
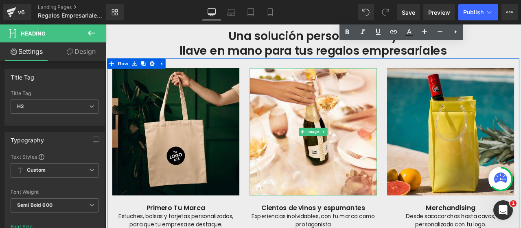
scroll to position [1293, 0]
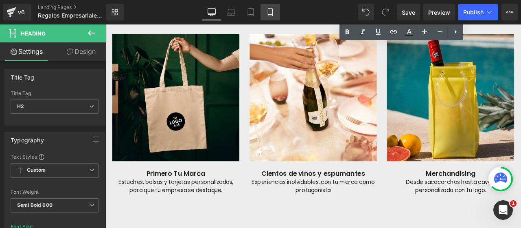
click at [265, 13] on link "Mobile" at bounding box center [271, 12] width 20 height 16
type input "29"
type input "100"
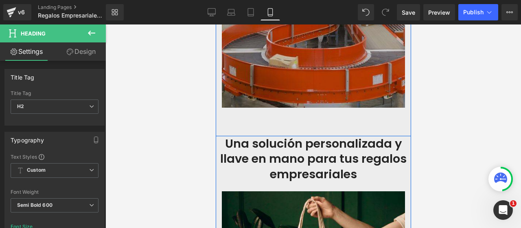
scroll to position [1309, 0]
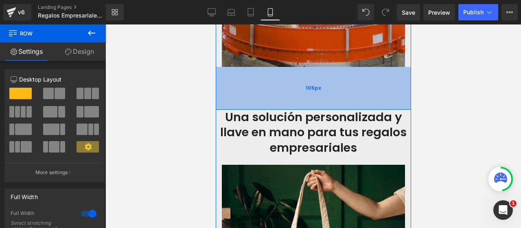
drag, startPoint x: 323, startPoint y: 87, endPoint x: 319, endPoint y: 98, distance: 11.9
click at [319, 98] on div "105px" at bounding box center [314, 88] width 196 height 43
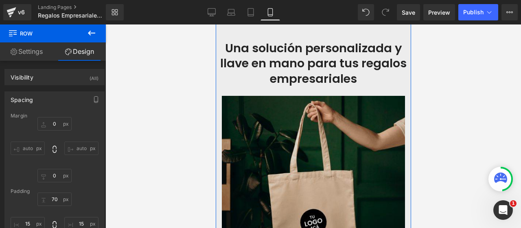
scroll to position [1391, 0]
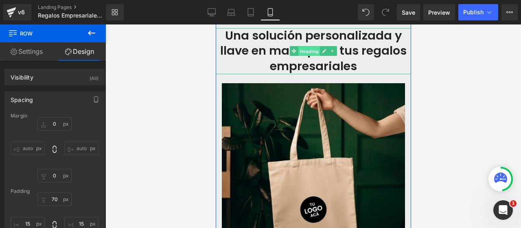
click at [292, 52] on link "Heading" at bounding box center [305, 51] width 31 height 10
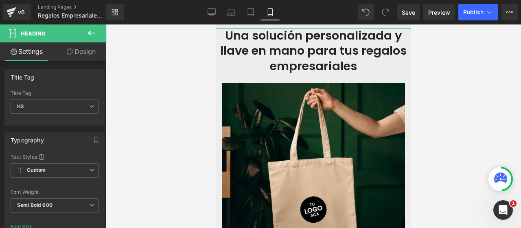
click at [84, 49] on link "Design" at bounding box center [81, 51] width 53 height 18
click at [0, 0] on div "Spacing" at bounding box center [0, 0] width 0 height 0
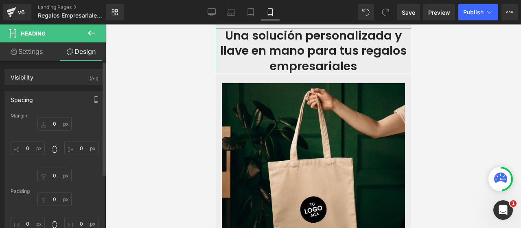
type input "0"
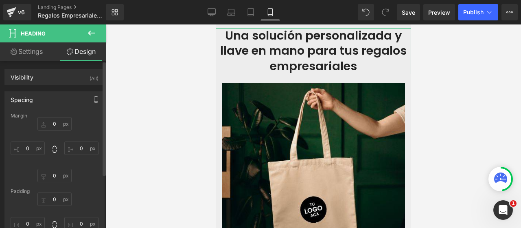
type input "0"
drag, startPoint x: 22, startPoint y: 148, endPoint x: 38, endPoint y: 150, distance: 16.4
click at [22, 148] on input "0" at bounding box center [28, 147] width 34 height 13
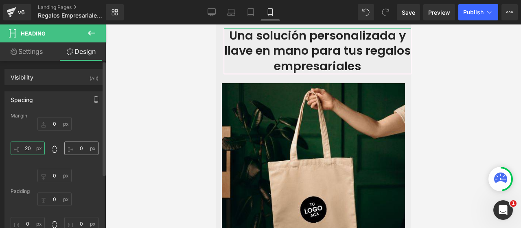
type input "20"
click at [73, 149] on input "0" at bounding box center [81, 147] width 34 height 13
type input "20"
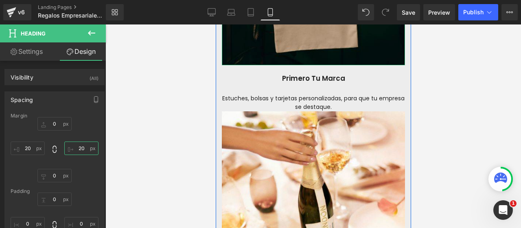
scroll to position [1595, 0]
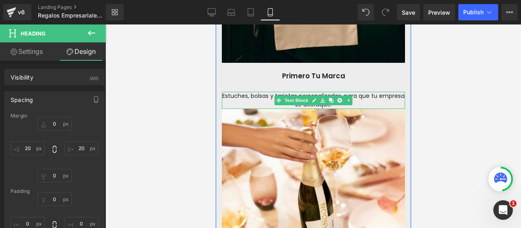
click at [288, 101] on link "Text Block" at bounding box center [291, 100] width 35 height 10
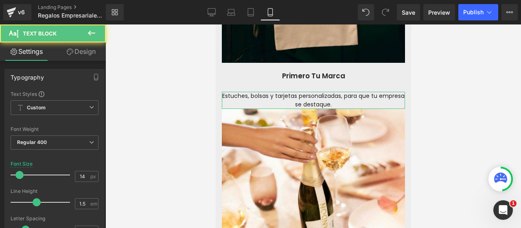
click at [67, 53] on icon at bounding box center [70, 51] width 7 height 7
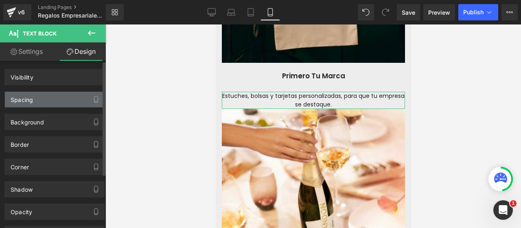
click at [17, 103] on div "Spacing" at bounding box center [54, 99] width 99 height 15
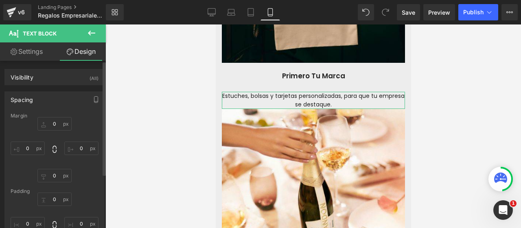
type input "0"
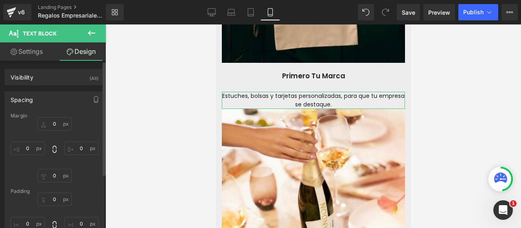
type input "0"
click at [56, 174] on input "0" at bounding box center [54, 175] width 34 height 13
type input "50"
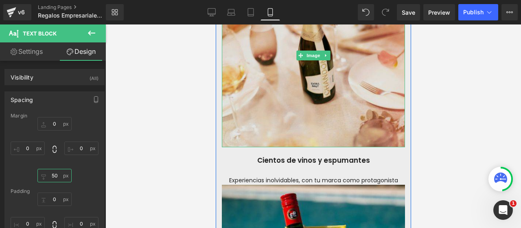
scroll to position [1798, 0]
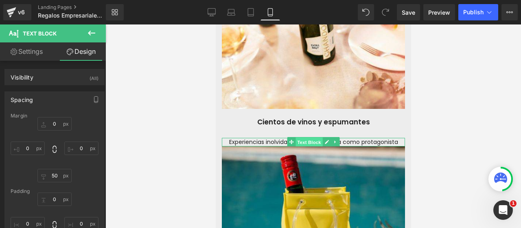
click at [289, 141] on link "Text Block" at bounding box center [304, 142] width 35 height 10
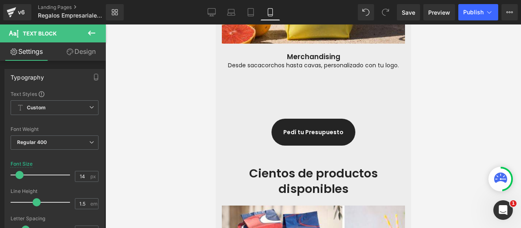
scroll to position [2124, 0]
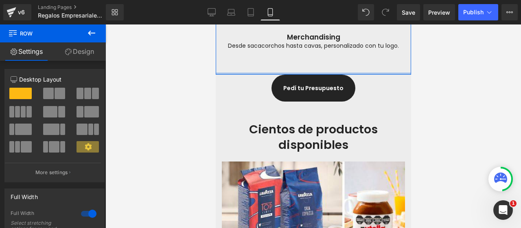
drag, startPoint x: 334, startPoint y: 88, endPoint x: 332, endPoint y: 61, distance: 26.5
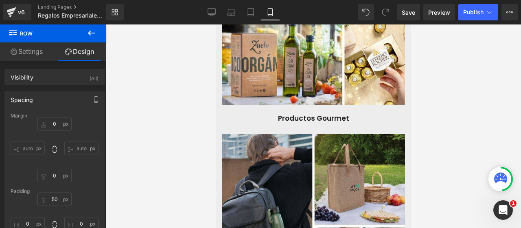
scroll to position [2369, 0]
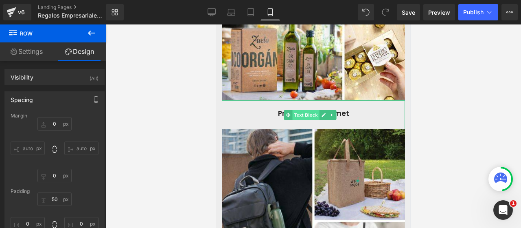
click at [305, 110] on span "Text Block" at bounding box center [306, 115] width 27 height 10
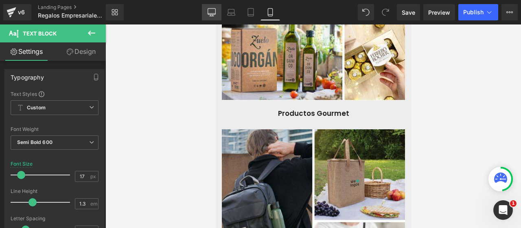
click at [217, 12] on link "Desktop" at bounding box center [212, 12] width 20 height 16
type input "19"
type input "100"
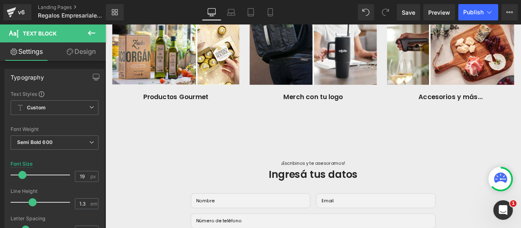
scroll to position [1694, 0]
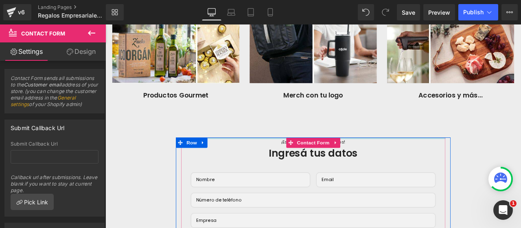
drag, startPoint x: 410, startPoint y: 176, endPoint x: 411, endPoint y: 152, distance: 23.3
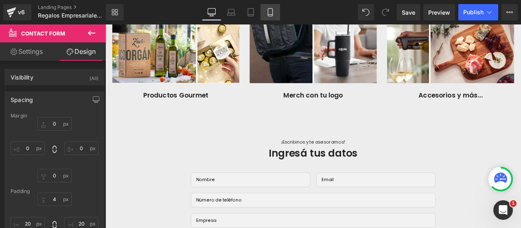
click at [272, 13] on icon at bounding box center [270, 12] width 8 height 8
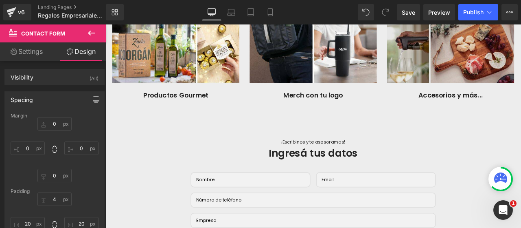
type input "0"
type input "4"
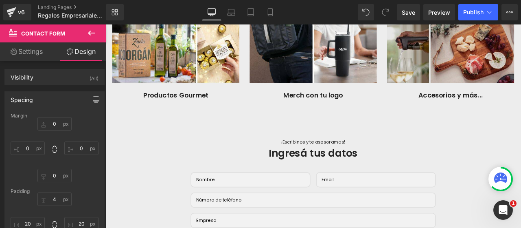
type input "20"
type input "60"
type input "20"
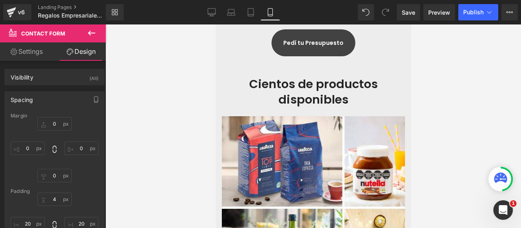
scroll to position [2169, 0]
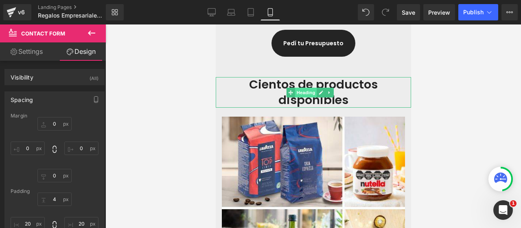
click at [304, 89] on span "Heading" at bounding box center [306, 93] width 22 height 10
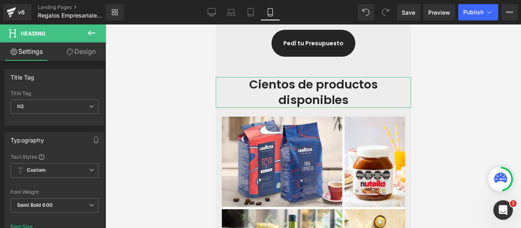
click at [80, 53] on link "Design" at bounding box center [81, 51] width 53 height 18
click at [0, 0] on div "Spacing" at bounding box center [0, 0] width 0 height 0
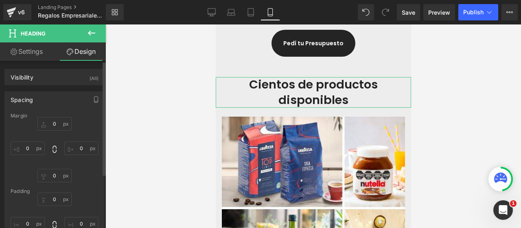
type input "0"
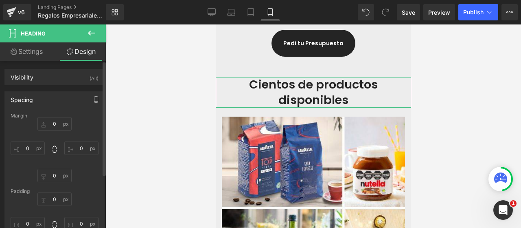
type input "0"
click at [55, 176] on input "0" at bounding box center [54, 175] width 34 height 13
type input "30"
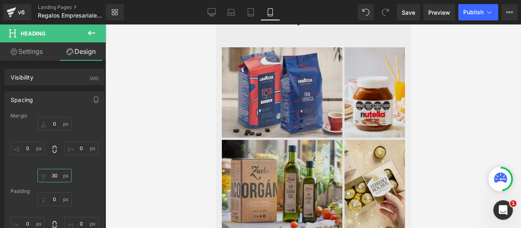
scroll to position [2332, 0]
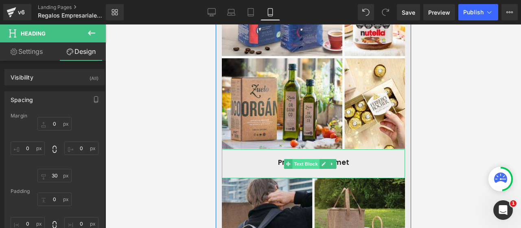
click at [309, 159] on span "Text Block" at bounding box center [306, 164] width 27 height 10
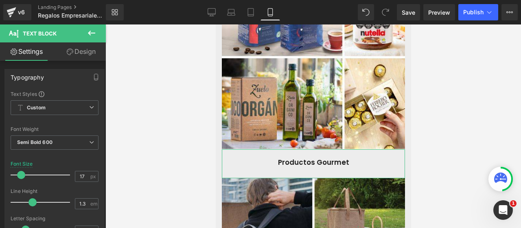
click at [78, 52] on link "Design" at bounding box center [81, 51] width 53 height 18
click at [0, 0] on div "Spacing" at bounding box center [0, 0] width 0 height 0
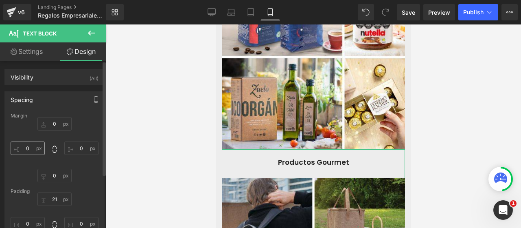
type input "0"
type input "21"
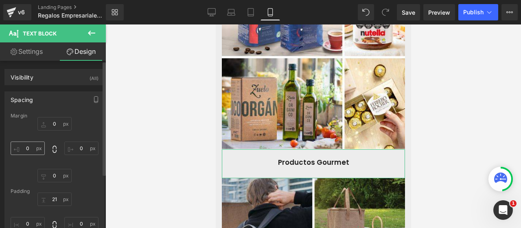
type input "0"
type input "28"
type input "0"
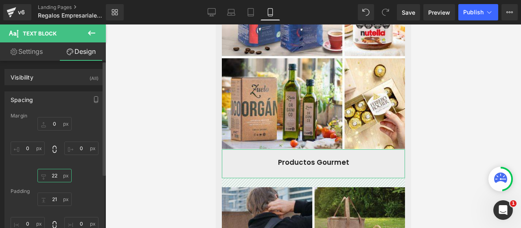
click at [53, 174] on input "22" at bounding box center [54, 175] width 34 height 13
click at [57, 176] on input "22" at bounding box center [54, 175] width 34 height 13
type input "20"
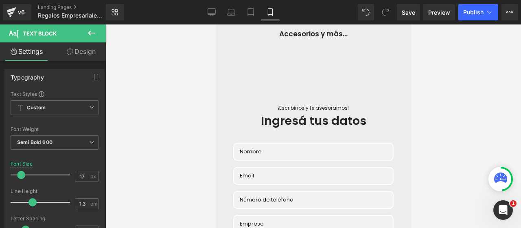
scroll to position [2902, 0]
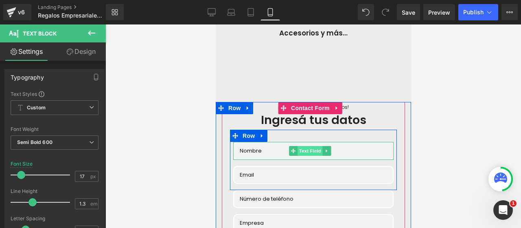
click at [308, 146] on span "Text Field" at bounding box center [309, 151] width 25 height 10
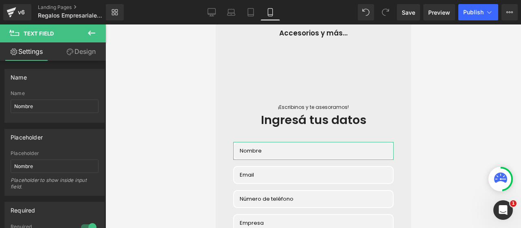
click at [79, 51] on link "Design" at bounding box center [81, 51] width 53 height 18
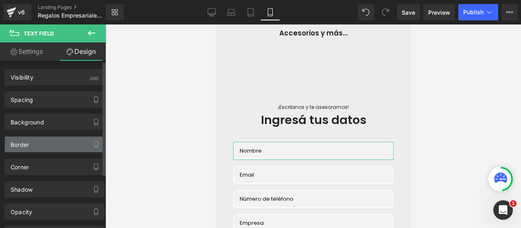
type input "#ffffff"
type input "100"
type input "2"
click at [26, 143] on div "Border" at bounding box center [20, 141] width 18 height 11
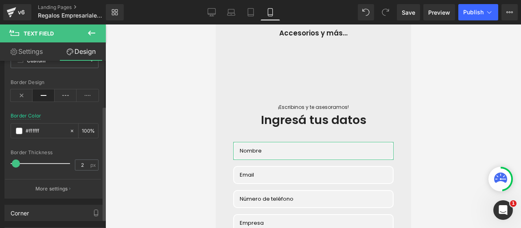
scroll to position [122, 0]
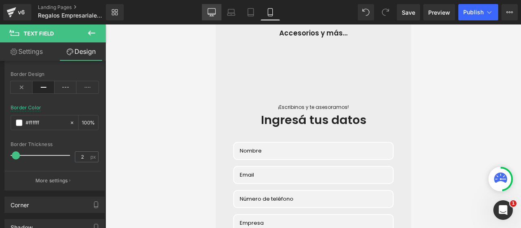
click at [213, 8] on icon at bounding box center [212, 12] width 8 height 8
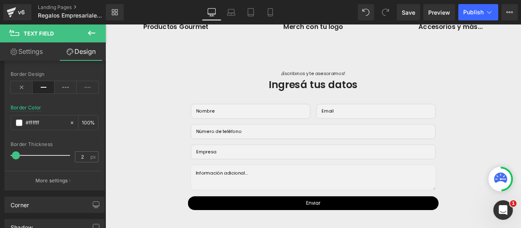
type input "#e0e0e0"
type input "100"
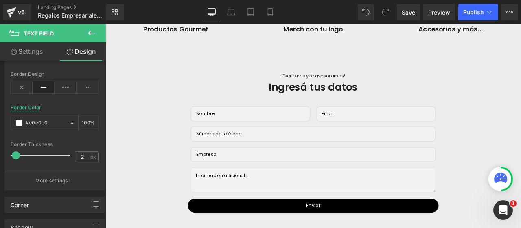
scroll to position [1769, 0]
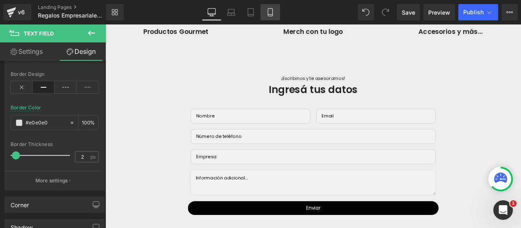
click at [264, 15] on link "Mobile" at bounding box center [271, 12] width 20 height 16
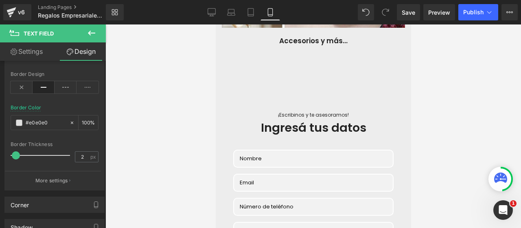
type input "#ffffff"
type input "100"
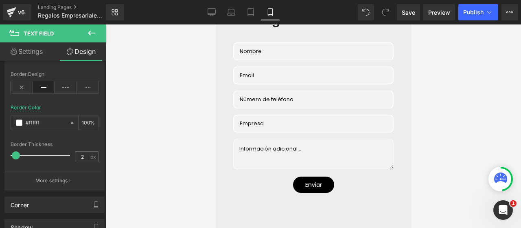
scroll to position [3024, 0]
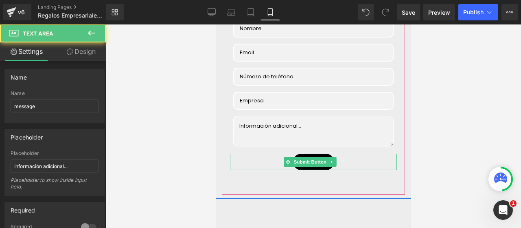
drag, startPoint x: 385, startPoint y: 125, endPoint x: 385, endPoint y: 140, distance: 14.3
click at [385, 140] on div "¡Escribinos y te asesoramos! Text Block Ingresá tus datos Heading Text Field Em…" at bounding box center [313, 75] width 167 height 189
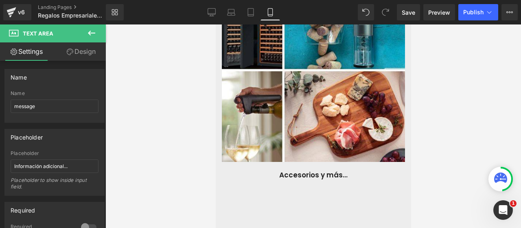
scroll to position [2821, 0]
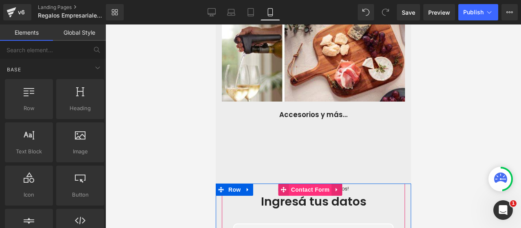
click at [305, 183] on span "Contact Form" at bounding box center [310, 189] width 43 height 12
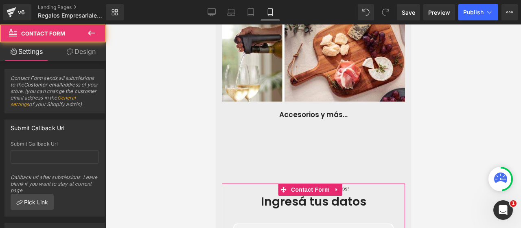
click at [79, 50] on link "Design" at bounding box center [81, 51] width 53 height 18
click at [0, 0] on div "Spacing" at bounding box center [0, 0] width 0 height 0
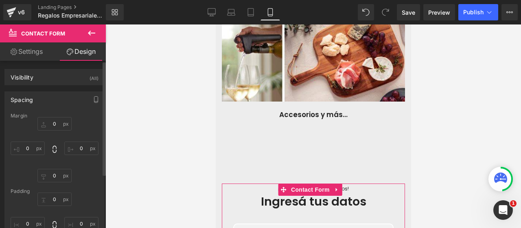
type input "0"
type input "4"
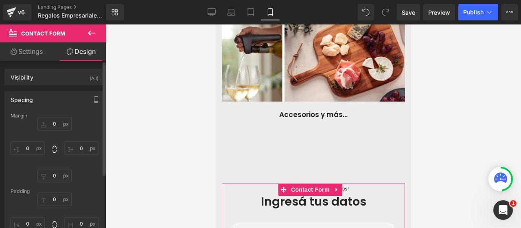
type input "20"
type input "60"
type input "20"
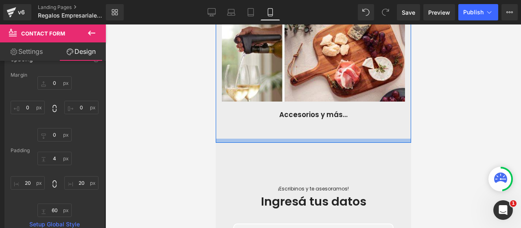
click at [310, 139] on div at bounding box center [314, 141] width 196 height 4
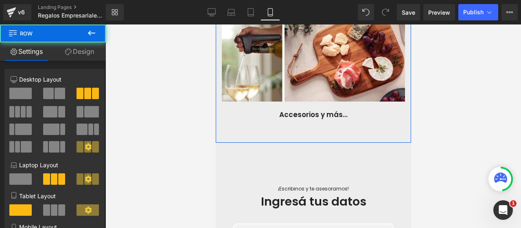
click at [89, 51] on link "Design" at bounding box center [79, 51] width 53 height 18
click at [0, 0] on div "Spacing" at bounding box center [0, 0] width 0 height 0
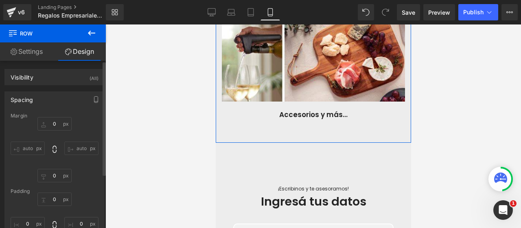
type input "0"
type input "22"
type input "0"
type input "10"
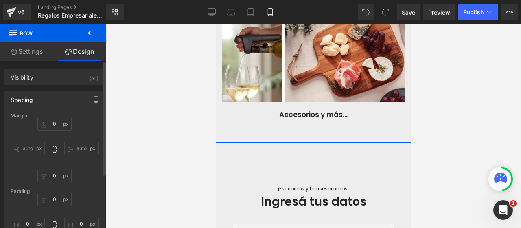
type input "0"
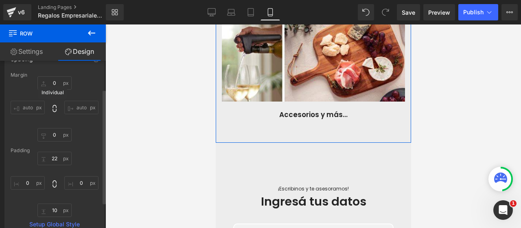
scroll to position [81, 0]
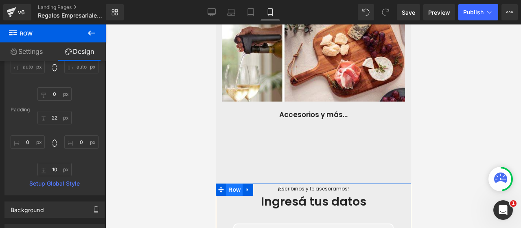
click at [232, 183] on span "Row" at bounding box center [234, 189] width 16 height 12
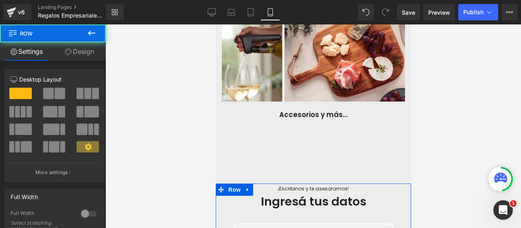
click at [84, 48] on link "Design" at bounding box center [79, 51] width 53 height 18
click at [0, 0] on div "Spacing" at bounding box center [0, 0] width 0 height 0
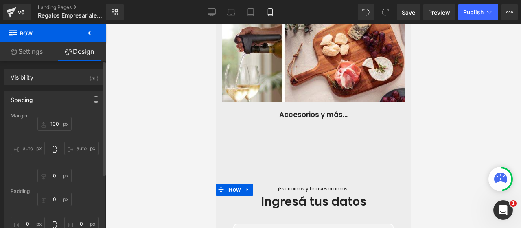
type input "100"
type input "0"
type input "10"
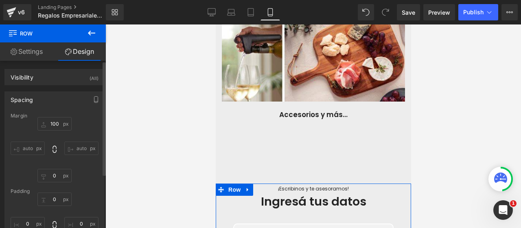
type input "0"
click at [55, 120] on input "100" at bounding box center [54, 123] width 34 height 13
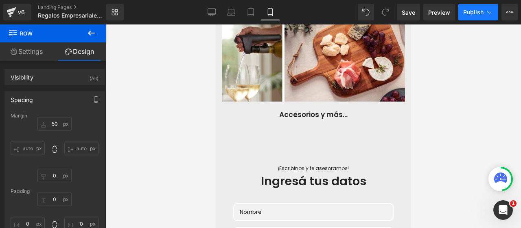
click at [482, 16] on button "Publish" at bounding box center [479, 12] width 40 height 16
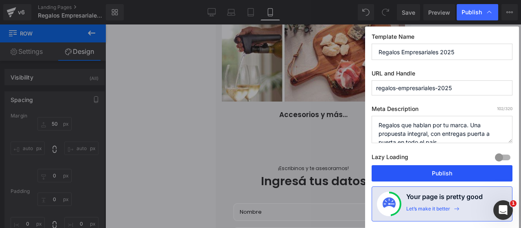
click at [460, 170] on button "Publish" at bounding box center [442, 173] width 141 height 16
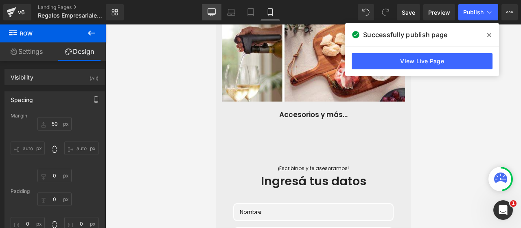
click at [212, 15] on icon at bounding box center [212, 12] width 8 height 8
type input "100"
type input "0"
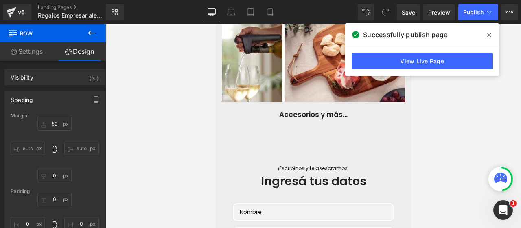
type input "10"
type input "0"
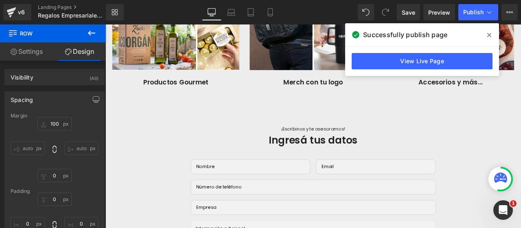
scroll to position [1707, 0]
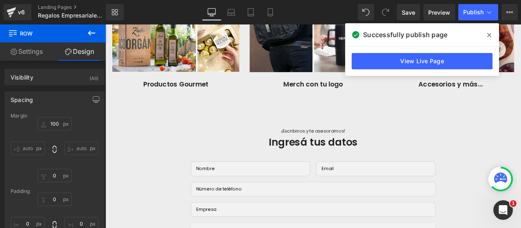
drag, startPoint x: 486, startPoint y: 36, endPoint x: 414, endPoint y: 38, distance: 72.5
click at [486, 36] on span at bounding box center [489, 35] width 13 height 13
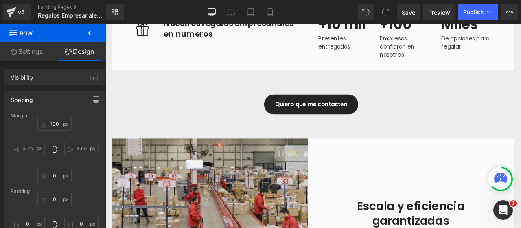
scroll to position [852, 0]
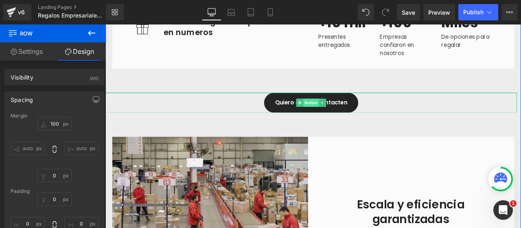
click at [345, 117] on span "Button" at bounding box center [349, 117] width 19 height 10
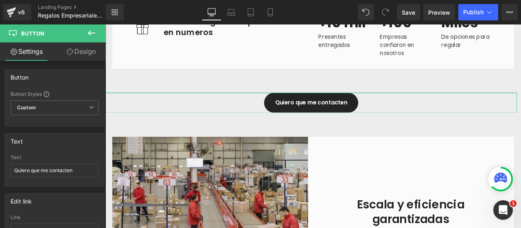
click at [81, 55] on link "Design" at bounding box center [81, 51] width 53 height 18
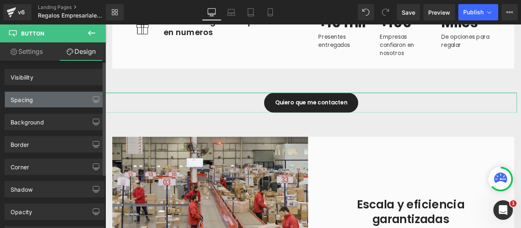
click at [35, 101] on div "Spacing" at bounding box center [54, 99] width 99 height 15
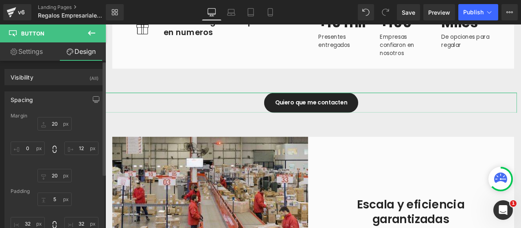
type input "20"
type input "12"
type input "20"
type input "0"
type input "5"
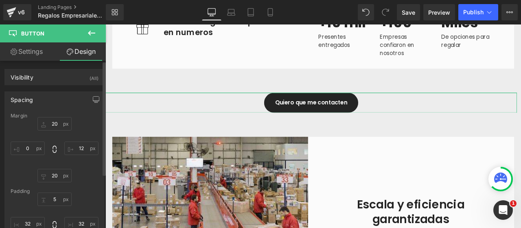
type input "32"
type input "5"
type input "32"
click at [54, 125] on input "20" at bounding box center [54, 123] width 34 height 13
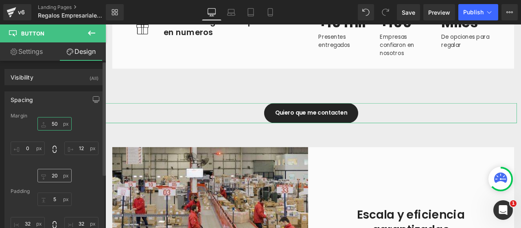
type input "50"
click at [56, 174] on input "20" at bounding box center [54, 175] width 34 height 13
type input "50"
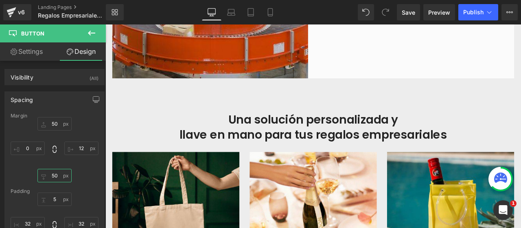
scroll to position [1178, 0]
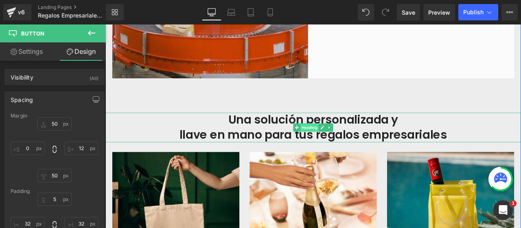
click at [348, 146] on span "Heading" at bounding box center [348, 146] width 22 height 10
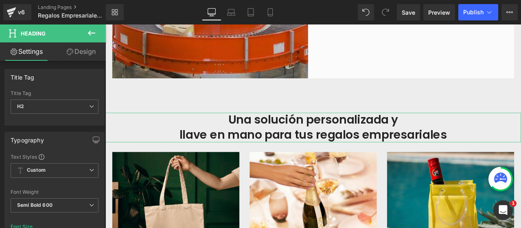
click at [80, 53] on link "Design" at bounding box center [81, 51] width 53 height 18
click at [0, 0] on div "Spacing" at bounding box center [0, 0] width 0 height 0
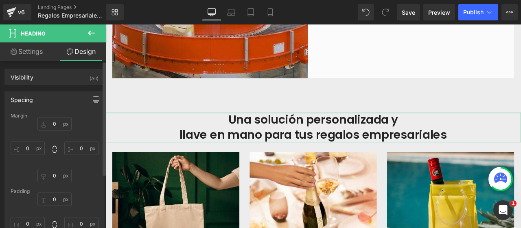
type input "0"
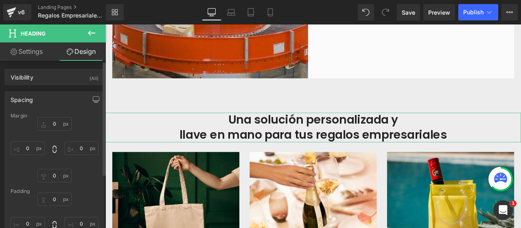
type input "0"
click at [51, 175] on input "0" at bounding box center [54, 175] width 34 height 13
type input "20"
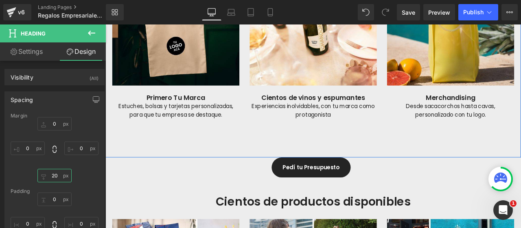
scroll to position [1463, 0]
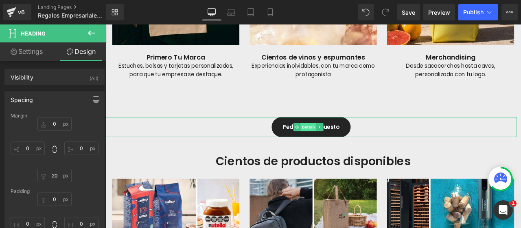
click at [348, 145] on span "Button" at bounding box center [346, 146] width 19 height 10
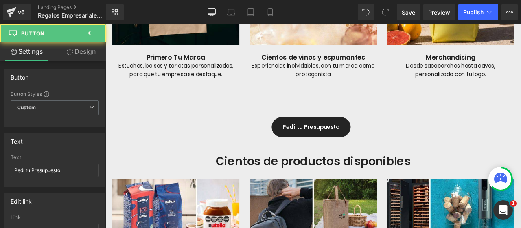
drag, startPoint x: 87, startPoint y: 59, endPoint x: 48, endPoint y: 97, distance: 54.5
click at [87, 59] on link "Design" at bounding box center [81, 51] width 53 height 18
click at [0, 0] on div "Spacing" at bounding box center [0, 0] width 0 height 0
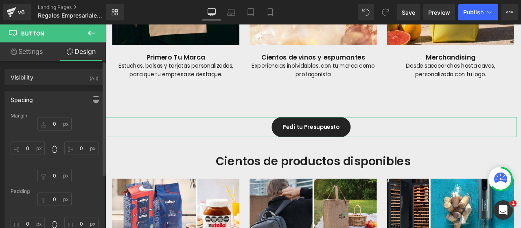
type input "0"
type input "12"
type input "50"
type input "0"
click at [52, 121] on input "0" at bounding box center [54, 123] width 34 height 13
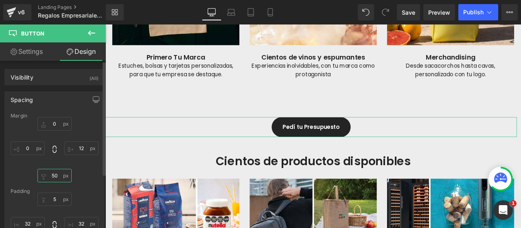
click at [49, 177] on input "50" at bounding box center [54, 175] width 34 height 13
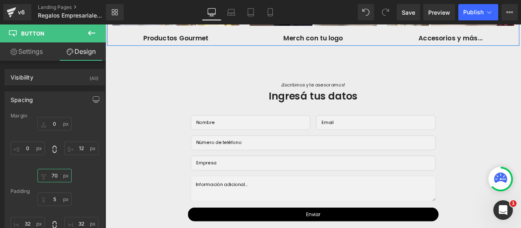
scroll to position [1830, 0]
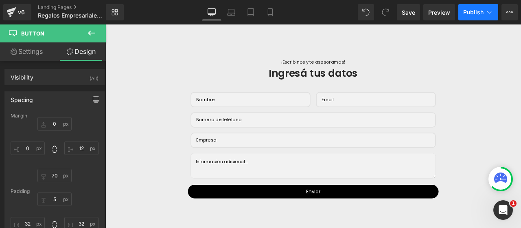
click at [473, 13] on span "Publish" at bounding box center [474, 12] width 20 height 7
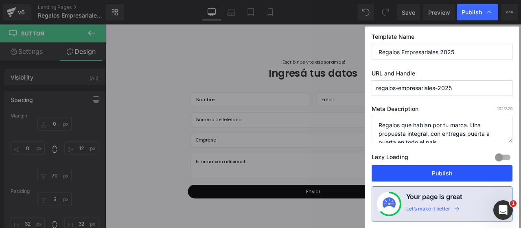
drag, startPoint x: 387, startPoint y: 173, endPoint x: 432, endPoint y: 170, distance: 45.3
click at [432, 170] on button "Publish" at bounding box center [442, 173] width 141 height 16
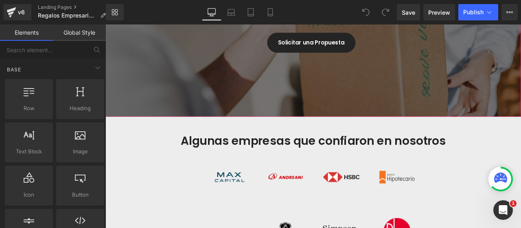
scroll to position [285, 0]
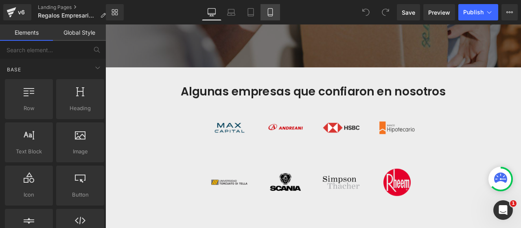
click at [273, 13] on icon at bounding box center [270, 12] width 8 height 8
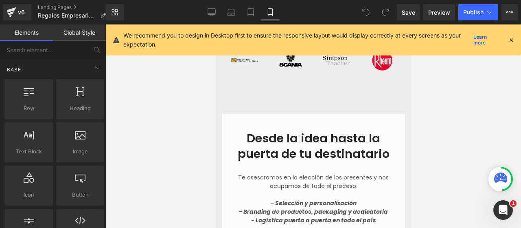
scroll to position [204, 0]
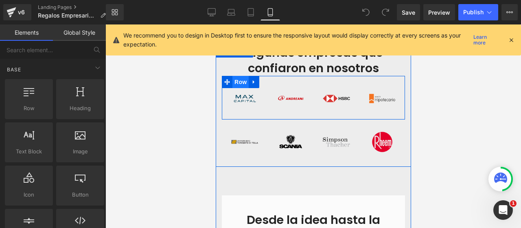
click at [242, 82] on span "Row" at bounding box center [240, 82] width 16 height 12
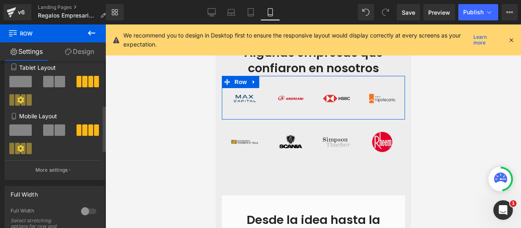
scroll to position [163, 0]
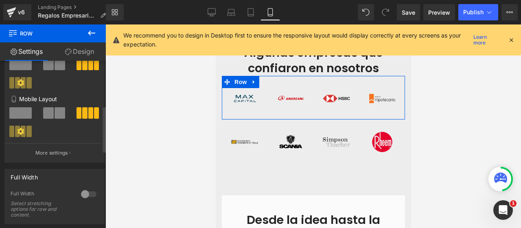
click at [55, 116] on span at bounding box center [60, 112] width 11 height 11
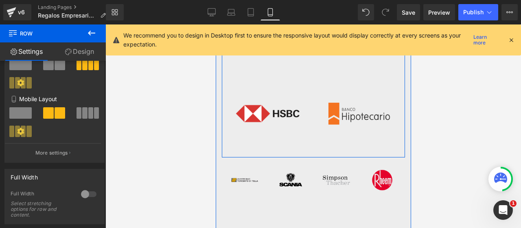
scroll to position [326, 0]
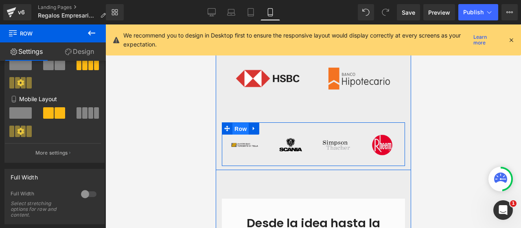
click at [242, 130] on span "Row" at bounding box center [240, 129] width 16 height 12
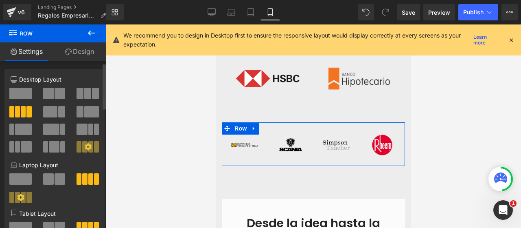
scroll to position [122, 0]
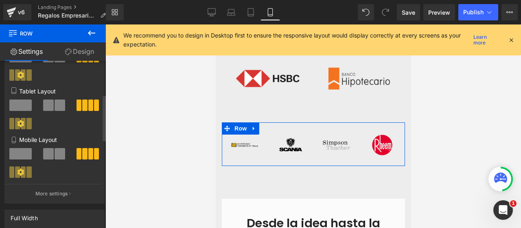
click at [55, 154] on span at bounding box center [60, 153] width 11 height 11
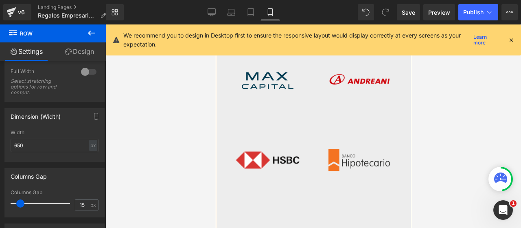
scroll to position [163, 0]
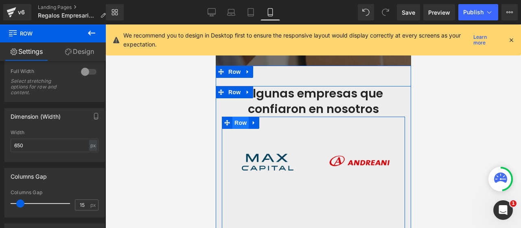
click at [236, 123] on span "Row" at bounding box center [240, 123] width 16 height 12
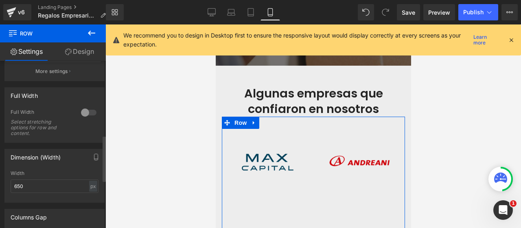
scroll to position [326, 0]
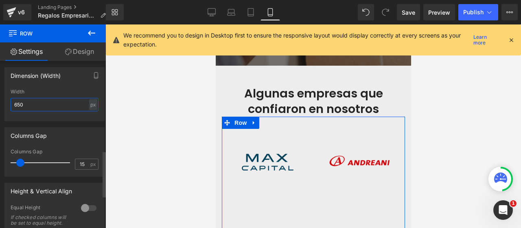
click at [49, 106] on input "650" at bounding box center [55, 104] width 88 height 13
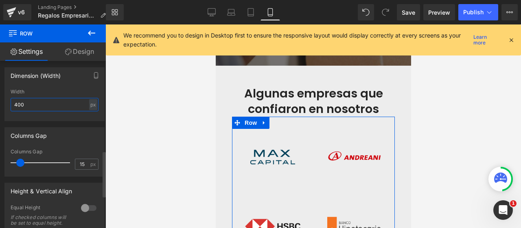
click at [49, 106] on input "400" at bounding box center [55, 104] width 88 height 13
type input "300"
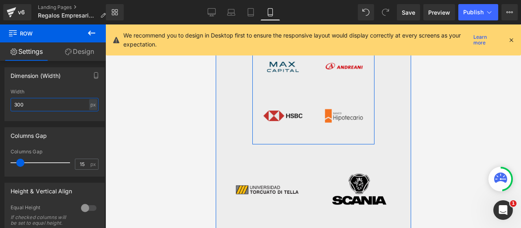
scroll to position [244, 0]
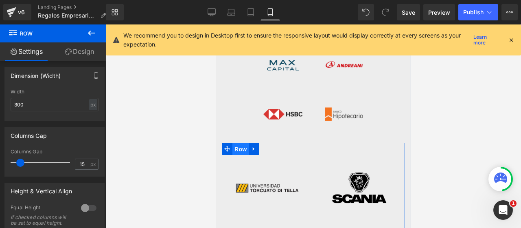
click at [236, 149] on span "Row" at bounding box center [240, 149] width 16 height 12
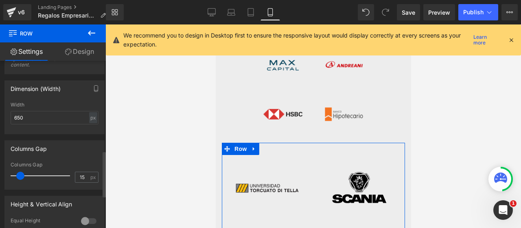
scroll to position [326, 0]
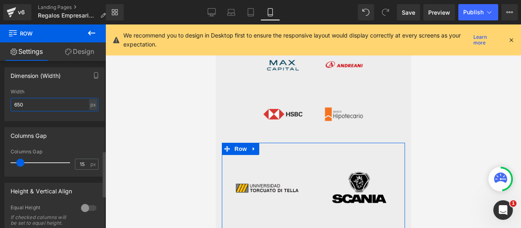
click at [44, 105] on input "650" at bounding box center [55, 104] width 88 height 13
type input "300"
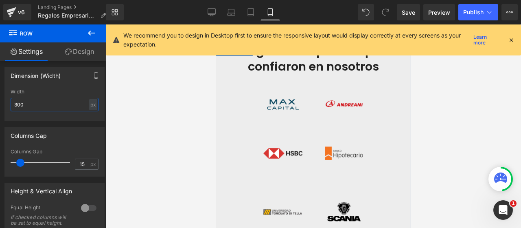
scroll to position [204, 0]
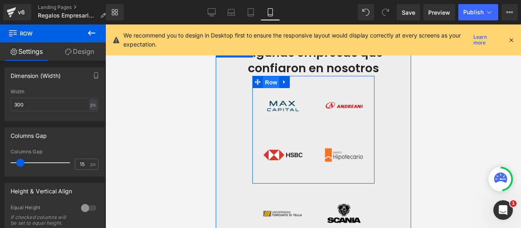
click at [265, 83] on span "Row" at bounding box center [271, 82] width 16 height 12
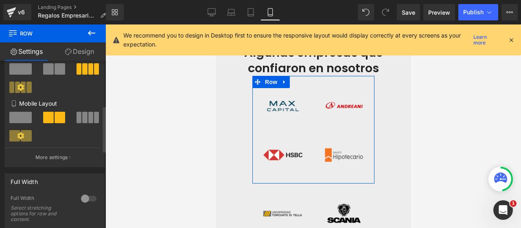
scroll to position [163, 0]
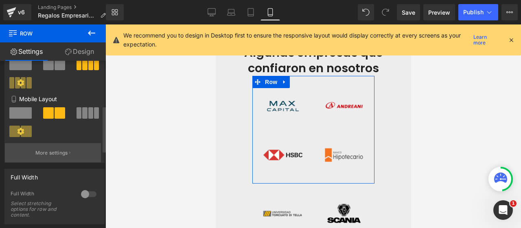
click at [65, 156] on p "More settings" at bounding box center [51, 152] width 33 height 7
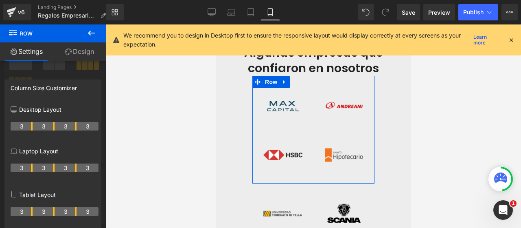
click at [47, 76] on div at bounding box center [53, 127] width 106 height 207
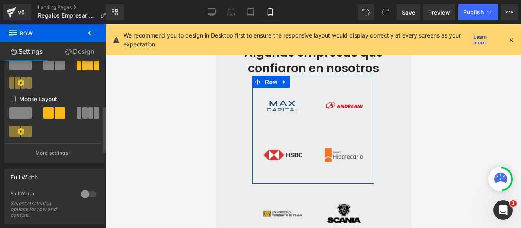
click at [82, 119] on span at bounding box center [84, 112] width 5 height 11
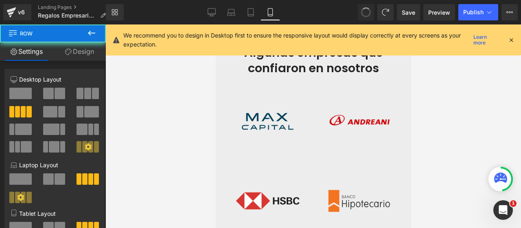
type input "650"
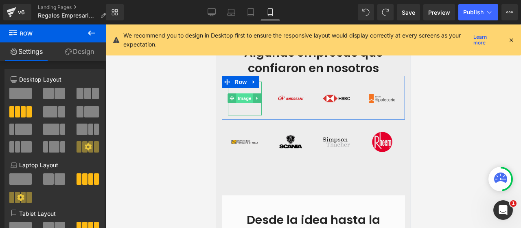
click at [239, 100] on span "Image" at bounding box center [244, 98] width 17 height 10
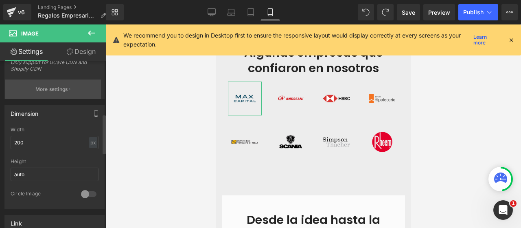
scroll to position [244, 0]
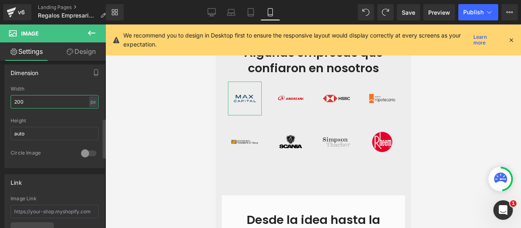
click at [55, 99] on input "200" at bounding box center [55, 101] width 88 height 13
click at [55, 99] on input "auto" at bounding box center [55, 101] width 88 height 13
type input "200"
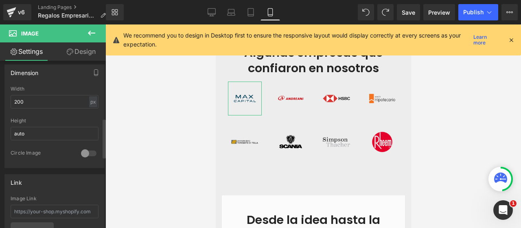
click at [55, 114] on div at bounding box center [55, 114] width 88 height 5
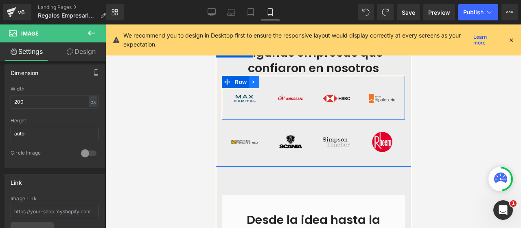
click at [252, 83] on icon at bounding box center [254, 82] width 6 height 6
click at [262, 83] on icon at bounding box center [265, 82] width 6 height 6
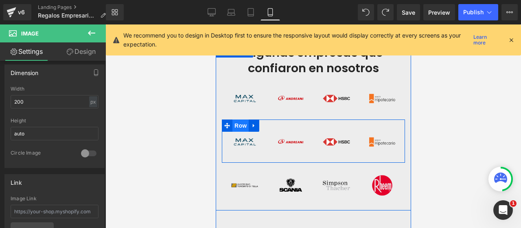
click at [235, 126] on span "Row" at bounding box center [240, 125] width 16 height 12
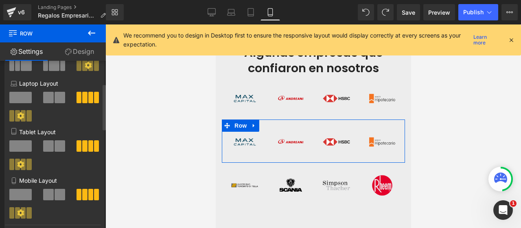
scroll to position [122, 0]
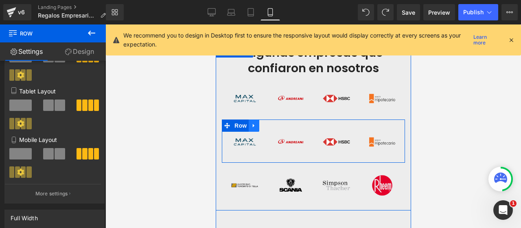
click at [251, 126] on icon at bounding box center [254, 125] width 6 height 6
click at [272, 125] on icon at bounding box center [275, 126] width 6 height 6
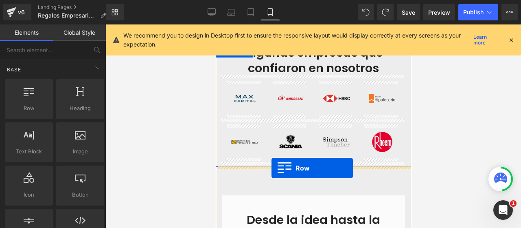
drag, startPoint x: 248, startPoint y: 123, endPoint x: 269, endPoint y: 166, distance: 47.2
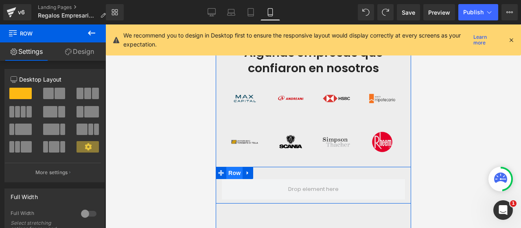
click at [230, 167] on span "Row" at bounding box center [234, 173] width 16 height 12
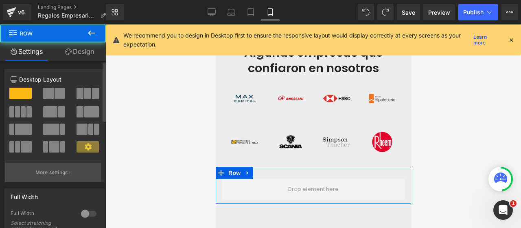
click at [73, 169] on button "More settings" at bounding box center [53, 172] width 96 height 19
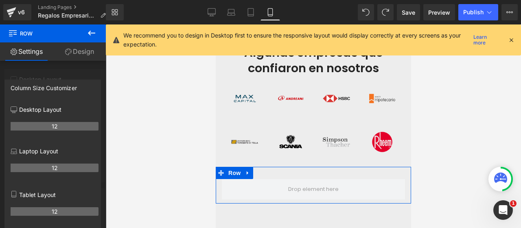
click at [59, 71] on div at bounding box center [53, 127] width 106 height 207
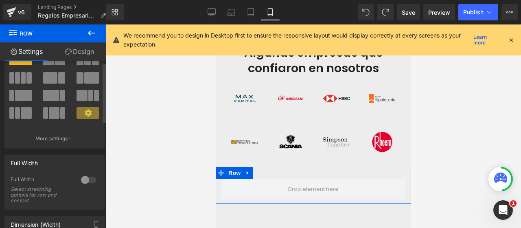
scroll to position [0, 0]
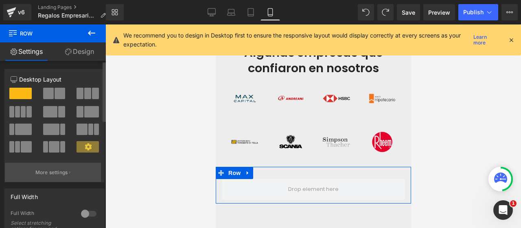
click at [54, 168] on button "More settings" at bounding box center [53, 172] width 96 height 19
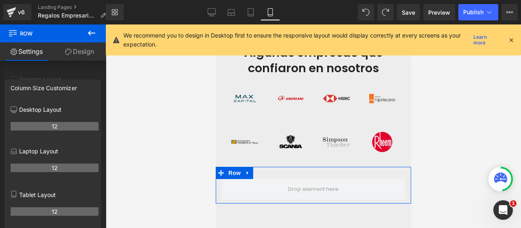
click at [68, 64] on div at bounding box center [53, 127] width 106 height 207
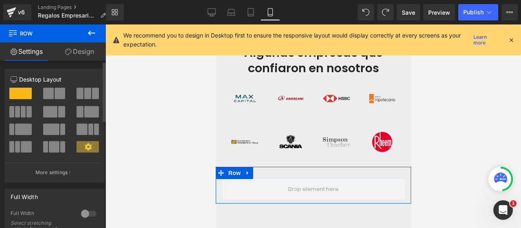
click at [60, 70] on div "Column Size Customizer 12 Desktop Layout Laptop Layout Tablet Layout Mobile Lay…" at bounding box center [54, 125] width 100 height 113
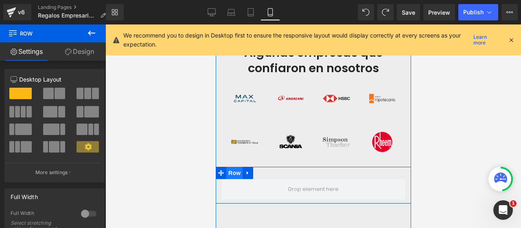
click at [229, 169] on span "Row" at bounding box center [234, 173] width 16 height 12
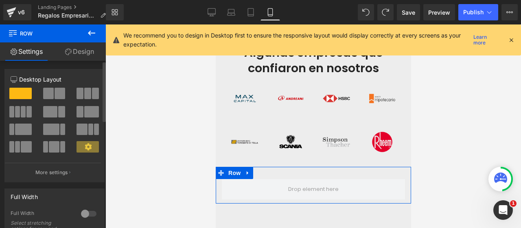
click at [57, 93] on span at bounding box center [60, 93] width 11 height 11
type input "1200"
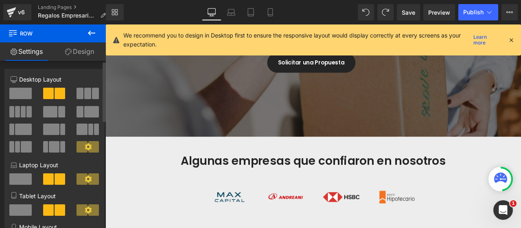
scroll to position [365, 0]
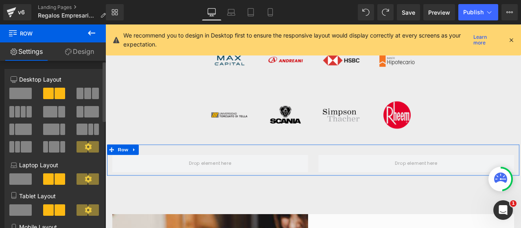
click at [85, 94] on span at bounding box center [87, 93] width 7 height 11
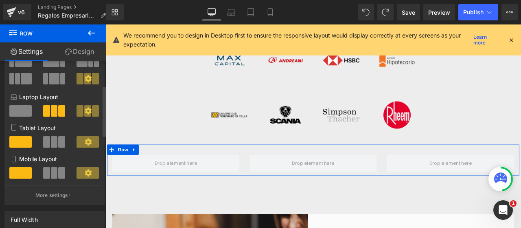
scroll to position [81, 0]
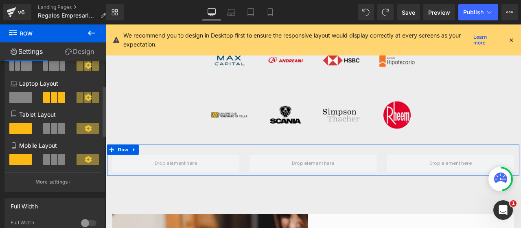
click at [58, 160] on span at bounding box center [61, 159] width 7 height 11
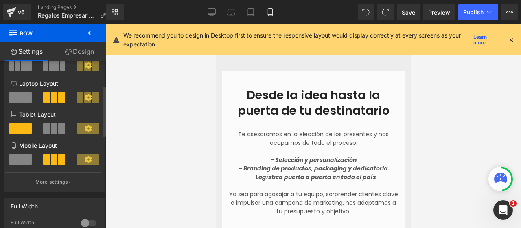
scroll to position [204, 0]
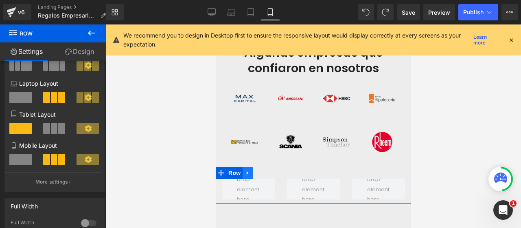
click at [246, 174] on icon at bounding box center [247, 173] width 2 height 4
click at [271, 169] on link at bounding box center [269, 173] width 11 height 12
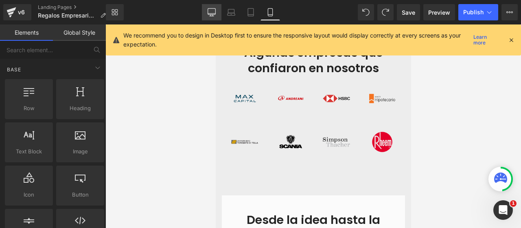
click at [209, 17] on link "Desktop" at bounding box center [212, 12] width 20 height 16
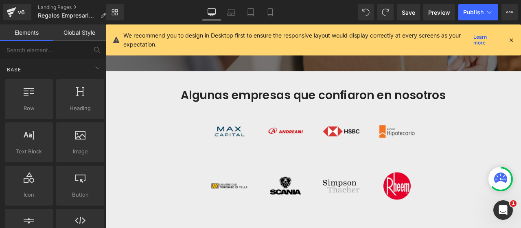
scroll to position [268, 0]
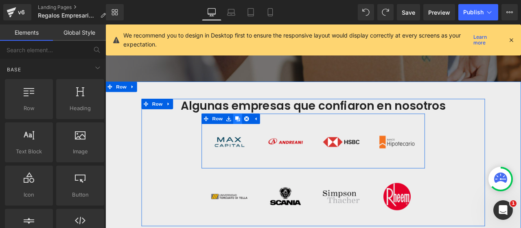
click at [261, 136] on icon at bounding box center [263, 136] width 6 height 6
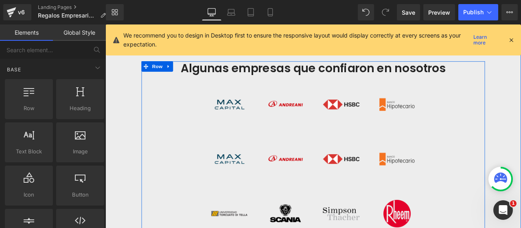
scroll to position [286, 0]
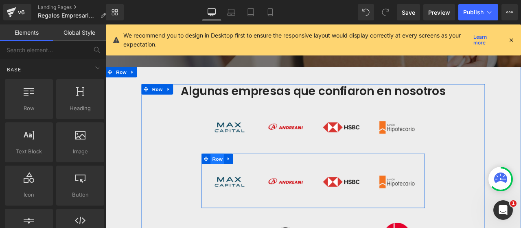
click at [241, 181] on span "Row" at bounding box center [238, 183] width 16 height 12
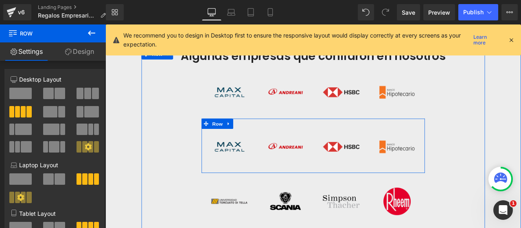
scroll to position [367, 0]
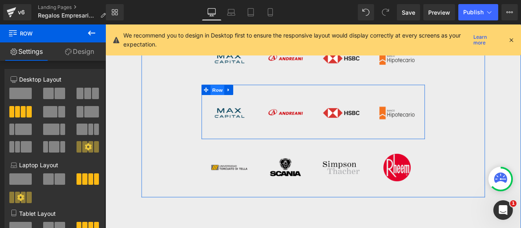
click at [241, 102] on span "Row" at bounding box center [238, 102] width 16 height 12
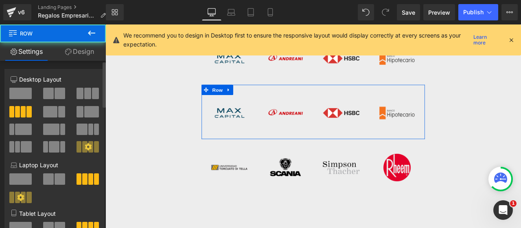
click at [96, 97] on button at bounding box center [88, 93] width 23 height 11
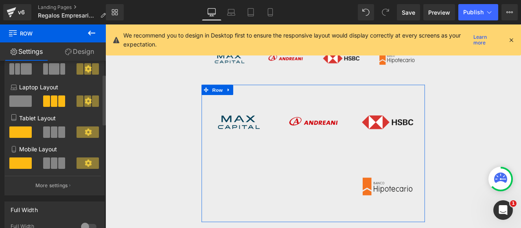
scroll to position [81, 0]
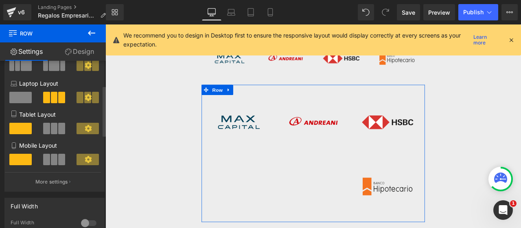
click at [59, 162] on span at bounding box center [61, 159] width 7 height 11
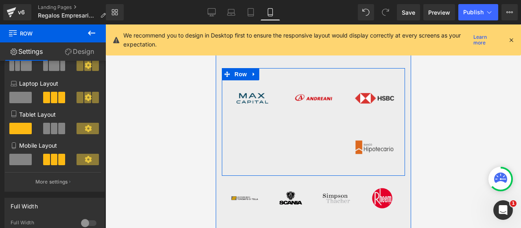
scroll to position [268, 0]
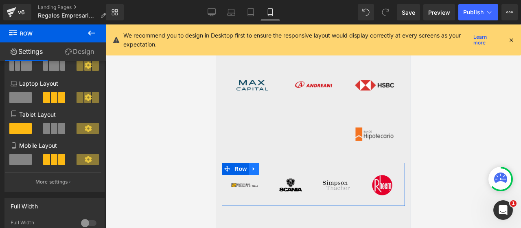
click at [253, 169] on icon at bounding box center [254, 169] width 2 height 4
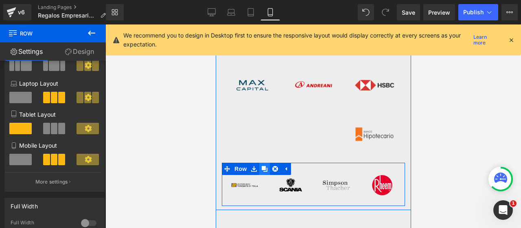
click at [262, 168] on icon at bounding box center [265, 169] width 6 height 6
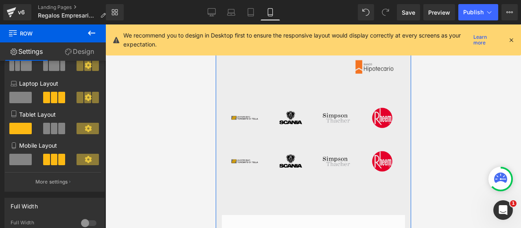
scroll to position [335, 0]
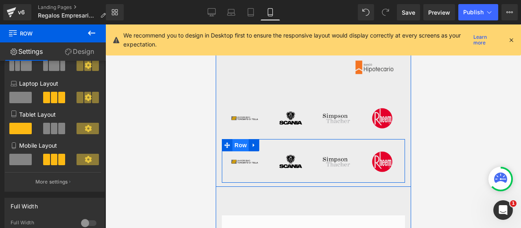
click at [237, 148] on span "Row" at bounding box center [240, 145] width 16 height 12
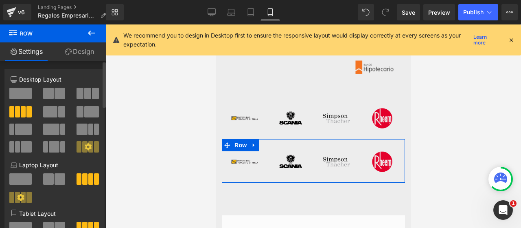
click at [85, 91] on span at bounding box center [87, 93] width 7 height 11
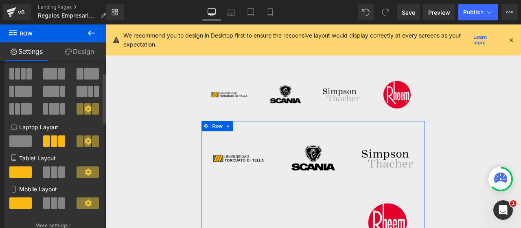
scroll to position [81, 0]
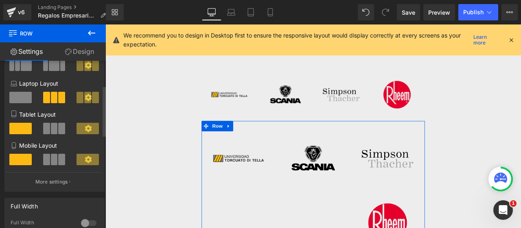
click at [53, 162] on span at bounding box center [54, 159] width 7 height 11
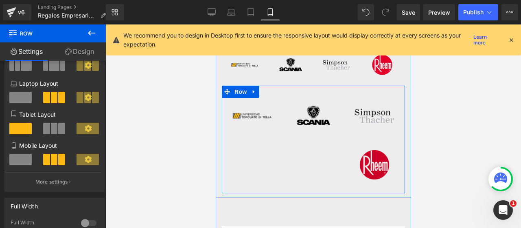
scroll to position [376, 0]
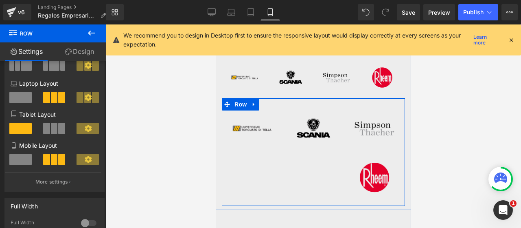
click at [372, 128] on div "Image" at bounding box center [374, 128] width 49 height 49
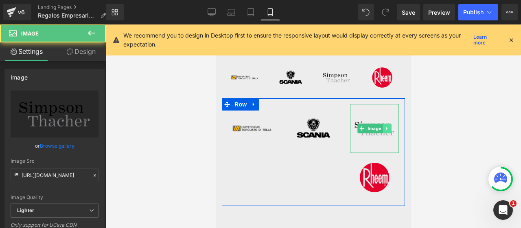
click at [385, 127] on icon at bounding box center [387, 128] width 4 height 5
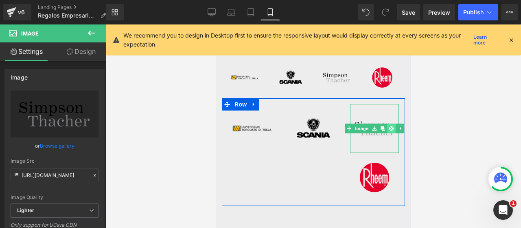
click at [389, 128] on icon at bounding box center [391, 128] width 4 height 5
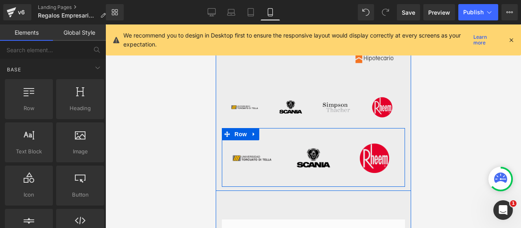
scroll to position [335, 0]
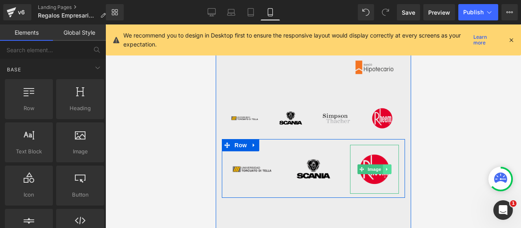
click at [385, 168] on icon at bounding box center [387, 169] width 4 height 5
click at [389, 169] on icon at bounding box center [391, 169] width 4 height 4
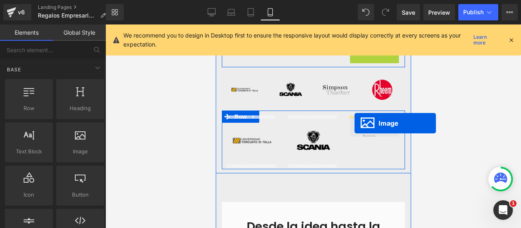
drag, startPoint x: 359, startPoint y: 66, endPoint x: 354, endPoint y: 121, distance: 54.8
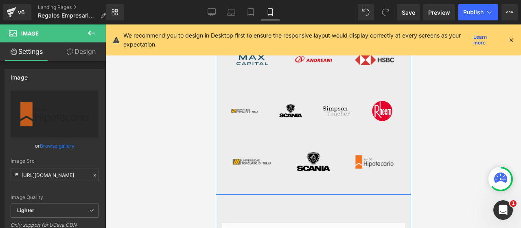
scroll to position [294, 0]
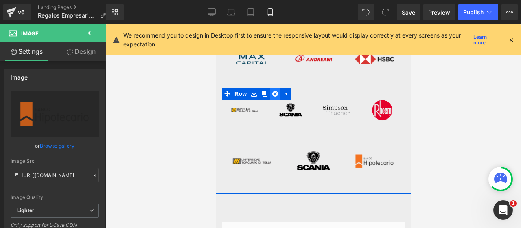
click at [272, 94] on icon at bounding box center [275, 93] width 6 height 6
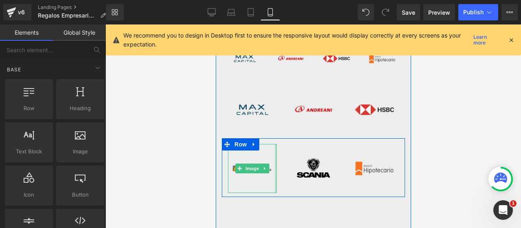
scroll to position [172, 0]
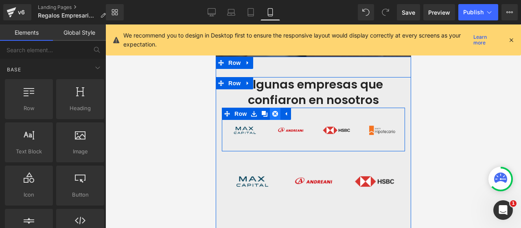
click at [272, 115] on icon at bounding box center [275, 114] width 6 height 6
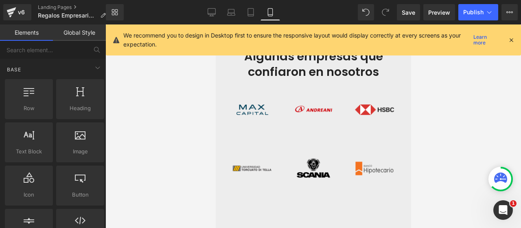
scroll to position [213, 0]
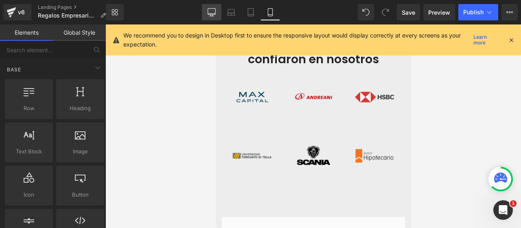
click at [213, 14] on icon at bounding box center [212, 12] width 8 height 8
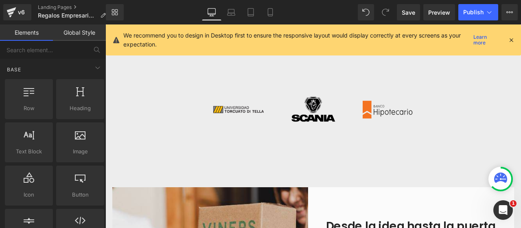
scroll to position [325, 0]
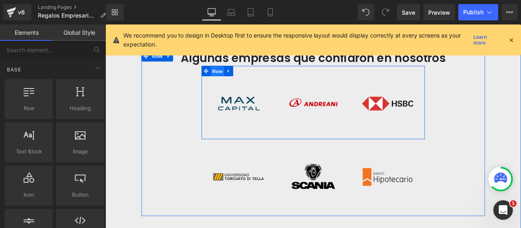
click at [230, 81] on span "Row" at bounding box center [238, 80] width 16 height 12
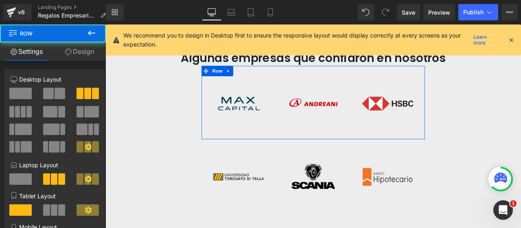
click at [70, 55] on link "Design" at bounding box center [79, 51] width 53 height 18
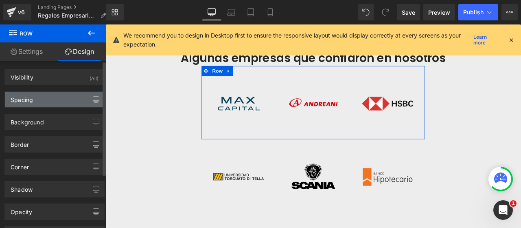
click at [22, 98] on div "Spacing" at bounding box center [22, 97] width 22 height 11
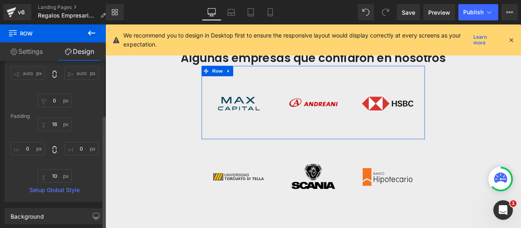
scroll to position [81, 0]
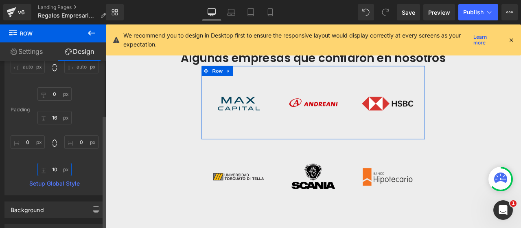
click at [55, 169] on input "10" at bounding box center [54, 169] width 34 height 13
type input "0"
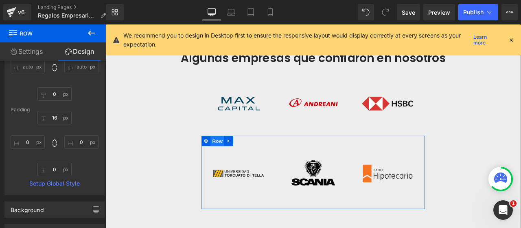
click at [241, 162] on span "Row" at bounding box center [238, 162] width 16 height 12
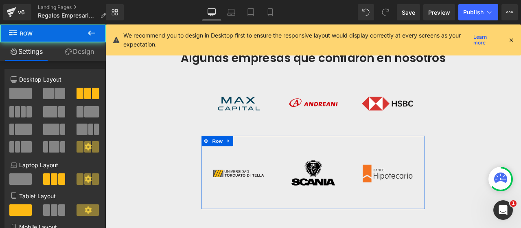
click at [84, 51] on link "Design" at bounding box center [79, 51] width 53 height 18
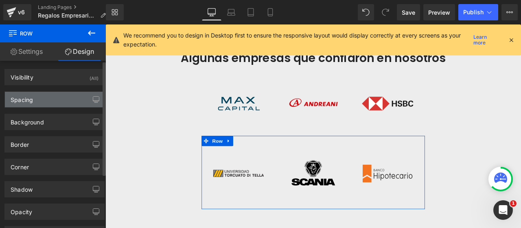
click at [41, 99] on div "Spacing" at bounding box center [54, 99] width 99 height 15
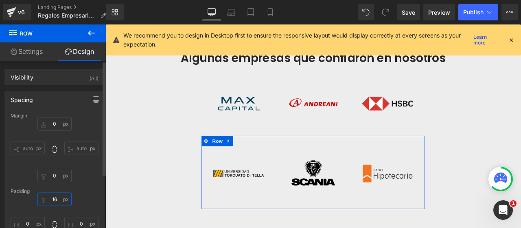
click at [51, 201] on input "16" at bounding box center [54, 198] width 34 height 13
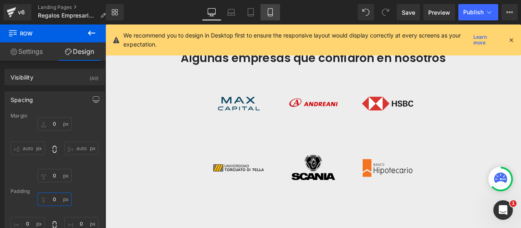
type input "0"
click at [273, 10] on icon at bounding box center [270, 13] width 4 height 8
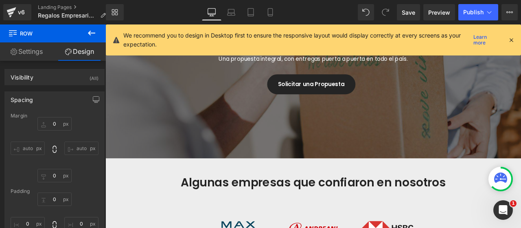
type input "0"
type input "14"
type input "0"
type input "10"
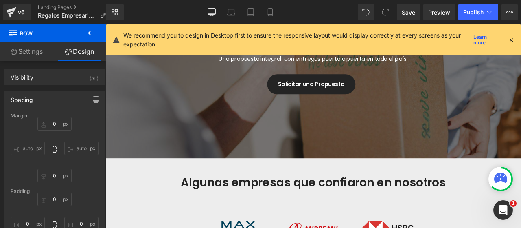
type input "0"
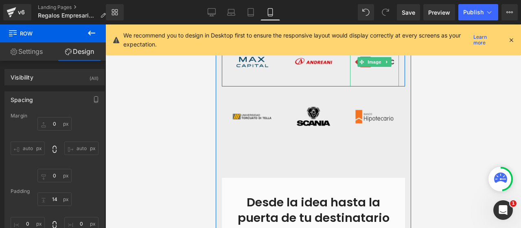
scroll to position [259, 0]
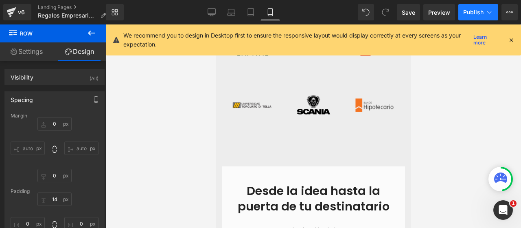
click at [472, 18] on button "Publish" at bounding box center [479, 12] width 40 height 16
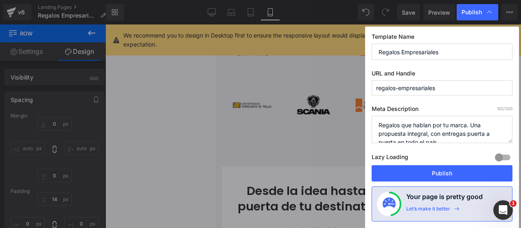
click at [439, 175] on button "Publish" at bounding box center [442, 173] width 141 height 16
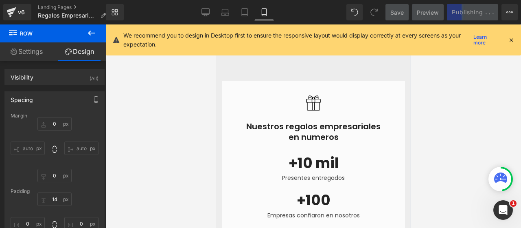
scroll to position [789, 0]
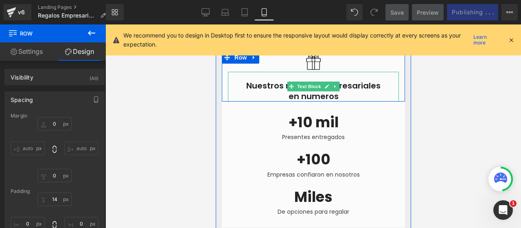
click at [345, 95] on p "Nuestros regalos empresariales en numeros" at bounding box center [313, 90] width 171 height 21
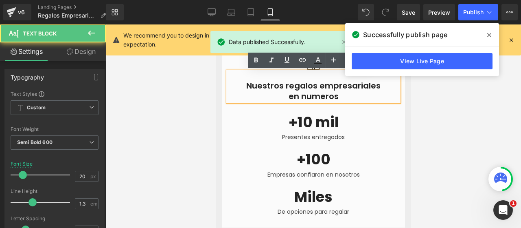
click at [309, 93] on p "Nuestros regalos empresariales en numeros" at bounding box center [313, 90] width 171 height 21
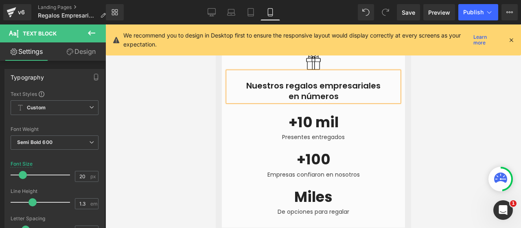
click at [433, 151] on div at bounding box center [314, 125] width 416 height 203
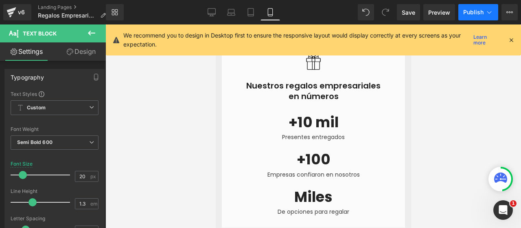
click at [477, 9] on span "Publish" at bounding box center [474, 12] width 20 height 7
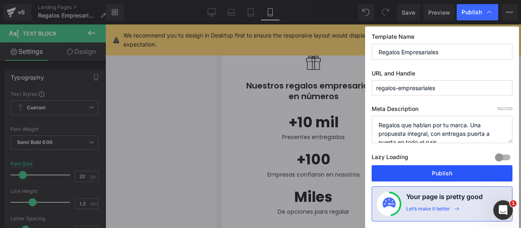
click at [435, 173] on button "Publish" at bounding box center [442, 173] width 141 height 16
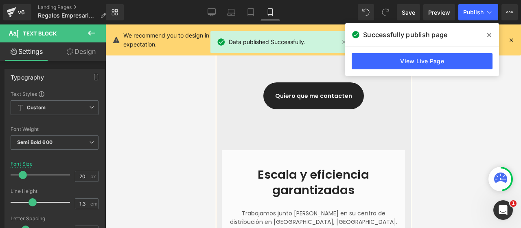
scroll to position [992, 0]
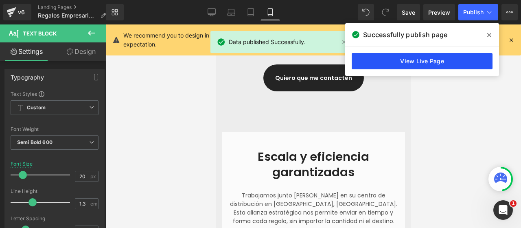
click at [454, 59] on link "View Live Page" at bounding box center [422, 61] width 141 height 16
